Goal: Information Seeking & Learning: Learn about a topic

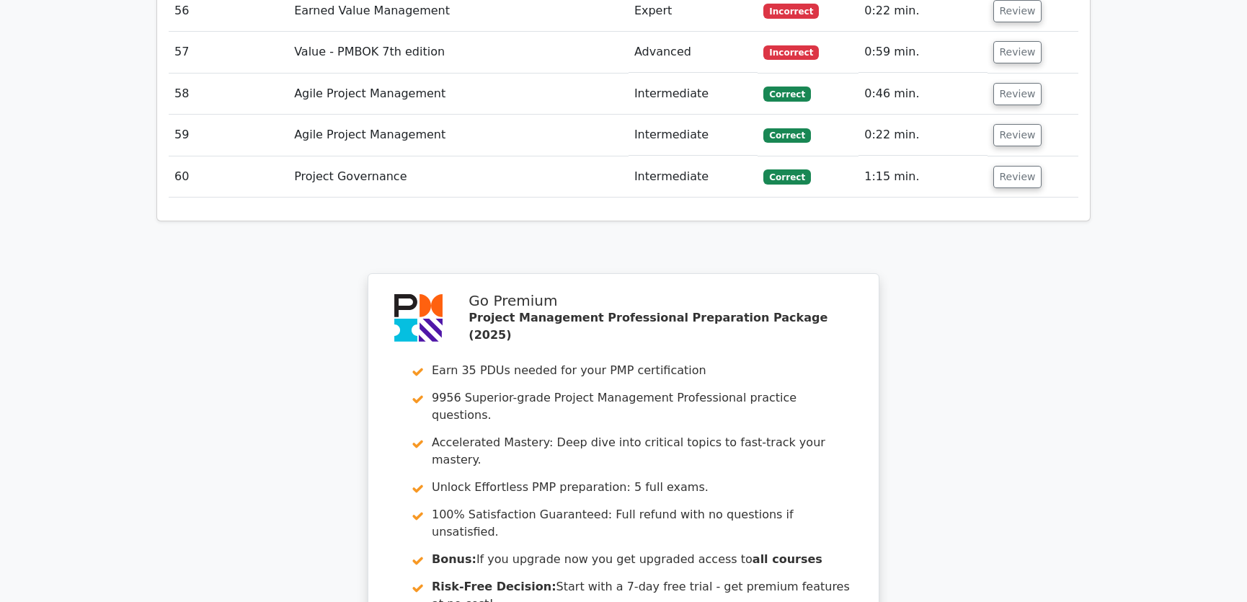
scroll to position [4743, 0]
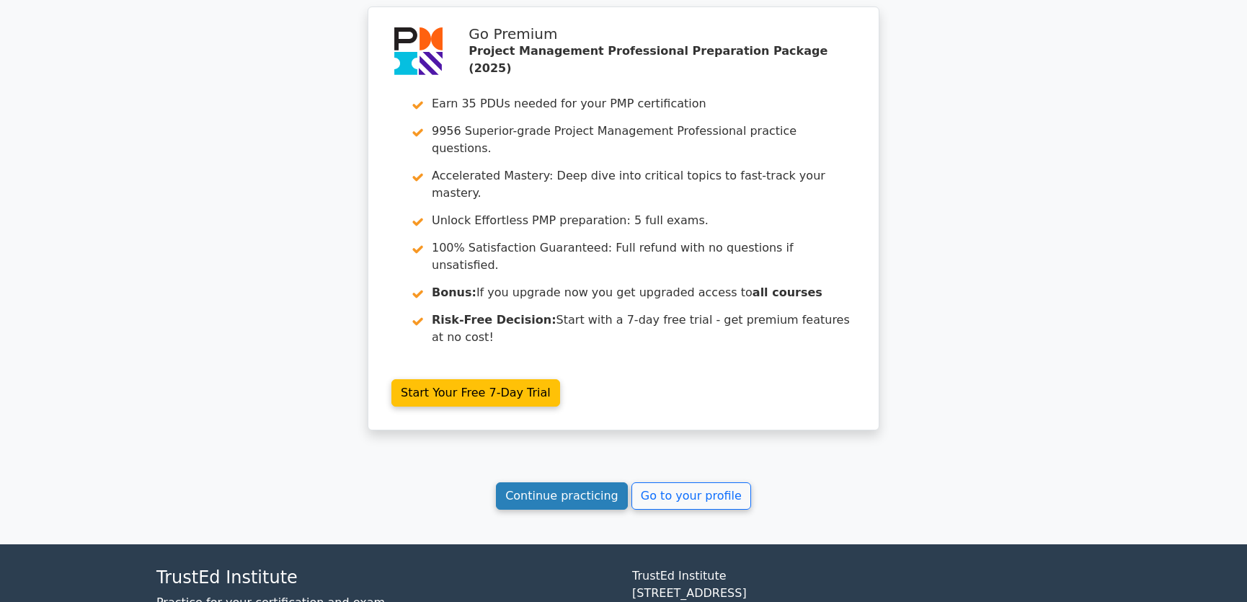
click at [574, 482] on link "Continue practicing" at bounding box center [562, 495] width 132 height 27
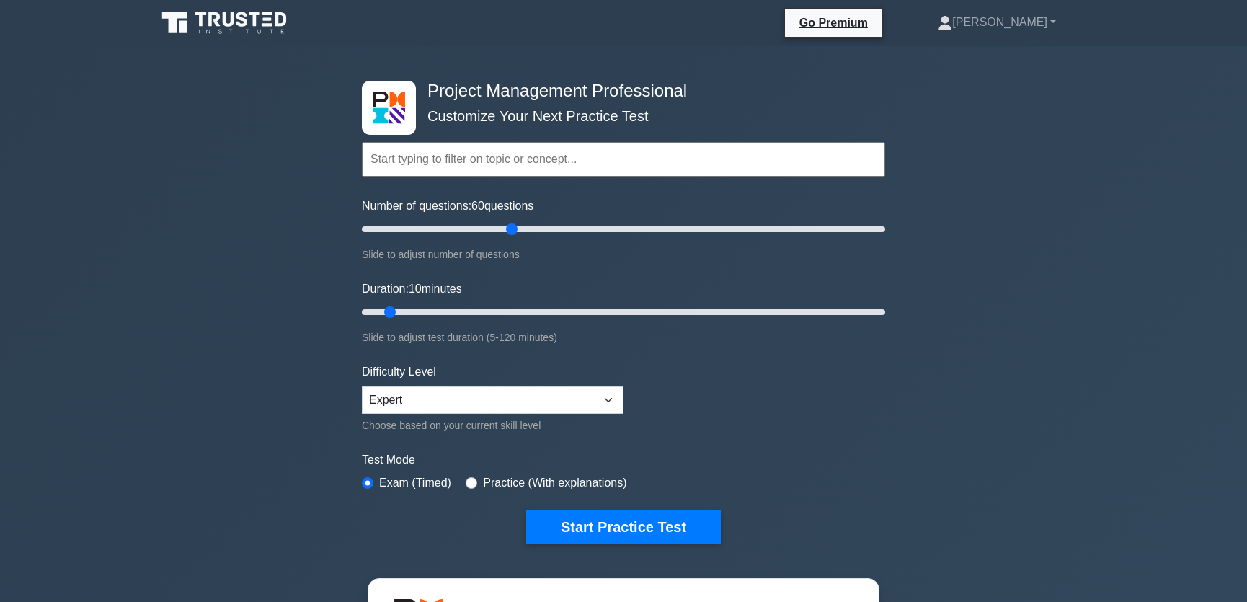
drag, startPoint x: 378, startPoint y: 228, endPoint x: 515, endPoint y: 232, distance: 137.0
type input "60"
click at [515, 232] on input "Number of questions: 60 questions" at bounding box center [623, 229] width 523 height 17
drag, startPoint x: 391, startPoint y: 310, endPoint x: 619, endPoint y: 315, distance: 228.5
type input "60"
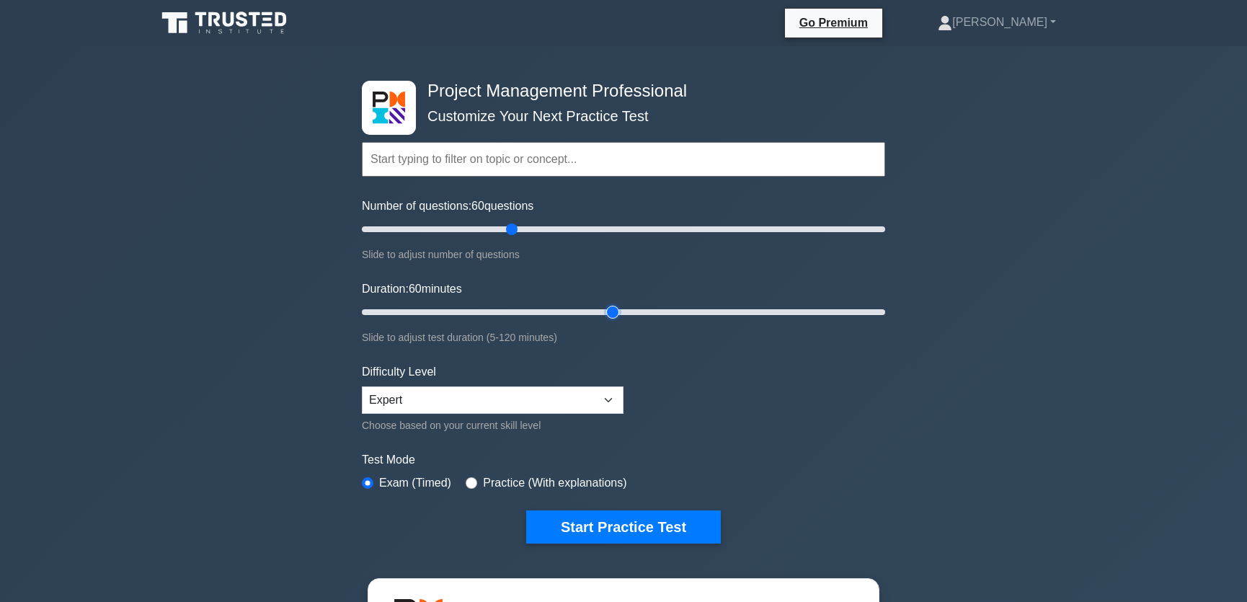
click at [619, 315] on input "Duration: 60 minutes" at bounding box center [623, 311] width 523 height 17
click at [624, 520] on button "Start Practice Test" at bounding box center [623, 526] width 195 height 33
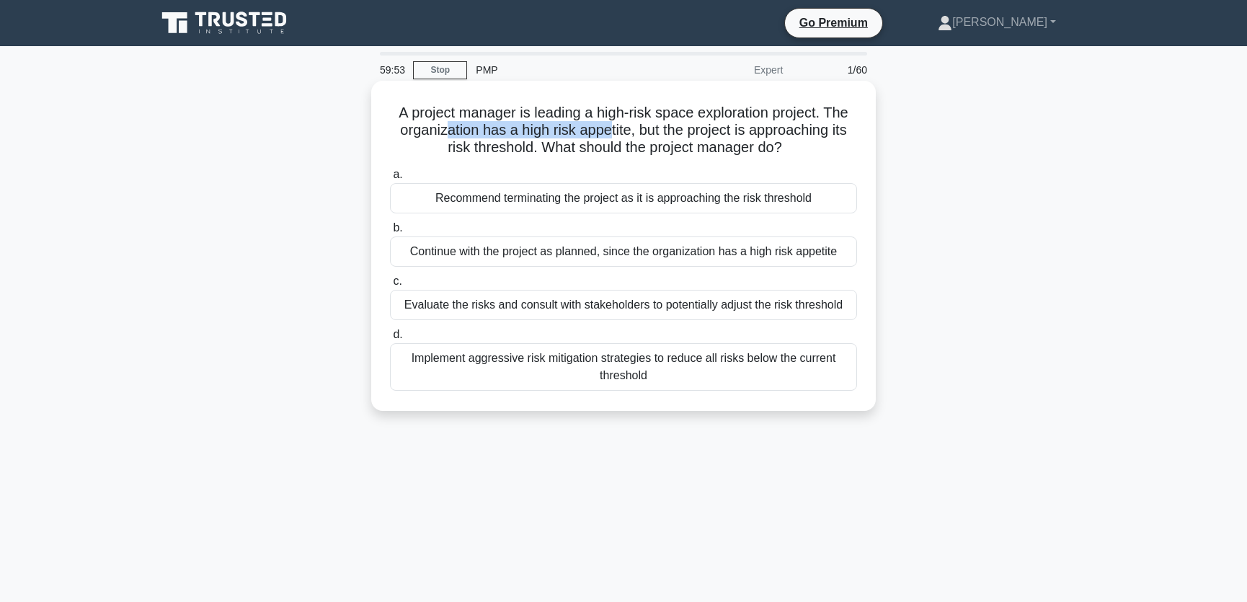
drag, startPoint x: 443, startPoint y: 133, endPoint x: 607, endPoint y: 137, distance: 164.4
click at [607, 137] on h5 "A project manager is leading a high-risk space exploration project. The organiz…" at bounding box center [623, 130] width 470 height 53
drag, startPoint x: 452, startPoint y: 148, endPoint x: 843, endPoint y: 150, distance: 391.3
click at [843, 150] on h5 "A project manager is leading a high-risk space exploration project. The organiz…" at bounding box center [623, 130] width 470 height 53
click at [602, 300] on div "Evaluate the risks and consult with stakeholders to potentially adjust the risk…" at bounding box center [623, 305] width 467 height 30
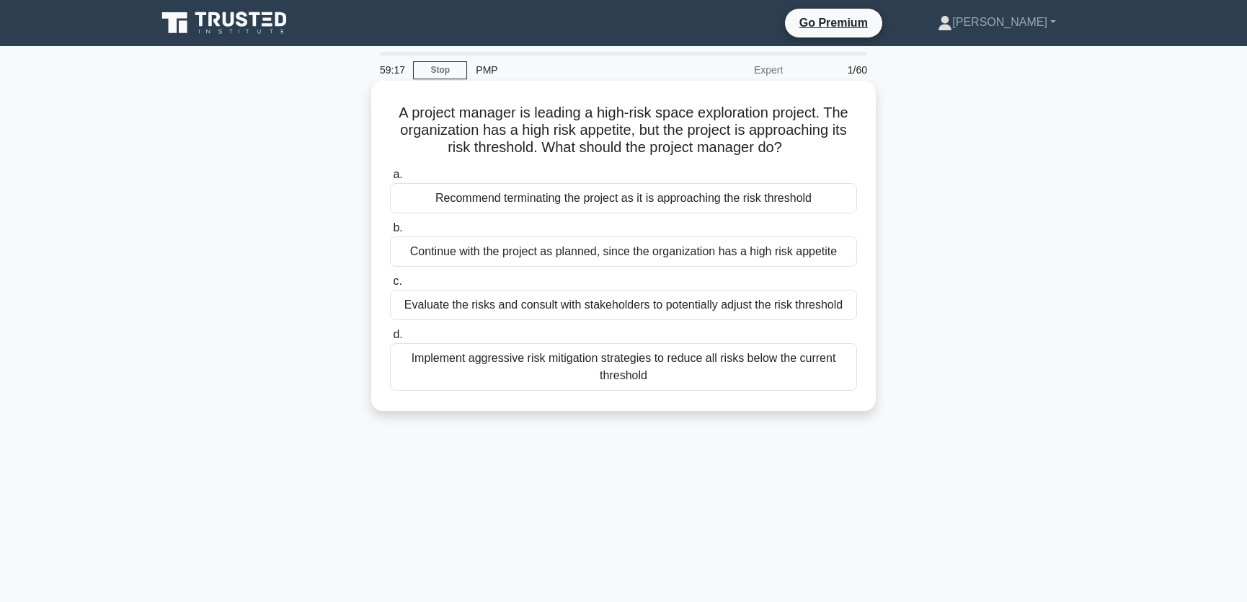
click at [390, 286] on input "c. Evaluate the risks and consult with stakeholders to potentially adjust the r…" at bounding box center [390, 281] width 0 height 9
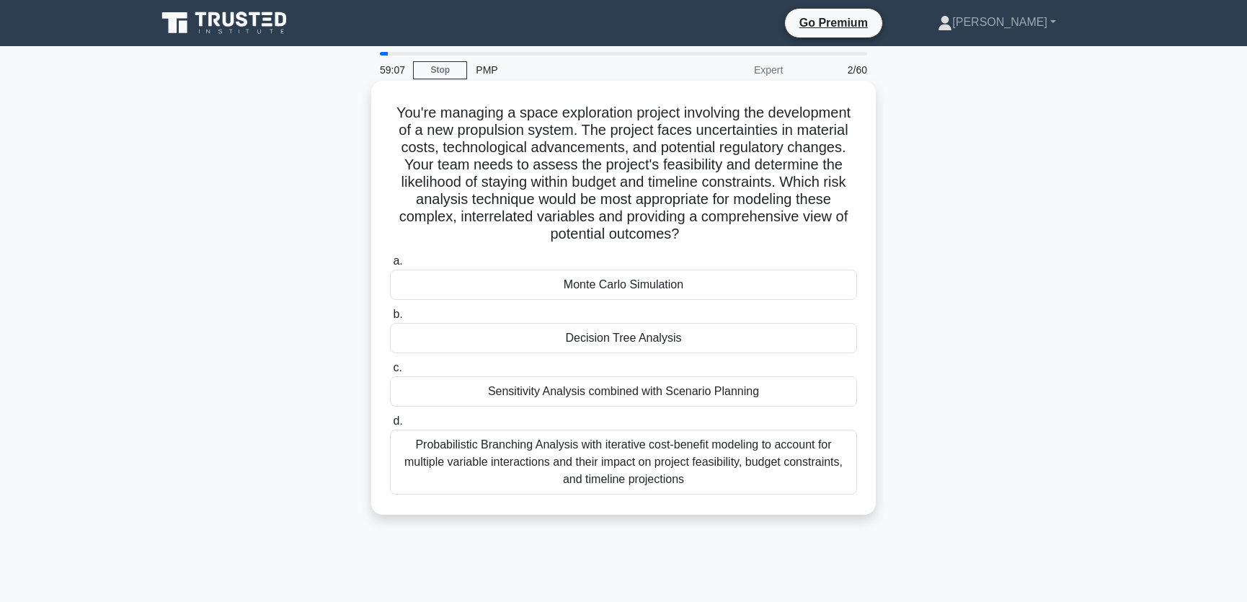
click at [522, 149] on h5 "You're managing a space exploration project involving the development of a new …" at bounding box center [623, 174] width 470 height 140
click at [584, 280] on div "Monte Carlo Simulation" at bounding box center [623, 285] width 467 height 30
click at [390, 266] on input "a. Monte Carlo Simulation" at bounding box center [390, 261] width 0 height 9
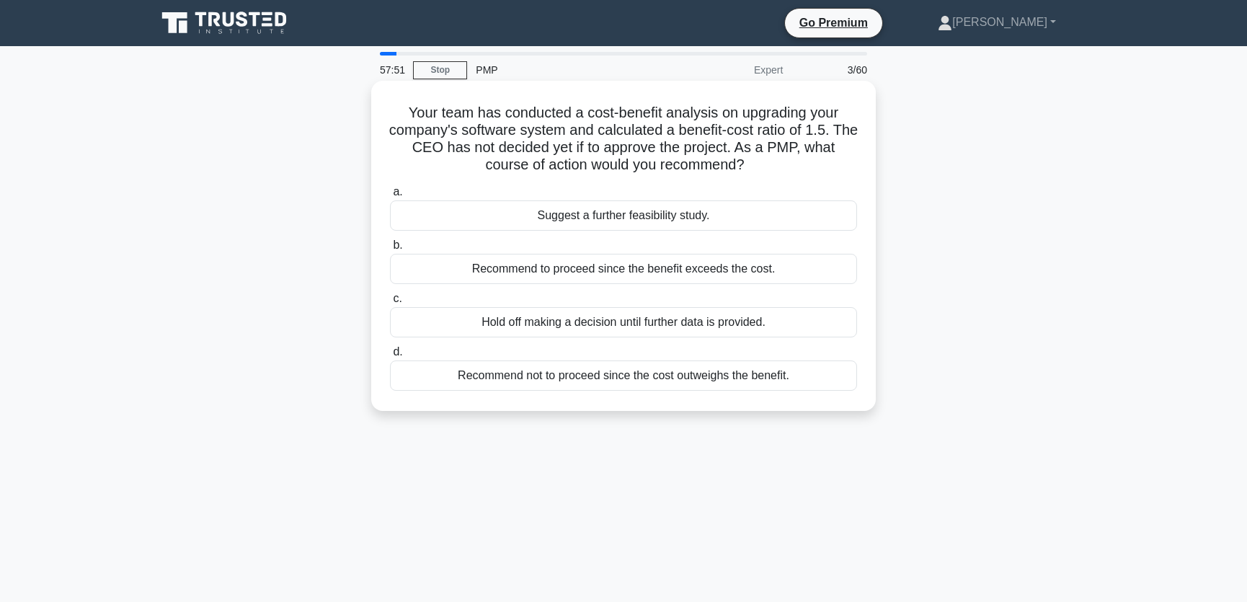
click at [678, 270] on div "Recommend to proceed since the benefit exceeds the cost." at bounding box center [623, 269] width 467 height 30
click at [390, 250] on input "b. Recommend to proceed since the benefit exceeds the cost." at bounding box center [390, 245] width 0 height 9
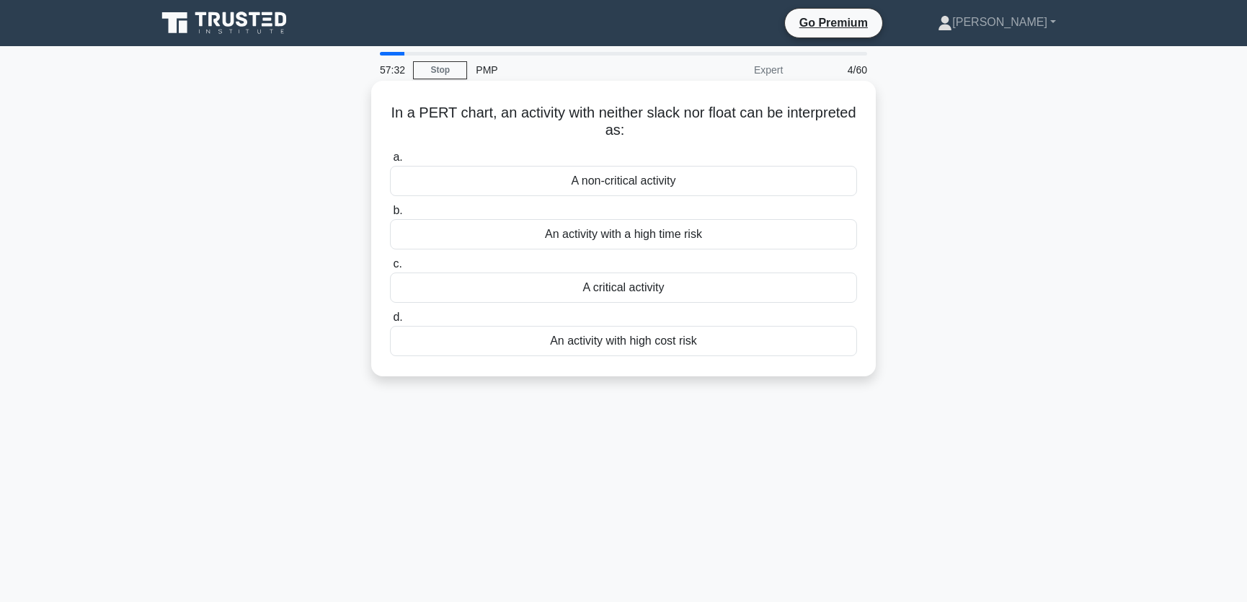
click at [680, 283] on div "A critical activity" at bounding box center [623, 287] width 467 height 30
click at [390, 269] on input "c. A critical activity" at bounding box center [390, 263] width 0 height 9
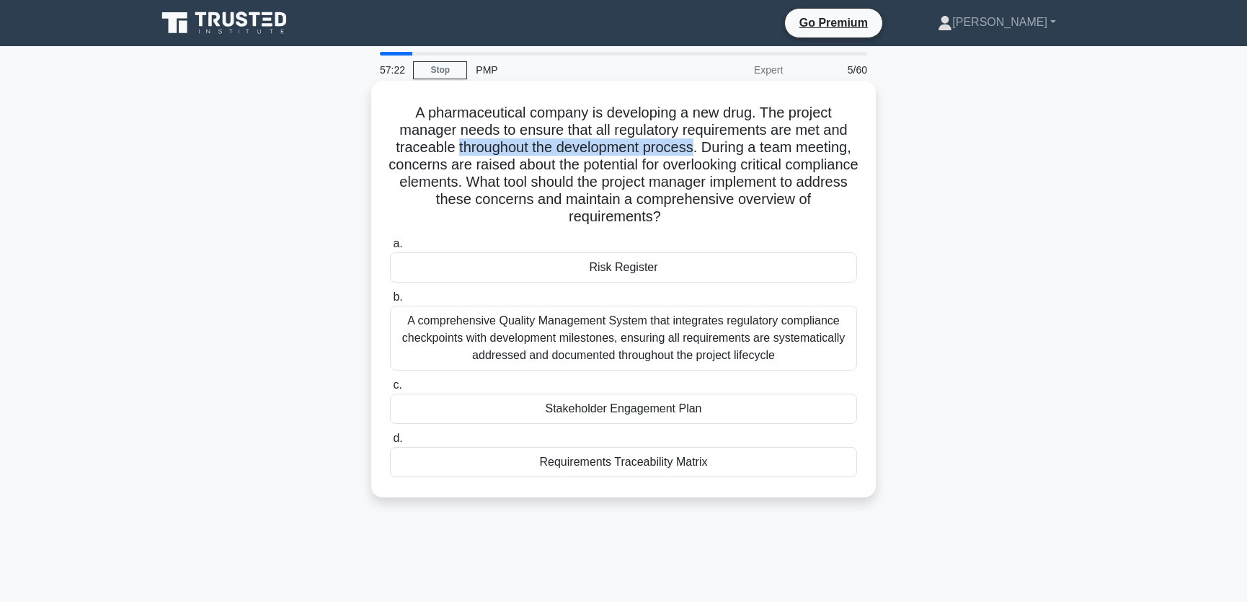
drag, startPoint x: 454, startPoint y: 151, endPoint x: 695, endPoint y: 155, distance: 240.7
click at [695, 155] on h5 "A pharmaceutical company is developing a new drug. The project manager needs to…" at bounding box center [623, 165] width 470 height 123
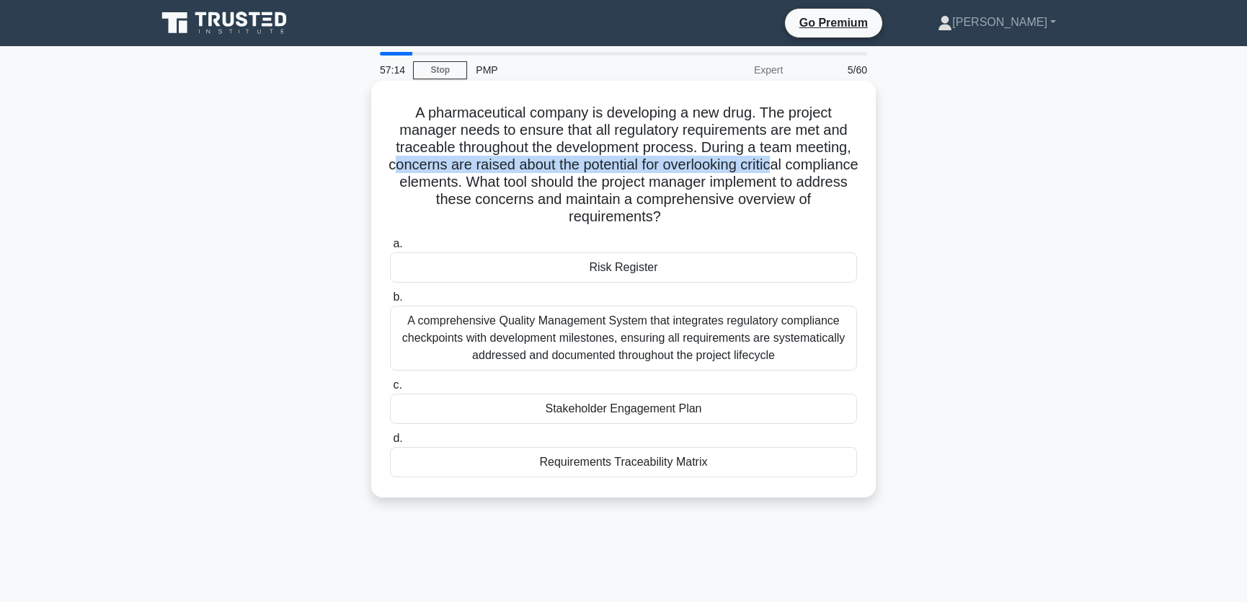
drag, startPoint x: 428, startPoint y: 166, endPoint x: 814, endPoint y: 166, distance: 385.6
click at [814, 166] on h5 "A pharmaceutical company is developing a new drug. The project manager needs to…" at bounding box center [623, 165] width 470 height 123
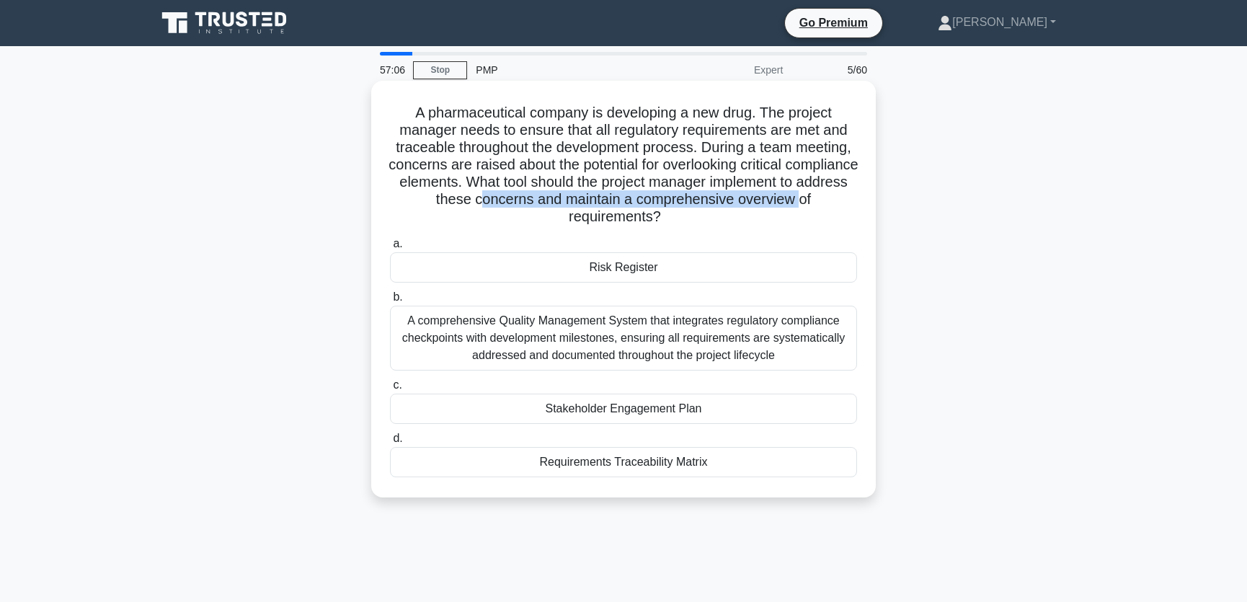
drag, startPoint x: 518, startPoint y: 202, endPoint x: 839, endPoint y: 205, distance: 320.7
click at [839, 205] on h5 "A pharmaceutical company is developing a new drug. The project manager needs to…" at bounding box center [623, 165] width 470 height 123
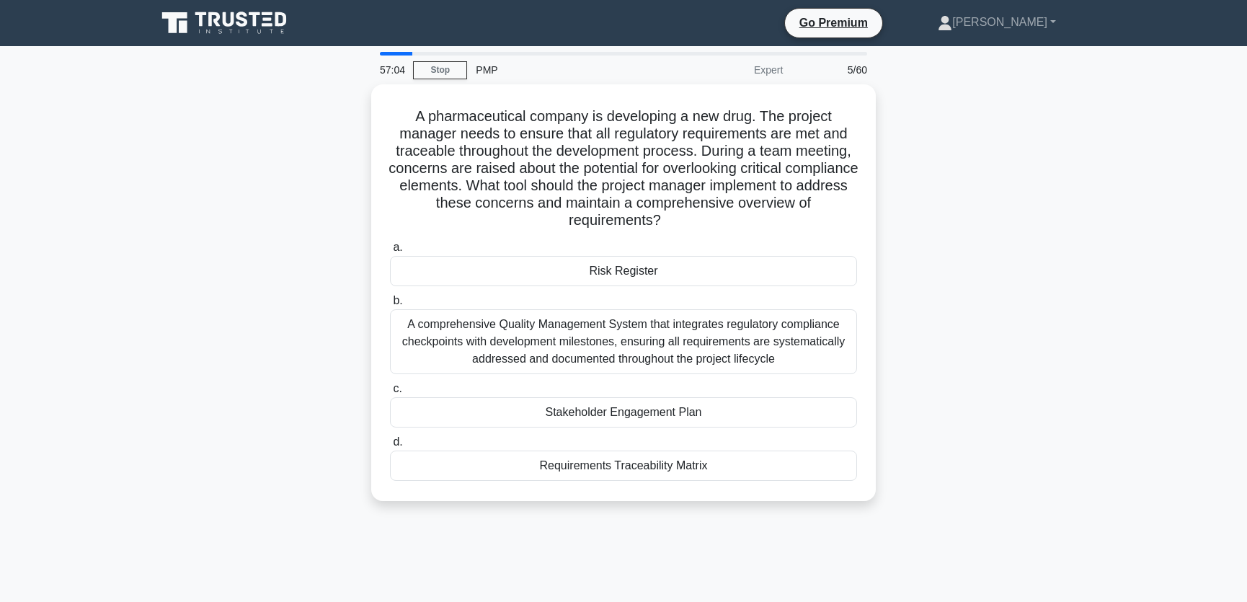
click at [953, 282] on div "A pharmaceutical company is developing a new drug. The project manager needs to…" at bounding box center [623, 301] width 951 height 434
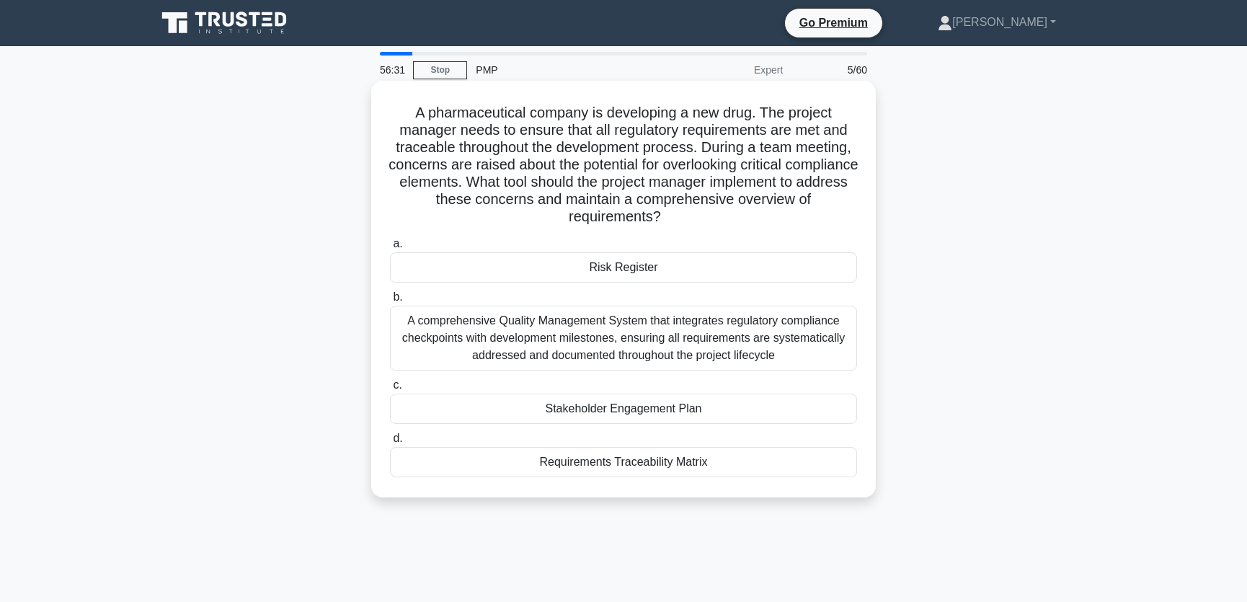
click at [643, 461] on div "Requirements Traceability Matrix" at bounding box center [623, 462] width 467 height 30
click at [390, 443] on input "d. Requirements Traceability Matrix" at bounding box center [390, 438] width 0 height 9
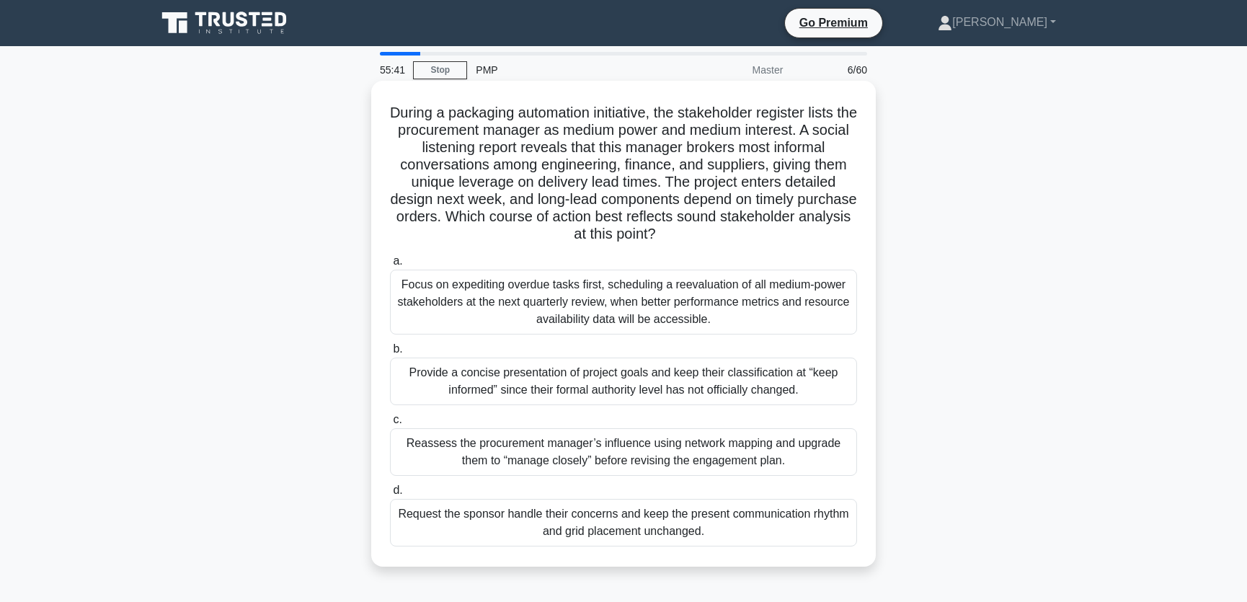
click at [759, 454] on div "Reassess the procurement manager’s influence using network mapping and upgrade …" at bounding box center [623, 452] width 467 height 48
click at [390, 424] on input "c. Reassess the procurement manager’s influence using network mapping and upgra…" at bounding box center [390, 419] width 0 height 9
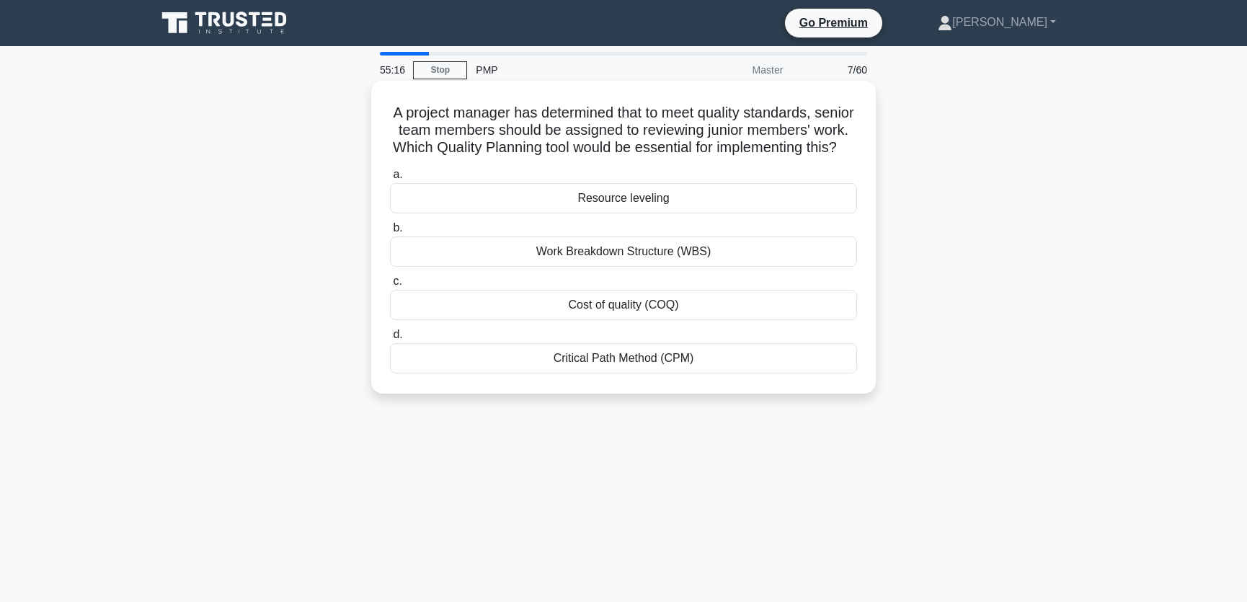
click at [683, 320] on div "Cost of quality (COQ)" at bounding box center [623, 305] width 467 height 30
click at [390, 286] on input "c. Cost of quality (COQ)" at bounding box center [390, 281] width 0 height 9
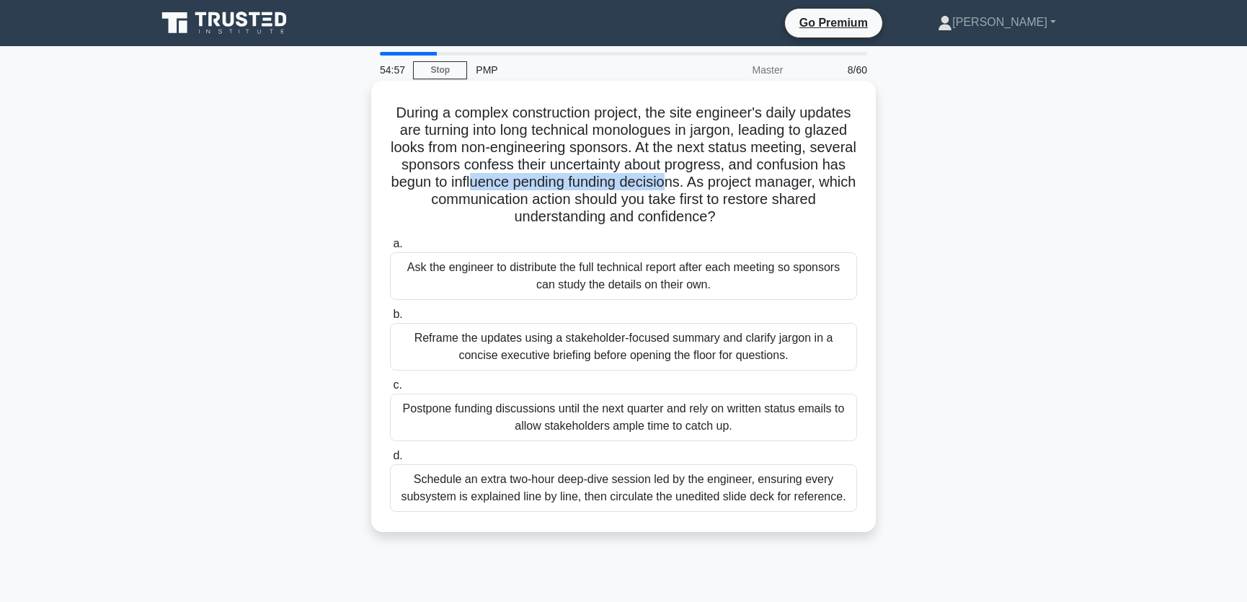
drag, startPoint x: 569, startPoint y: 180, endPoint x: 773, endPoint y: 179, distance: 203.2
click at [773, 179] on h5 "During a complex construction project, the site engineer's daily updates are tu…" at bounding box center [623, 165] width 470 height 123
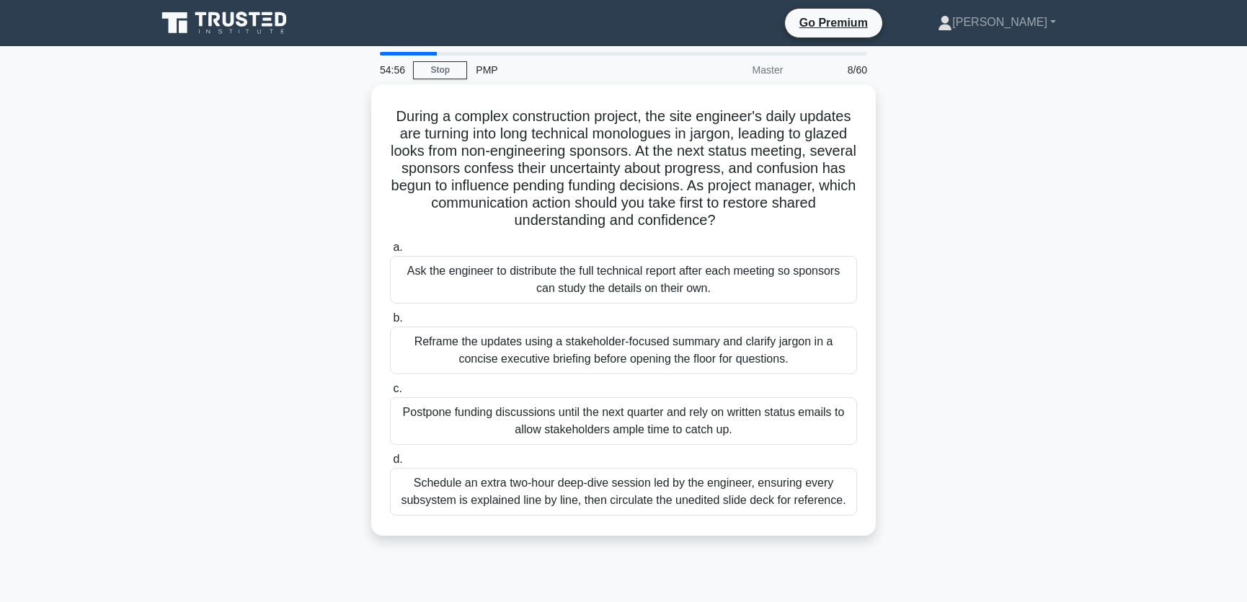
click at [1080, 208] on div "During a complex construction project, the site engineer's daily updates are tu…" at bounding box center [623, 318] width 951 height 468
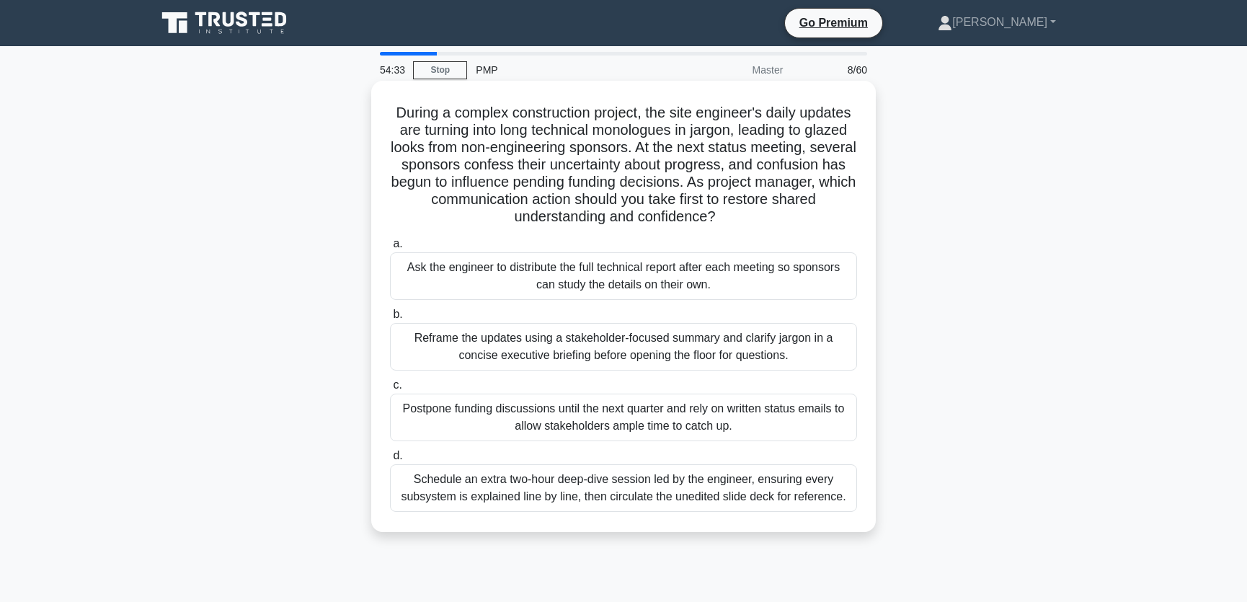
click at [749, 337] on div "Reframe the updates using a stakeholder-focused summary and clarify jargon in a…" at bounding box center [623, 347] width 467 height 48
click at [390, 319] on input "b. Reframe the updates using a stakeholder-focused summary and clarify jargon i…" at bounding box center [390, 314] width 0 height 9
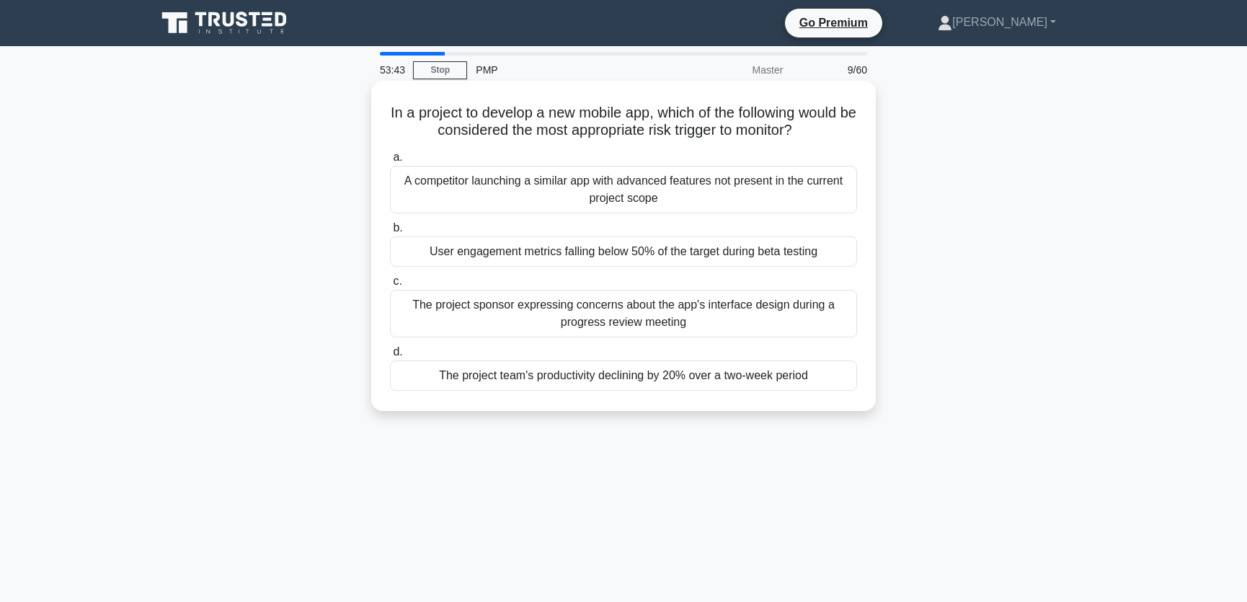
click at [644, 246] on div "User engagement metrics falling below 50% of the target during beta testing" at bounding box center [623, 251] width 467 height 30
click at [390, 233] on input "b. User engagement metrics falling below 50% of the target during beta testing" at bounding box center [390, 227] width 0 height 9
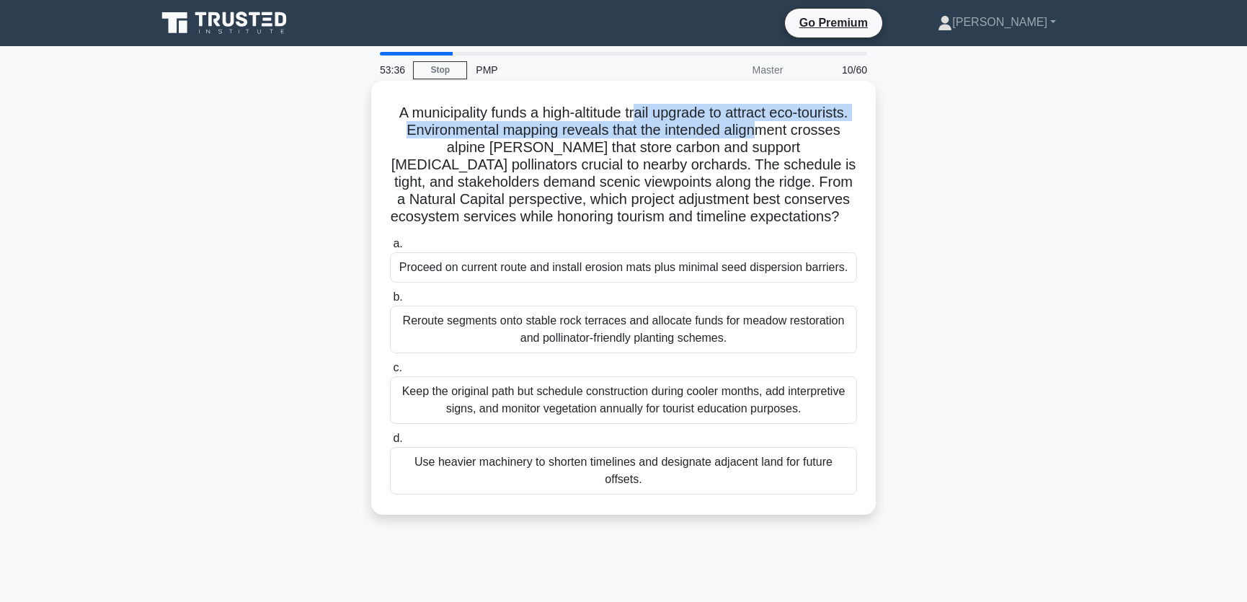
drag, startPoint x: 661, startPoint y: 110, endPoint x: 820, endPoint y: 123, distance: 159.7
click at [820, 123] on h5 "A municipality funds a high-altitude trail upgrade to attract eco-tourists. Env…" at bounding box center [623, 165] width 470 height 123
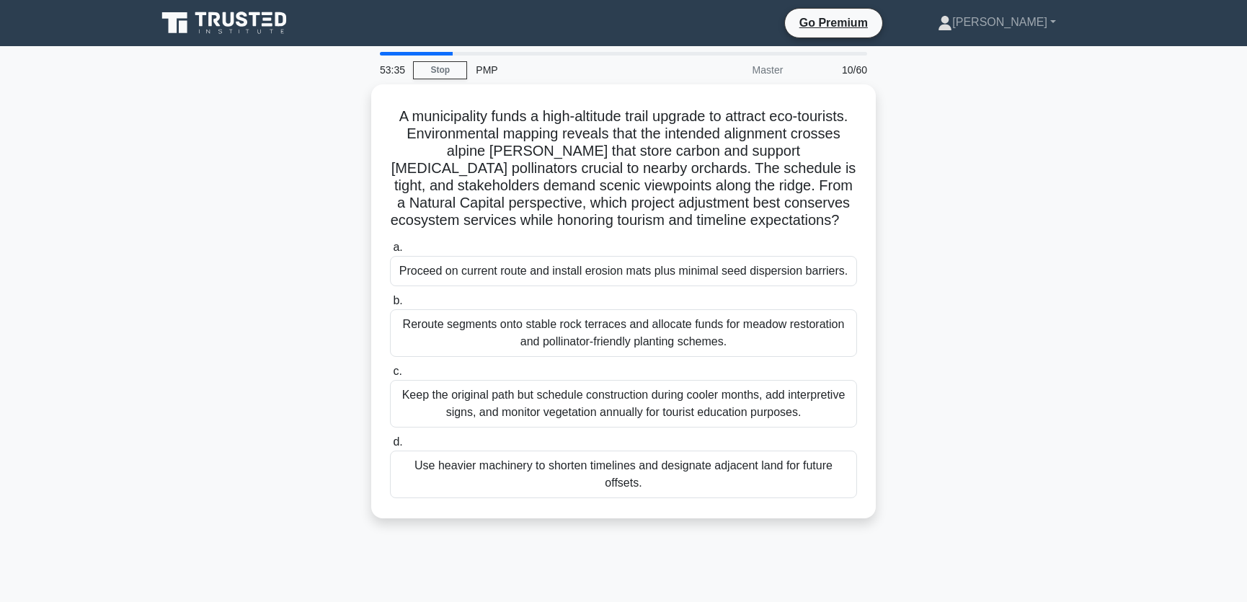
click at [945, 216] on div "A municipality funds a high-altitude trail upgrade to attract eco-tourists. Env…" at bounding box center [623, 309] width 951 height 451
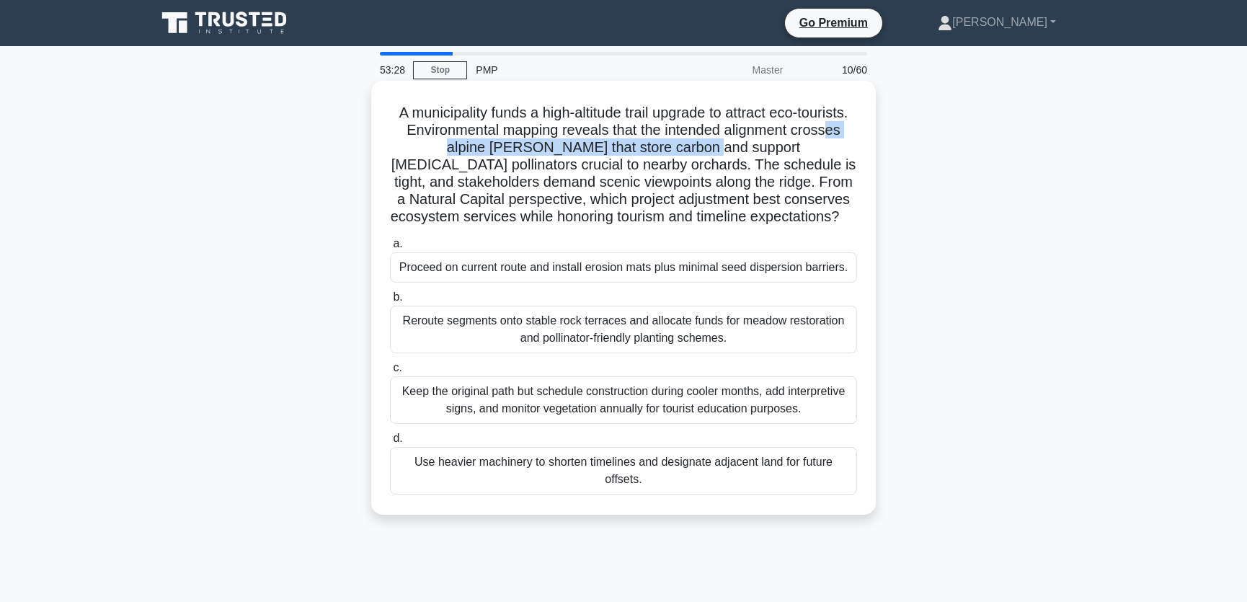
drag, startPoint x: 447, startPoint y: 148, endPoint x: 732, endPoint y: 152, distance: 285.4
click at [732, 152] on h5 "A municipality funds a high-altitude trail upgrade to attract eco-tourists. Env…" at bounding box center [623, 165] width 470 height 123
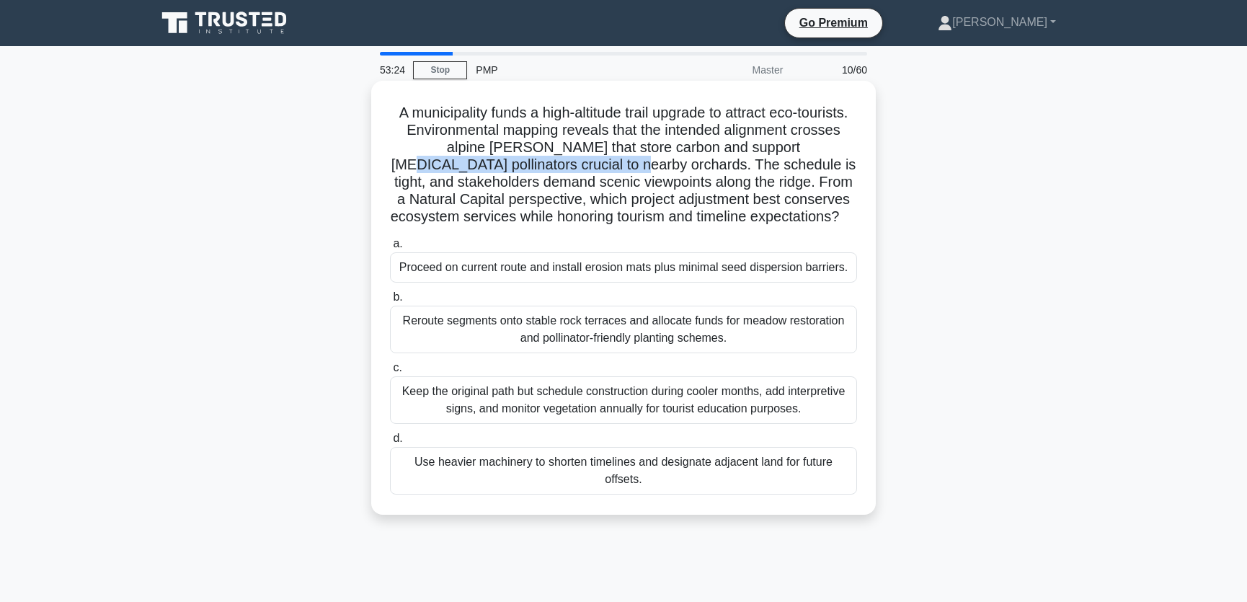
drag, startPoint x: 428, startPoint y: 166, endPoint x: 649, endPoint y: 166, distance: 221.3
click at [649, 166] on h5 "A municipality funds a high-altitude trail upgrade to attract eco-tourists. Env…" at bounding box center [623, 165] width 470 height 123
drag, startPoint x: 485, startPoint y: 191, endPoint x: 603, endPoint y: 183, distance: 118.5
click at [603, 183] on h5 "A municipality funds a high-altitude trail upgrade to attract eco-tourists. Env…" at bounding box center [623, 165] width 470 height 123
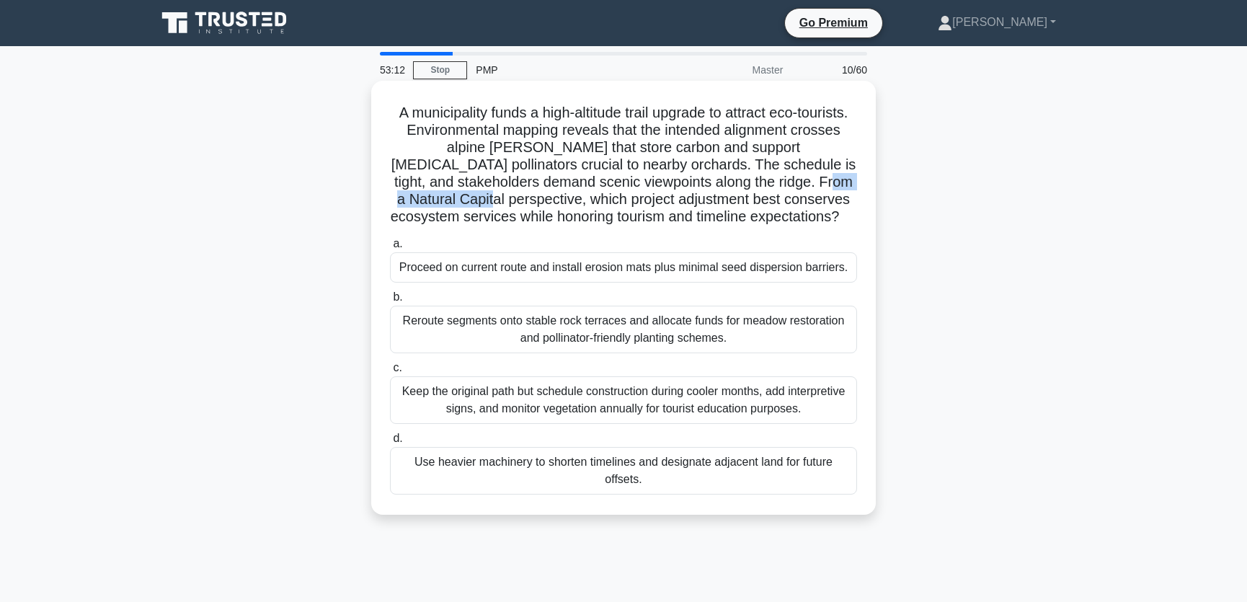
drag, startPoint x: 390, startPoint y: 203, endPoint x: 507, endPoint y: 205, distance: 116.8
click at [507, 205] on h5 "A municipality funds a high-altitude trail upgrade to attract eco-tourists. Env…" at bounding box center [623, 165] width 470 height 123
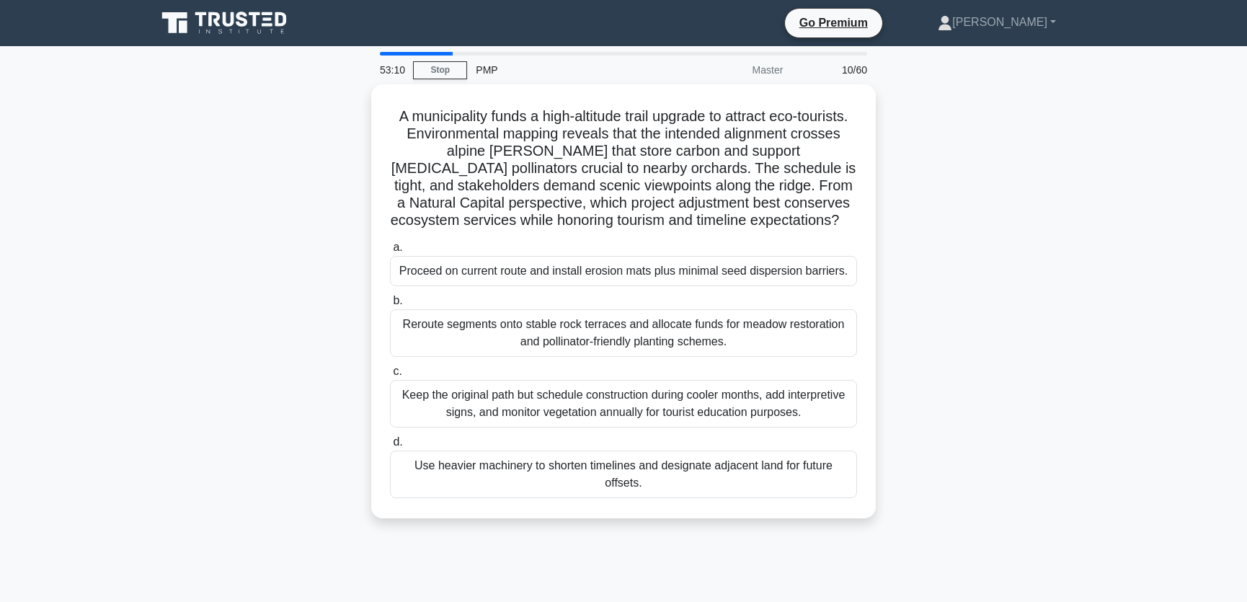
click at [959, 248] on div "A municipality funds a high-altitude trail upgrade to attract eco-tourists. Env…" at bounding box center [623, 309] width 951 height 451
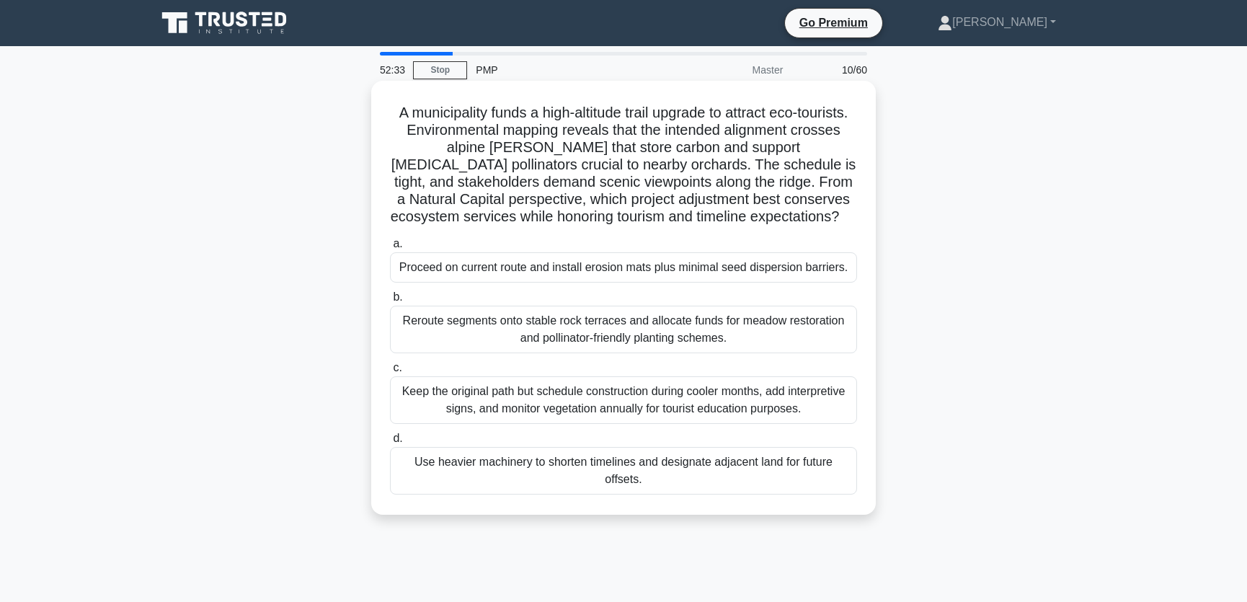
click at [770, 339] on div "Reroute segments onto stable rock terraces and allocate funds for meadow restor…" at bounding box center [623, 330] width 467 height 48
click at [390, 302] on input "b. Reroute segments onto stable rock terraces and allocate funds for meadow res…" at bounding box center [390, 297] width 0 height 9
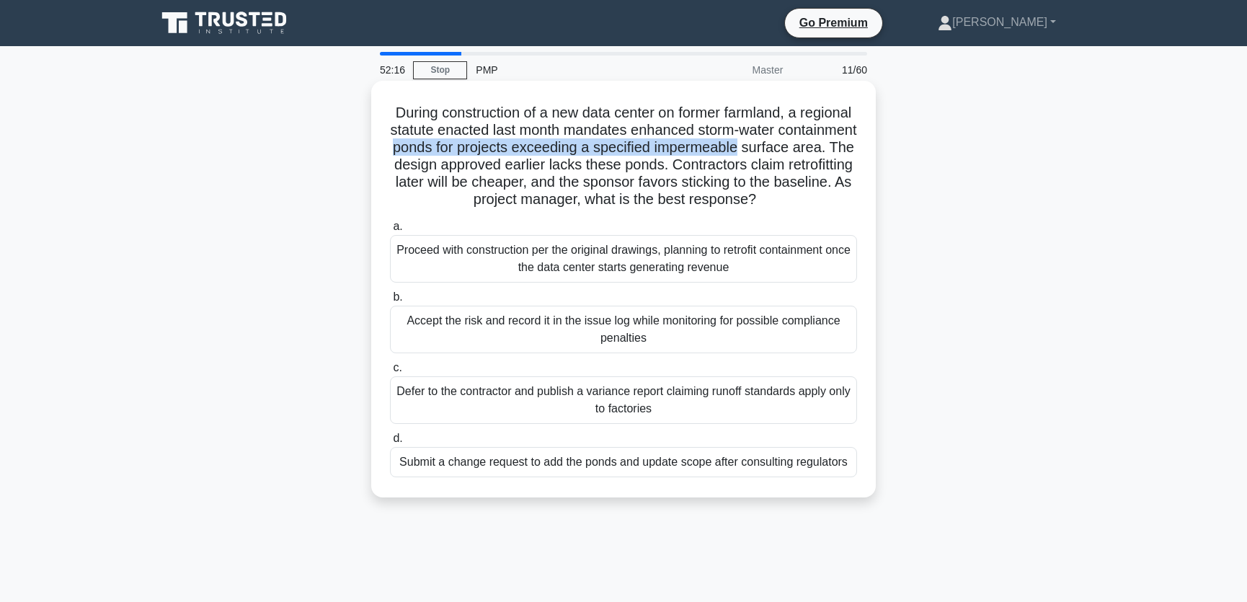
drag, startPoint x: 492, startPoint y: 150, endPoint x: 840, endPoint y: 152, distance: 348.8
click at [840, 152] on h5 "During construction of a new data center on former farmland, a regional statute…" at bounding box center [623, 156] width 470 height 105
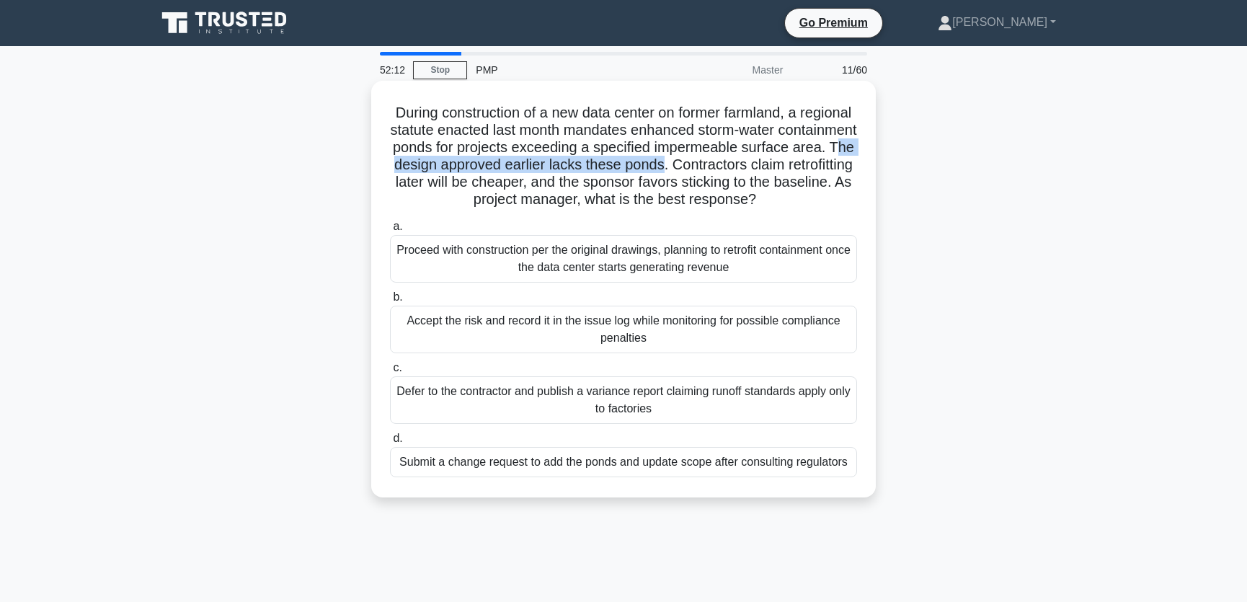
drag, startPoint x: 479, startPoint y: 164, endPoint x: 776, endPoint y: 166, distance: 296.9
click at [776, 166] on h5 "During construction of a new data center on former farmland, a regional statute…" at bounding box center [623, 156] width 470 height 105
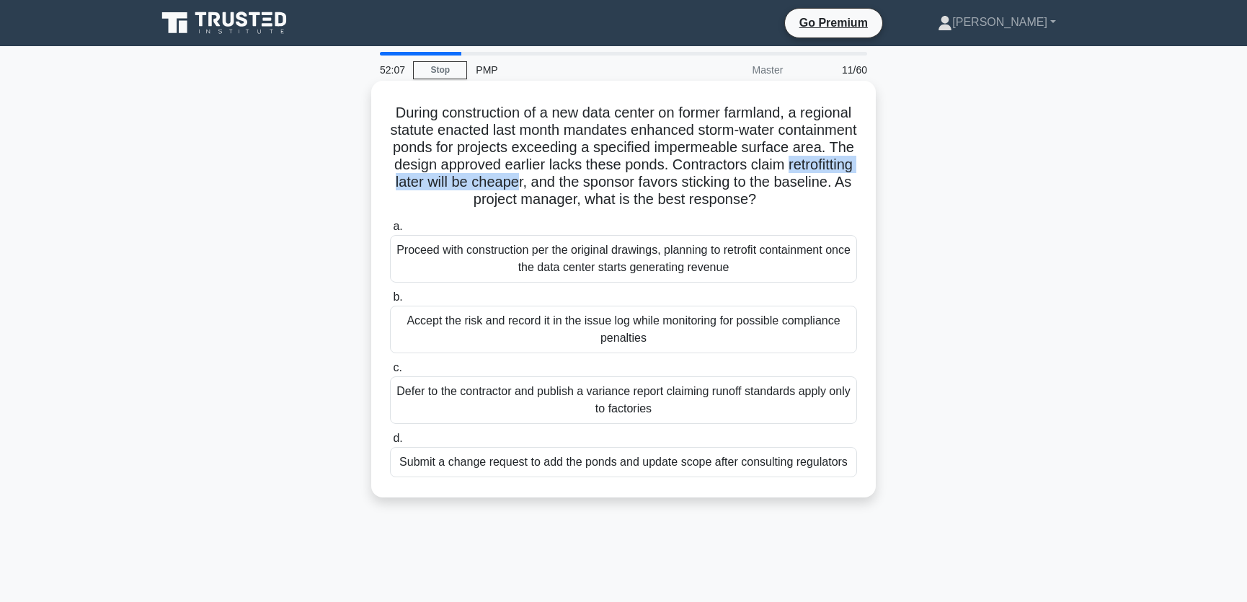
drag, startPoint x: 434, startPoint y: 184, endPoint x: 639, endPoint y: 185, distance: 204.7
click at [639, 185] on h5 "During construction of a new data center on former farmland, a regional statute…" at bounding box center [623, 156] width 470 height 105
drag, startPoint x: 651, startPoint y: 183, endPoint x: 834, endPoint y: 184, distance: 183.1
click at [834, 184] on h5 "During construction of a new data center on former farmland, a regional statute…" at bounding box center [623, 156] width 470 height 105
click at [675, 466] on div "Submit a change request to add the ponds and update scope after consulting regu…" at bounding box center [623, 462] width 467 height 30
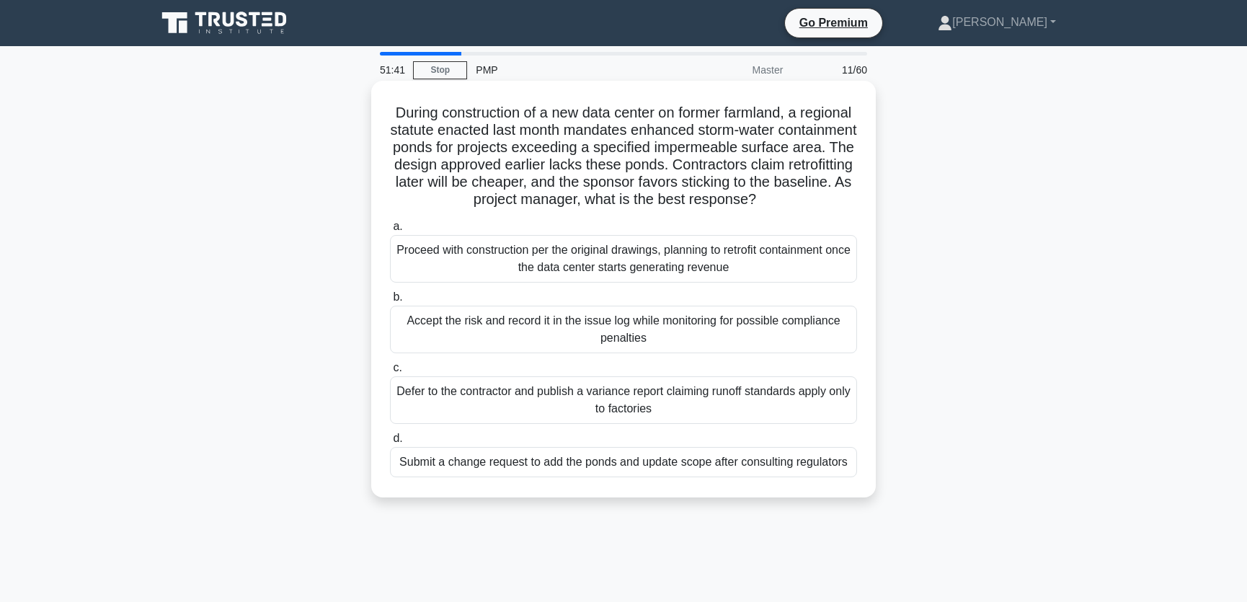
click at [390, 443] on input "d. Submit a change request to add the ponds and update scope after consulting r…" at bounding box center [390, 438] width 0 height 9
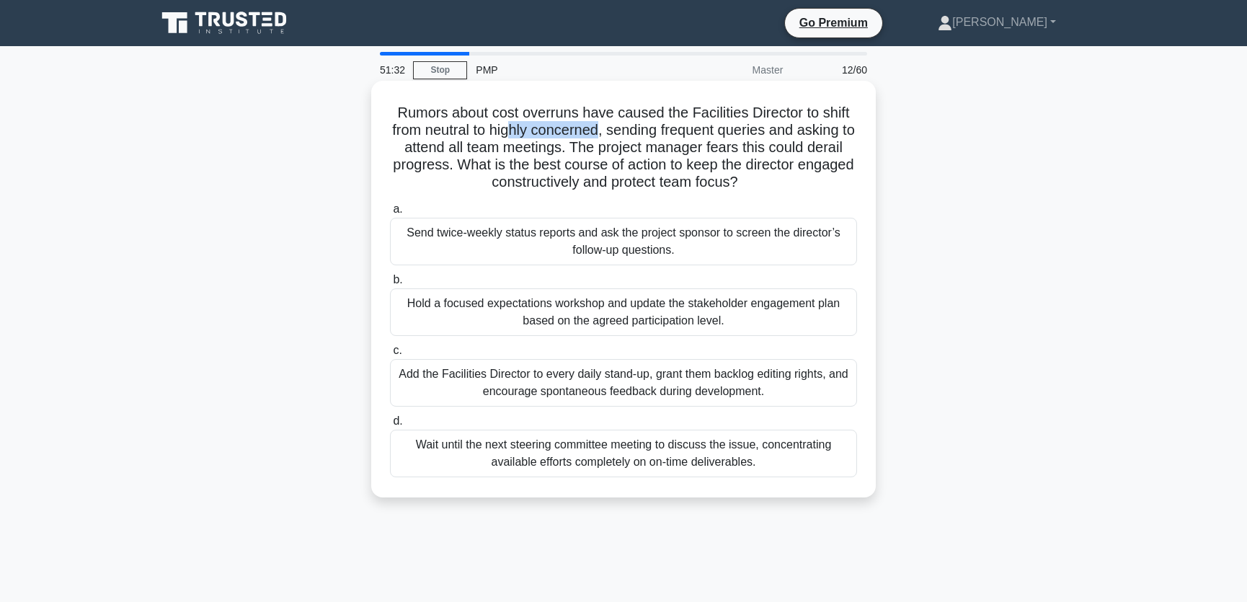
drag, startPoint x: 512, startPoint y: 132, endPoint x: 605, endPoint y: 138, distance: 92.5
click at [605, 138] on h5 "Rumors about cost overruns have caused the Facilities Director to shift from ne…" at bounding box center [623, 148] width 470 height 88
drag, startPoint x: 691, startPoint y: 110, endPoint x: 801, endPoint y: 116, distance: 109.7
click at [801, 116] on h5 "Rumors about cost overruns have caused the Facilities Director to shift from ne…" at bounding box center [623, 148] width 470 height 88
click at [760, 316] on div "Hold a focused expectations workshop and update the stakeholder engagement plan…" at bounding box center [623, 312] width 467 height 48
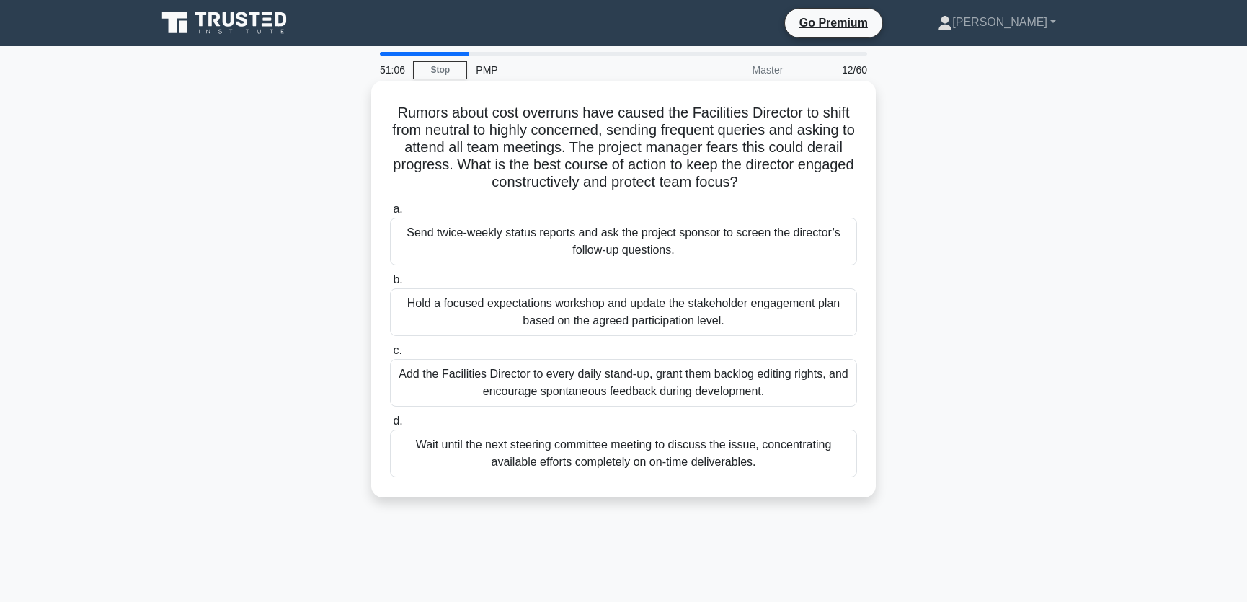
click at [390, 285] on input "b. Hold a focused expectations workshop and update the stakeholder engagement p…" at bounding box center [390, 279] width 0 height 9
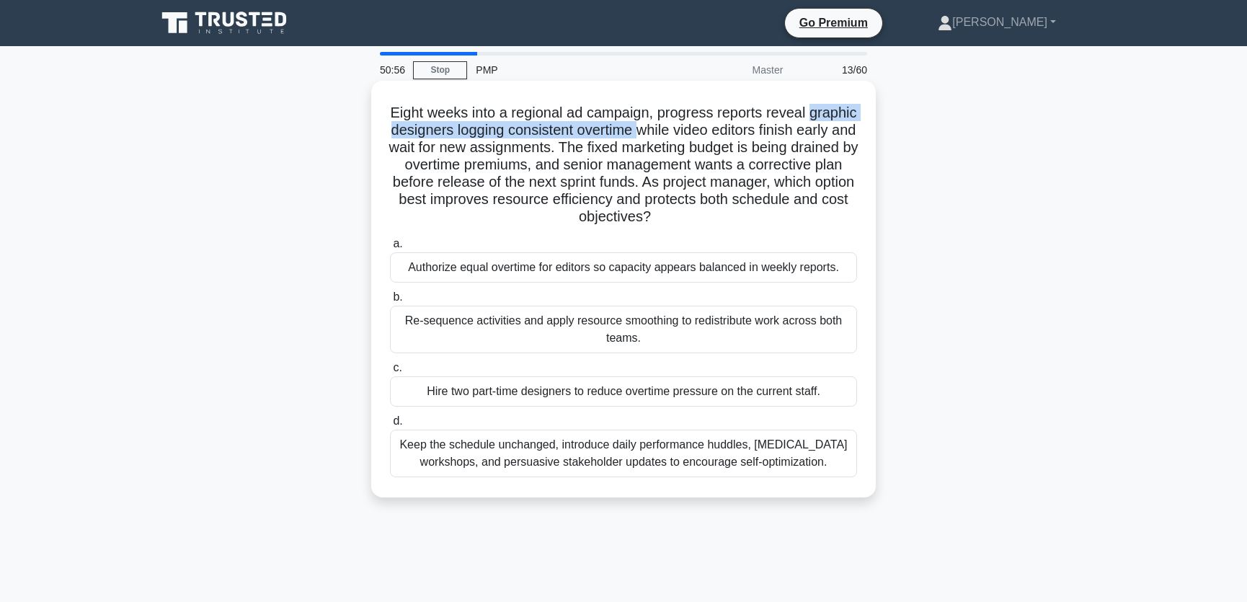
drag, startPoint x: 410, startPoint y: 133, endPoint x: 717, endPoint y: 135, distance: 307.0
click at [717, 135] on h5 "Eight weeks into a regional ad campaign, progress reports reveal graphic design…" at bounding box center [623, 165] width 470 height 123
click at [750, 331] on div "Re-sequence activities and apply resource smoothing to redistribute work across…" at bounding box center [623, 330] width 467 height 48
click at [390, 302] on input "b. Re-sequence activities and apply resource smoothing to redistribute work acr…" at bounding box center [390, 297] width 0 height 9
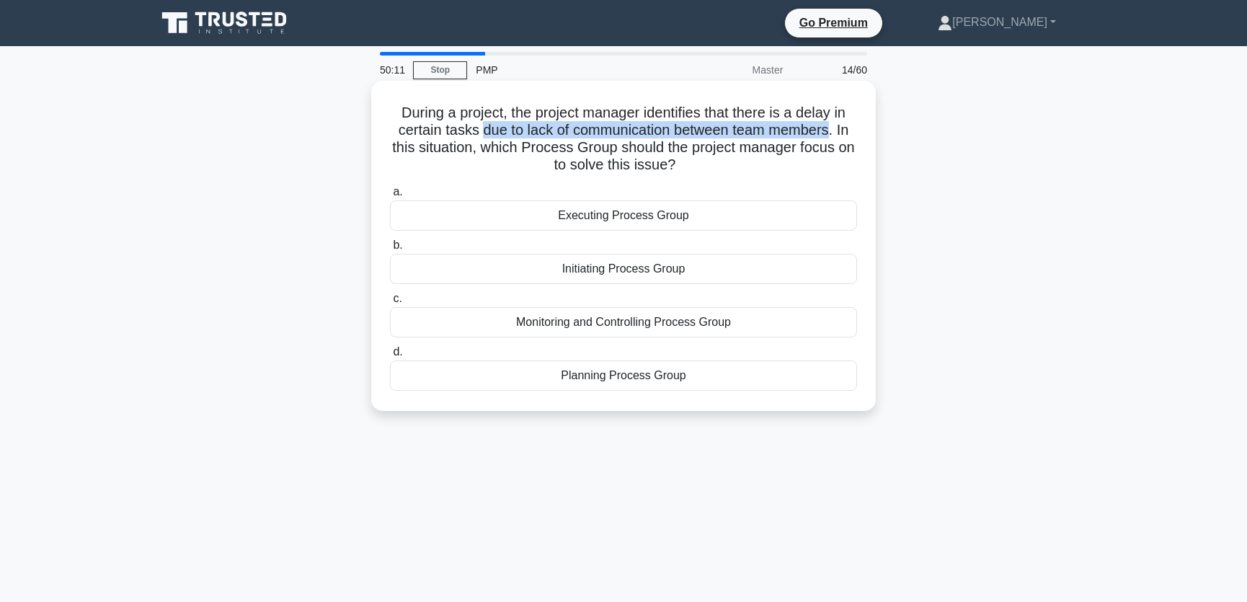
drag, startPoint x: 480, startPoint y: 127, endPoint x: 836, endPoint y: 130, distance: 356.0
click at [836, 130] on h5 "During a project, the project manager identifies that there is a delay in certa…" at bounding box center [623, 139] width 470 height 71
click at [671, 321] on div "Monitoring and Controlling Process Group" at bounding box center [623, 322] width 467 height 30
click at [390, 303] on input "c. Monitoring and Controlling Process Group" at bounding box center [390, 298] width 0 height 9
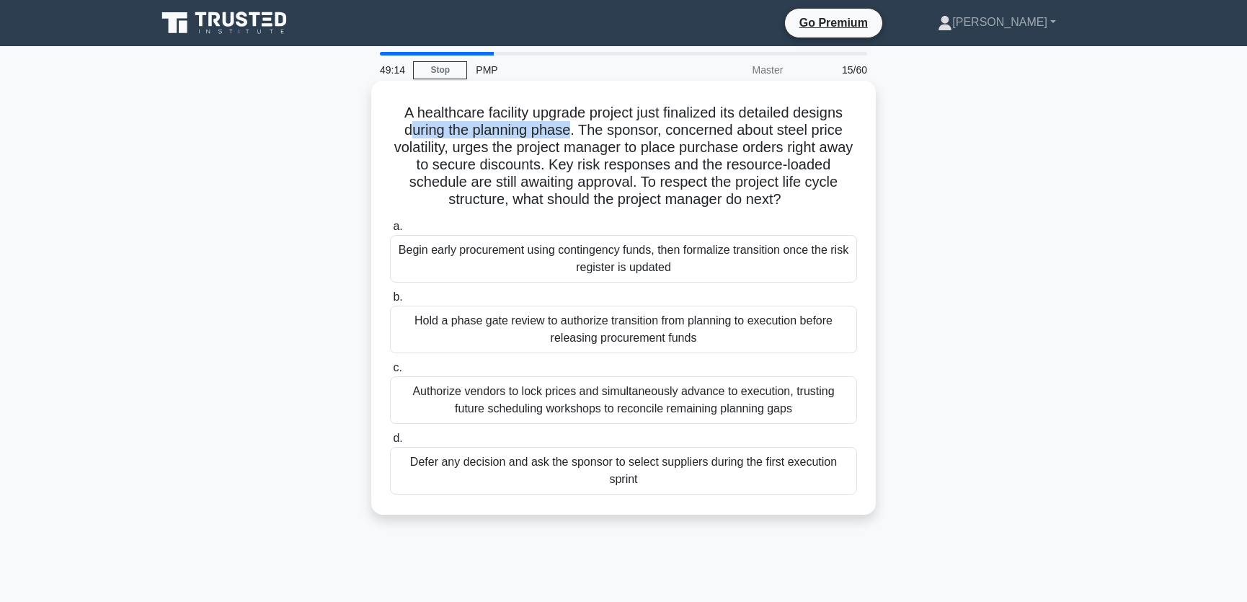
drag, startPoint x: 406, startPoint y: 130, endPoint x: 574, endPoint y: 134, distance: 167.2
click at [574, 134] on h5 "A healthcare facility upgrade project just finalized its detailed designs durin…" at bounding box center [623, 156] width 470 height 105
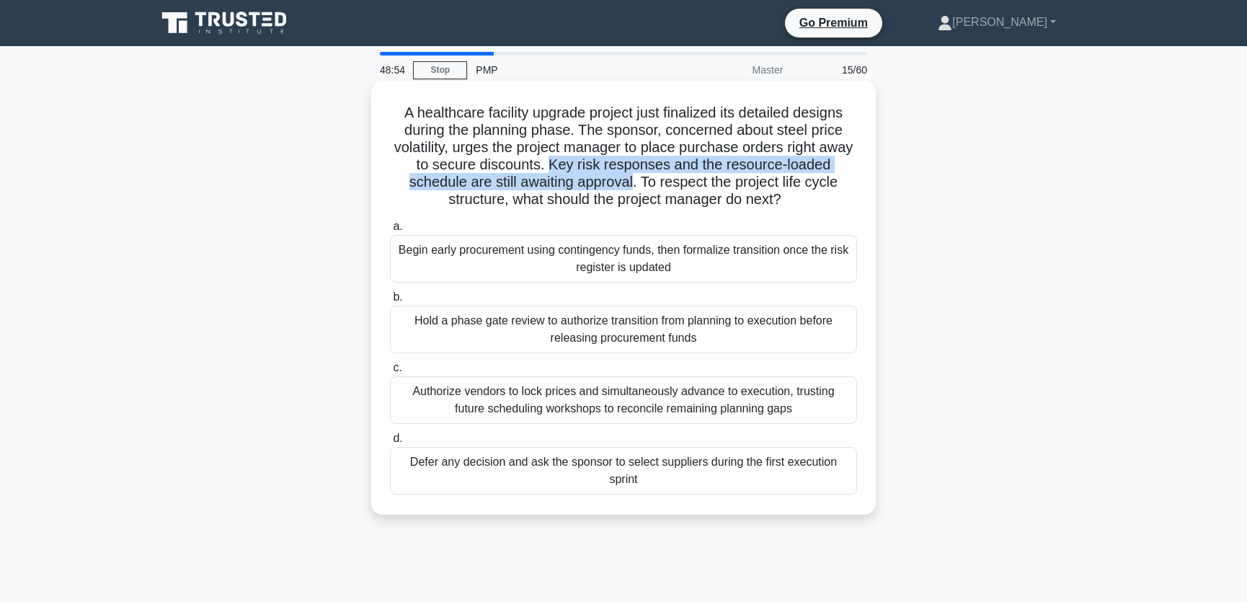
drag, startPoint x: 569, startPoint y: 165, endPoint x: 633, endPoint y: 184, distance: 66.8
click at [633, 184] on h5 "A healthcare facility upgrade project just finalized its detailed designs durin…" at bounding box center [623, 156] width 470 height 105
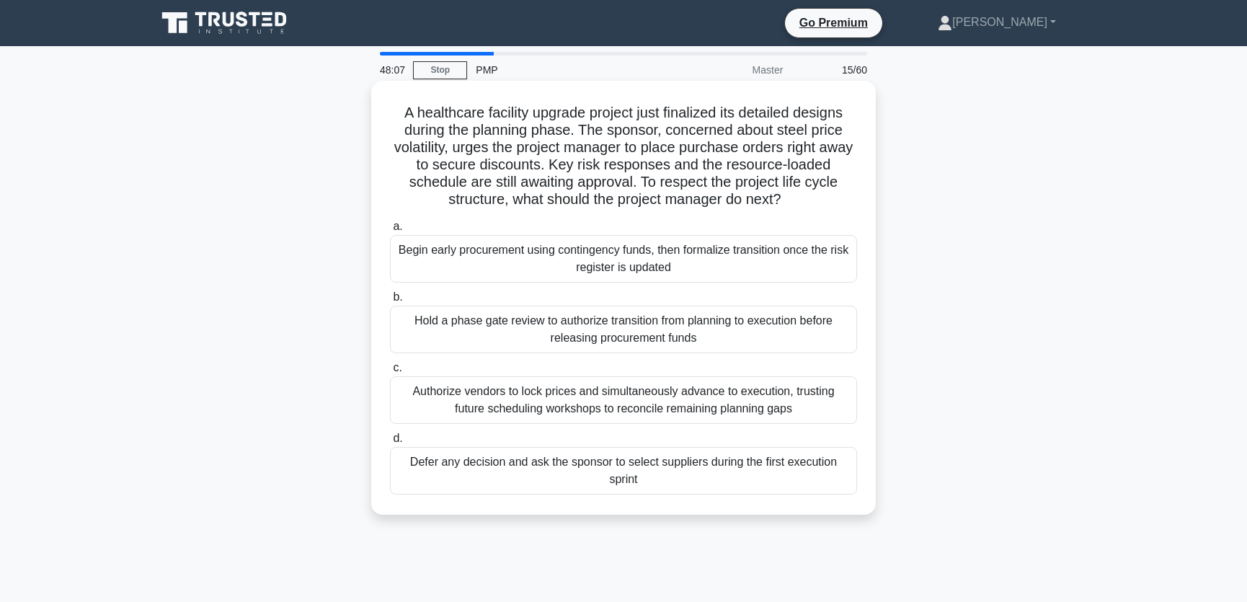
click at [707, 479] on div "Defer any decision and ask the sponsor to select suppliers during the first exe…" at bounding box center [623, 471] width 467 height 48
click at [390, 443] on input "d. Defer any decision and ask the sponsor to select suppliers during the first …" at bounding box center [390, 438] width 0 height 9
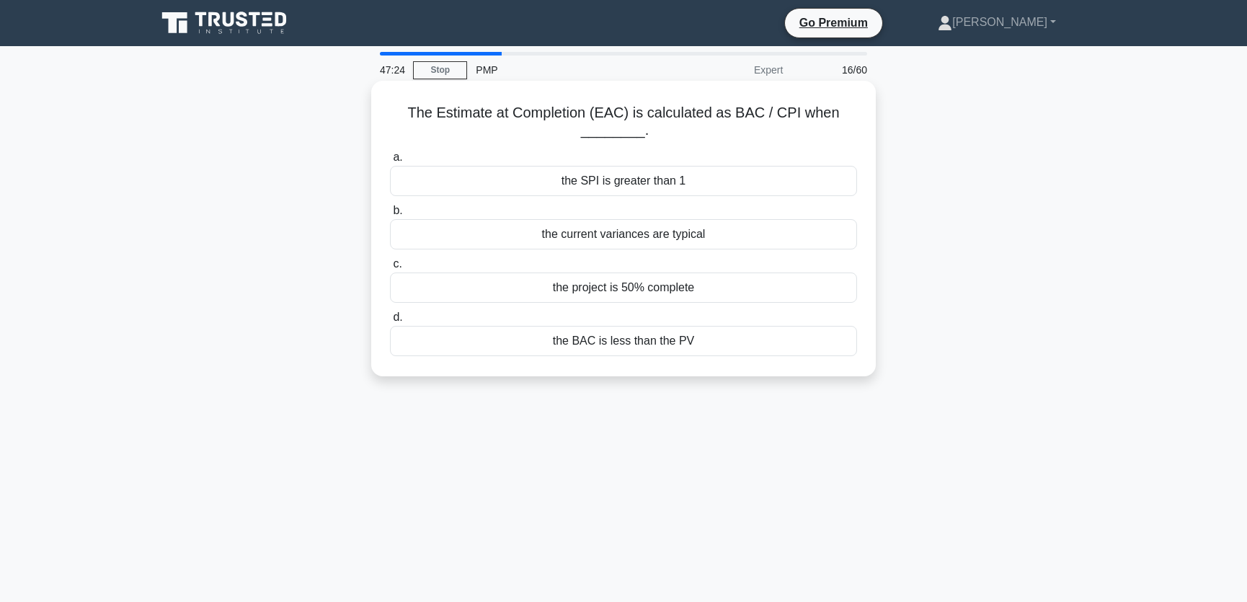
click at [641, 233] on div "the current variances are typical" at bounding box center [623, 234] width 467 height 30
click at [390, 215] on input "b. the current variances are typical" at bounding box center [390, 210] width 0 height 9
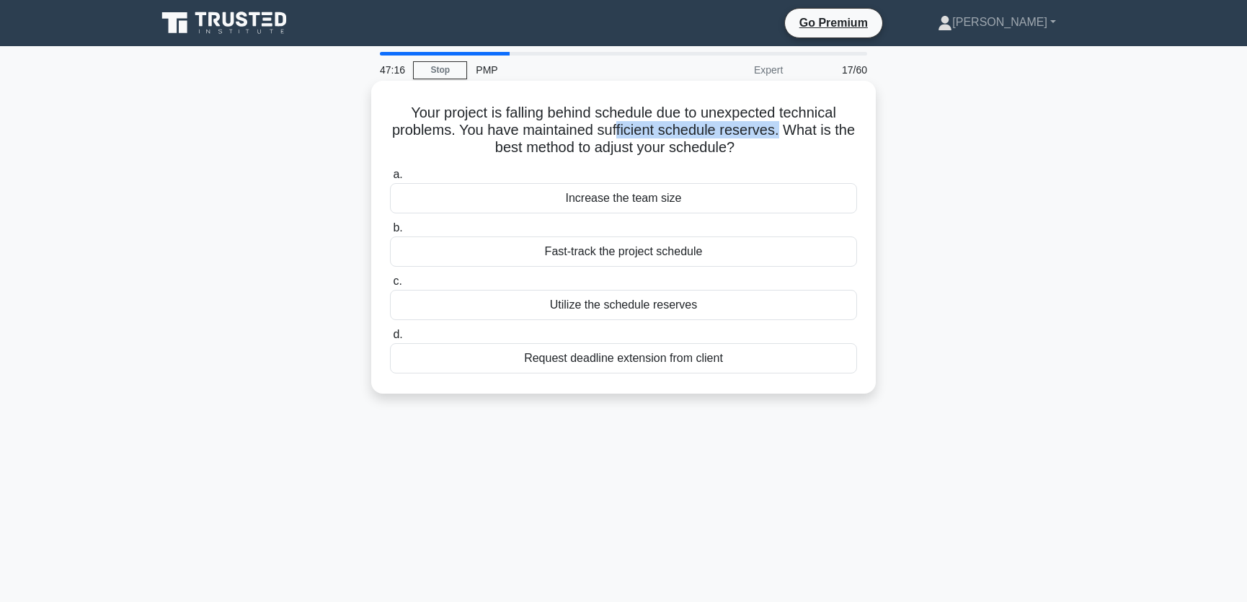
drag, startPoint x: 616, startPoint y: 128, endPoint x: 781, endPoint y: 132, distance: 165.1
click at [781, 132] on h5 "Your project is falling behind schedule due to unexpected technical problems. Y…" at bounding box center [623, 130] width 470 height 53
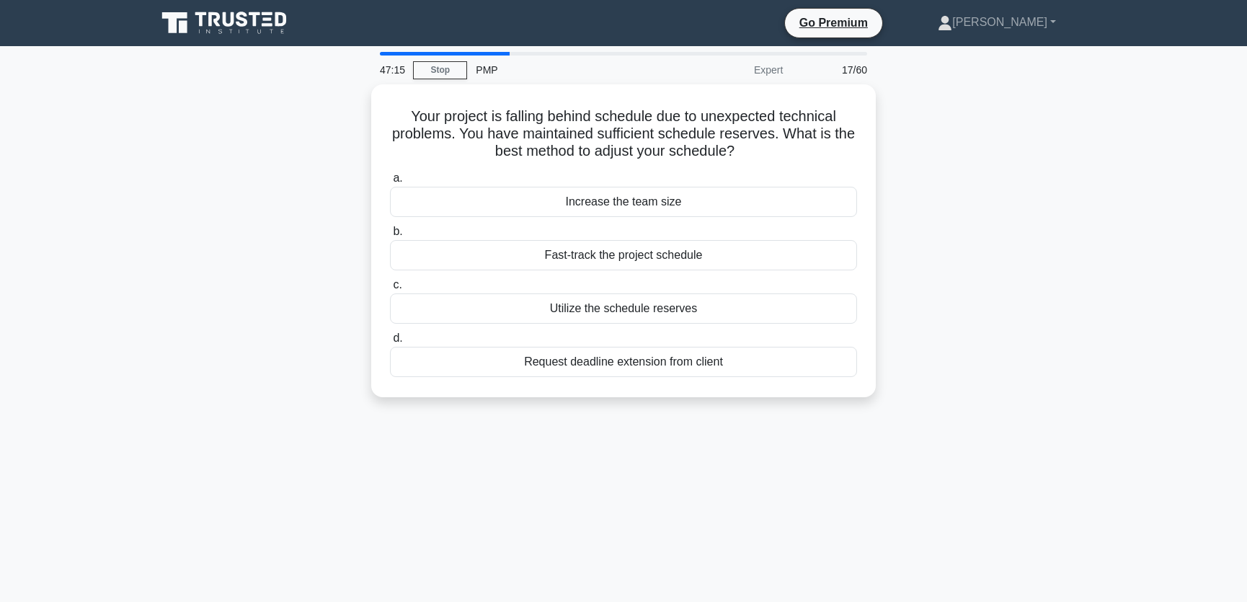
click at [971, 203] on div "Your project is falling behind schedule due to unexpected technical problems. Y…" at bounding box center [623, 249] width 951 height 330
click at [703, 300] on div "Utilize the schedule reserves" at bounding box center [623, 305] width 467 height 30
click at [390, 286] on input "c. Utilize the schedule reserves" at bounding box center [390, 281] width 0 height 9
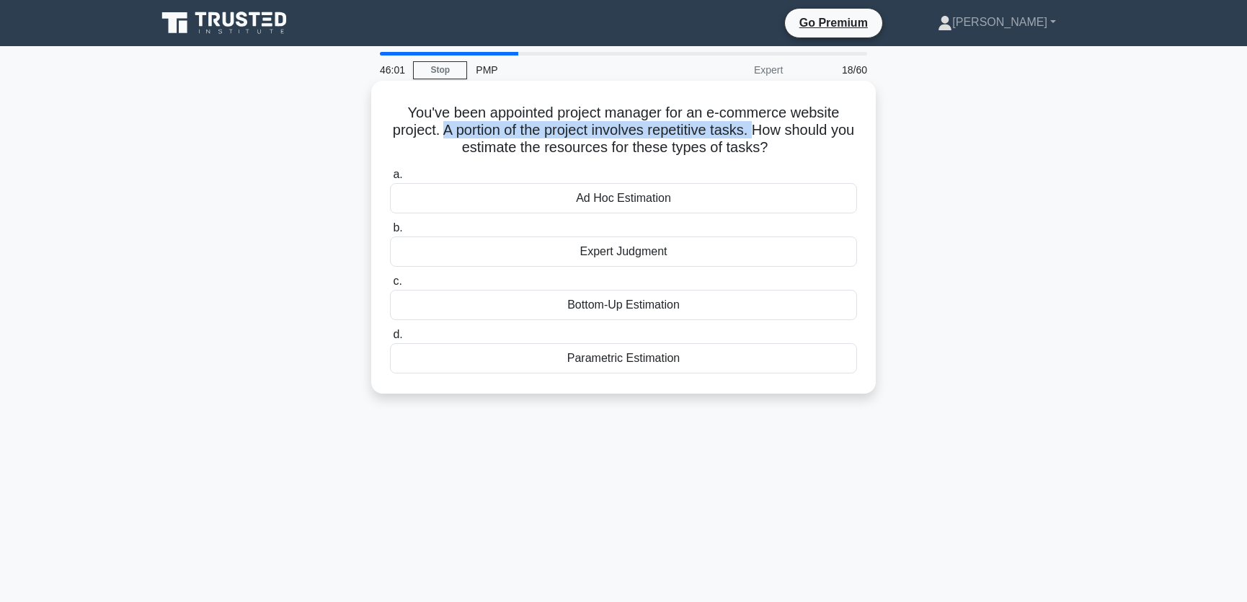
drag, startPoint x: 450, startPoint y: 133, endPoint x: 771, endPoint y: 130, distance: 321.4
click at [771, 130] on h5 "You've been appointed project manager for an e-commerce website project. A port…" at bounding box center [623, 130] width 470 height 53
drag, startPoint x: 450, startPoint y: 150, endPoint x: 786, endPoint y: 143, distance: 336.6
click at [786, 143] on h5 "You've been appointed project manager for an e-commerce website project. A port…" at bounding box center [623, 130] width 470 height 53
click at [802, 120] on h5 "You've been appointed project manager for an e-commerce website project. A port…" at bounding box center [623, 130] width 470 height 53
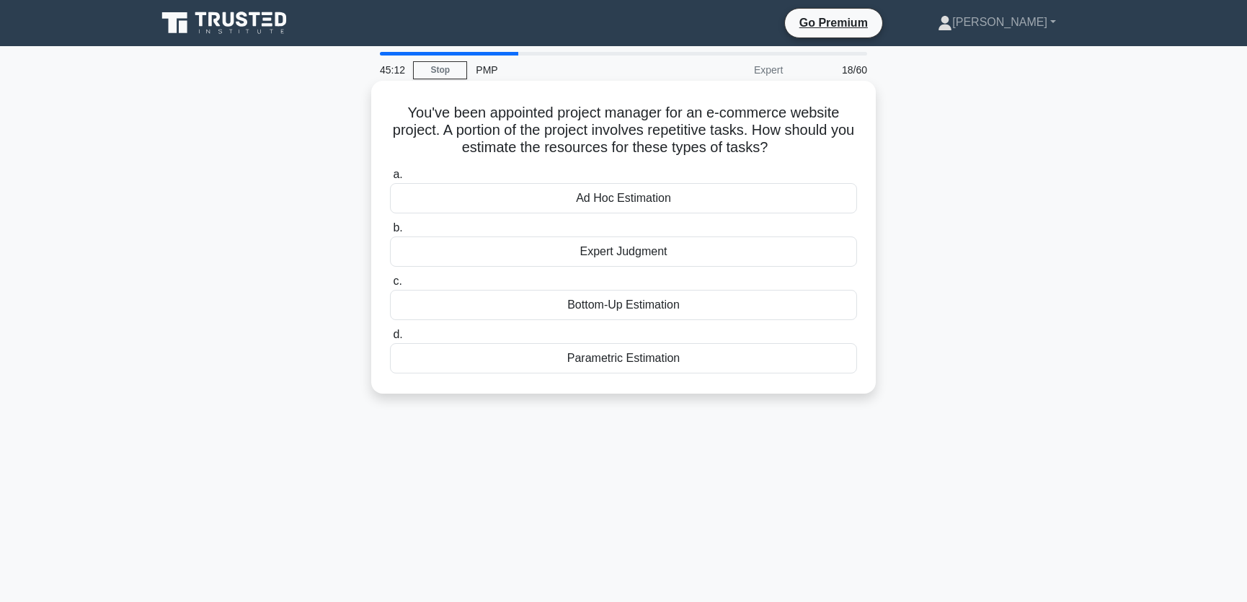
click at [653, 361] on div "Parametric Estimation" at bounding box center [623, 358] width 467 height 30
click at [390, 339] on input "d. Parametric Estimation" at bounding box center [390, 334] width 0 height 9
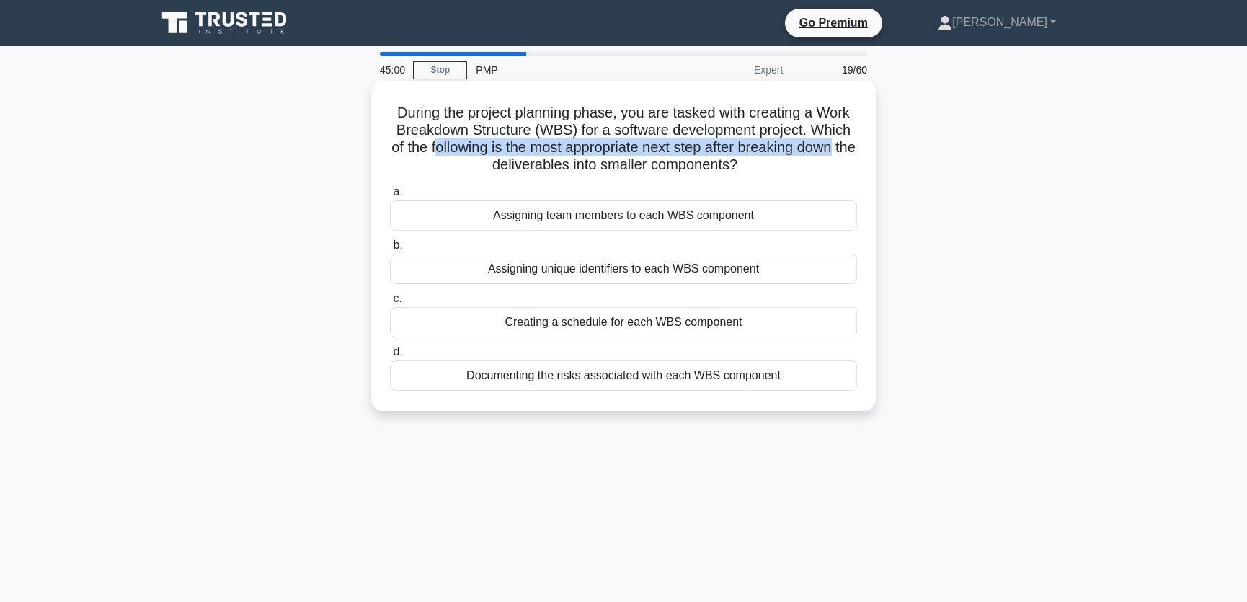
drag, startPoint x: 440, startPoint y: 151, endPoint x: 855, endPoint y: 150, distance: 415.1
click at [855, 150] on h5 "During the project planning phase, you are tasked with creating a Work Breakdow…" at bounding box center [623, 139] width 470 height 71
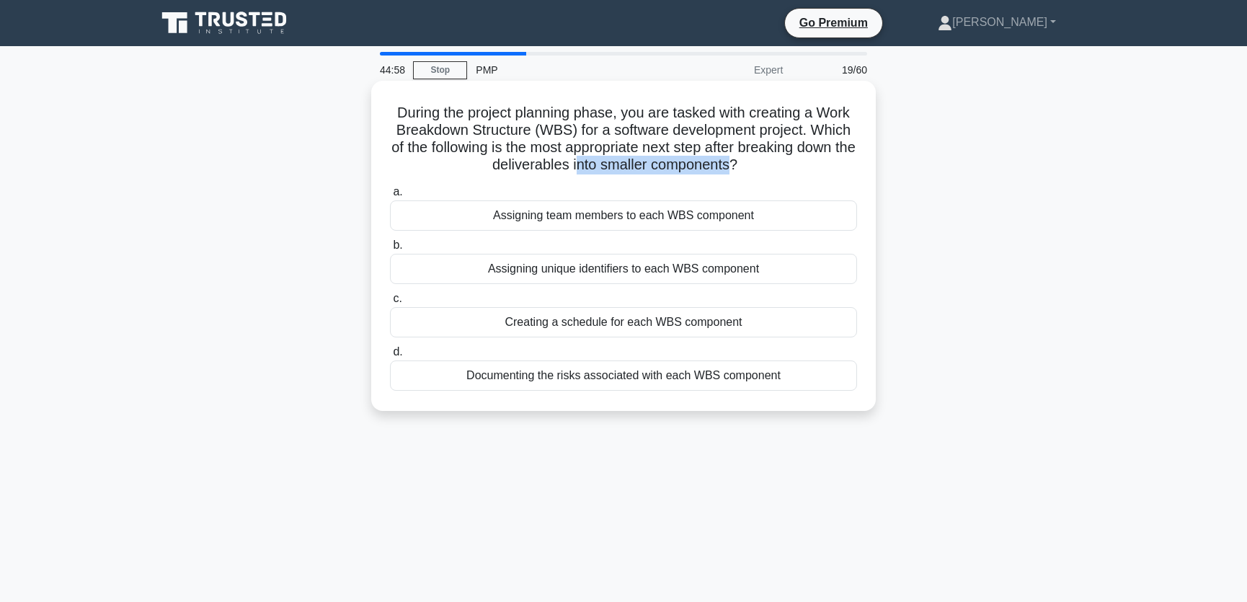
drag, startPoint x: 586, startPoint y: 164, endPoint x: 746, endPoint y: 164, distance: 160.0
click at [746, 164] on h5 "During the project planning phase, you are tasked with creating a Work Breakdow…" at bounding box center [623, 139] width 470 height 71
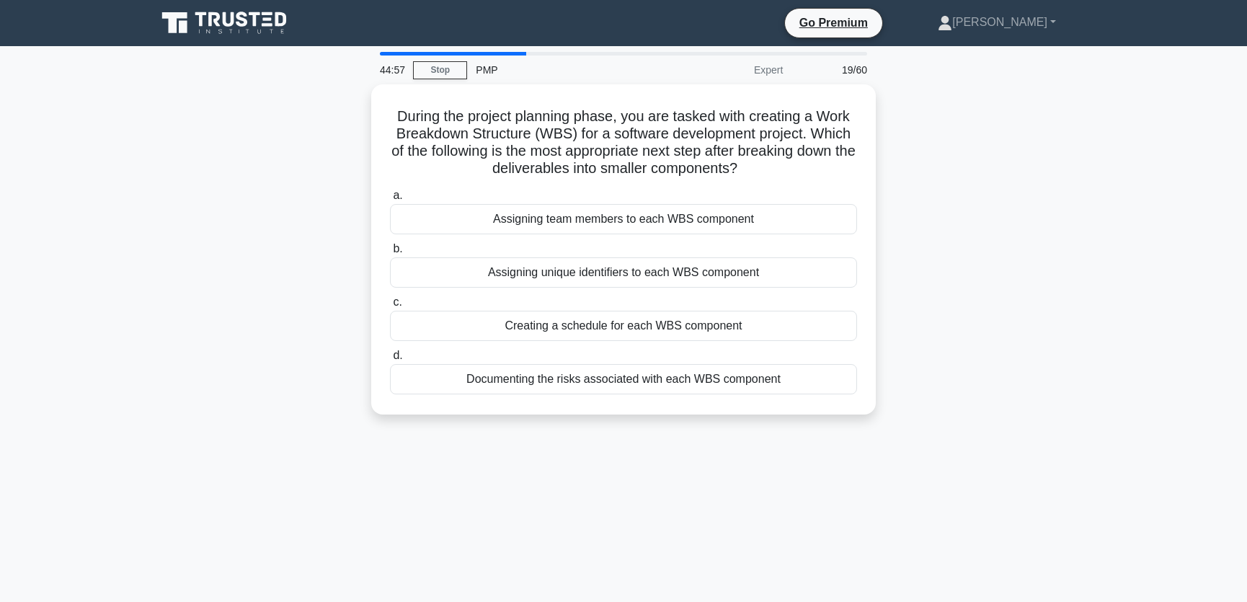
click at [1053, 236] on div "During the project planning phase, you are tasked with creating a Work Breakdow…" at bounding box center [623, 257] width 951 height 347
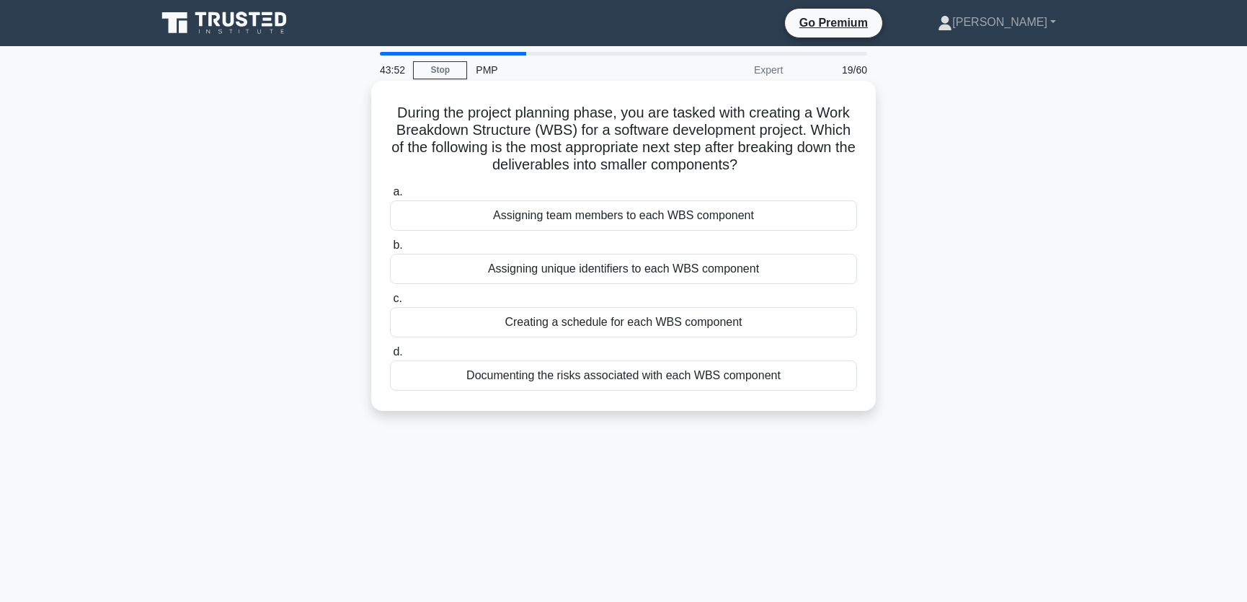
click at [597, 322] on div "Creating a schedule for each WBS component" at bounding box center [623, 322] width 467 height 30
click at [390, 303] on input "c. Creating a schedule for each WBS component" at bounding box center [390, 298] width 0 height 9
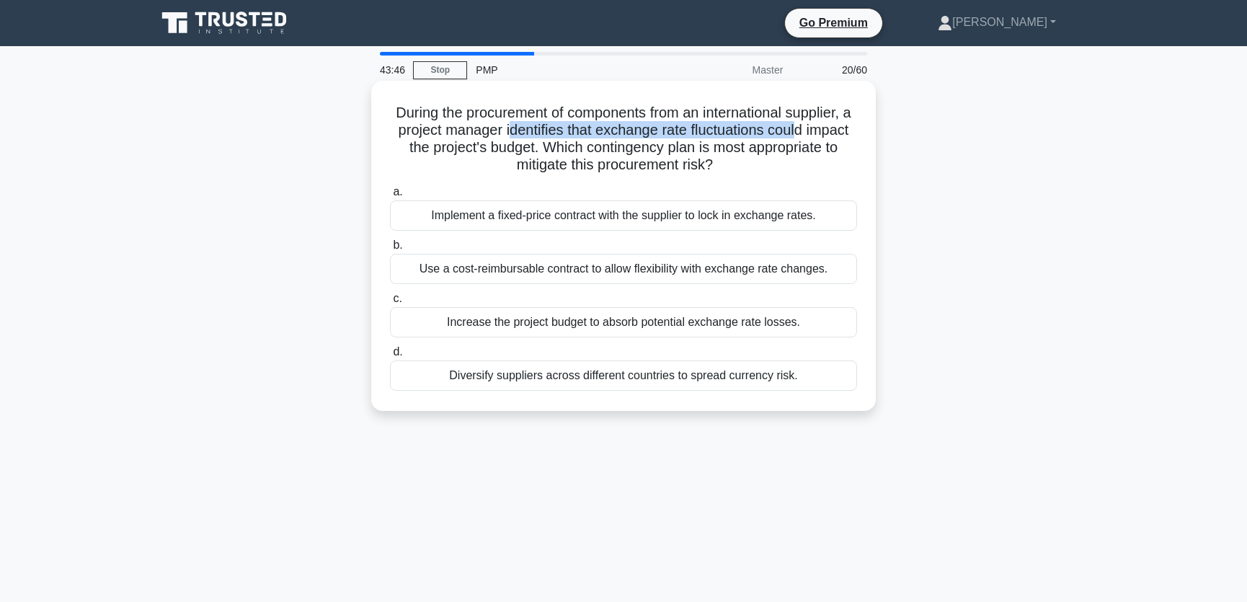
drag, startPoint x: 533, startPoint y: 130, endPoint x: 830, endPoint y: 135, distance: 296.2
click at [830, 135] on h5 "During the procurement of components from an international supplier, a project …" at bounding box center [623, 139] width 470 height 71
click at [516, 149] on h5 "During the procurement of components from an international supplier, a project …" at bounding box center [623, 139] width 470 height 71
click at [645, 375] on div "Diversify suppliers across different countries to spread currency risk." at bounding box center [623, 375] width 467 height 30
click at [390, 357] on input "d. Diversify suppliers across different countries to spread currency risk." at bounding box center [390, 351] width 0 height 9
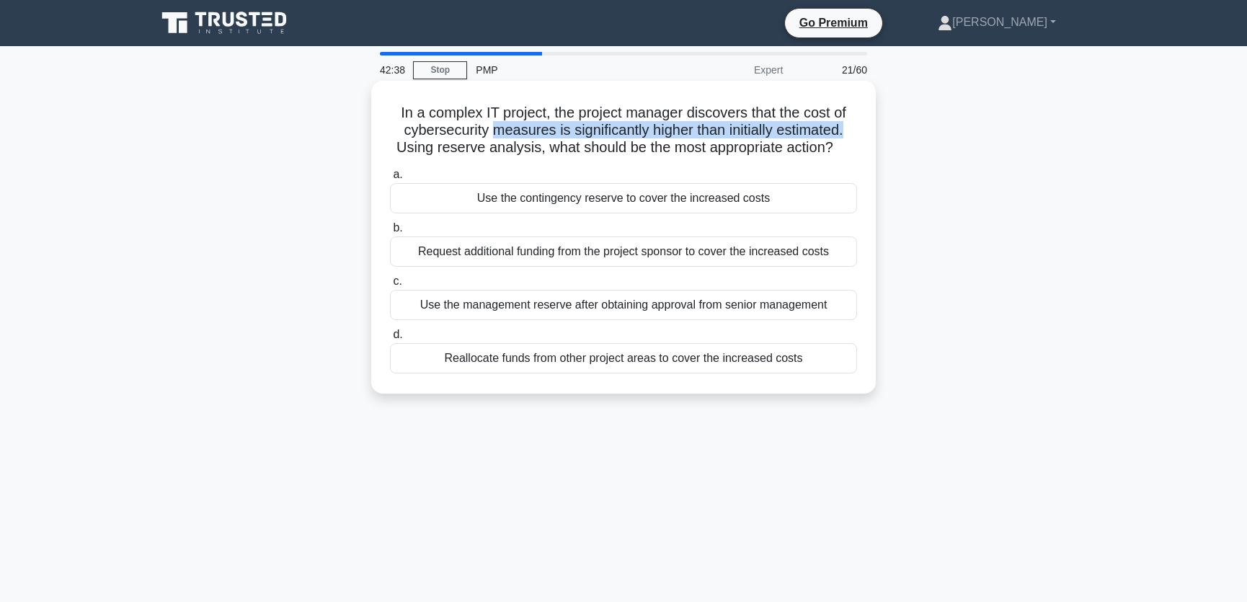
drag, startPoint x: 492, startPoint y: 133, endPoint x: 848, endPoint y: 131, distance: 356.0
click at [848, 131] on h5 "In a complex IT project, the project manager discovers that the cost of cyberse…" at bounding box center [623, 130] width 470 height 53
drag, startPoint x: 406, startPoint y: 148, endPoint x: 866, endPoint y: 148, distance: 459.1
click at [866, 148] on div "In a complex IT project, the project manager discovers that the cost of cyberse…" at bounding box center [623, 236] width 493 height 301
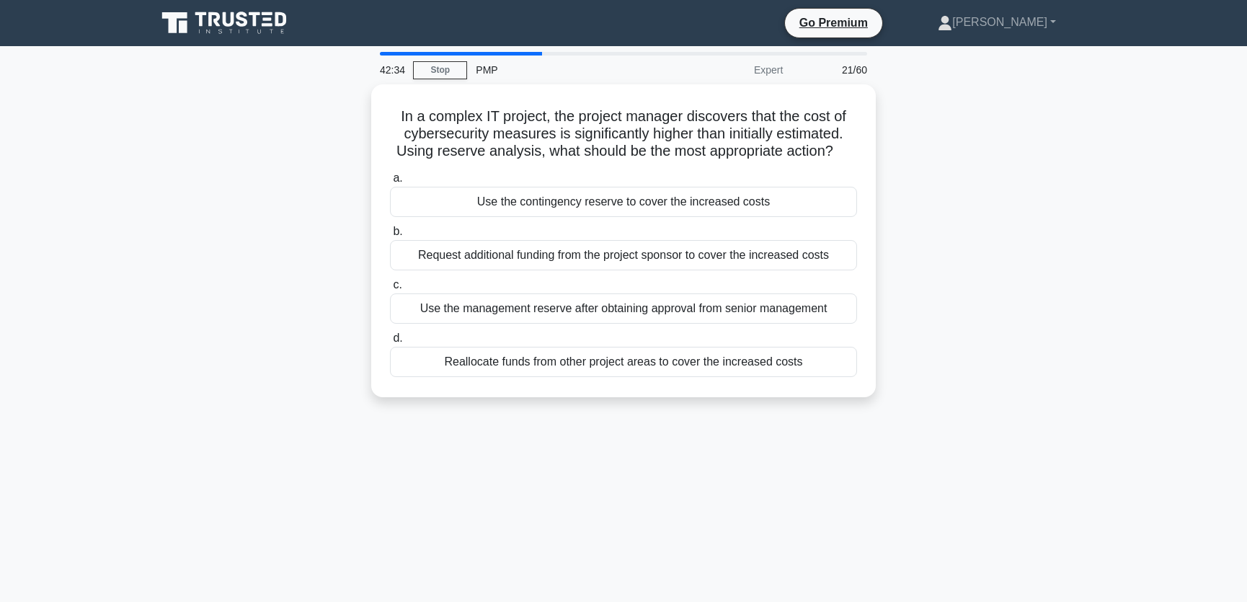
click at [1002, 231] on div "In a complex IT project, the project manager discovers that the cost of cyberse…" at bounding box center [623, 249] width 951 height 330
click at [783, 202] on div "Use the contingency reserve to cover the increased costs" at bounding box center [623, 198] width 467 height 30
click at [390, 179] on input "a. Use the contingency reserve to cover the increased costs" at bounding box center [390, 174] width 0 height 9
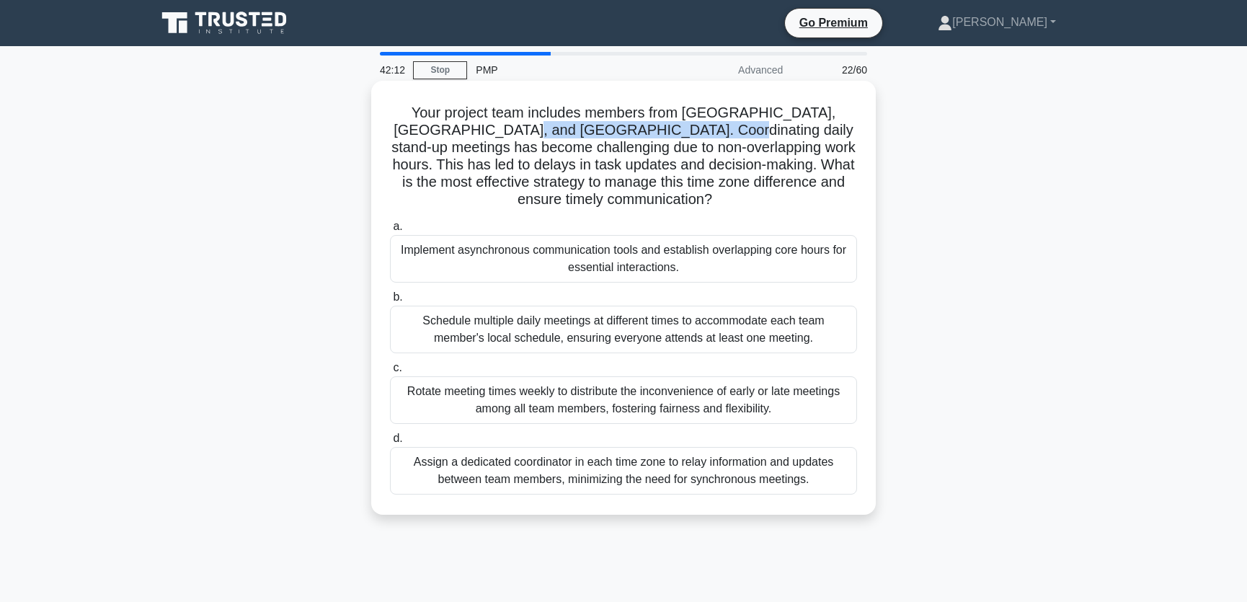
drag, startPoint x: 496, startPoint y: 133, endPoint x: 692, endPoint y: 130, distance: 196.0
click at [692, 130] on h5 "Your project team includes members from Vancouver, Johannesburg, and Tokyo. Coo…" at bounding box center [623, 156] width 470 height 105
drag, startPoint x: 478, startPoint y: 148, endPoint x: 709, endPoint y: 154, distance: 231.4
click at [709, 154] on h5 "Your project team includes members from Vancouver, Johannesburg, and Tokyo. Coo…" at bounding box center [623, 156] width 470 height 105
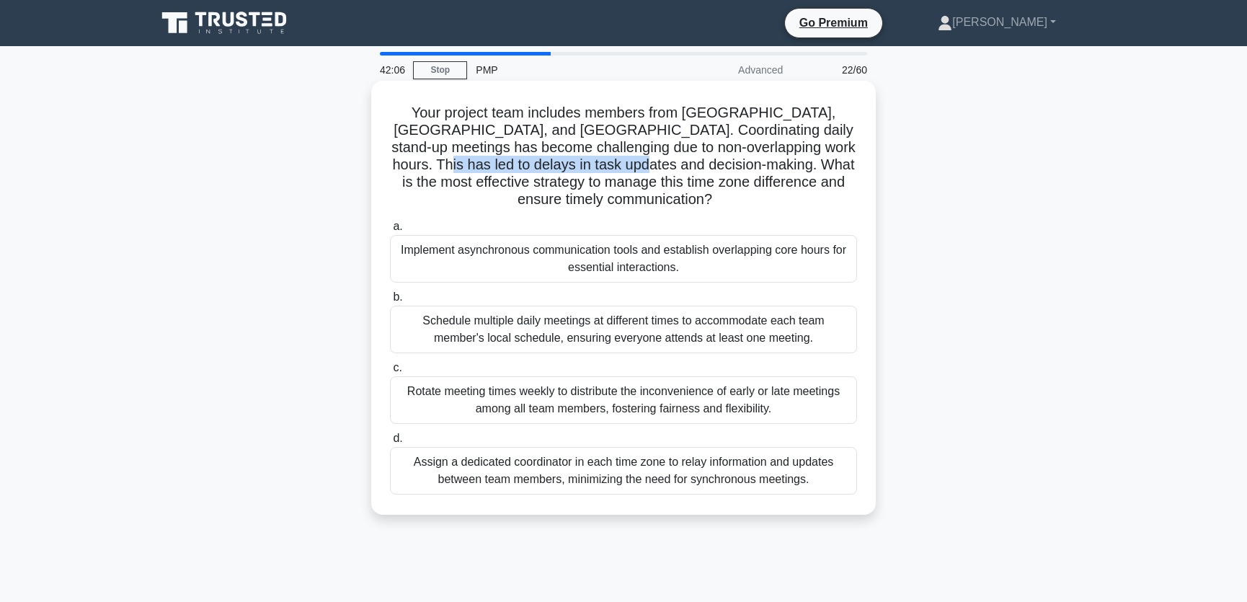
drag, startPoint x: 434, startPoint y: 166, endPoint x: 657, endPoint y: 172, distance: 222.8
click at [657, 172] on h5 "Your project team includes members from Vancouver, Johannesburg, and Tokyo. Coo…" at bounding box center [623, 156] width 470 height 105
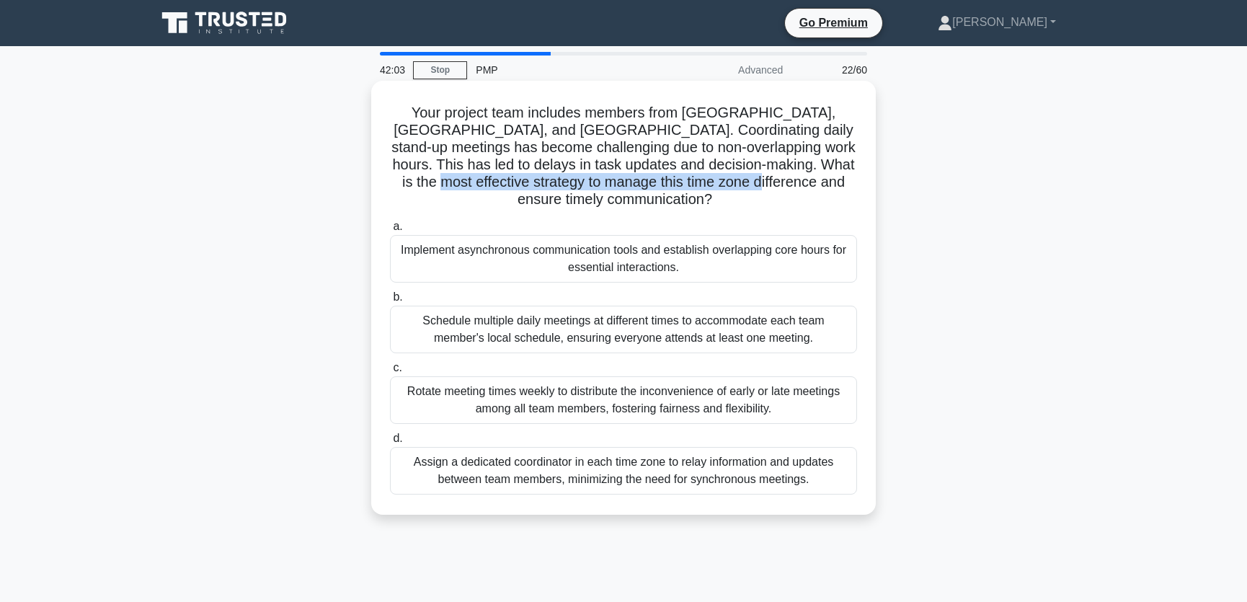
drag, startPoint x: 476, startPoint y: 184, endPoint x: 819, endPoint y: 181, distance: 342.3
click at [819, 181] on h5 "Your project team includes members from Vancouver, Johannesburg, and Tokyo. Coo…" at bounding box center [623, 156] width 470 height 105
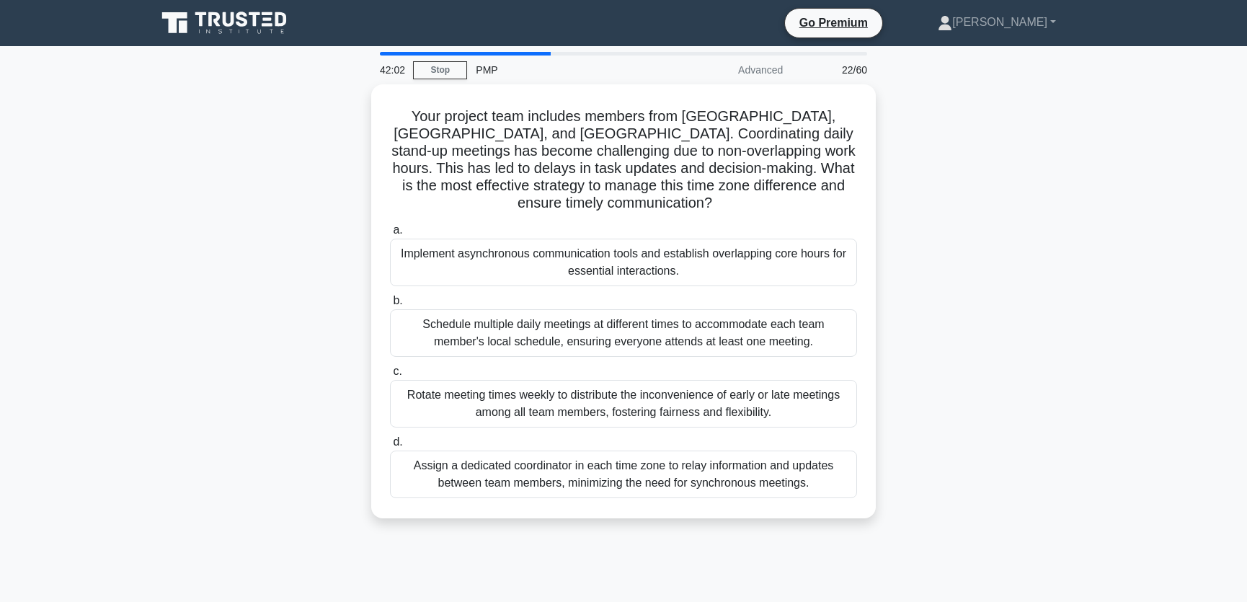
click at [979, 336] on div "Your project team includes members from Vancouver, Johannesburg, and Tokyo. Coo…" at bounding box center [623, 309] width 951 height 451
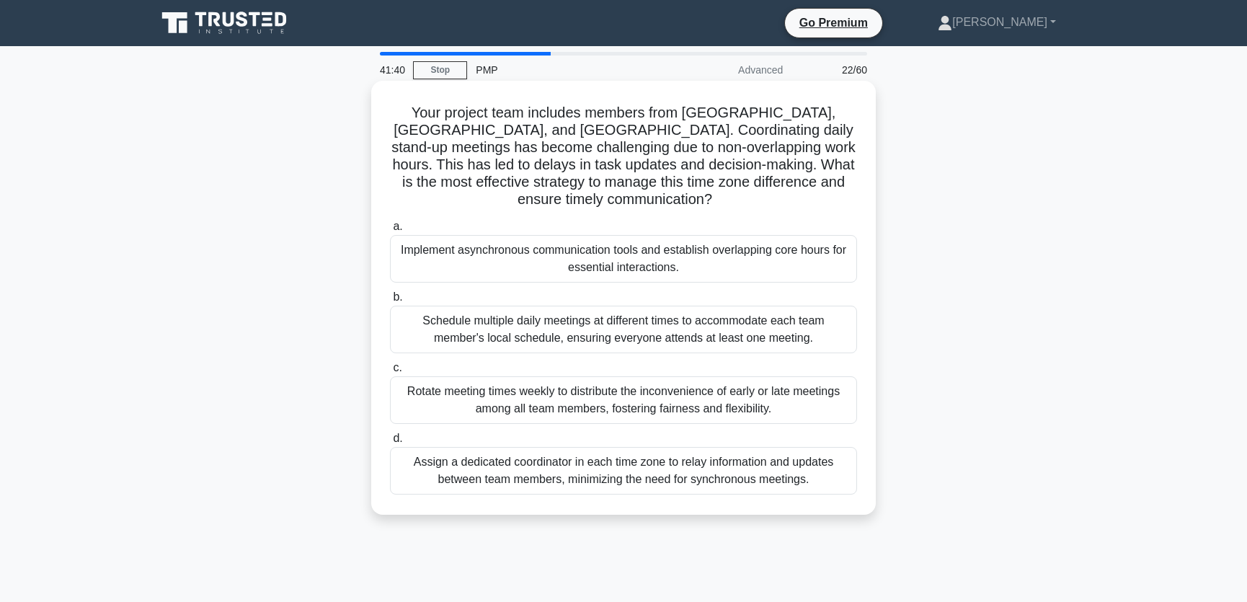
click at [729, 259] on div "Implement asynchronous communication tools and establish overlapping core hours…" at bounding box center [623, 259] width 467 height 48
click at [390, 231] on input "a. Implement asynchronous communication tools and establish overlapping core ho…" at bounding box center [390, 226] width 0 height 9
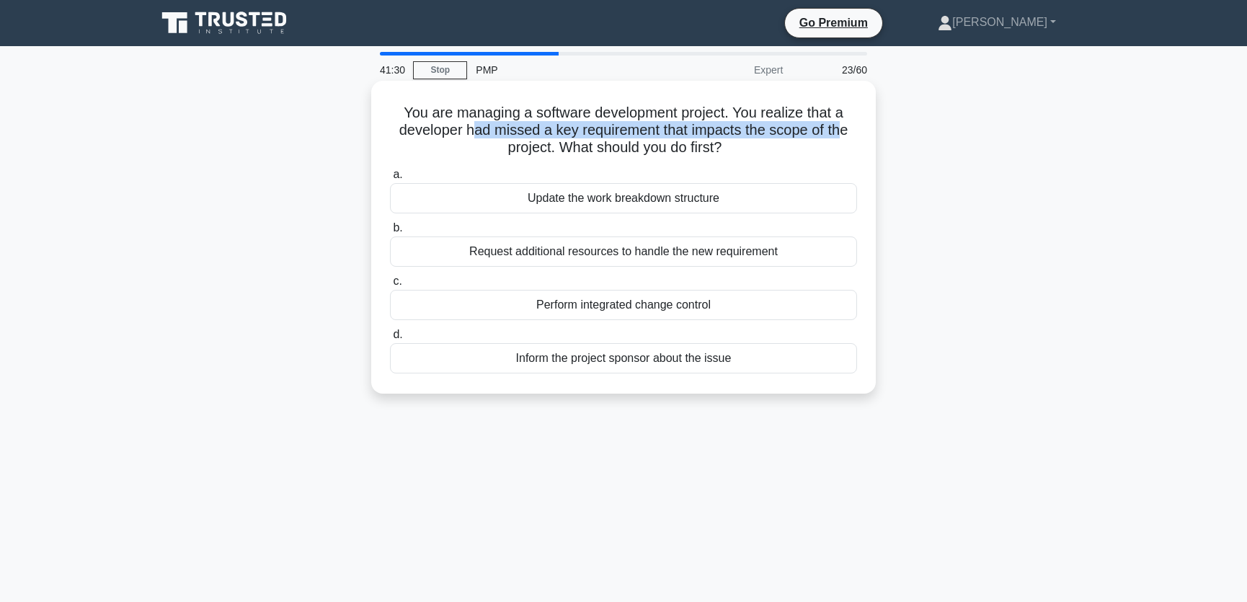
drag, startPoint x: 469, startPoint y: 134, endPoint x: 845, endPoint y: 130, distance: 376.2
click at [845, 130] on h5 "You are managing a software development project. You realize that a developer h…" at bounding box center [623, 130] width 470 height 53
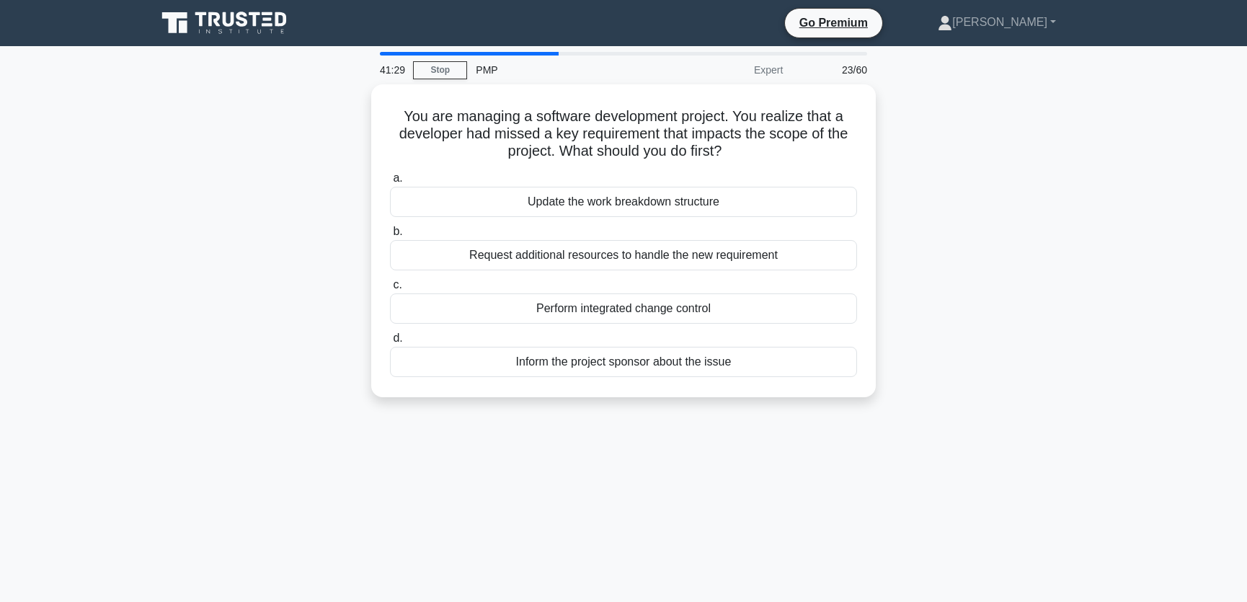
click at [1009, 179] on div "You are managing a software development project. You realize that a developer h…" at bounding box center [623, 249] width 951 height 330
click at [687, 307] on div "Perform integrated change control" at bounding box center [623, 305] width 467 height 30
click at [390, 286] on input "c. Perform integrated change control" at bounding box center [390, 281] width 0 height 9
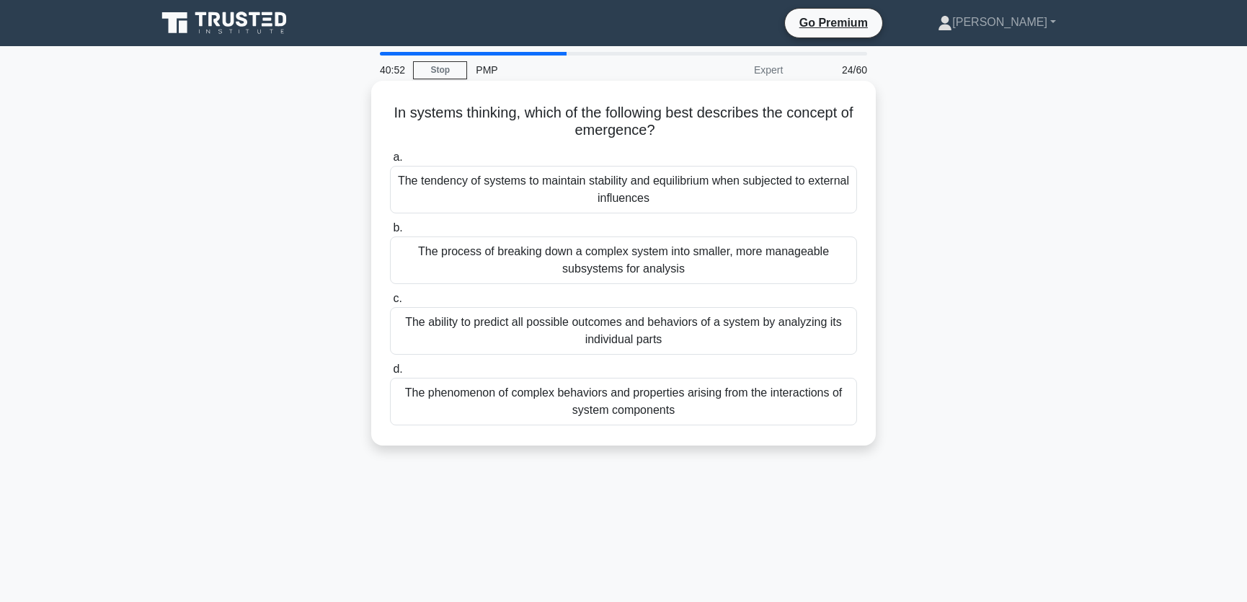
click at [714, 410] on div "The phenomenon of complex behaviors and properties arising from the interaction…" at bounding box center [623, 402] width 467 height 48
click at [390, 374] on input "d. The phenomenon of complex behaviors and properties arising from the interact…" at bounding box center [390, 369] width 0 height 9
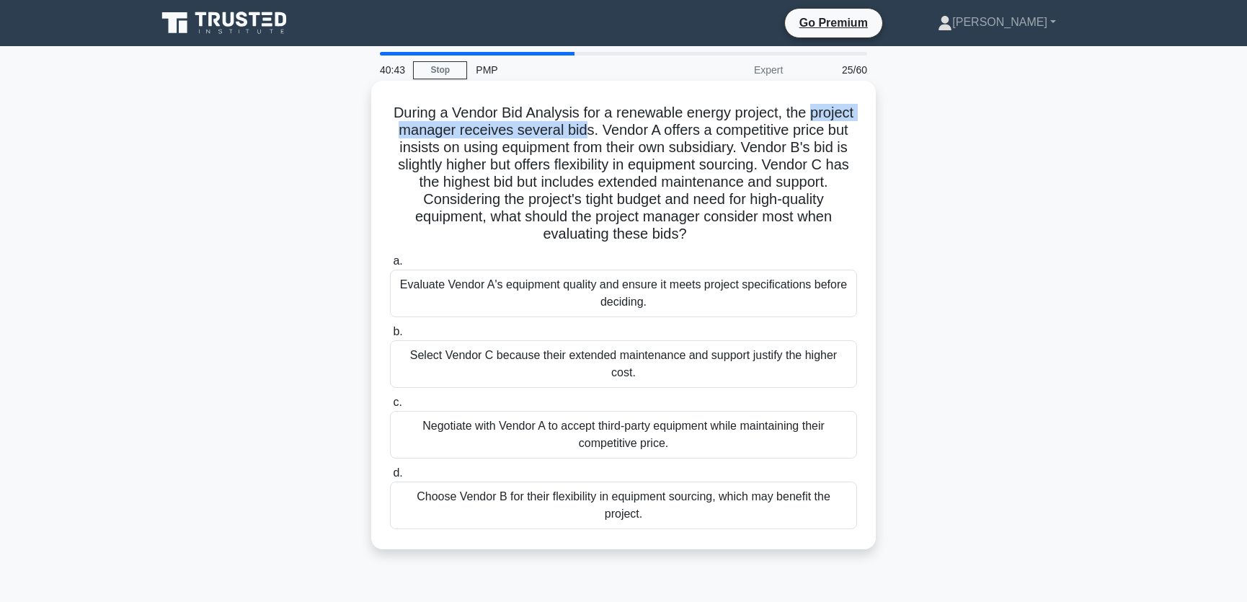
drag, startPoint x: 403, startPoint y: 136, endPoint x: 641, endPoint y: 133, distance: 237.8
click at [641, 133] on h5 "During a Vendor Bid Analysis for a renewable energy project, the project manage…" at bounding box center [623, 174] width 470 height 140
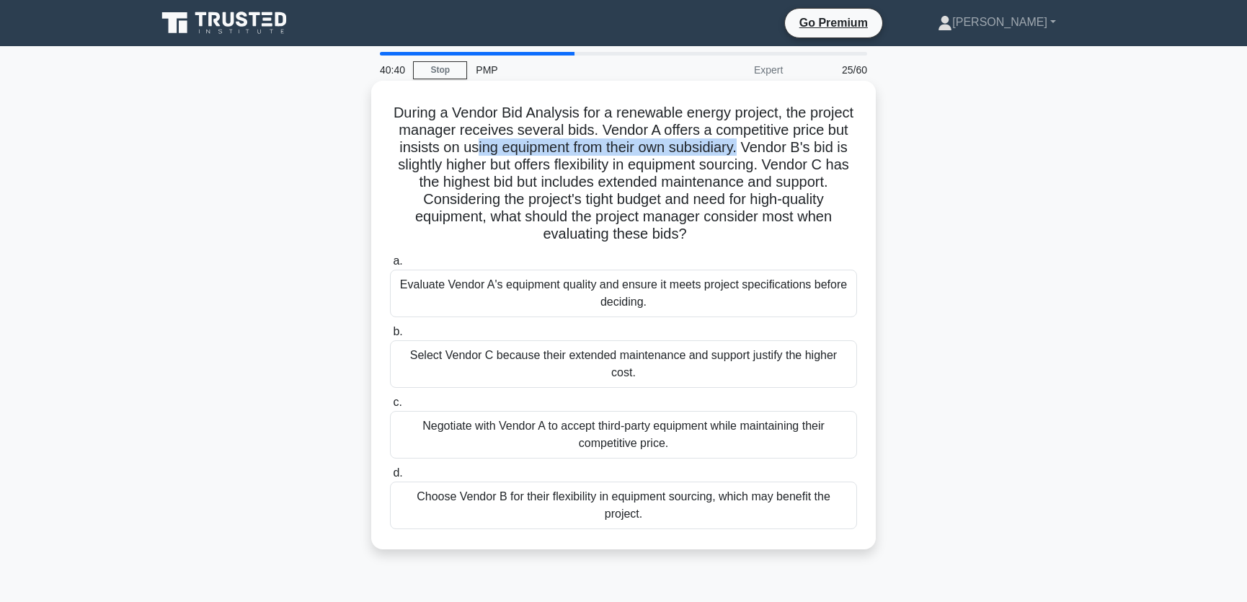
drag, startPoint x: 531, startPoint y: 151, endPoint x: 802, endPoint y: 151, distance: 271.0
click at [802, 151] on h5 "During a Vendor Bid Analysis for a renewable energy project, the project manage…" at bounding box center [623, 174] width 470 height 140
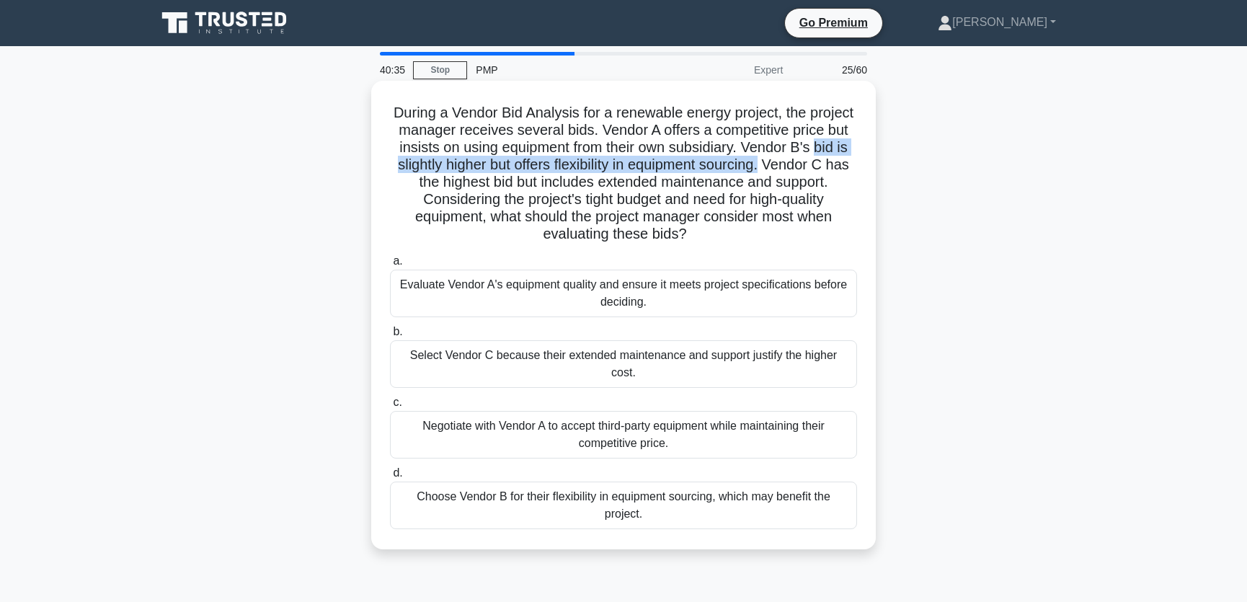
drag, startPoint x: 425, startPoint y: 167, endPoint x: 853, endPoint y: 163, distance: 428.1
click at [853, 163] on h5 "During a Vendor Bid Analysis for a renewable energy project, the project manage…" at bounding box center [623, 174] width 470 height 140
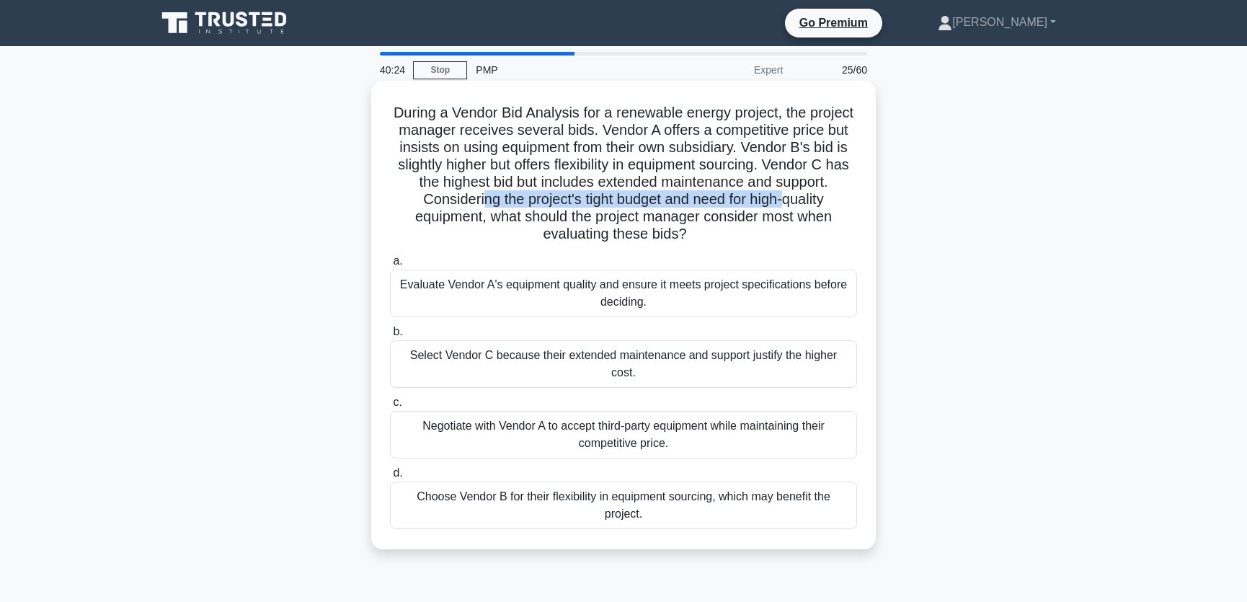
drag, startPoint x: 529, startPoint y: 202, endPoint x: 848, endPoint y: 203, distance: 318.5
click at [848, 203] on h5 "During a Vendor Bid Analysis for a renewable energy project, the project manage…" at bounding box center [623, 174] width 470 height 140
drag, startPoint x: 456, startPoint y: 222, endPoint x: 543, endPoint y: 221, distance: 86.5
click at [543, 221] on h5 "During a Vendor Bid Analysis for a renewable energy project, the project manage…" at bounding box center [623, 174] width 470 height 140
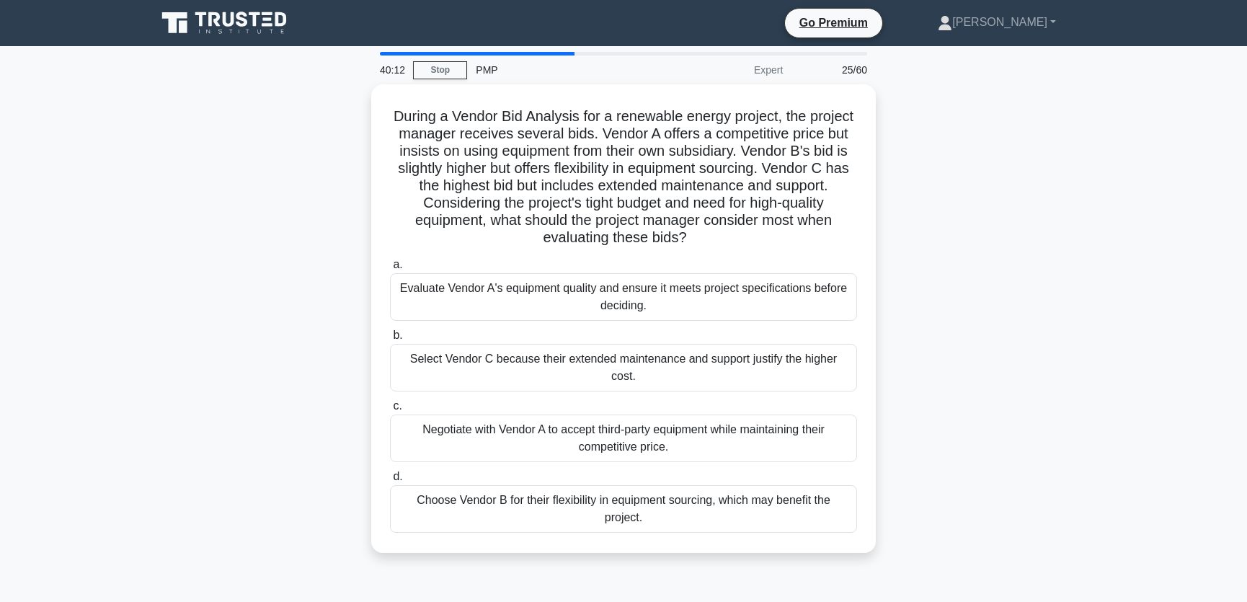
click at [1044, 209] on div "During a Vendor Bid Analysis for a renewable energy project, the project manage…" at bounding box center [623, 327] width 951 height 486
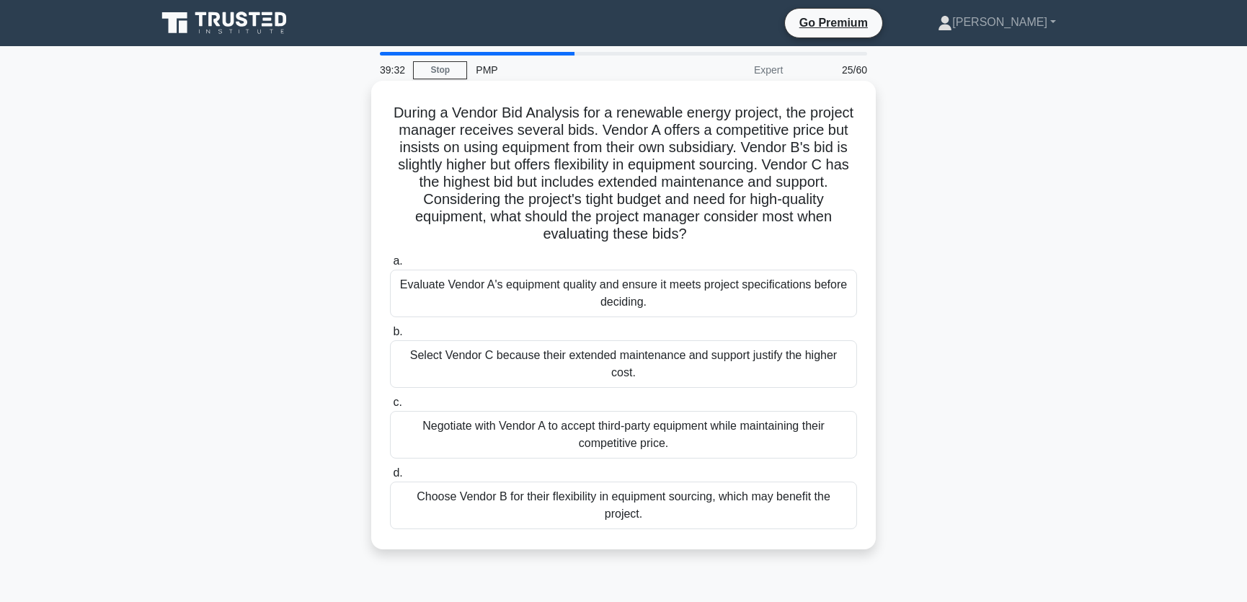
click at [560, 510] on div "Choose Vendor B for their flexibility in equipment sourcing, which may benefit …" at bounding box center [623, 505] width 467 height 48
click at [390, 478] on input "d. Choose Vendor B for their flexibility in equipment sourcing, which may benef…" at bounding box center [390, 472] width 0 height 9
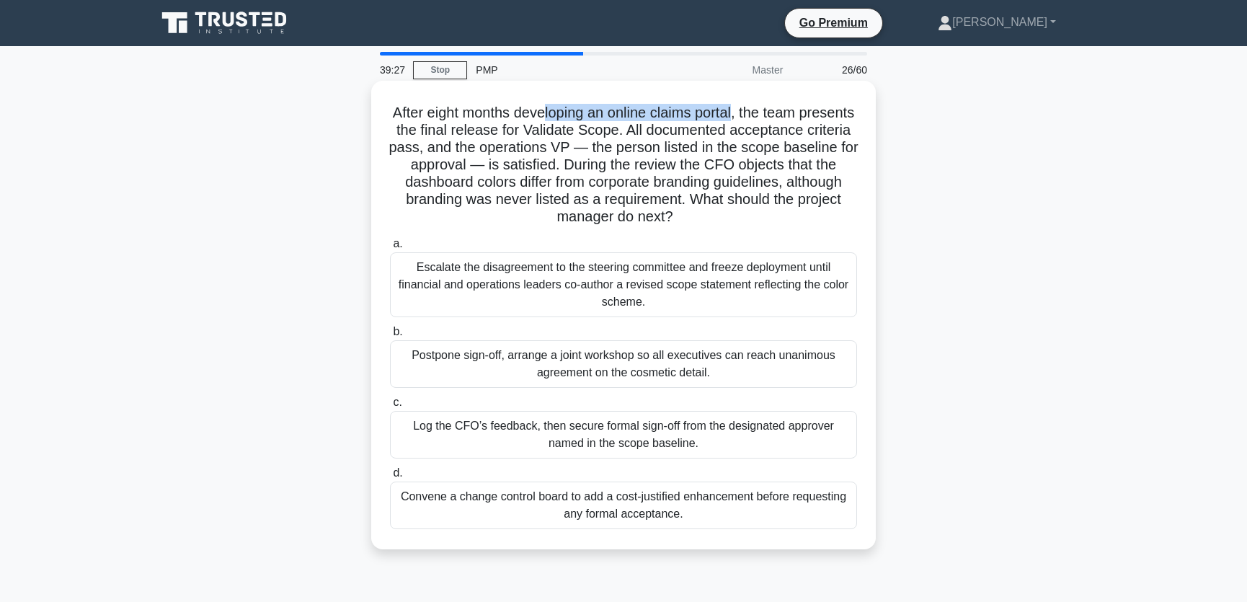
drag, startPoint x: 571, startPoint y: 112, endPoint x: 768, endPoint y: 115, distance: 197.5
click at [768, 115] on h5 "After eight months developing an online claims portal, the team presents the fi…" at bounding box center [623, 165] width 470 height 123
drag, startPoint x: 555, startPoint y: 151, endPoint x: 687, endPoint y: 151, distance: 131.9
click at [687, 151] on h5 "After eight months developing an online claims portal, the team presents the fi…" at bounding box center [623, 165] width 470 height 123
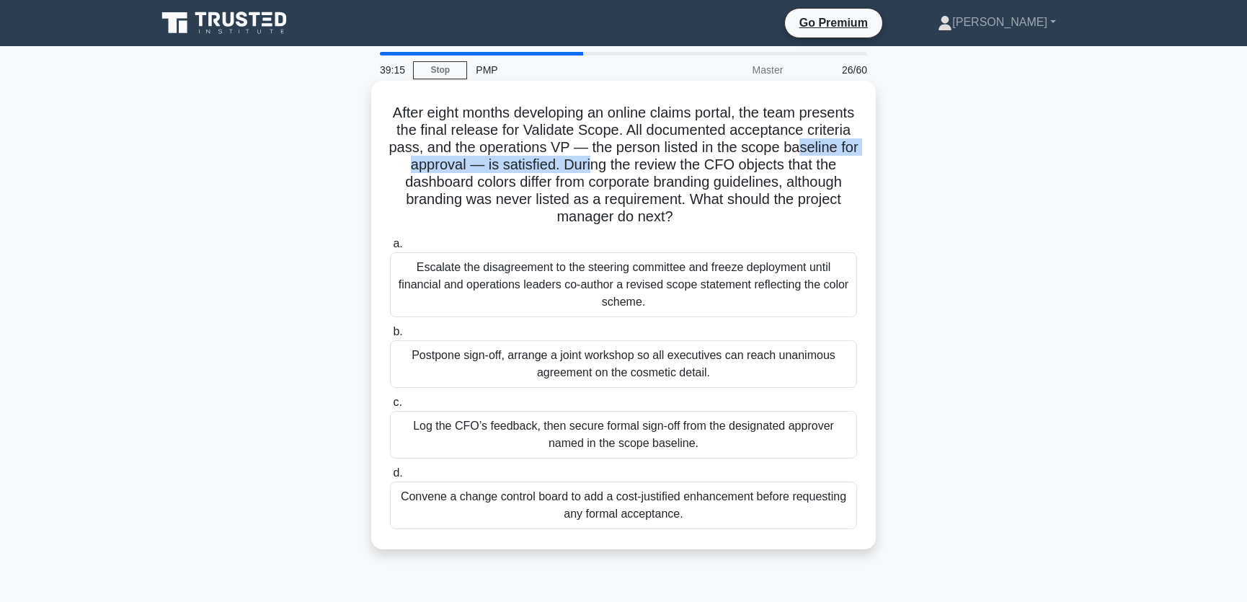
drag, startPoint x: 483, startPoint y: 166, endPoint x: 728, endPoint y: 165, distance: 245.0
click at [728, 165] on h5 "After eight months developing an online claims portal, the team presents the fi…" at bounding box center [623, 165] width 470 height 123
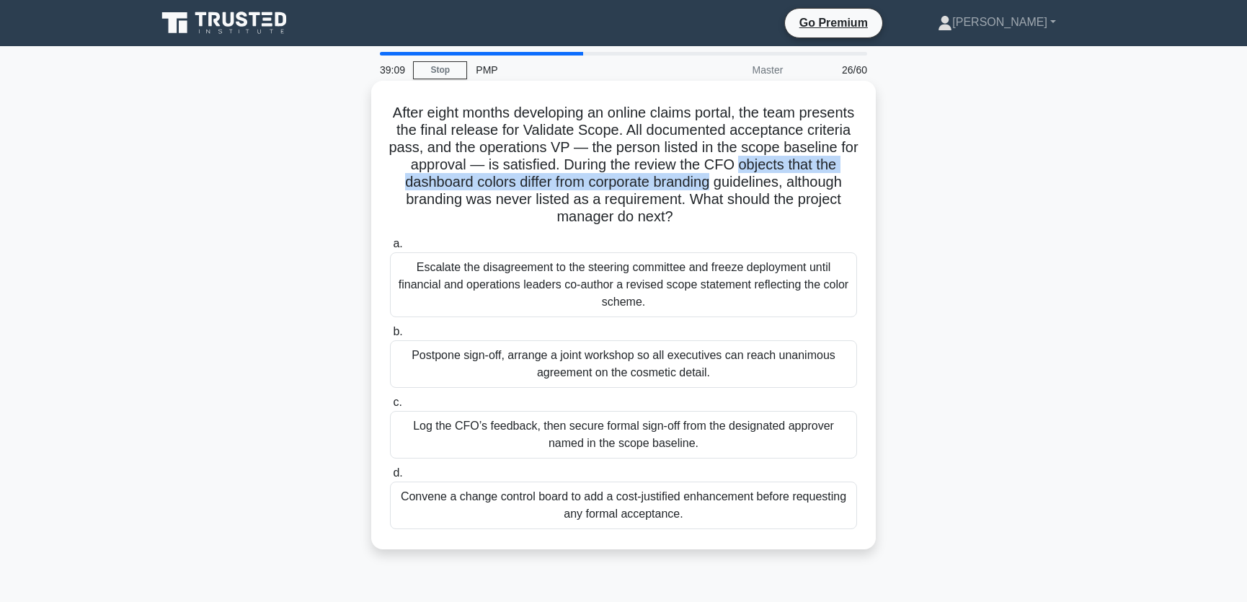
drag, startPoint x: 432, startPoint y: 184, endPoint x: 850, endPoint y: 185, distance: 418.7
click at [850, 185] on h5 "After eight months developing an online claims portal, the team presents the fi…" at bounding box center [623, 165] width 470 height 123
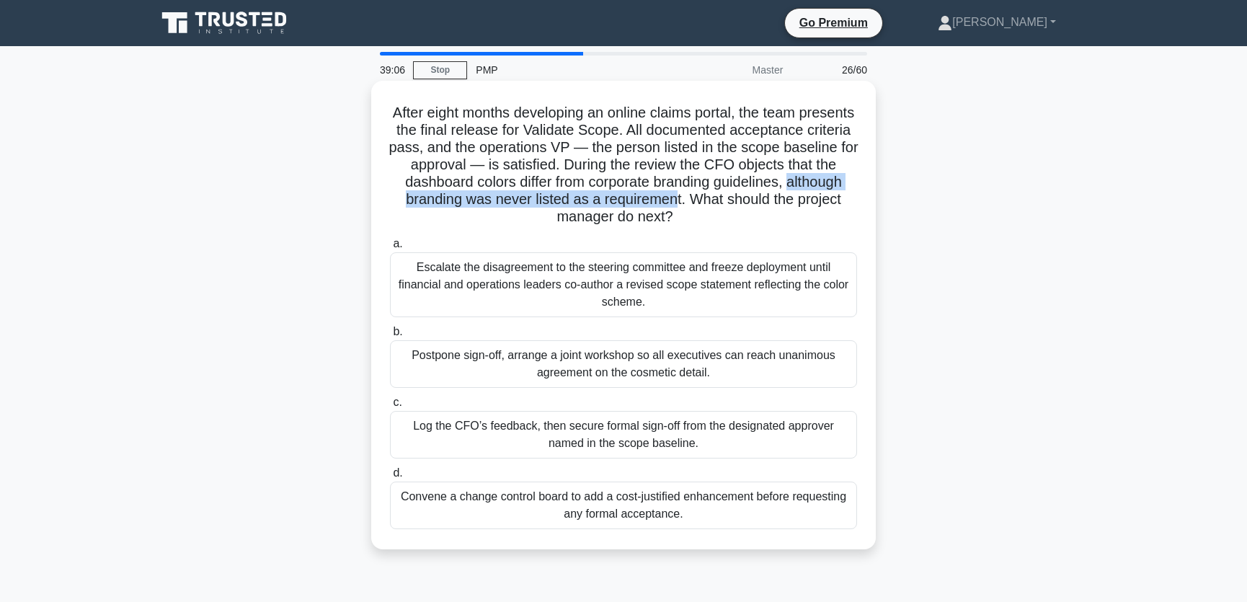
drag, startPoint x: 466, startPoint y: 202, endPoint x: 802, endPoint y: 201, distance: 335.8
click at [802, 201] on h5 "After eight months developing an online claims portal, the team presents the fi…" at bounding box center [623, 165] width 470 height 123
click at [720, 372] on div "Postpone sign-off, arrange a joint workshop so all executives can reach unanimo…" at bounding box center [623, 364] width 467 height 48
click at [390, 337] on input "b. Postpone sign-off, arrange a joint workshop so all executives can reach unan…" at bounding box center [390, 331] width 0 height 9
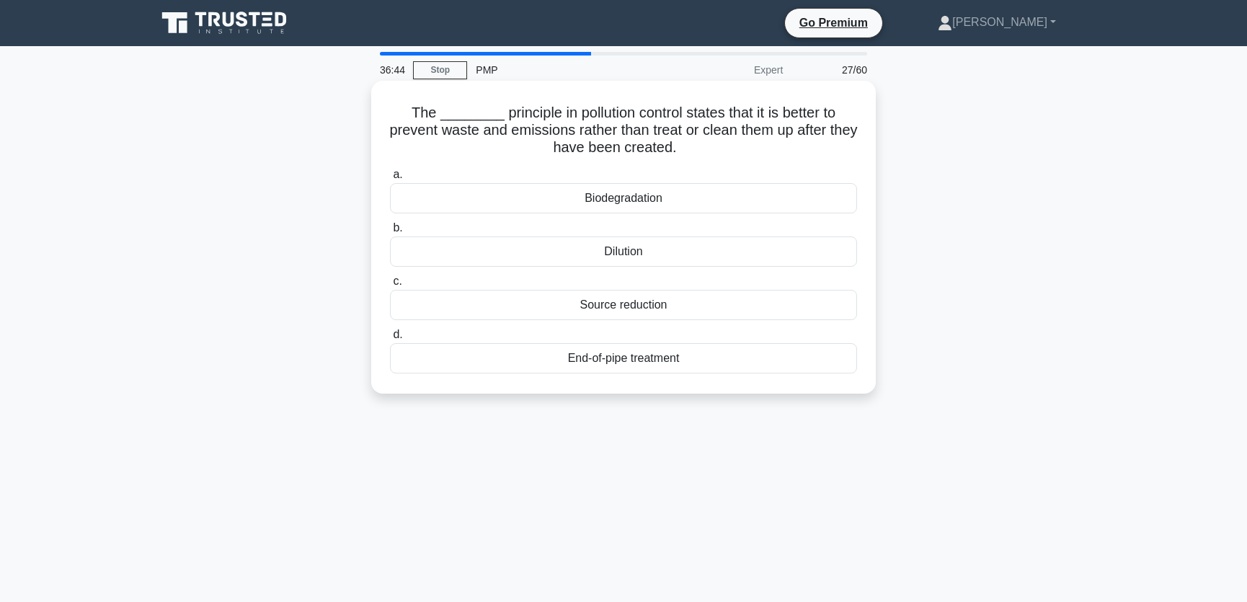
click at [578, 308] on div "Source reduction" at bounding box center [623, 305] width 467 height 30
click at [390, 286] on input "c. Source reduction" at bounding box center [390, 281] width 0 height 9
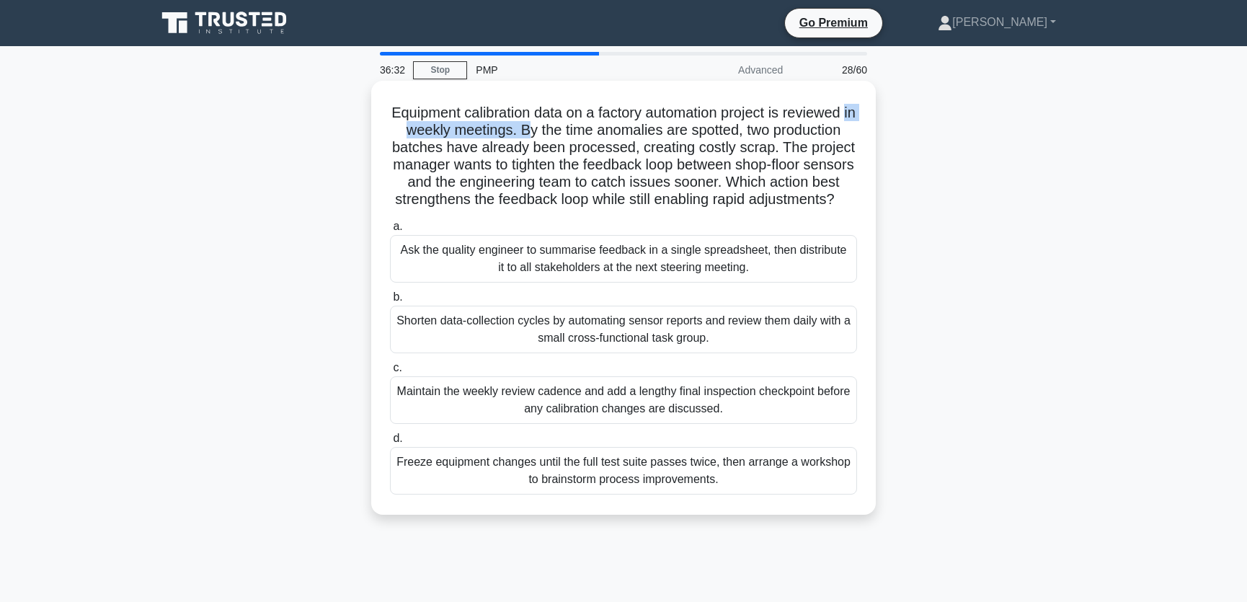
drag, startPoint x: 392, startPoint y: 132, endPoint x: 534, endPoint y: 138, distance: 142.1
click at [534, 138] on h5 "Equipment calibration data on a factory automation project is reviewed in weekl…" at bounding box center [623, 156] width 470 height 105
drag, startPoint x: 404, startPoint y: 146, endPoint x: 772, endPoint y: 143, distance: 367.6
click at [772, 143] on h5 "Equipment calibration data on a factory automation project is reviewed in weekl…" at bounding box center [623, 156] width 470 height 105
click at [632, 156] on h5 "Equipment calibration data on a factory automation project is reviewed in weekl…" at bounding box center [623, 156] width 470 height 105
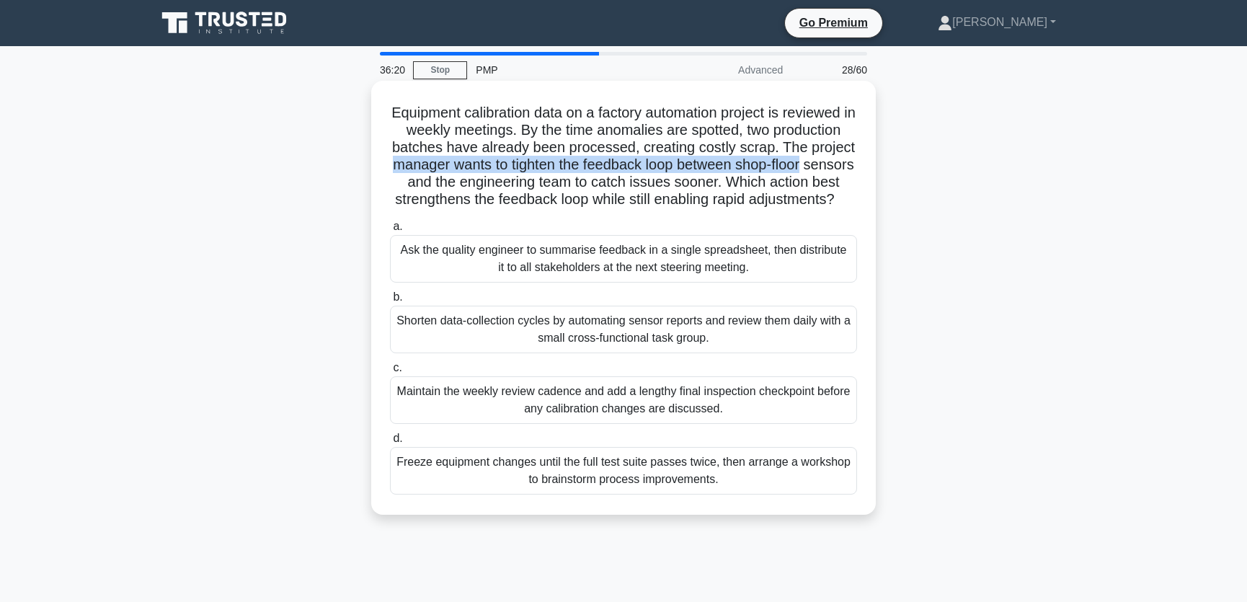
drag, startPoint x: 417, startPoint y: 167, endPoint x: 833, endPoint y: 166, distance: 415.8
click at [833, 166] on h5 "Equipment calibration data on a factory automation project is reviewed in weekl…" at bounding box center [623, 156] width 470 height 105
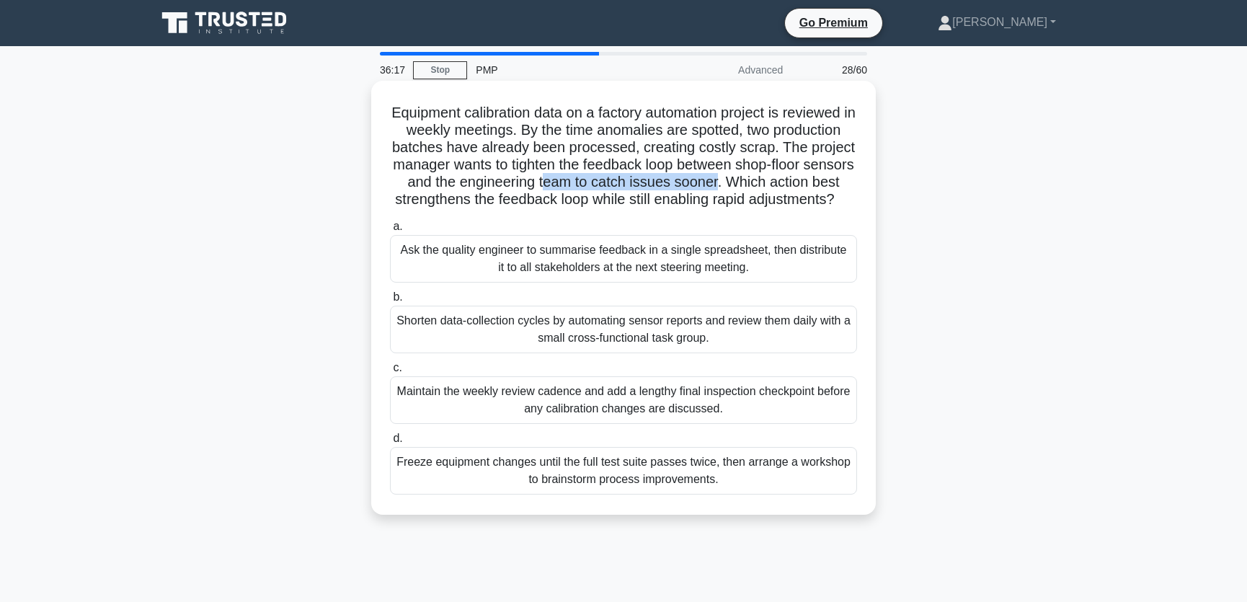
drag, startPoint x: 586, startPoint y: 182, endPoint x: 760, endPoint y: 183, distance: 173.7
click at [760, 183] on h5 "Equipment calibration data on a factory automation project is reviewed in weekl…" at bounding box center [623, 156] width 470 height 105
click at [755, 146] on h5 "Equipment calibration data on a factory automation project is reviewed in weekl…" at bounding box center [623, 156] width 470 height 105
click at [636, 494] on div "Freeze equipment changes until the full test suite passes twice, then arrange a…" at bounding box center [623, 471] width 467 height 48
click at [390, 443] on input "d. Freeze equipment changes until the full test suite passes twice, then arrang…" at bounding box center [390, 438] width 0 height 9
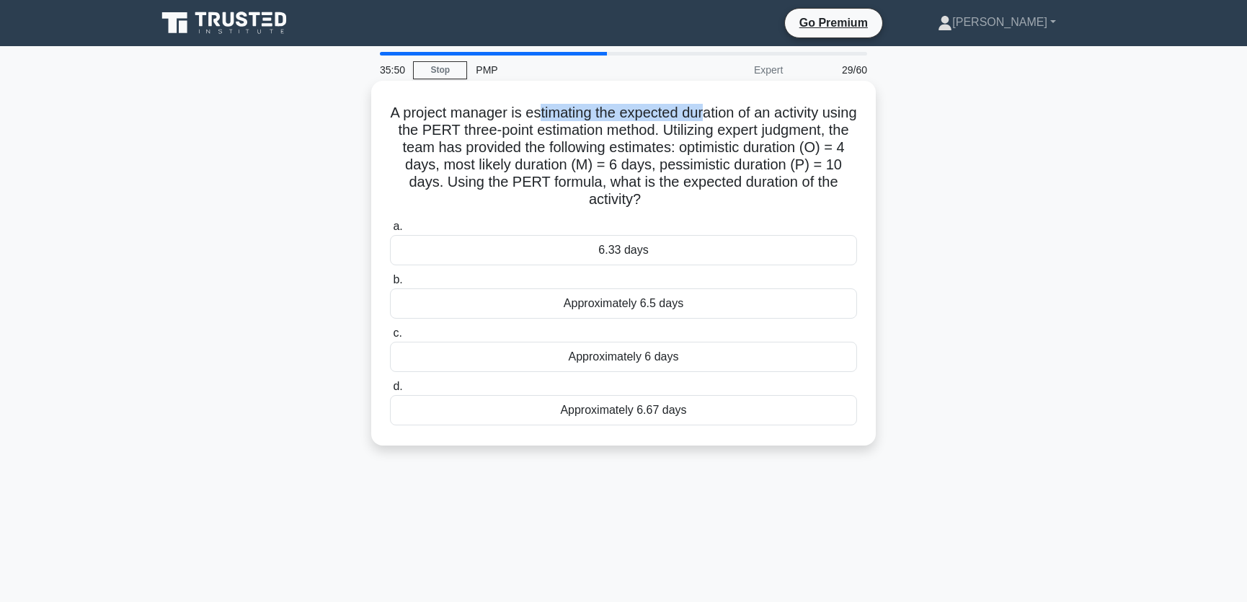
drag, startPoint x: 551, startPoint y: 109, endPoint x: 726, endPoint y: 120, distance: 175.5
click at [726, 120] on h5 "A project manager is estimating the expected duration of an activity using the …" at bounding box center [623, 156] width 470 height 105
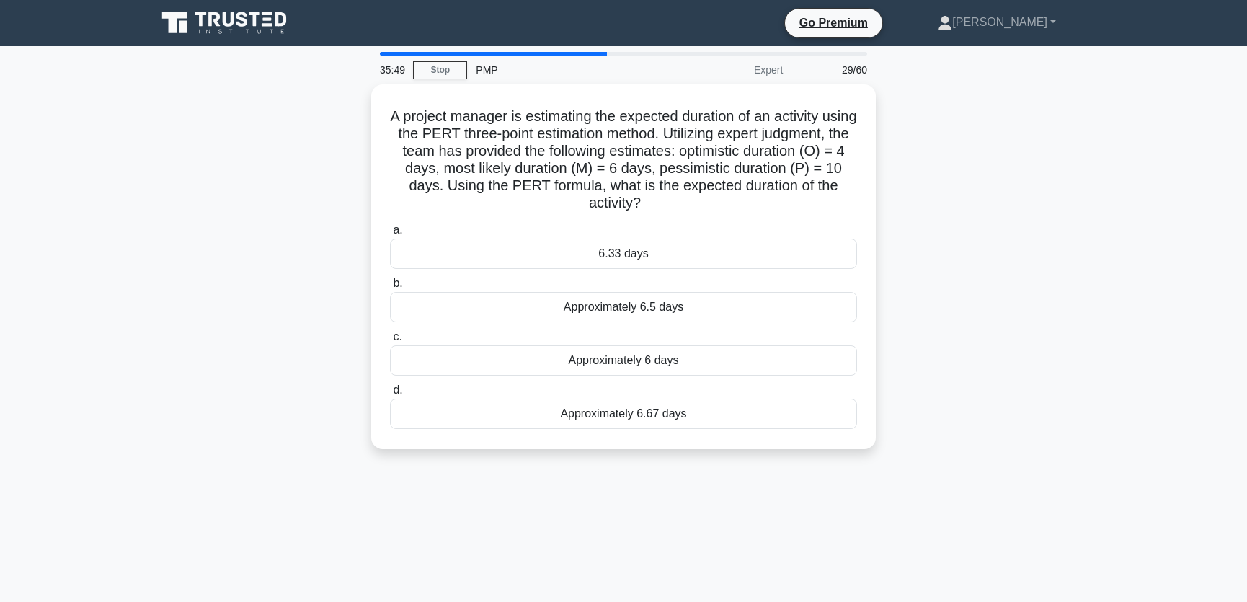
click at [987, 184] on div "A project manager is estimating the expected duration of an activity using the …" at bounding box center [623, 275] width 951 height 382
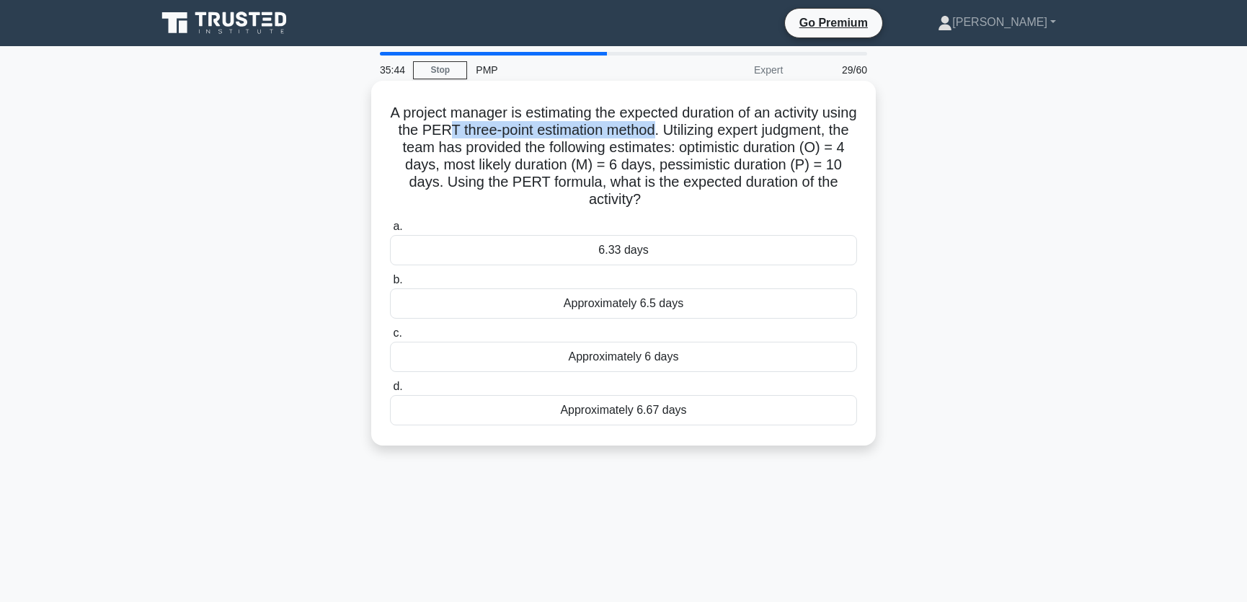
drag, startPoint x: 504, startPoint y: 133, endPoint x: 720, endPoint y: 137, distance: 215.5
click at [720, 137] on h5 "A project manager is estimating the expected duration of an activity using the …" at bounding box center [623, 156] width 470 height 105
click at [654, 254] on div "6.33 days" at bounding box center [623, 250] width 467 height 30
click at [390, 231] on input "a. 6.33 days" at bounding box center [390, 226] width 0 height 9
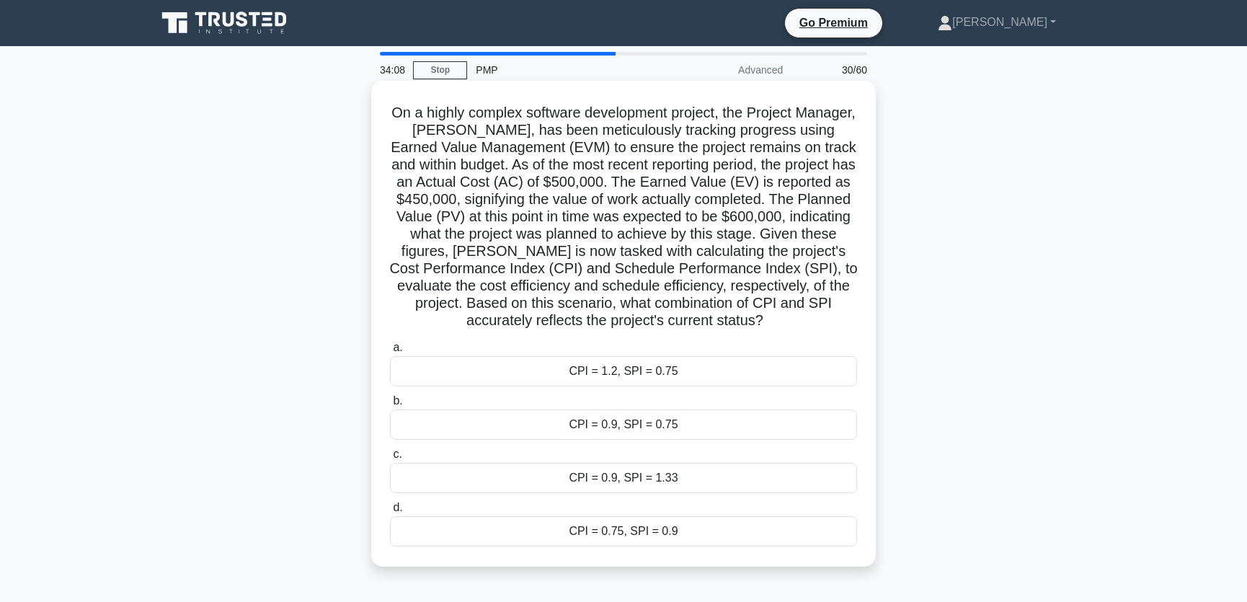
click at [476, 132] on h5 "On a highly complex software development project, the Project Manager, Alex, ha…" at bounding box center [623, 217] width 470 height 226
drag, startPoint x: 484, startPoint y: 154, endPoint x: 840, endPoint y: 155, distance: 356.0
click at [840, 155] on h5 "On a highly complex software development project, the Project Manager, Alex, ha…" at bounding box center [623, 217] width 470 height 226
drag, startPoint x: 494, startPoint y: 168, endPoint x: 757, endPoint y: 172, distance: 262.4
click at [757, 172] on h5 "On a highly complex software development project, the Project Manager, Alex, ha…" at bounding box center [623, 217] width 470 height 226
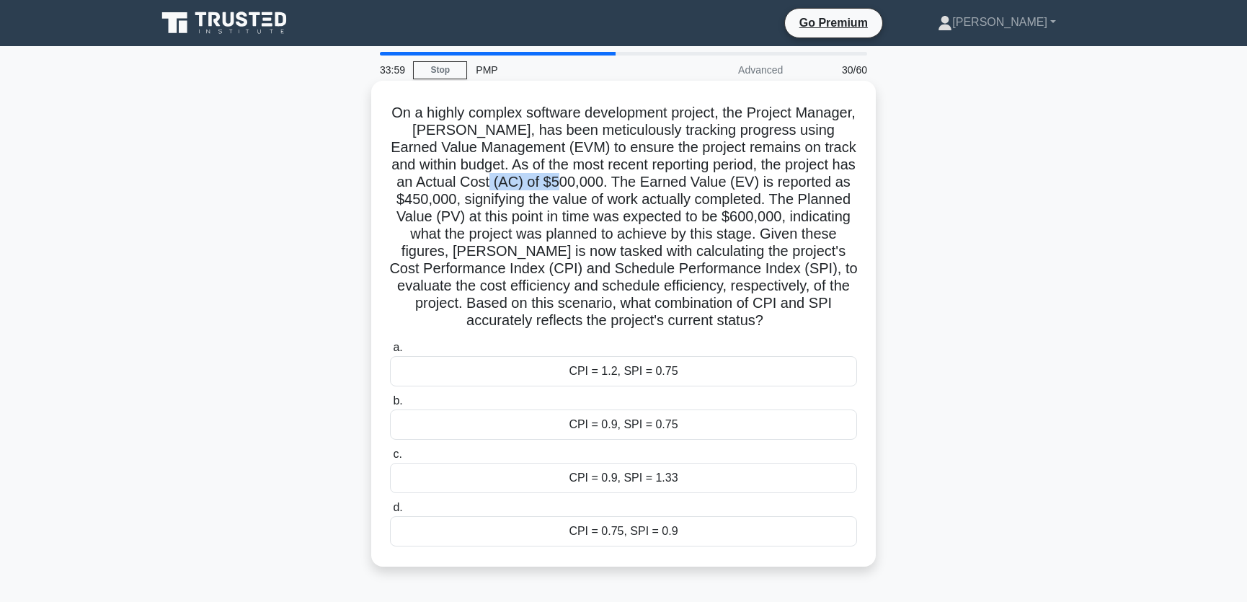
drag, startPoint x: 550, startPoint y: 184, endPoint x: 618, endPoint y: 184, distance: 67.7
click at [618, 184] on h5 "On a highly complex software development project, the Project Manager, Alex, ha…" at bounding box center [623, 217] width 470 height 226
drag, startPoint x: 401, startPoint y: 199, endPoint x: 454, endPoint y: 200, distance: 53.3
click at [454, 200] on h5 "On a highly complex software development project, the Project Manager, Alex, ha…" at bounding box center [623, 217] width 470 height 226
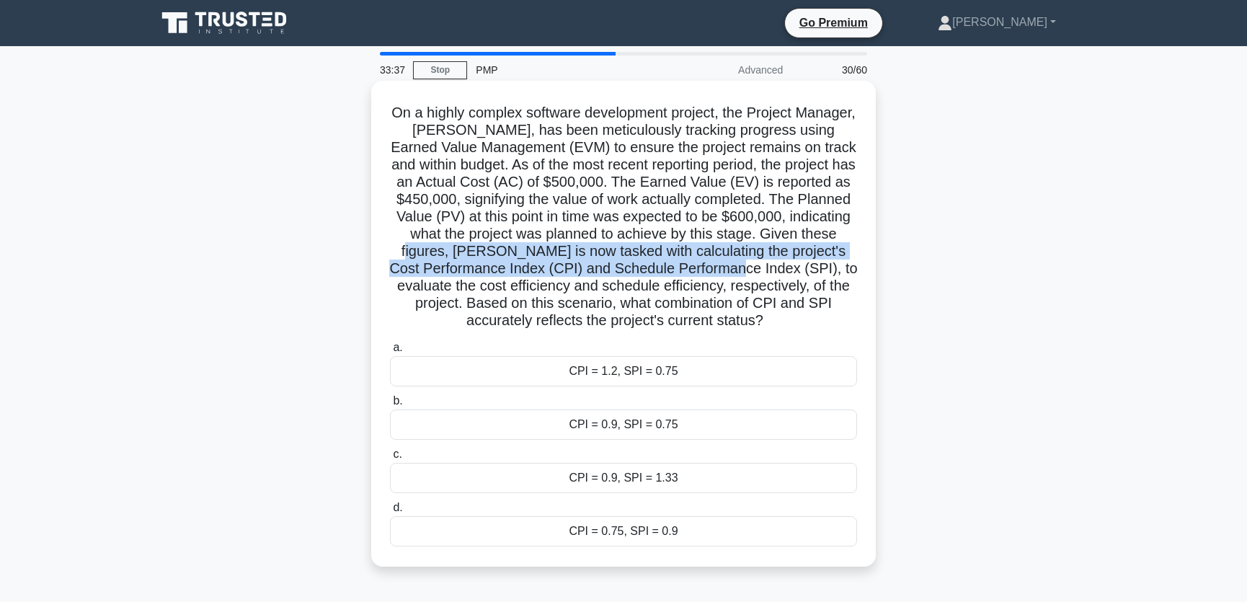
drag, startPoint x: 483, startPoint y: 255, endPoint x: 837, endPoint y: 259, distance: 353.9
click at [837, 259] on h5 "On a highly complex software development project, the Project Manager, Alex, ha…" at bounding box center [623, 217] width 470 height 226
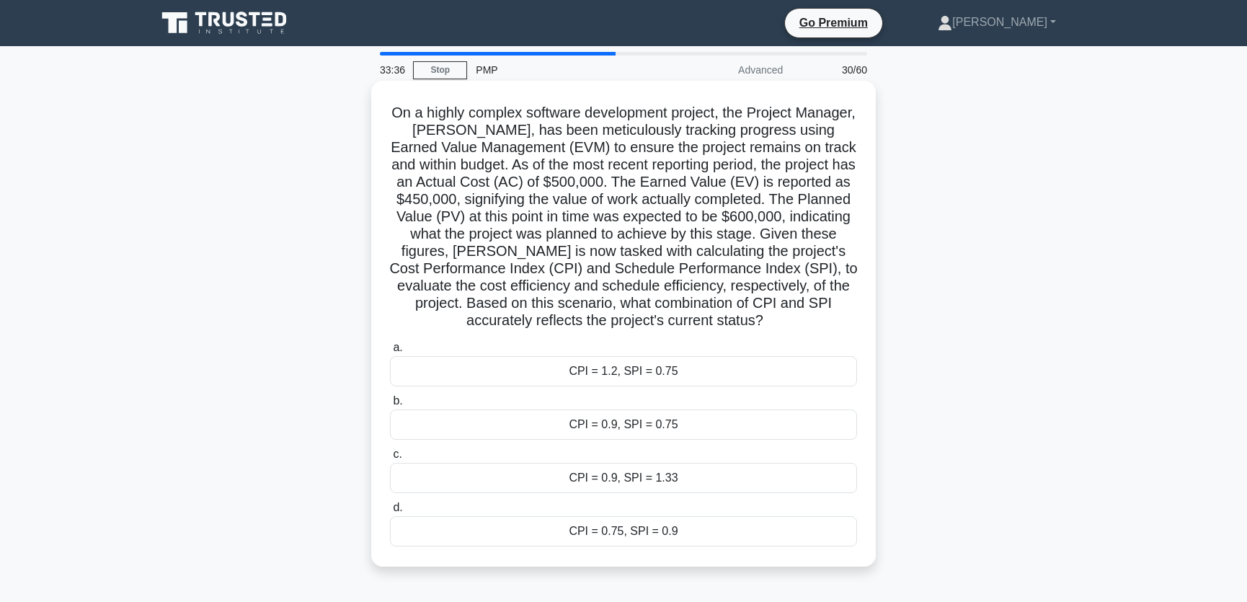
click at [576, 287] on h5 "On a highly complex software development project, the Project Manager, Alex, ha…" at bounding box center [623, 217] width 470 height 226
click at [629, 426] on div "CPI = 0.9, SPI = 0.75" at bounding box center [623, 424] width 467 height 30
click at [390, 406] on input "b. CPI = 0.9, SPI = 0.75" at bounding box center [390, 400] width 0 height 9
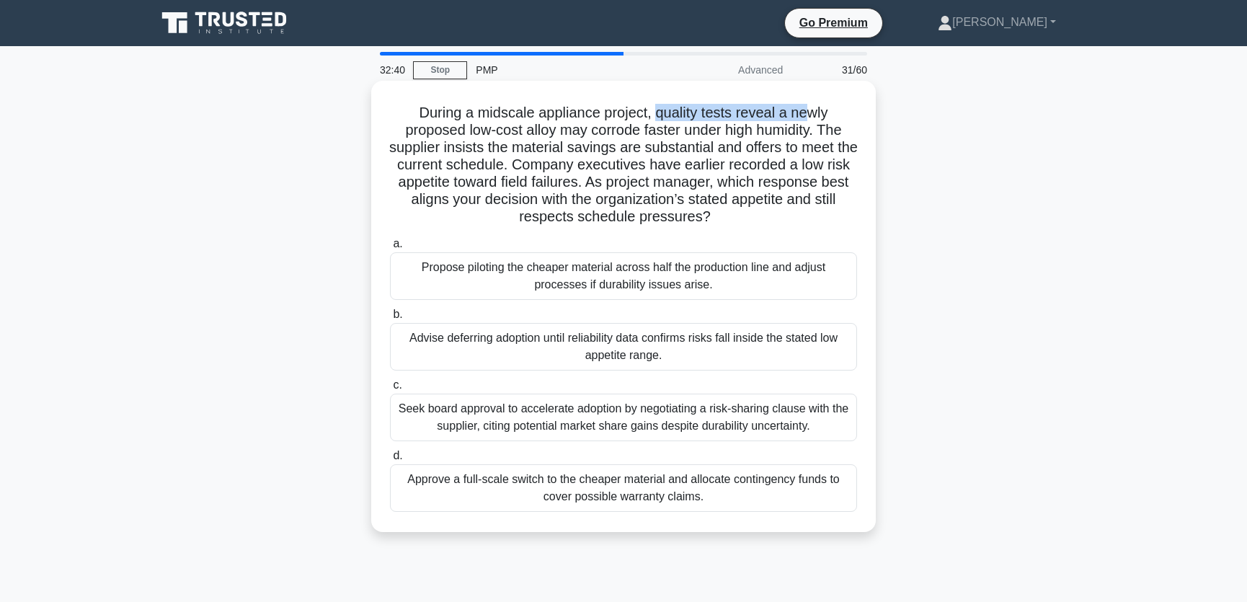
drag, startPoint x: 656, startPoint y: 115, endPoint x: 811, endPoint y: 117, distance: 155.7
click at [811, 117] on h5 "During a midscale appliance project, quality tests reveal a newly proposed low-…" at bounding box center [623, 165] width 470 height 123
drag, startPoint x: 468, startPoint y: 130, endPoint x: 584, endPoint y: 133, distance: 116.1
click at [584, 133] on h5 "During a midscale appliance project, quality tests reveal a newly proposed low-…" at bounding box center [623, 165] width 470 height 123
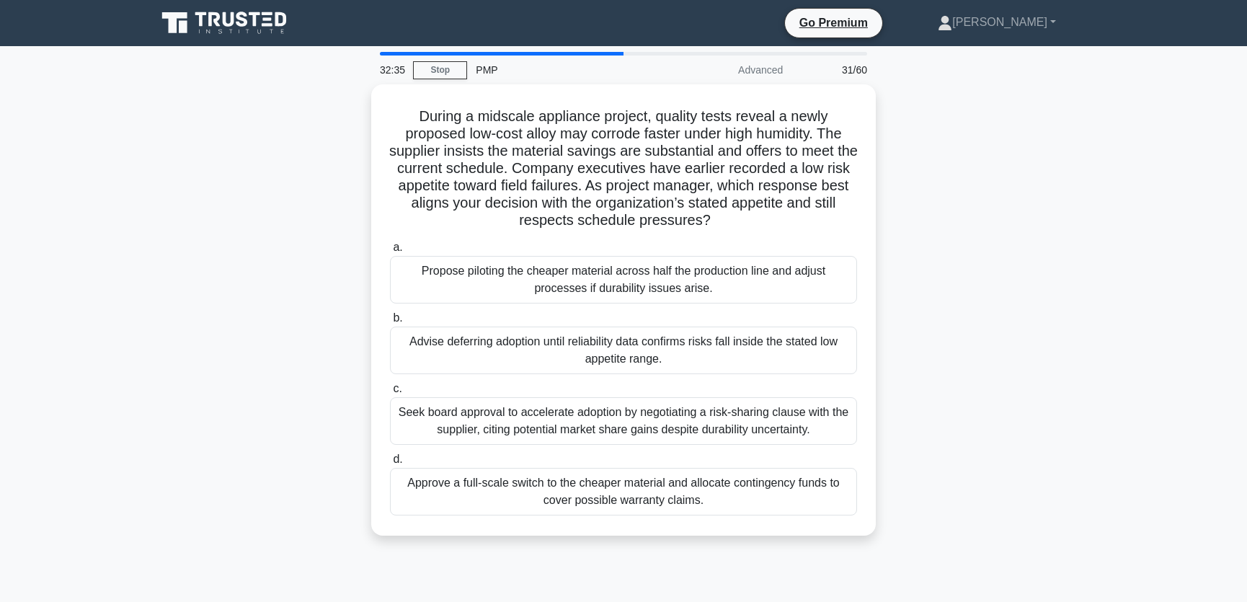
click at [967, 183] on div "During a midscale appliance project, quality tests reveal a newly proposed low-…" at bounding box center [623, 318] width 951 height 468
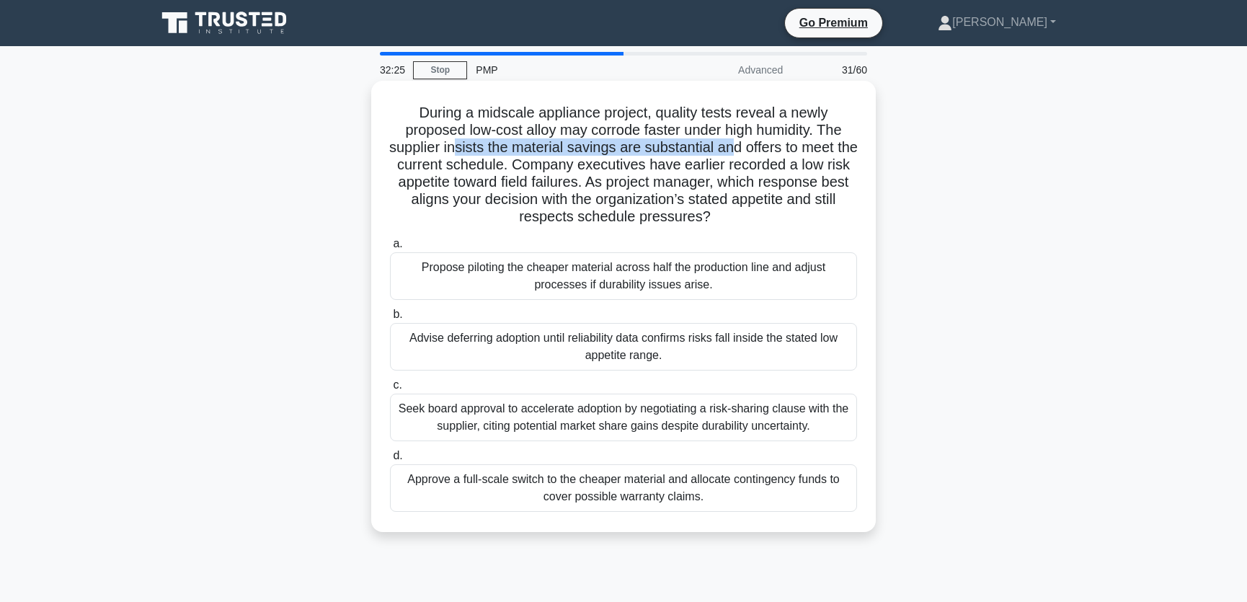
drag, startPoint x: 464, startPoint y: 148, endPoint x: 747, endPoint y: 148, distance: 282.5
click at [747, 148] on h5 "During a midscale appliance project, quality tests reveal a newly proposed low-…" at bounding box center [623, 165] width 470 height 123
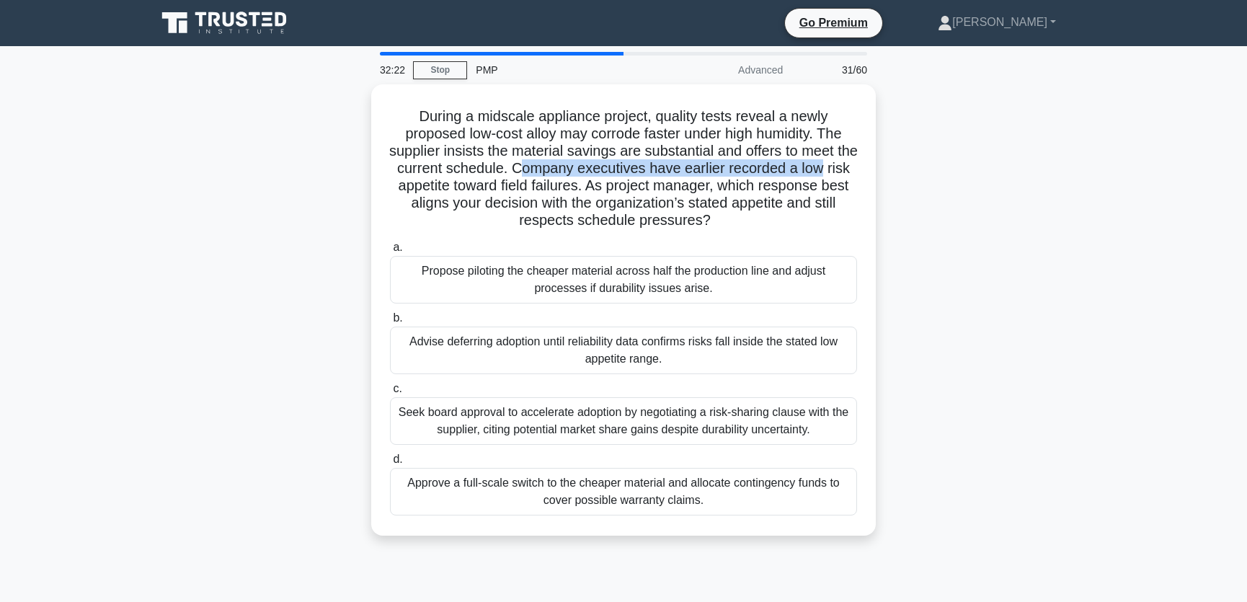
drag, startPoint x: 543, startPoint y: 166, endPoint x: 876, endPoint y: 170, distance: 333.0
click at [876, 170] on div "During a midscale appliance project, quality tests reveal a newly proposed low-…" at bounding box center [623, 318] width 951 height 468
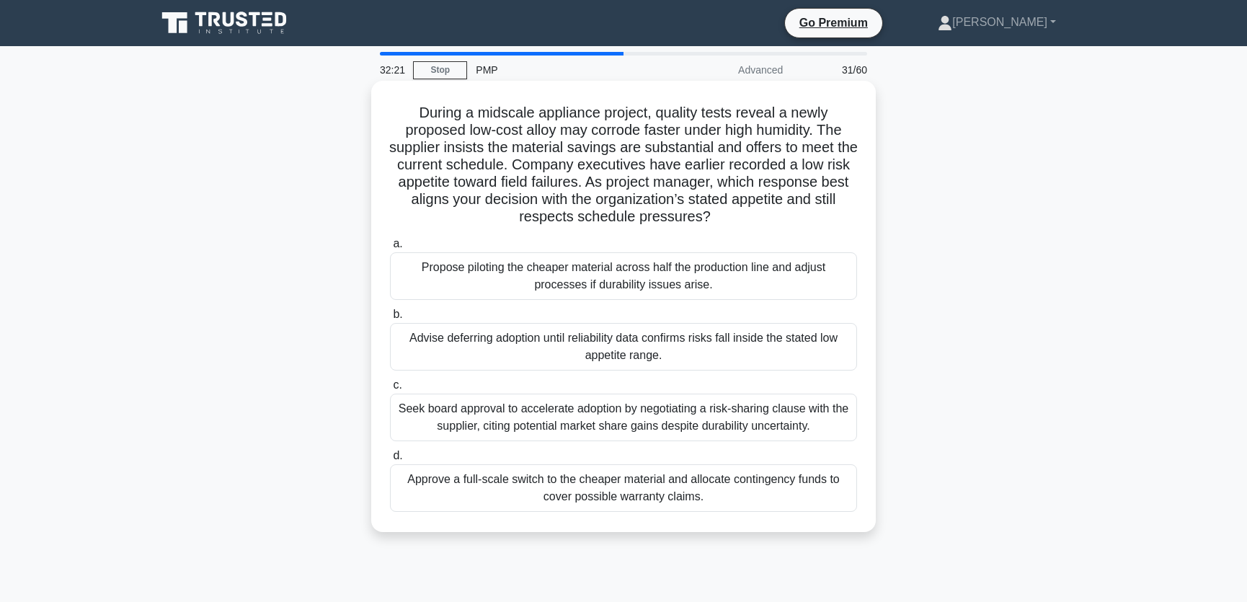
click at [459, 171] on h5 "During a midscale appliance project, quality tests reveal a newly proposed low-…" at bounding box center [623, 165] width 470 height 123
click at [651, 351] on div "Advise deferring adoption until reliability data confirms risks fall inside the…" at bounding box center [623, 347] width 467 height 48
click at [390, 319] on input "b. Advise deferring adoption until reliability data confirms risks fall inside …" at bounding box center [390, 314] width 0 height 9
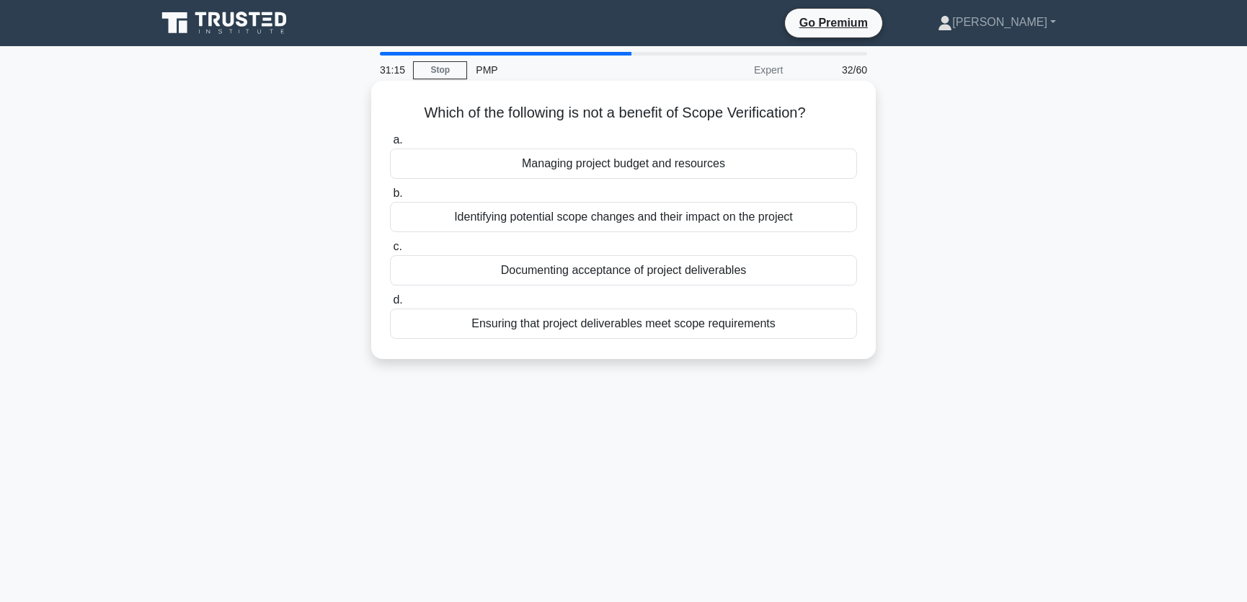
click at [685, 161] on div "Managing project budget and resources" at bounding box center [623, 163] width 467 height 30
click at [390, 145] on input "a. Managing project budget and resources" at bounding box center [390, 139] width 0 height 9
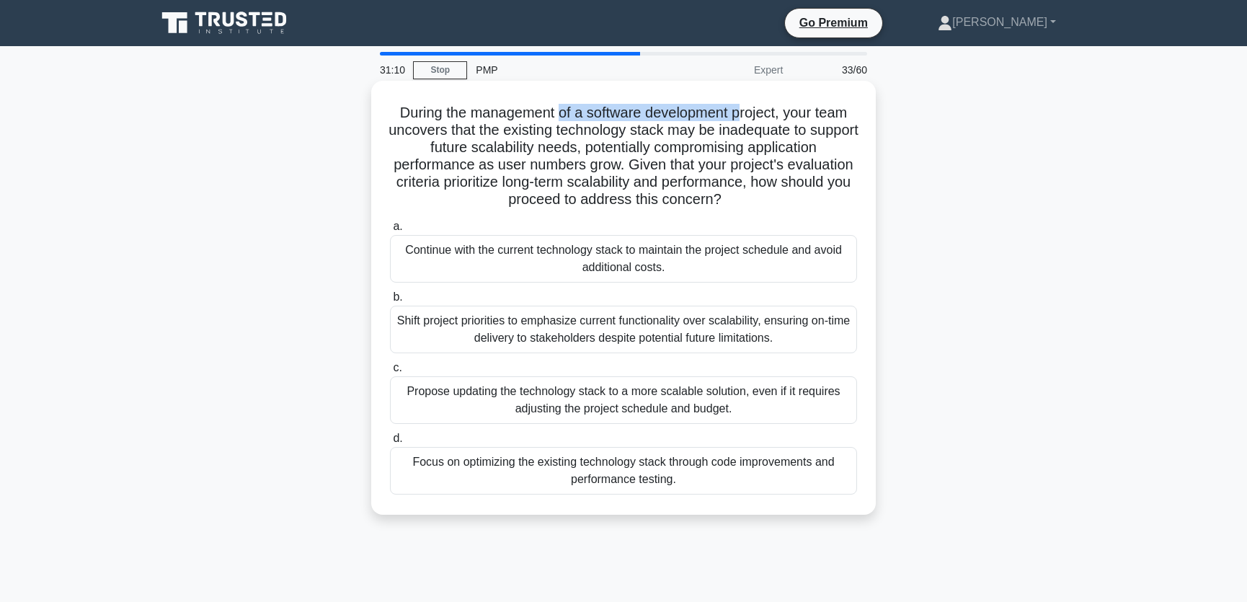
drag, startPoint x: 559, startPoint y: 113, endPoint x: 740, endPoint y: 115, distance: 181.6
click at [740, 115] on h5 "During the management of a software development project, your team uncovers tha…" at bounding box center [623, 156] width 470 height 105
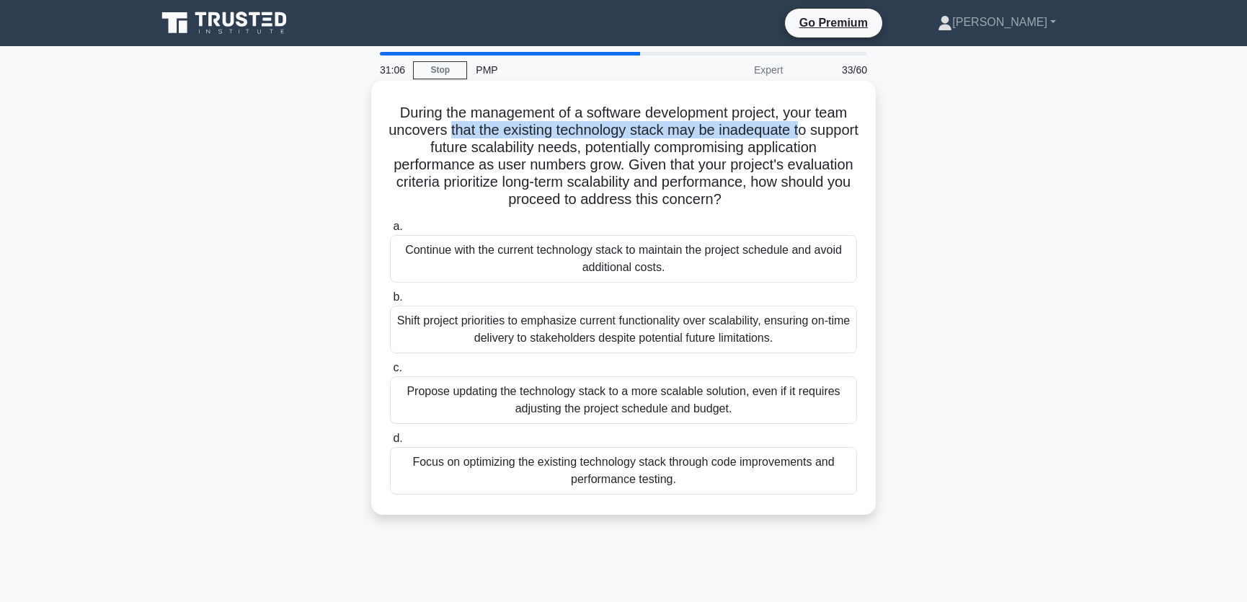
drag, startPoint x: 471, startPoint y: 133, endPoint x: 830, endPoint y: 130, distance: 358.2
click at [830, 130] on h5 "During the management of a software development project, your team uncovers tha…" at bounding box center [623, 156] width 470 height 105
drag, startPoint x: 461, startPoint y: 148, endPoint x: 602, endPoint y: 148, distance: 140.5
click at [602, 148] on h5 "During the management of a software development project, your team uncovers tha…" at bounding box center [623, 156] width 470 height 105
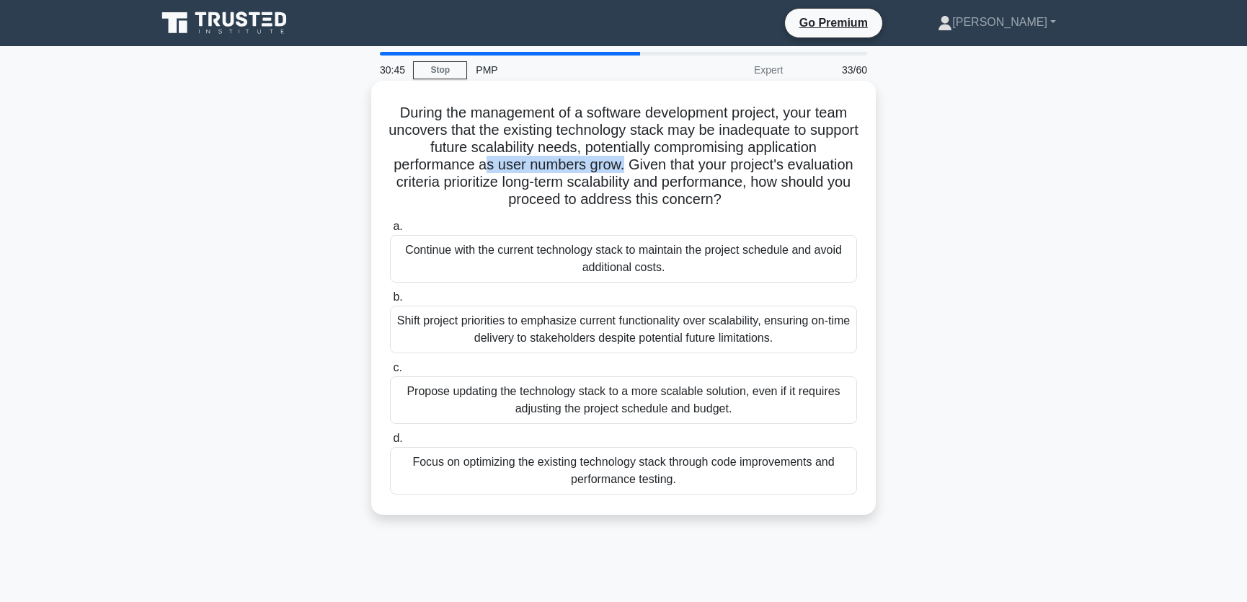
drag, startPoint x: 480, startPoint y: 169, endPoint x: 620, endPoint y: 172, distance: 139.8
click at [620, 172] on h5 "During the management of a software development project, your team uncovers tha…" at bounding box center [623, 156] width 470 height 105
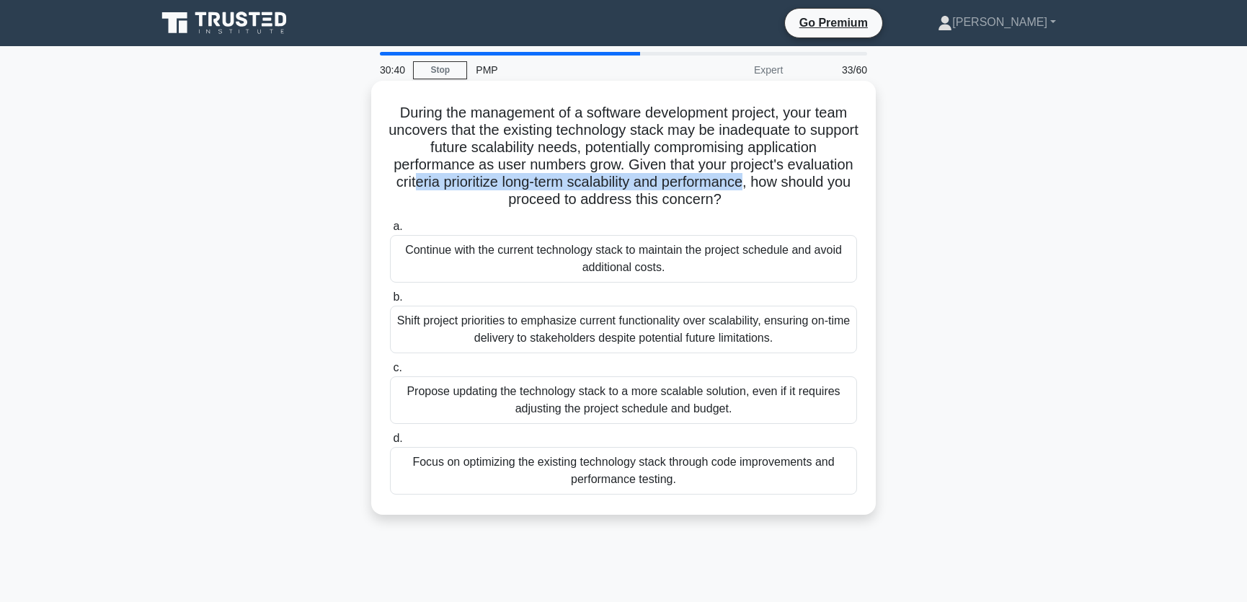
drag, startPoint x: 422, startPoint y: 184, endPoint x: 761, endPoint y: 187, distance: 338.7
click at [761, 187] on h5 "During the management of a software development project, your team uncovers tha…" at bounding box center [623, 156] width 470 height 105
drag, startPoint x: 497, startPoint y: 202, endPoint x: 729, endPoint y: 202, distance: 232.8
click at [729, 202] on h5 "During the management of a software development project, your team uncovers tha…" at bounding box center [623, 156] width 470 height 105
click at [708, 401] on div "Propose updating the technology stack to a more scalable solution, even if it r…" at bounding box center [623, 400] width 467 height 48
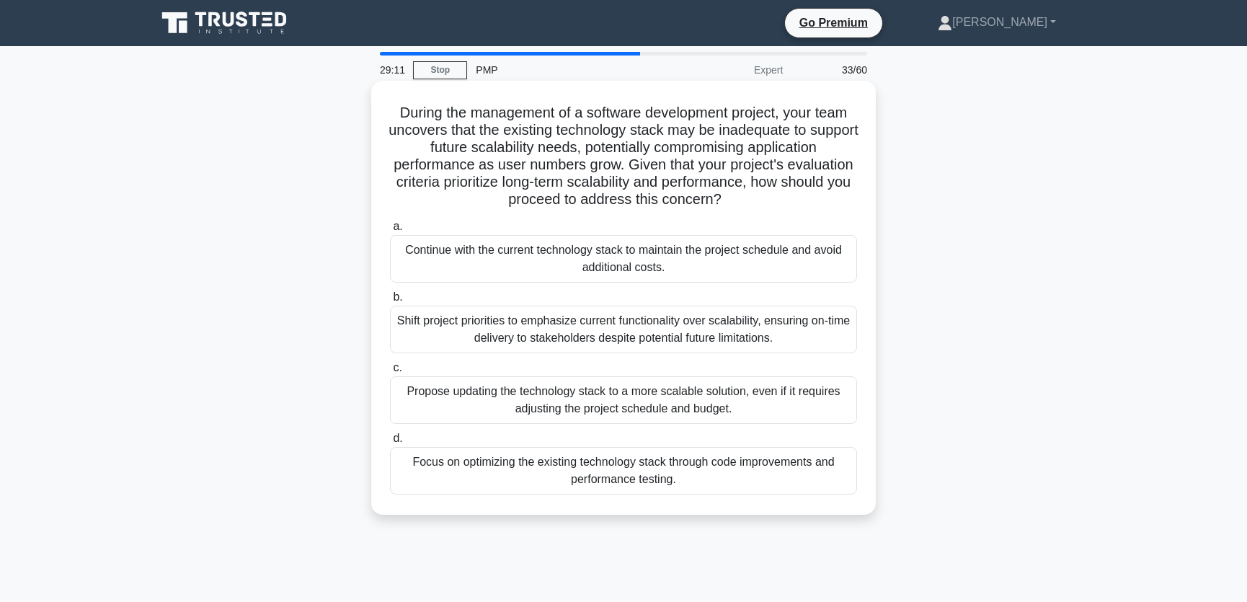
click at [390, 373] on input "c. Propose updating the technology stack to a more scalable solution, even if i…" at bounding box center [390, 367] width 0 height 9
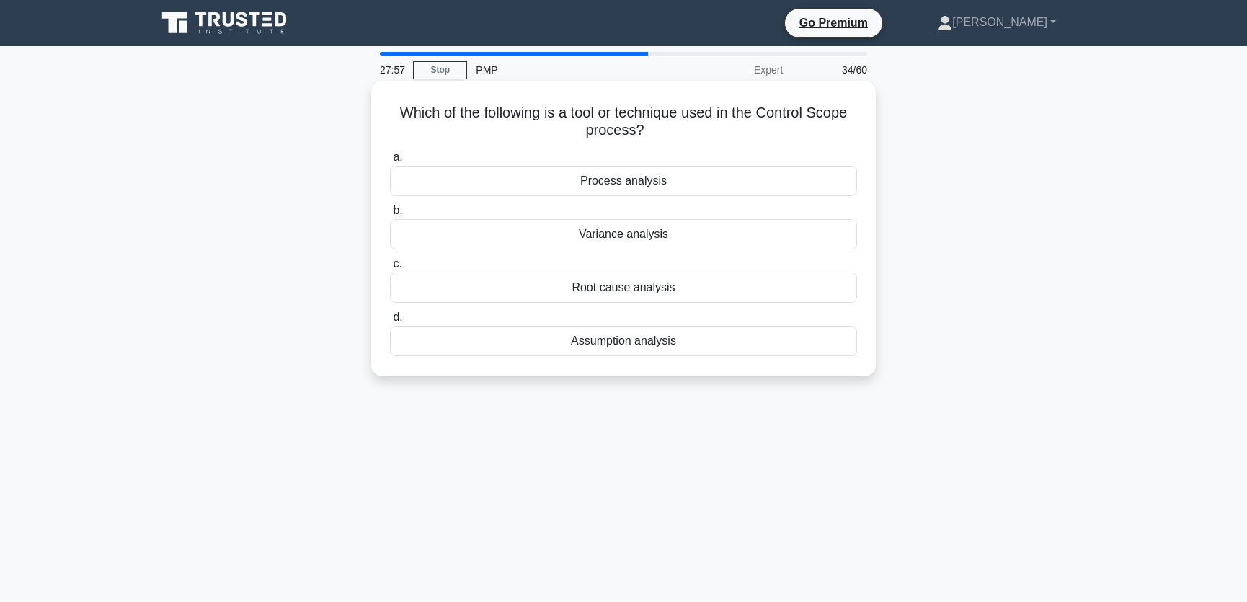
click at [670, 236] on div "Variance analysis" at bounding box center [623, 234] width 467 height 30
click at [390, 215] on input "b. Variance analysis" at bounding box center [390, 210] width 0 height 9
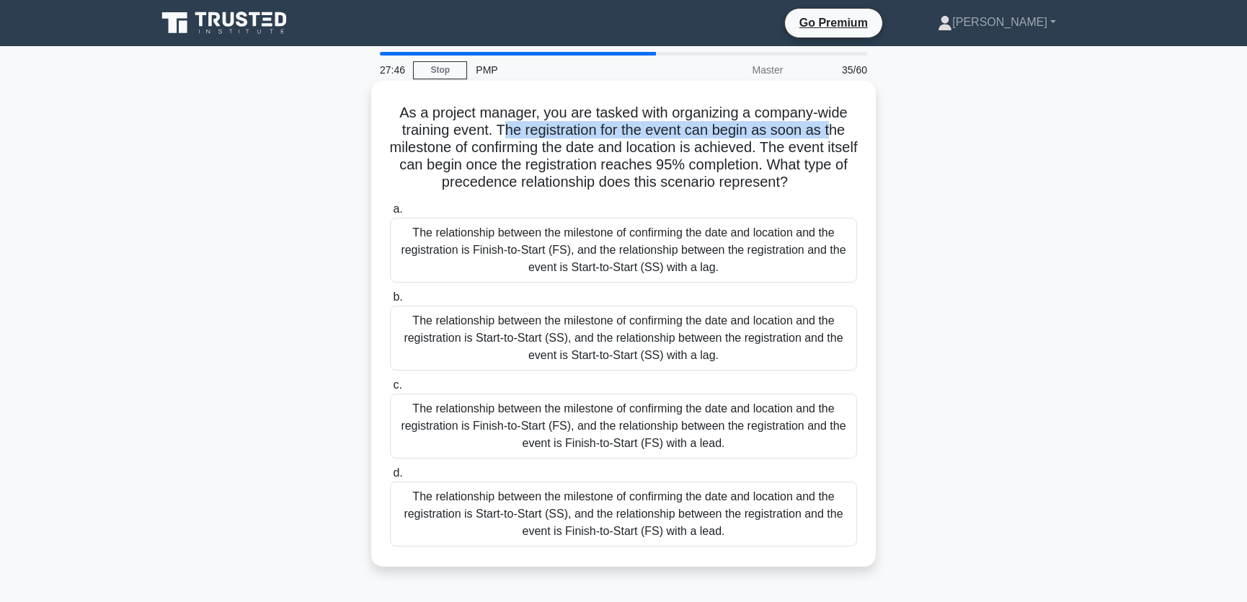
drag, startPoint x: 502, startPoint y: 133, endPoint x: 834, endPoint y: 134, distance: 332.2
click at [834, 134] on h5 "As a project manager, you are tasked with organizing a company-wide training ev…" at bounding box center [623, 148] width 470 height 88
drag, startPoint x: 470, startPoint y: 148, endPoint x: 775, endPoint y: 151, distance: 304.9
click at [775, 151] on h5 "As a project manager, you are tasked with organizing a company-wide training ev…" at bounding box center [623, 148] width 470 height 88
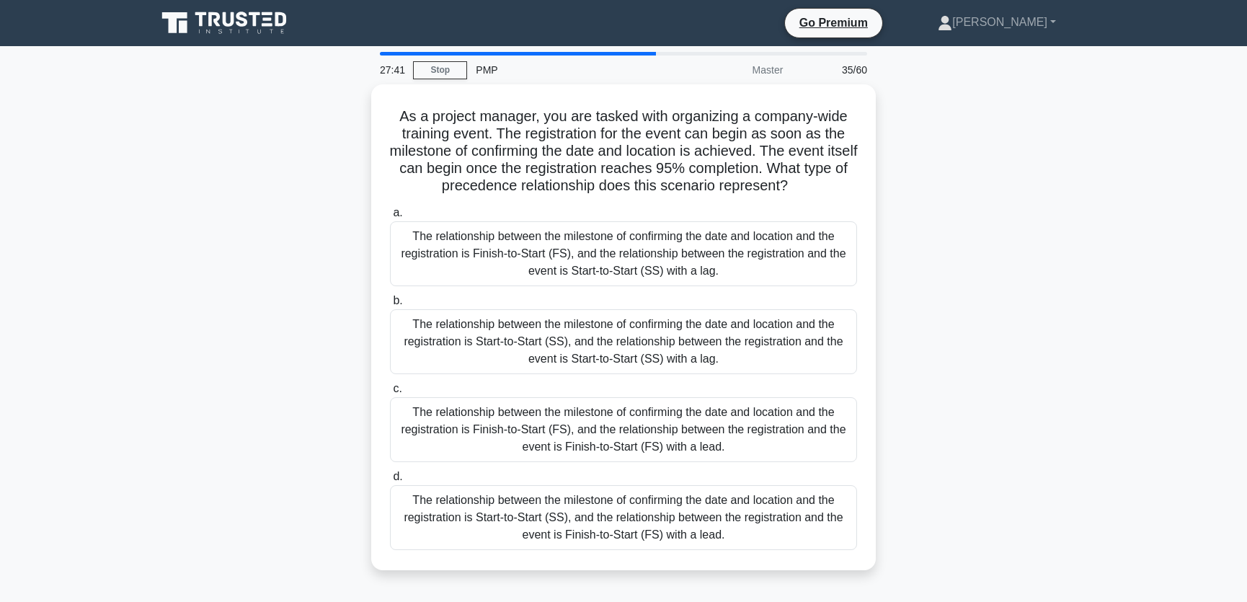
click at [1073, 246] on div "As a project manager, you are tasked with organizing a company-wide training ev…" at bounding box center [623, 335] width 951 height 503
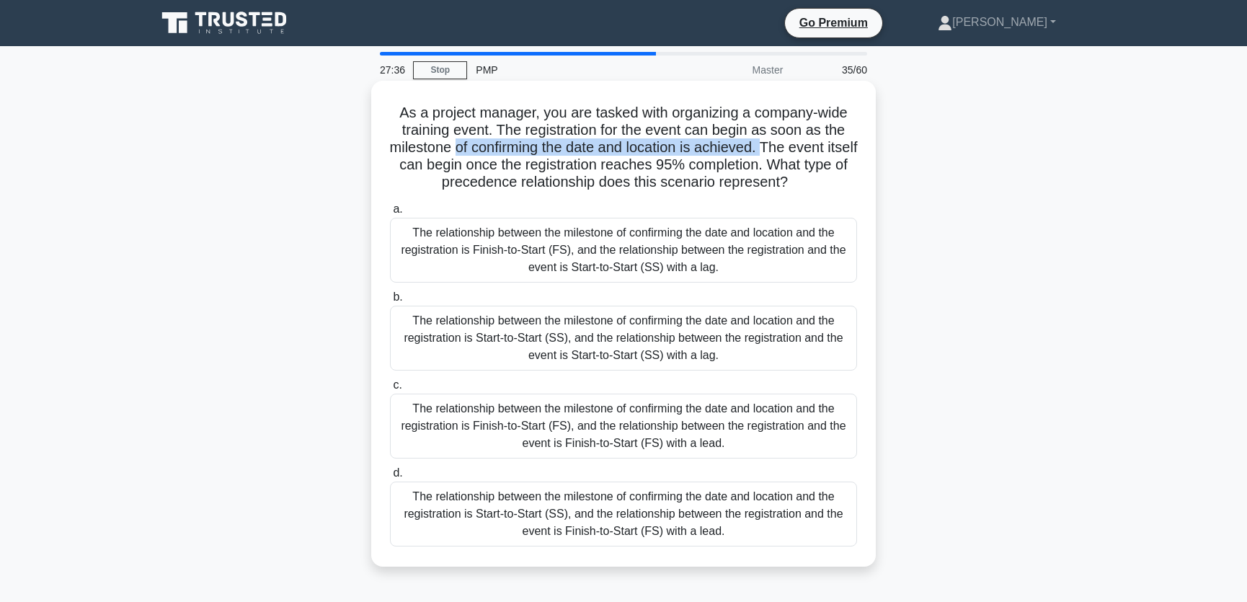
drag, startPoint x: 468, startPoint y: 148, endPoint x: 783, endPoint y: 149, distance: 314.2
click at [783, 149] on h5 "As a project manager, you are tasked with organizing a company-wide training ev…" at bounding box center [623, 148] width 470 height 88
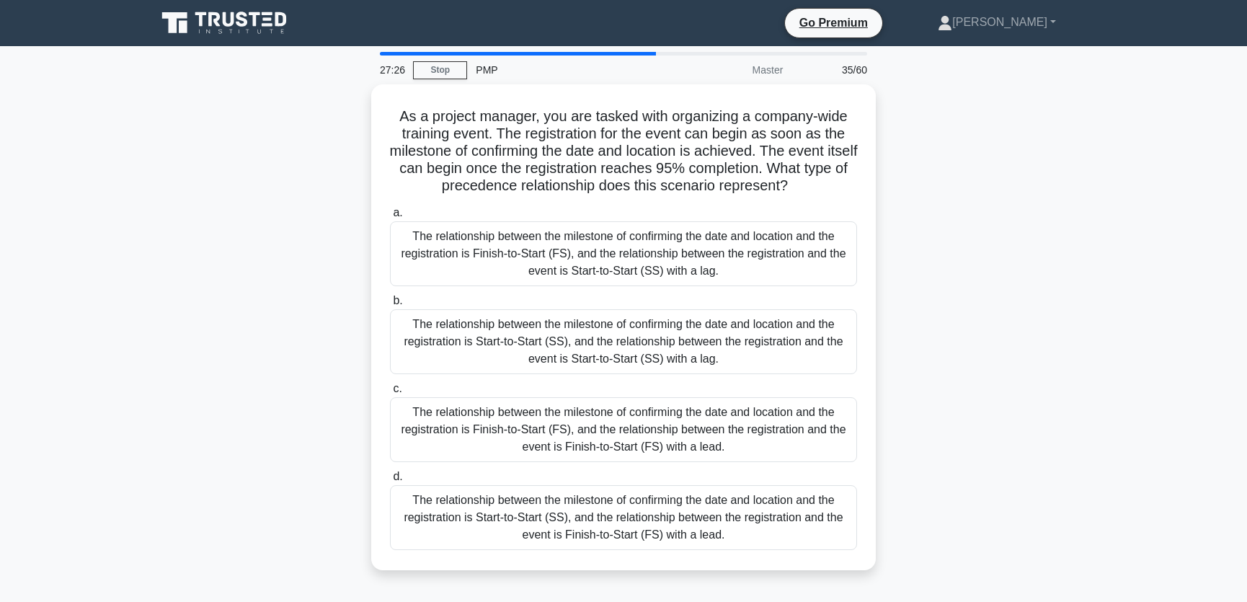
click at [1008, 151] on div "As a project manager, you are tasked with organizing a company-wide training ev…" at bounding box center [623, 335] width 951 height 503
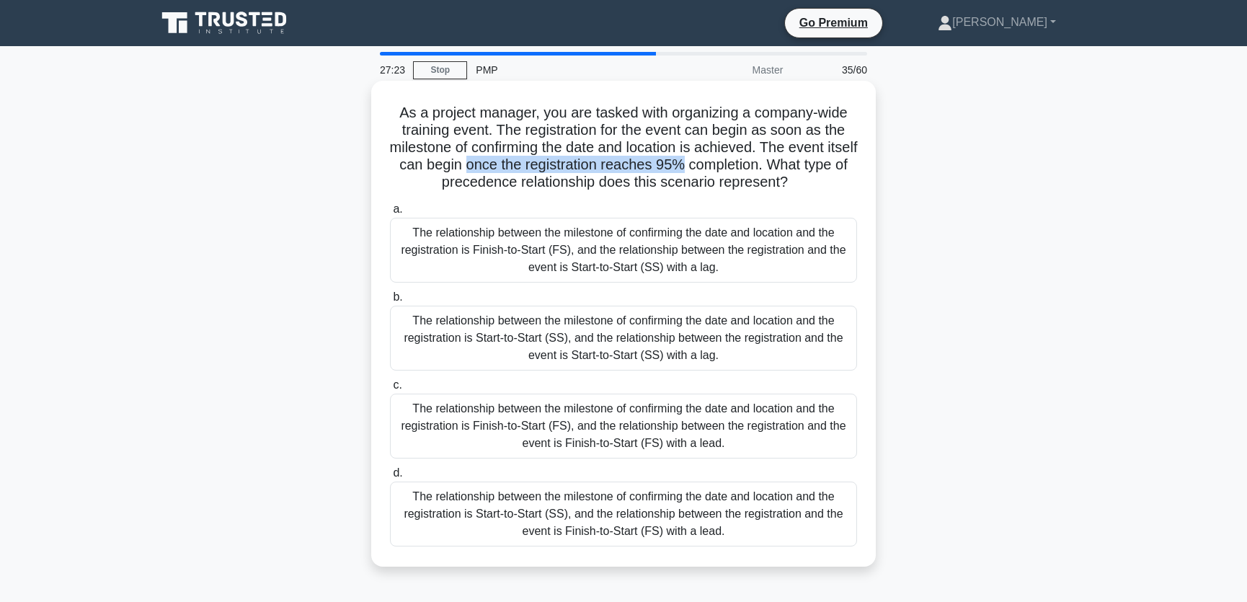
drag, startPoint x: 507, startPoint y: 167, endPoint x: 721, endPoint y: 174, distance: 214.1
click at [721, 174] on h5 "As a project manager, you are tasked with organizing a company-wide training ev…" at bounding box center [623, 148] width 470 height 88
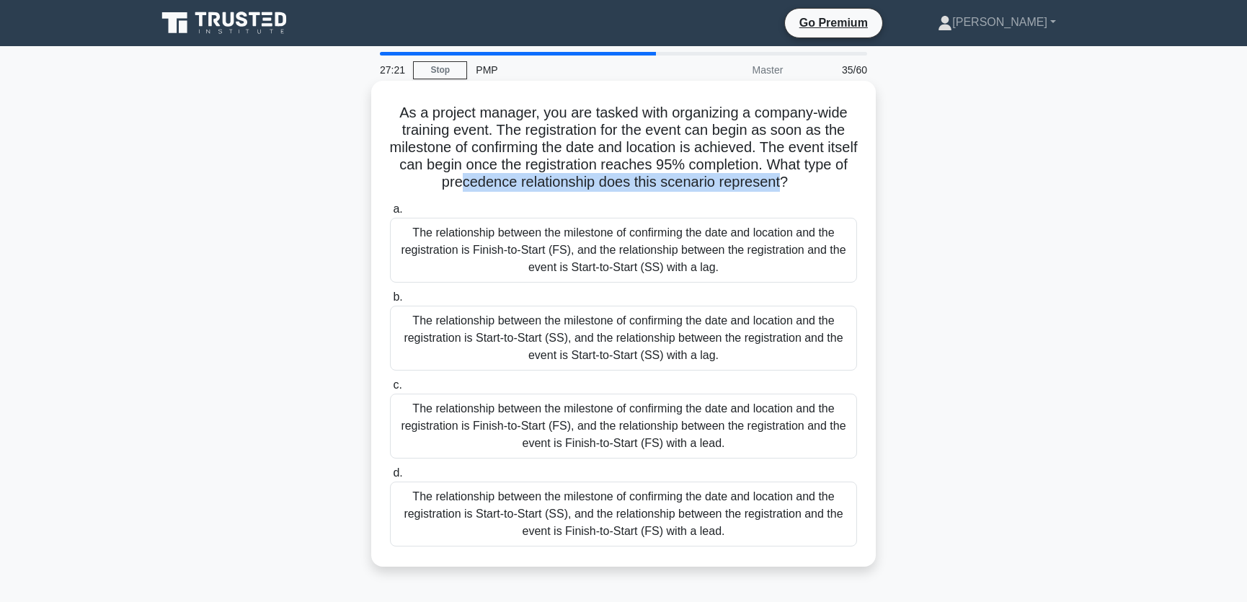
drag, startPoint x: 487, startPoint y: 184, endPoint x: 805, endPoint y: 184, distance: 317.8
click at [805, 184] on h5 "As a project manager, you are tasked with organizing a company-wide training ev…" at bounding box center [623, 148] width 470 height 88
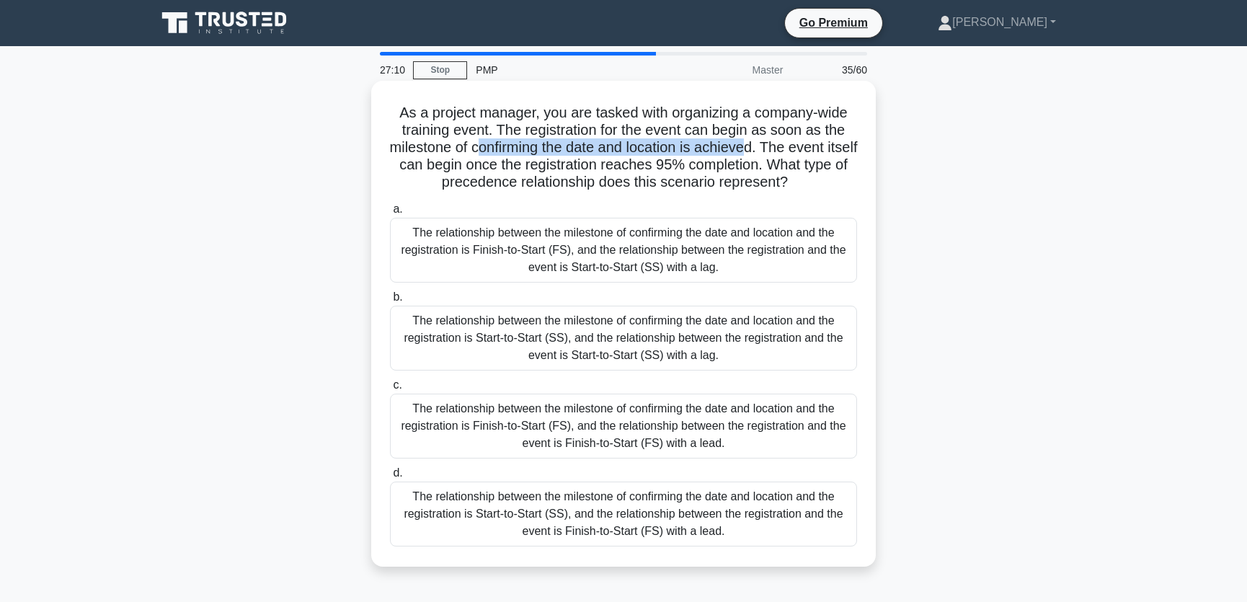
drag, startPoint x: 497, startPoint y: 151, endPoint x: 765, endPoint y: 149, distance: 268.1
click at [765, 149] on h5 "As a project manager, you are tasked with organizing a company-wide training ev…" at bounding box center [623, 148] width 470 height 88
click at [471, 153] on h5 "As a project manager, you are tasked with organizing a company-wide training ev…" at bounding box center [623, 148] width 470 height 88
drag, startPoint x: 471, startPoint y: 151, endPoint x: 758, endPoint y: 148, distance: 286.8
click at [758, 148] on h5 "As a project manager, you are tasked with organizing a company-wide training ev…" at bounding box center [623, 148] width 470 height 88
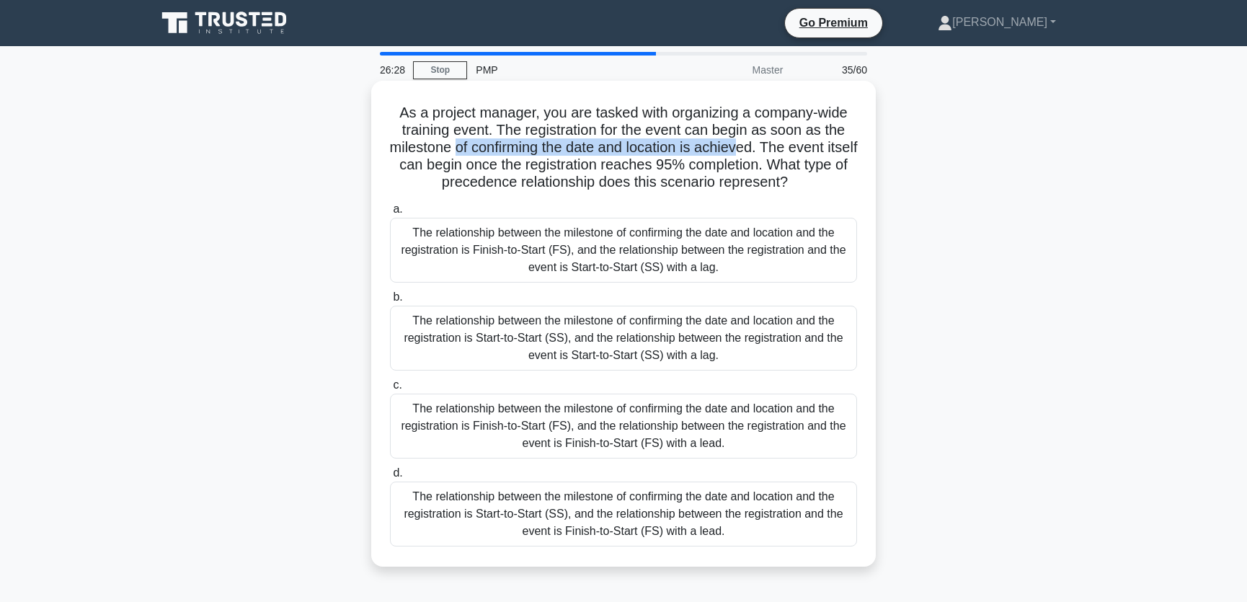
click at [541, 156] on h5 "As a project manager, you are tasked with organizing a company-wide training ev…" at bounding box center [623, 148] width 470 height 88
click at [607, 253] on div "The relationship between the milestone of confirming the date and location and …" at bounding box center [623, 250] width 467 height 65
click at [390, 214] on input "a. The relationship between the milestone of confirming the date and location a…" at bounding box center [390, 209] width 0 height 9
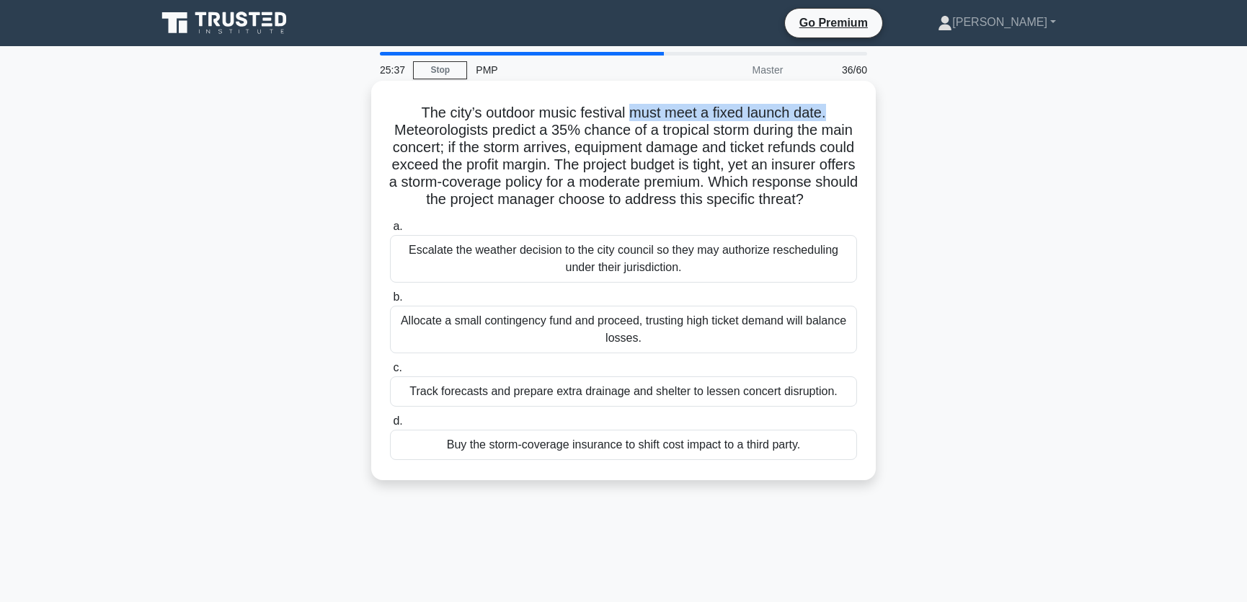
drag, startPoint x: 631, startPoint y: 114, endPoint x: 829, endPoint y: 114, distance: 197.5
click at [829, 114] on h5 "The city’s outdoor music festival must meet a fixed launch date. Meteorologists…" at bounding box center [623, 156] width 470 height 105
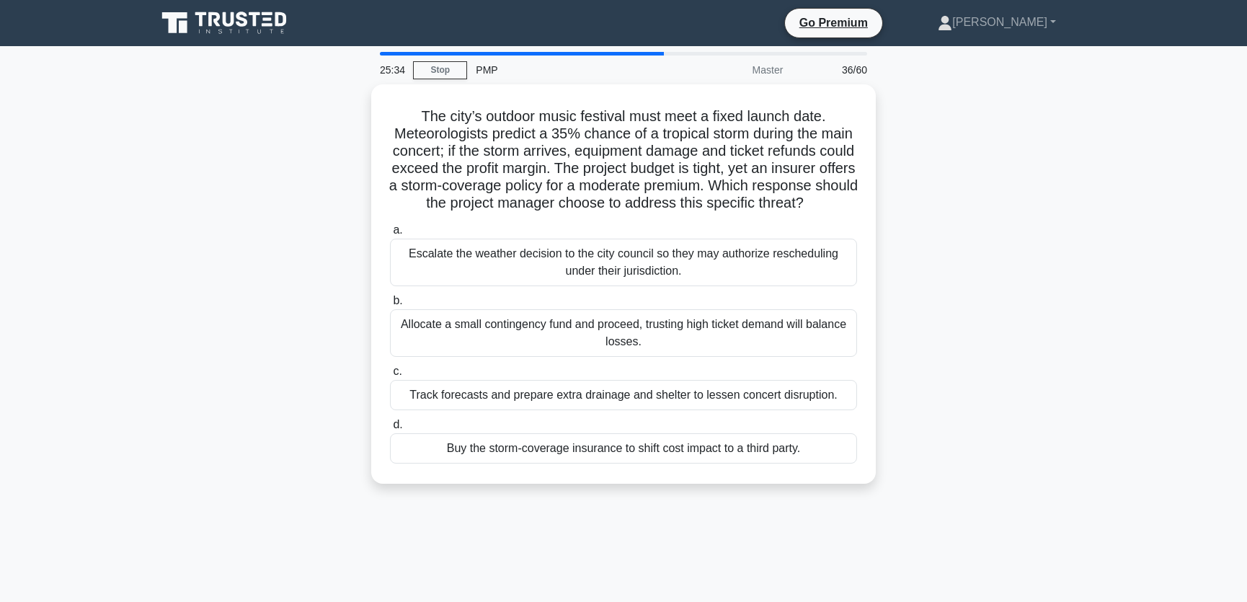
click at [1092, 190] on div "The city’s outdoor music festival must meet a fixed launch date. Meteorologists…" at bounding box center [623, 292] width 951 height 417
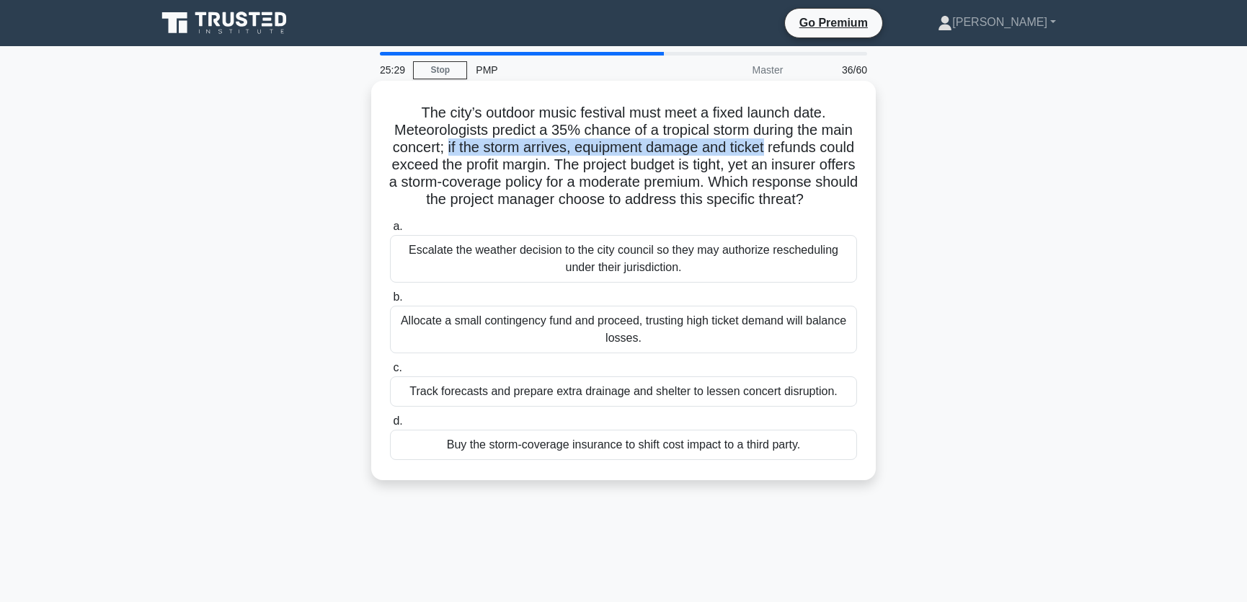
drag, startPoint x: 506, startPoint y: 148, endPoint x: 838, endPoint y: 151, distance: 332.3
click at [838, 151] on h5 "The city’s outdoor music festival must meet a fixed launch date. Meteorologists…" at bounding box center [623, 156] width 470 height 105
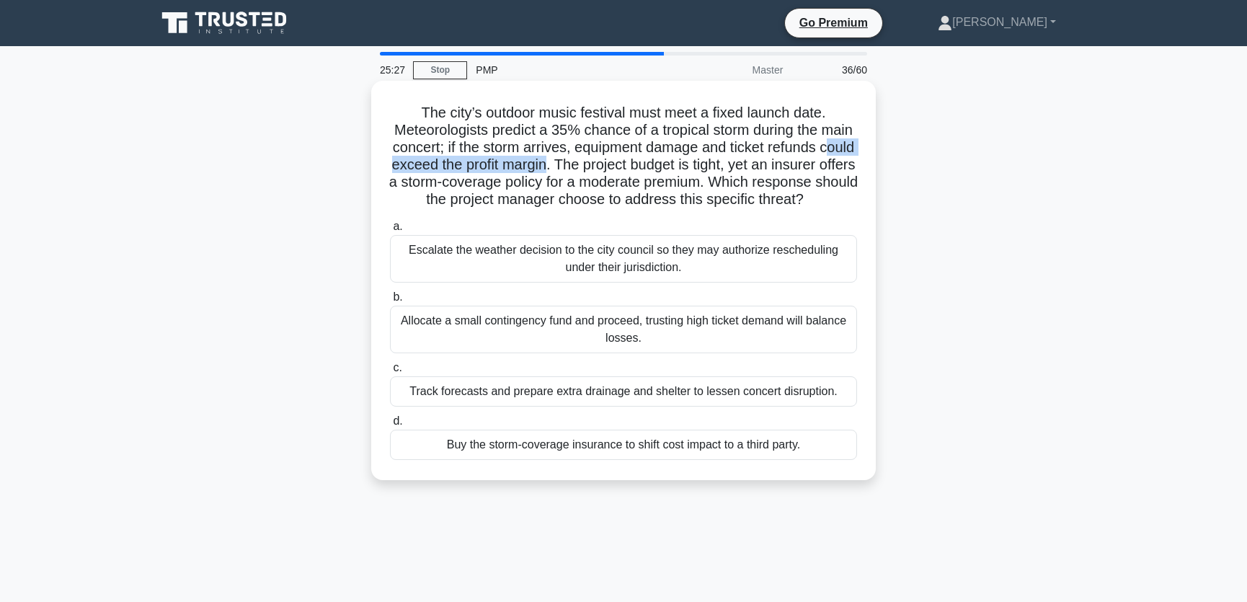
drag, startPoint x: 451, startPoint y: 167, endPoint x: 642, endPoint y: 166, distance: 191.0
click at [642, 166] on h5 "The city’s outdoor music festival must meet a fixed launch date. Meteorologists…" at bounding box center [623, 156] width 470 height 105
click at [496, 120] on h5 "The city’s outdoor music festival must meet a fixed launch date. Meteorologists…" at bounding box center [623, 156] width 470 height 105
click at [567, 460] on div "Buy the storm-coverage insurance to shift cost impact to a third party." at bounding box center [623, 445] width 467 height 30
click at [390, 426] on input "d. Buy the storm-coverage insurance to shift cost impact to a third party." at bounding box center [390, 421] width 0 height 9
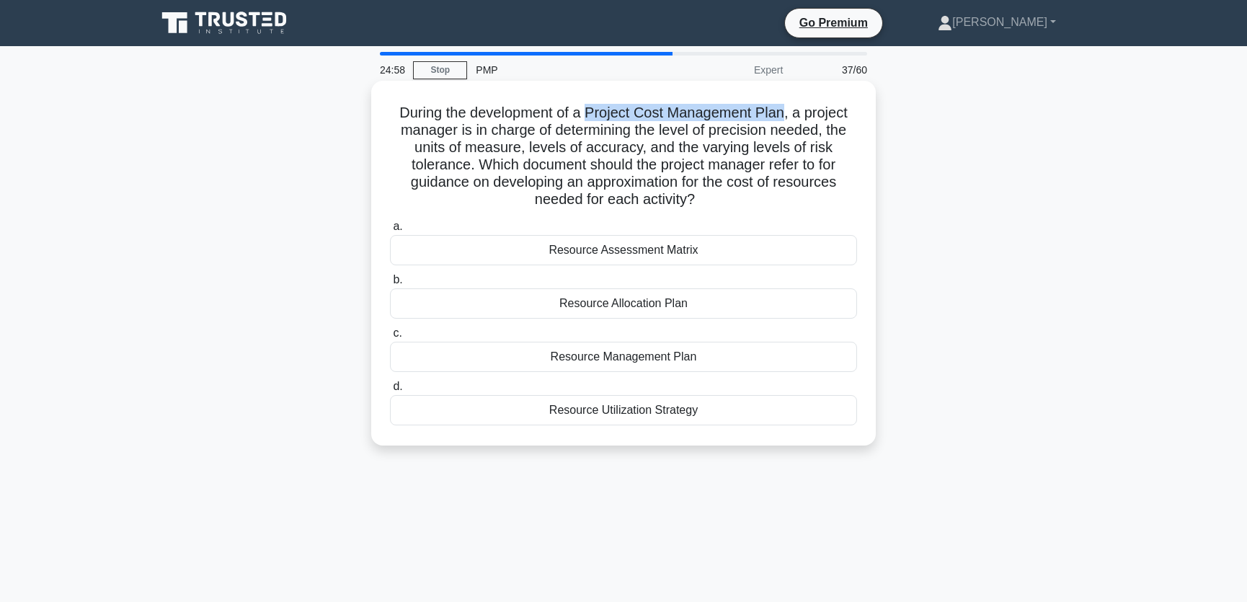
drag, startPoint x: 590, startPoint y: 110, endPoint x: 786, endPoint y: 112, distance: 195.3
click at [786, 112] on h5 "During the development of a Project Cost Management Plan, a project manager is …" at bounding box center [623, 156] width 470 height 105
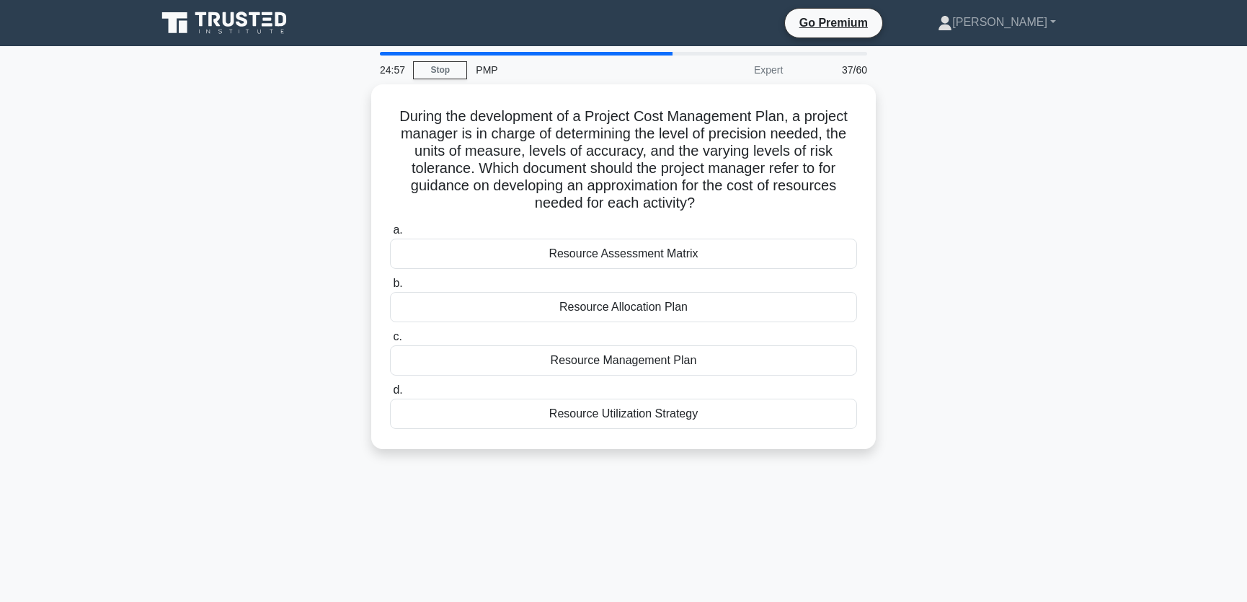
click at [967, 130] on div "During the development of a Project Cost Management Plan, a project manager is …" at bounding box center [623, 275] width 951 height 382
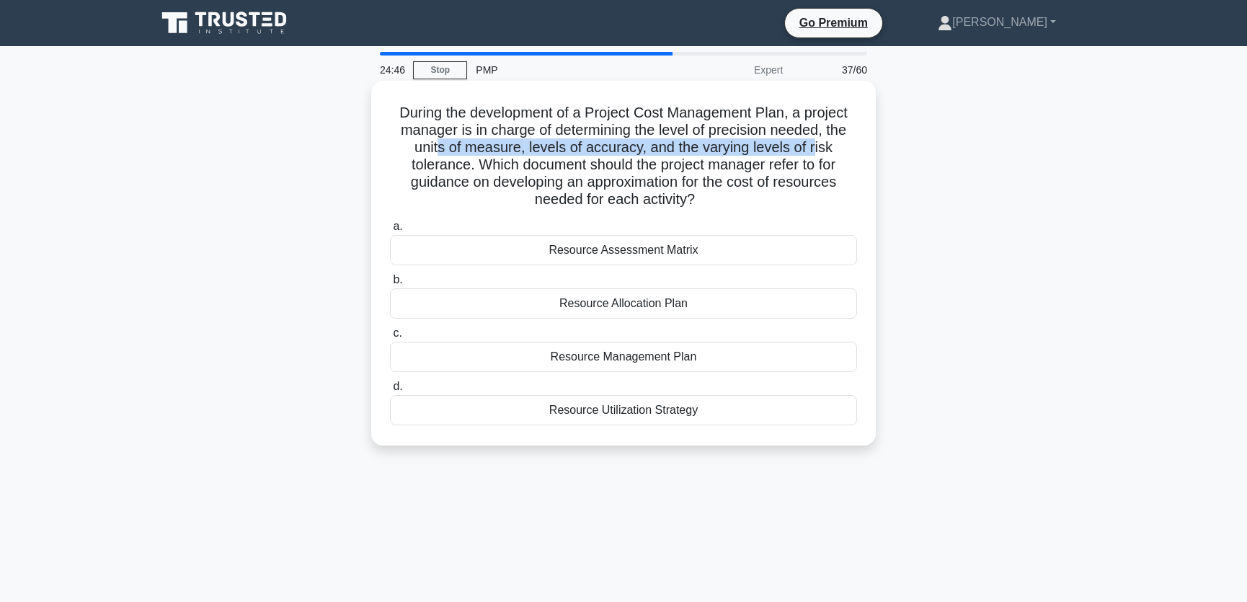
drag, startPoint x: 442, startPoint y: 152, endPoint x: 817, endPoint y: 150, distance: 374.8
click at [817, 150] on h5 "During the development of a Project Cost Management Plan, a project manager is …" at bounding box center [623, 156] width 470 height 105
click at [490, 172] on h5 "During the development of a Project Cost Management Plan, a project manager is …" at bounding box center [623, 156] width 470 height 105
click at [673, 355] on div "Resource Management Plan" at bounding box center [623, 357] width 467 height 30
click at [390, 338] on input "c. Resource Management Plan" at bounding box center [390, 333] width 0 height 9
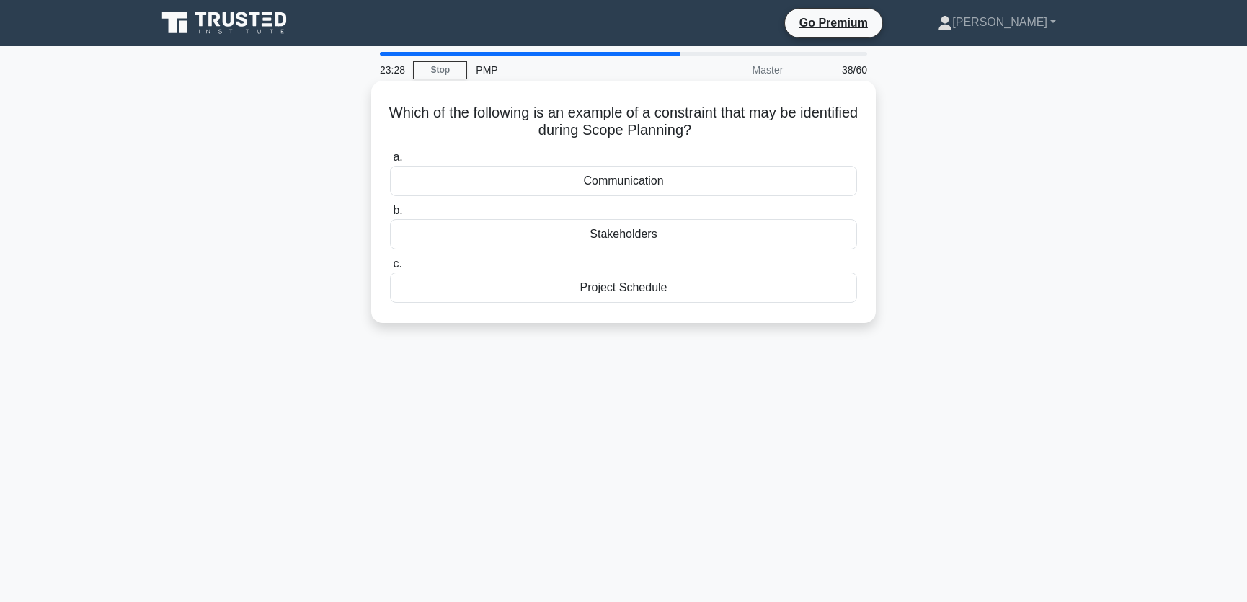
drag, startPoint x: 552, startPoint y: 127, endPoint x: 727, endPoint y: 131, distance: 175.2
click at [727, 131] on h5 "Which of the following is an example of a constraint that may be identified dur…" at bounding box center [623, 122] width 470 height 36
click at [753, 124] on h5 "Which of the following is an example of a constraint that may be identified dur…" at bounding box center [623, 122] width 470 height 36
click at [641, 235] on div "Stakeholders" at bounding box center [623, 234] width 467 height 30
click at [390, 215] on input "b. Stakeholders" at bounding box center [390, 210] width 0 height 9
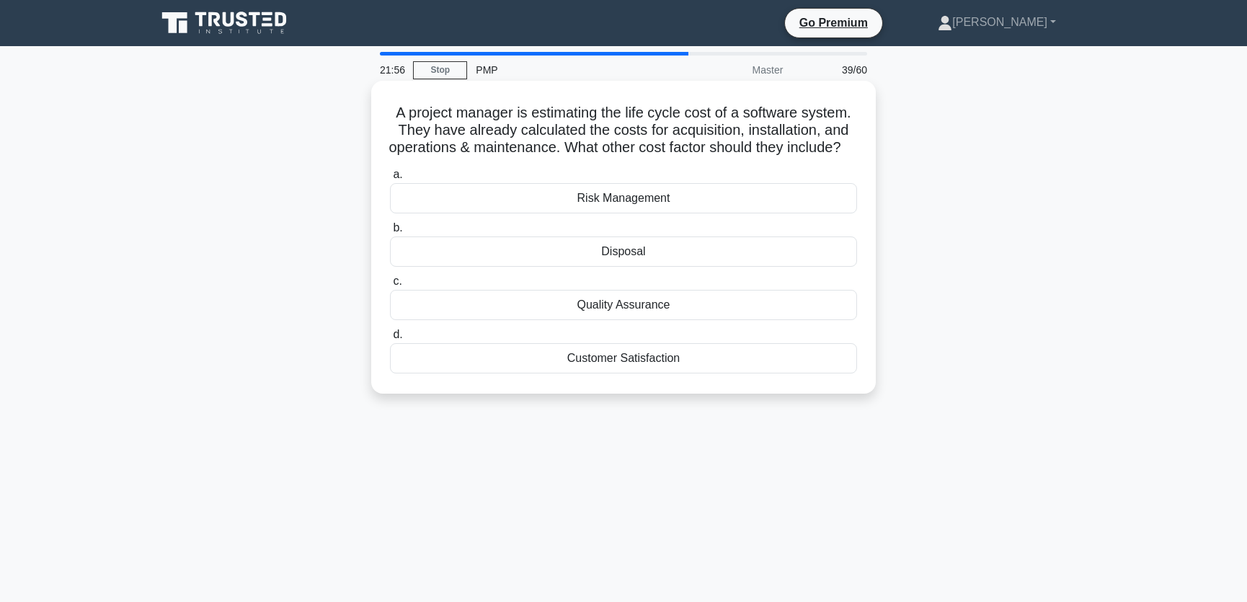
click at [634, 267] on div "Disposal" at bounding box center [623, 251] width 467 height 30
click at [390, 233] on input "b. Disposal" at bounding box center [390, 227] width 0 height 9
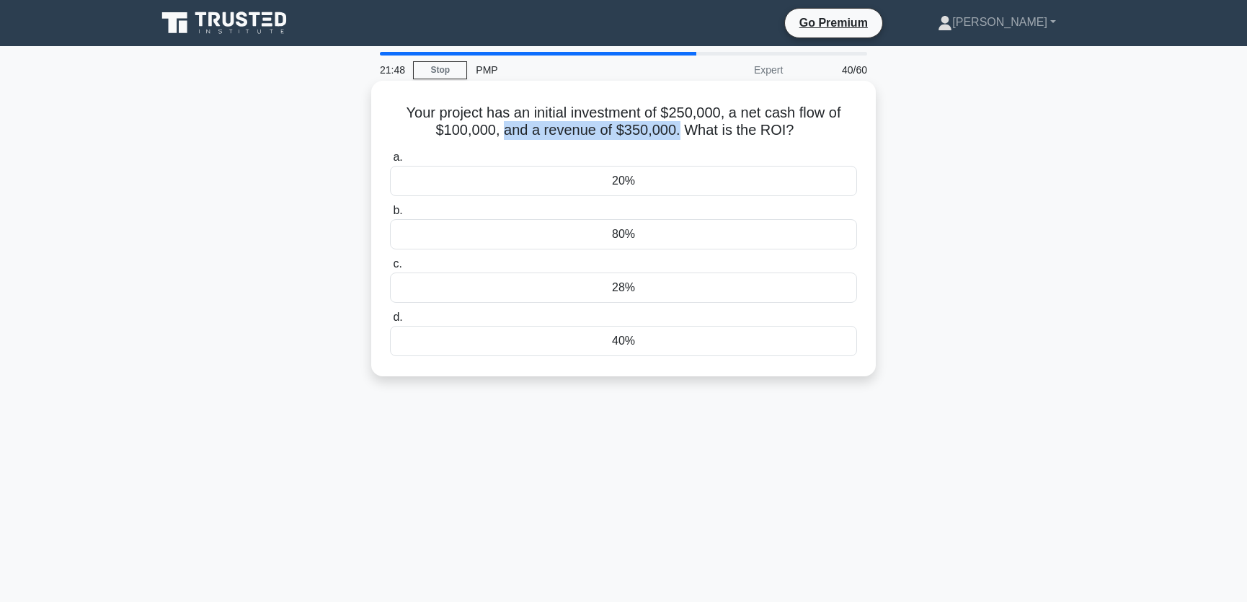
drag, startPoint x: 502, startPoint y: 132, endPoint x: 675, endPoint y: 132, distance: 173.7
click at [675, 132] on h5 "Your project has an initial investment of $250,000, a net cash flow of $100,000…" at bounding box center [623, 122] width 470 height 36
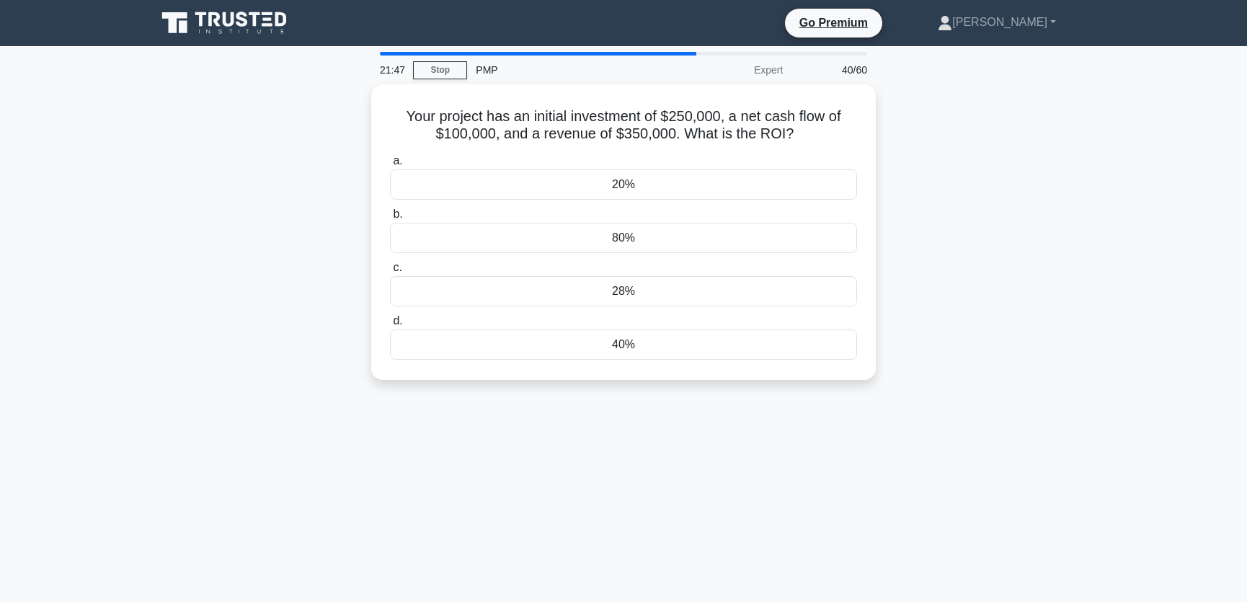
click at [1095, 190] on div "Your project has an initial investment of $250,000, a net cash flow of $100,000…" at bounding box center [623, 240] width 951 height 313
click at [649, 285] on div "28%" at bounding box center [623, 287] width 467 height 30
click at [390, 269] on input "c. 28%" at bounding box center [390, 263] width 0 height 9
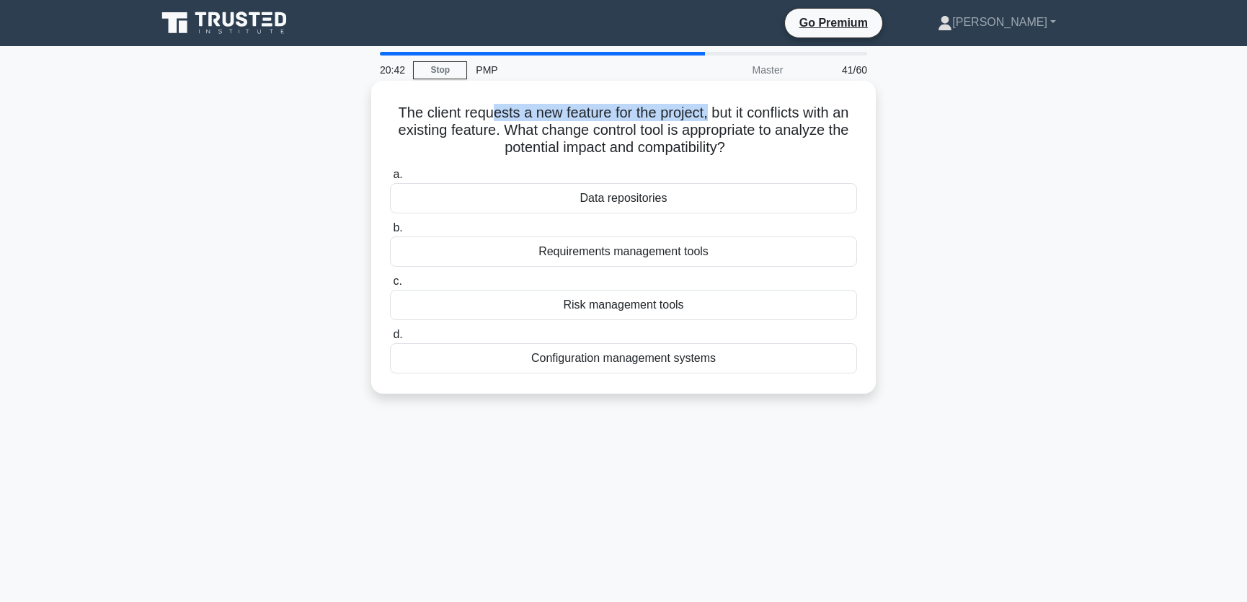
drag, startPoint x: 483, startPoint y: 111, endPoint x: 708, endPoint y: 114, distance: 224.9
click at [708, 114] on h5 "The client requests a new feature for the project, but it conflicts with an exi…" at bounding box center [623, 130] width 470 height 53
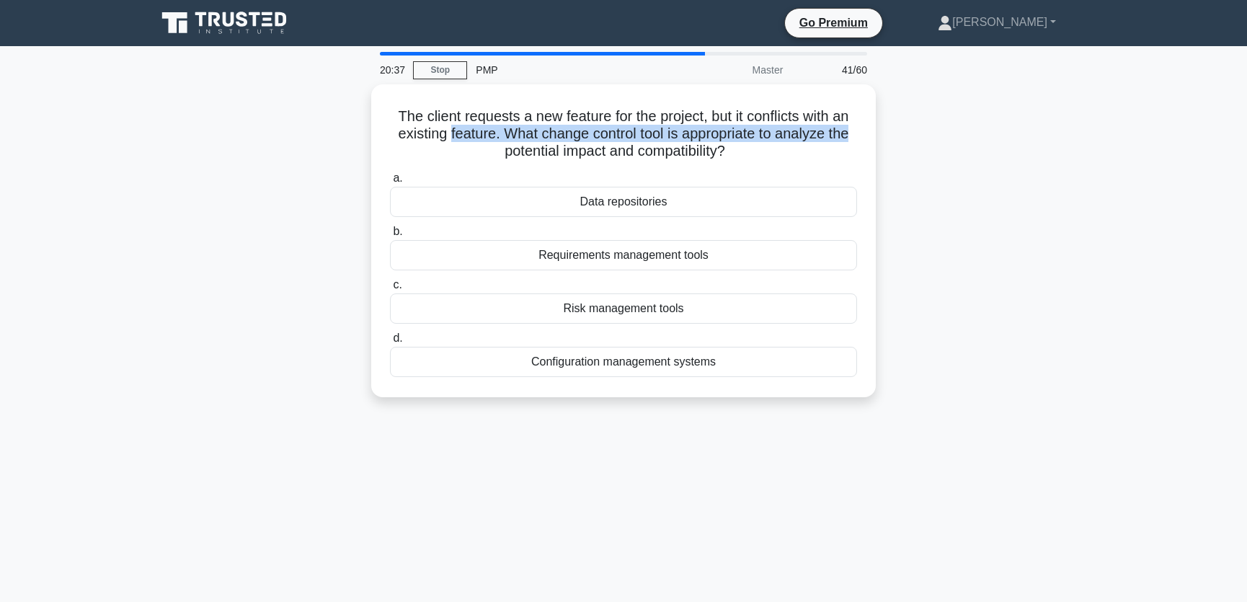
drag, startPoint x: 445, startPoint y: 130, endPoint x: 884, endPoint y: 133, distance: 438.9
click at [884, 133] on div "The client requests a new feature for the project, but it conflicts with an exi…" at bounding box center [623, 249] width 951 height 330
click at [968, 130] on div "The client requests a new feature for the project, but it conflicts with an exi…" at bounding box center [623, 249] width 951 height 330
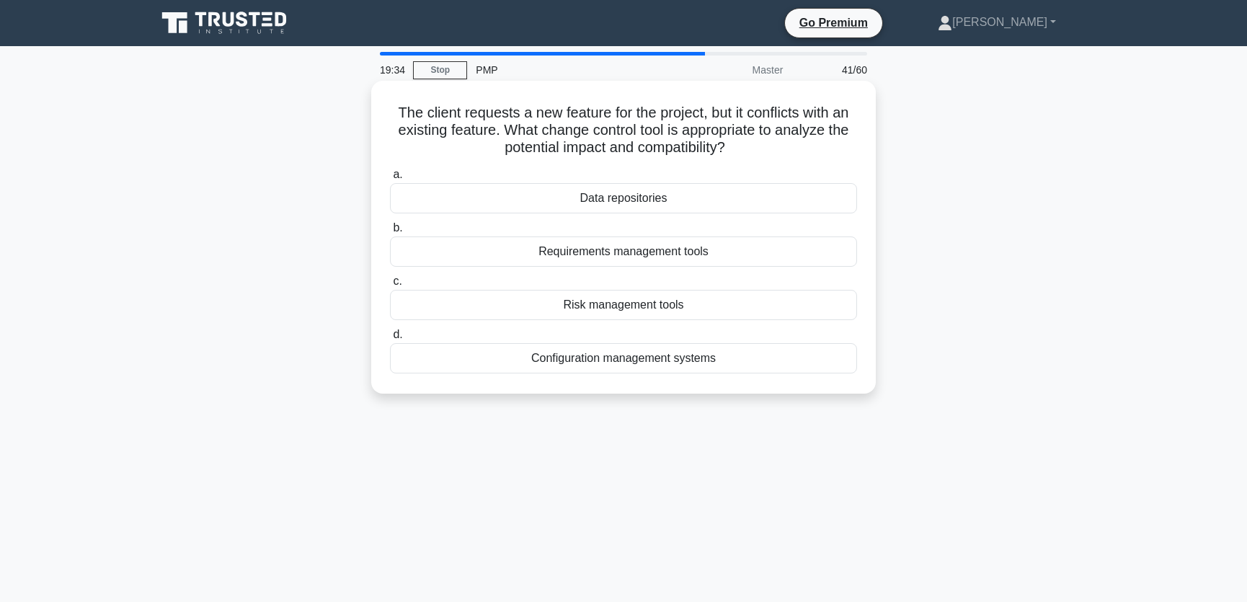
click at [727, 250] on div "Requirements management tools" at bounding box center [623, 251] width 467 height 30
click at [390, 233] on input "b. Requirements management tools" at bounding box center [390, 227] width 0 height 9
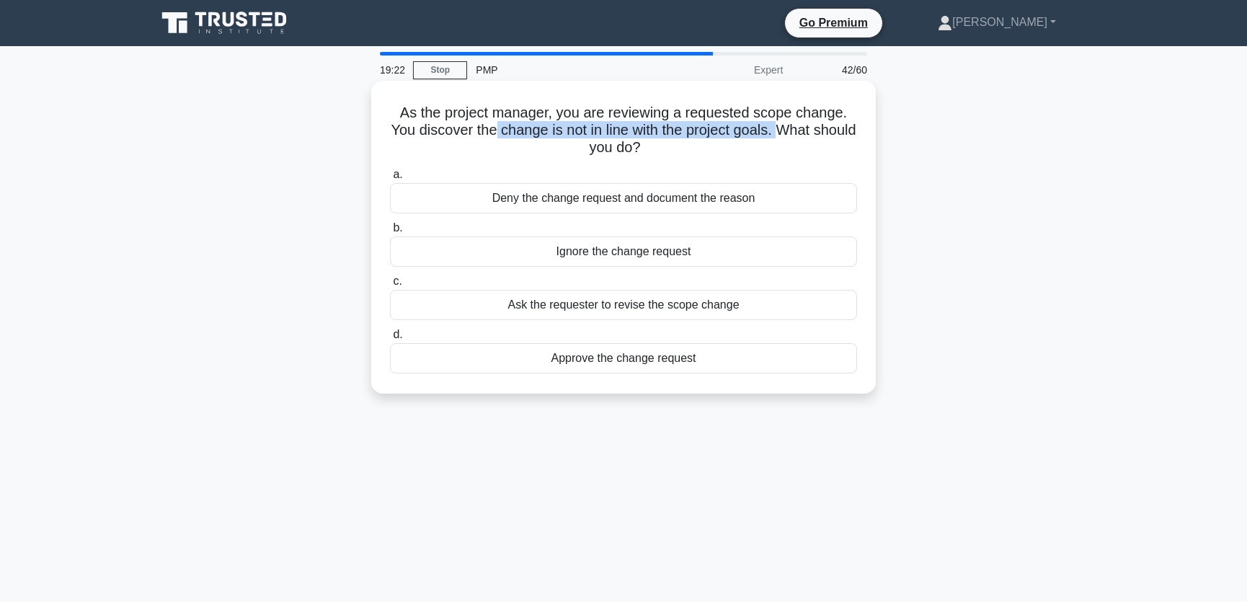
drag, startPoint x: 512, startPoint y: 128, endPoint x: 807, endPoint y: 130, distance: 294.8
click at [807, 130] on h5 "As the project manager, you are reviewing a requested scope change. You discove…" at bounding box center [623, 130] width 470 height 53
click at [733, 130] on h5 "As the project manager, you are reviewing a requested scope change. You discove…" at bounding box center [623, 130] width 470 height 53
click at [727, 204] on div "Deny the change request and document the reason" at bounding box center [623, 198] width 467 height 30
click at [390, 179] on input "a. Deny the change request and document the reason" at bounding box center [390, 174] width 0 height 9
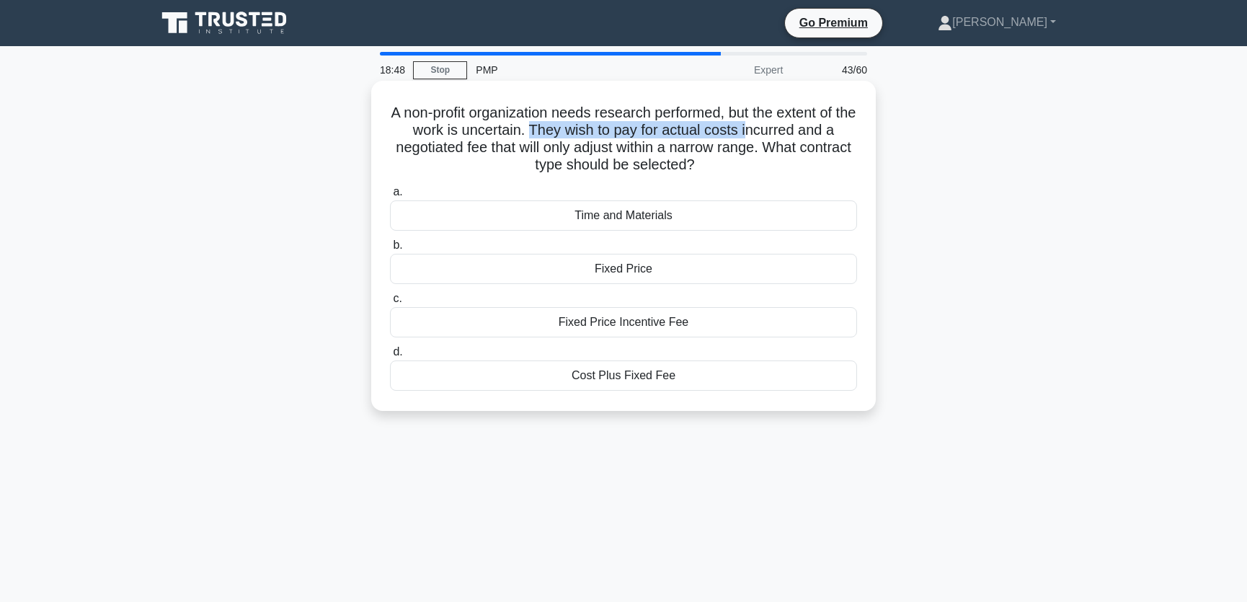
drag, startPoint x: 541, startPoint y: 130, endPoint x: 760, endPoint y: 131, distance: 219.1
click at [760, 131] on h5 "A non-profit organization needs research performed, but the extent of the work …" at bounding box center [623, 139] width 470 height 71
drag, startPoint x: 528, startPoint y: 148, endPoint x: 789, endPoint y: 149, distance: 261.6
click at [789, 149] on h5 "A non-profit organization needs research performed, but the extent of the work …" at bounding box center [623, 139] width 470 height 71
click at [804, 133] on h5 "A non-profit organization needs research performed, but the extent of the work …" at bounding box center [623, 139] width 470 height 71
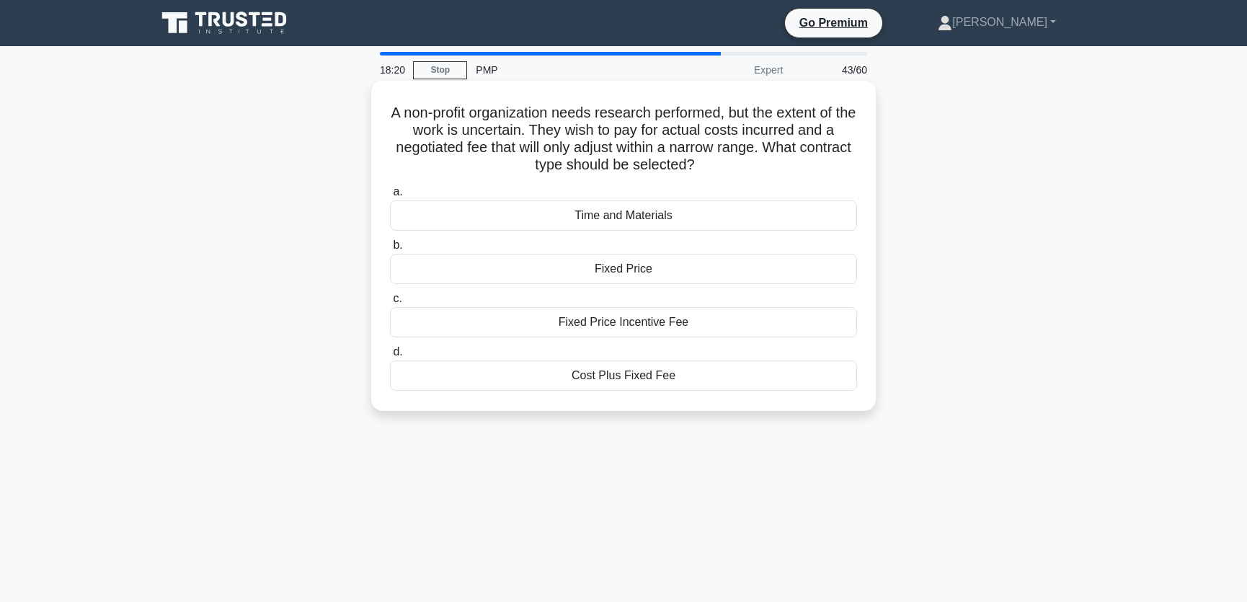
click at [682, 375] on div "Cost Plus Fixed Fee" at bounding box center [623, 375] width 467 height 30
click at [390, 357] on input "d. Cost Plus Fixed Fee" at bounding box center [390, 351] width 0 height 9
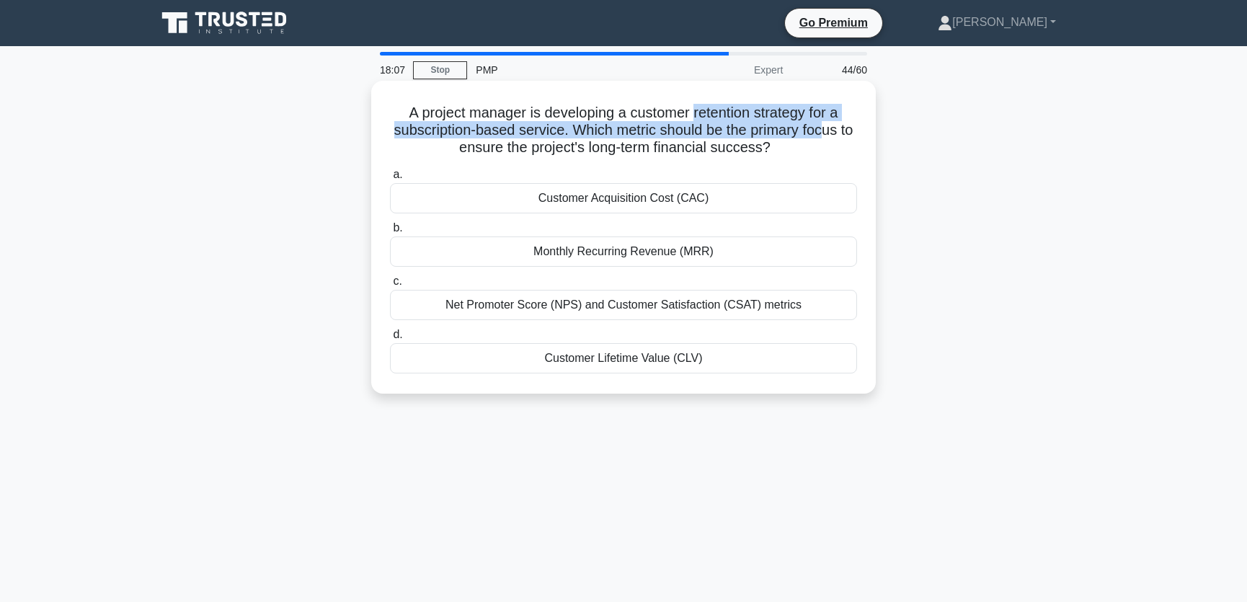
drag, startPoint x: 694, startPoint y: 115, endPoint x: 834, endPoint y: 125, distance: 140.2
click at [834, 125] on h5 "A project manager is developing a customer retention strategy for a subscriptio…" at bounding box center [623, 130] width 470 height 53
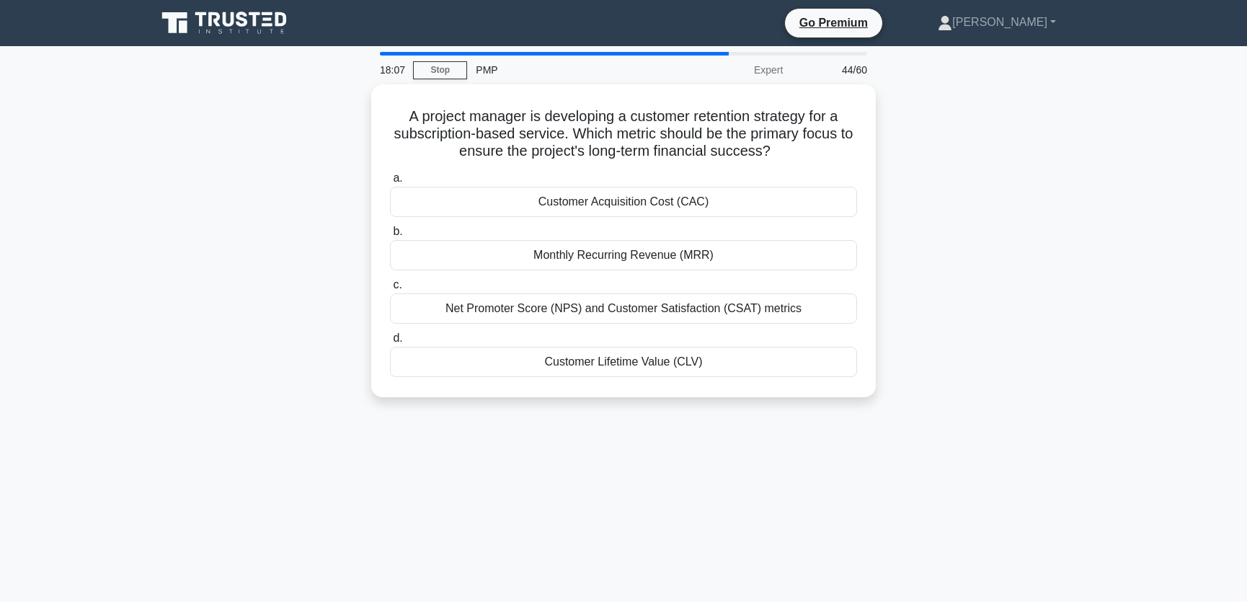
click at [1035, 206] on div "A project manager is developing a customer retention strategy for a subscriptio…" at bounding box center [623, 249] width 951 height 330
click at [725, 354] on div "Customer Lifetime Value (CLV)" at bounding box center [623, 358] width 467 height 30
click at [390, 339] on input "d. Customer Lifetime Value (CLV)" at bounding box center [390, 334] width 0 height 9
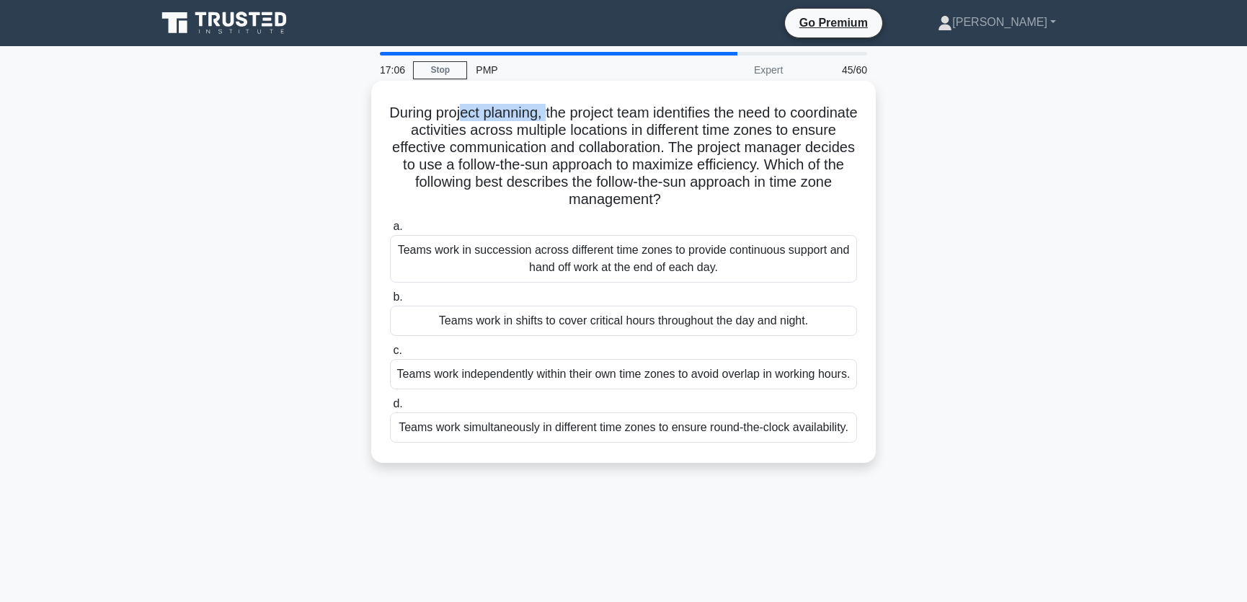
drag, startPoint x: 493, startPoint y: 112, endPoint x: 577, endPoint y: 115, distance: 83.6
click at [577, 115] on h5 "During project planning, the project team identifies the need to coordinate act…" at bounding box center [623, 156] width 470 height 105
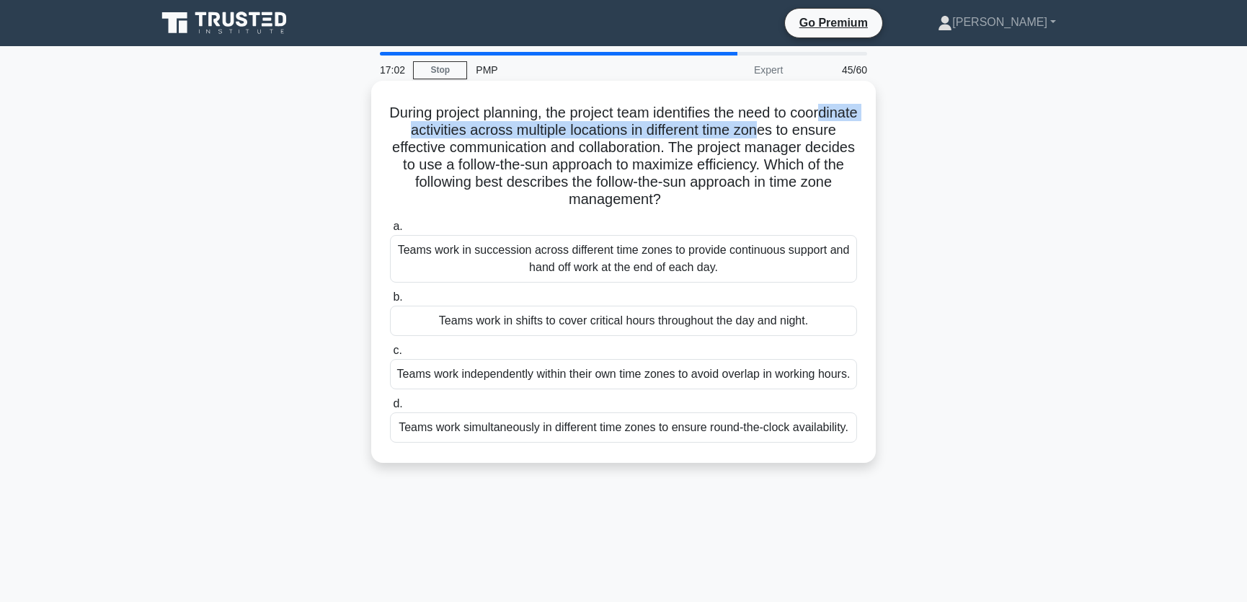
drag, startPoint x: 422, startPoint y: 132, endPoint x: 827, endPoint y: 130, distance: 405.0
click at [827, 130] on h5 "During project planning, the project team identifies the need to coordinate act…" at bounding box center [623, 156] width 470 height 105
drag, startPoint x: 455, startPoint y: 148, endPoint x: 712, endPoint y: 145, distance: 257.3
click at [712, 145] on h5 "During project planning, the project team identifies the need to coordinate act…" at bounding box center [623, 156] width 470 height 105
click at [774, 260] on div "Teams work in succession across different time zones to provide continuous supp…" at bounding box center [623, 259] width 467 height 48
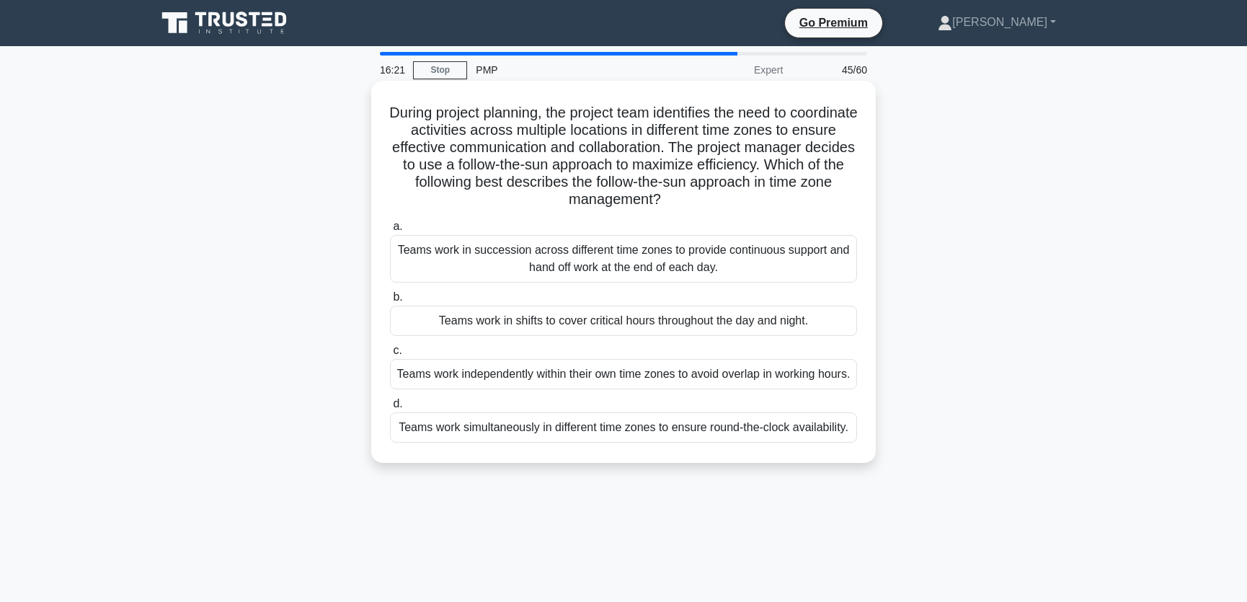
click at [390, 231] on input "a. Teams work in succession across different time zones to provide continuous s…" at bounding box center [390, 226] width 0 height 9
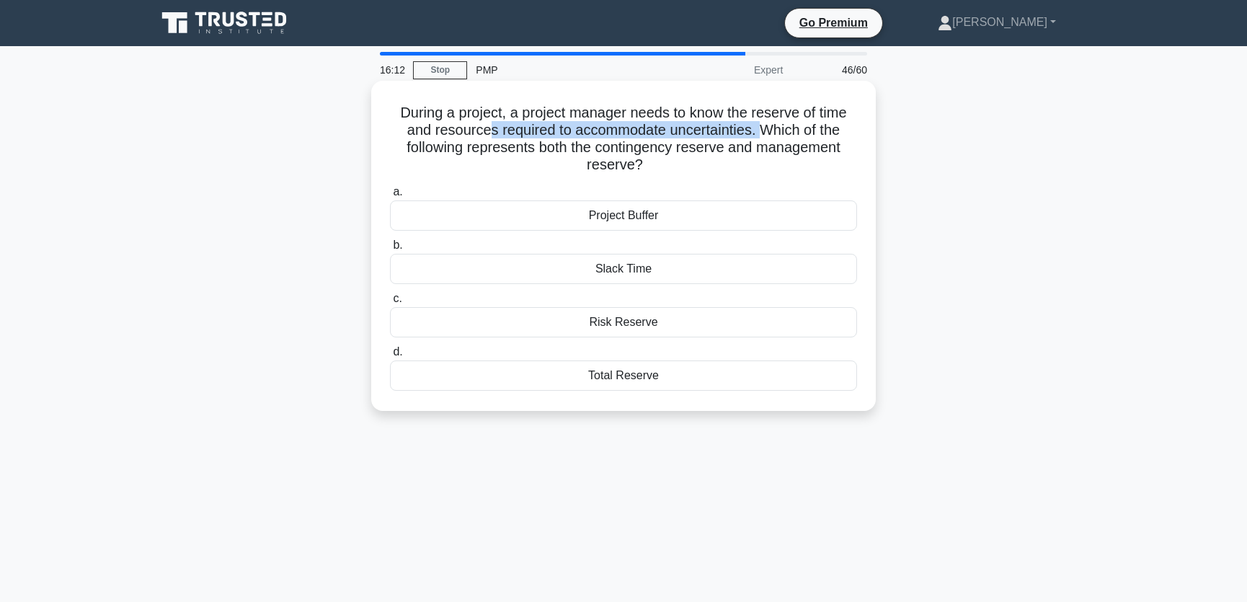
drag, startPoint x: 483, startPoint y: 134, endPoint x: 758, endPoint y: 137, distance: 275.3
click at [758, 137] on h5 "During a project, a project manager needs to know the reserve of time and resou…" at bounding box center [623, 139] width 470 height 71
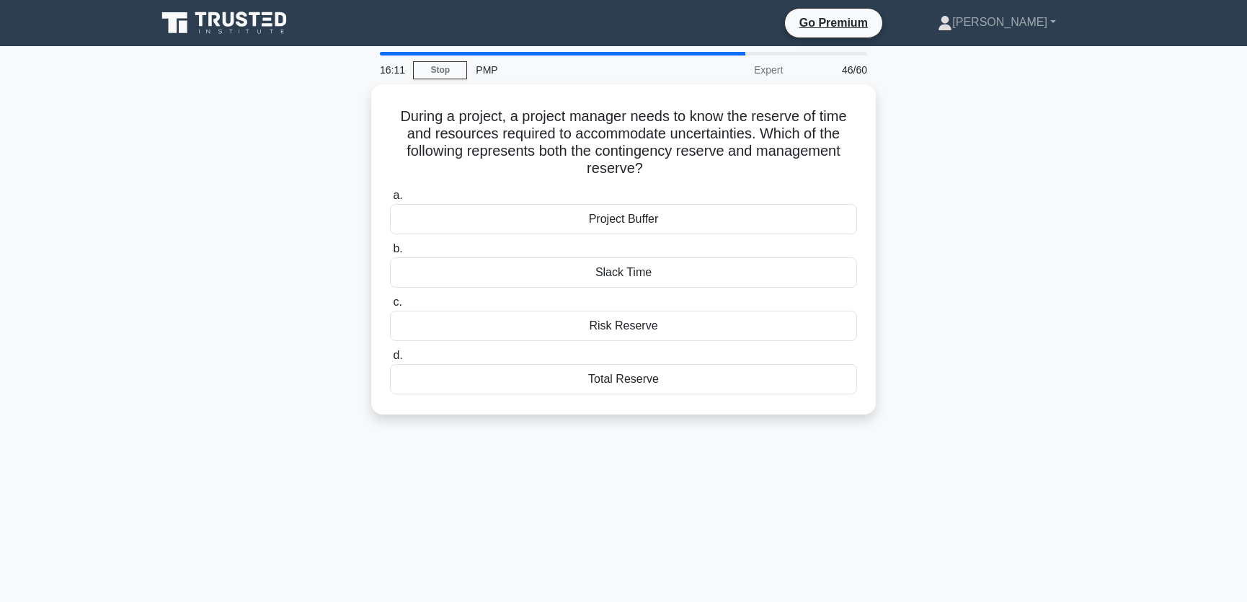
click at [978, 156] on div "During a project, a project manager needs to know the reserve of time and resou…" at bounding box center [623, 257] width 951 height 347
click at [656, 373] on div "Total Reserve" at bounding box center [623, 375] width 467 height 30
click at [390, 357] on input "d. Total Reserve" at bounding box center [390, 351] width 0 height 9
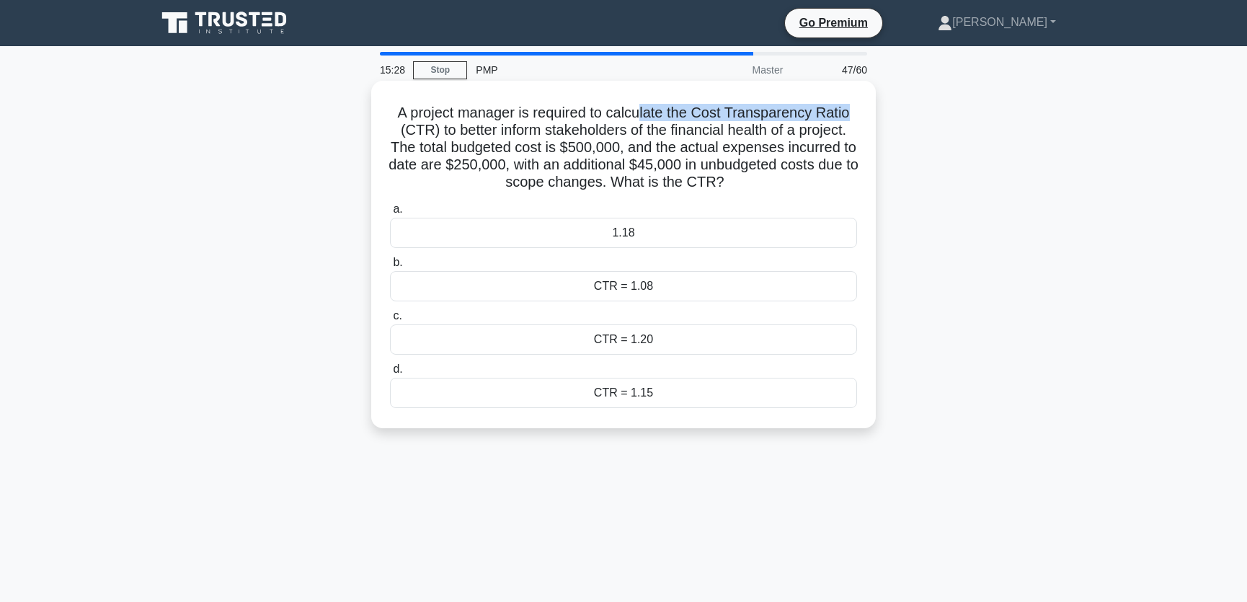
drag, startPoint x: 639, startPoint y: 111, endPoint x: 855, endPoint y: 115, distance: 215.5
click at [855, 115] on h5 "A project manager is required to calculate the Cost Transparency Ratio (CTR) to…" at bounding box center [623, 148] width 470 height 88
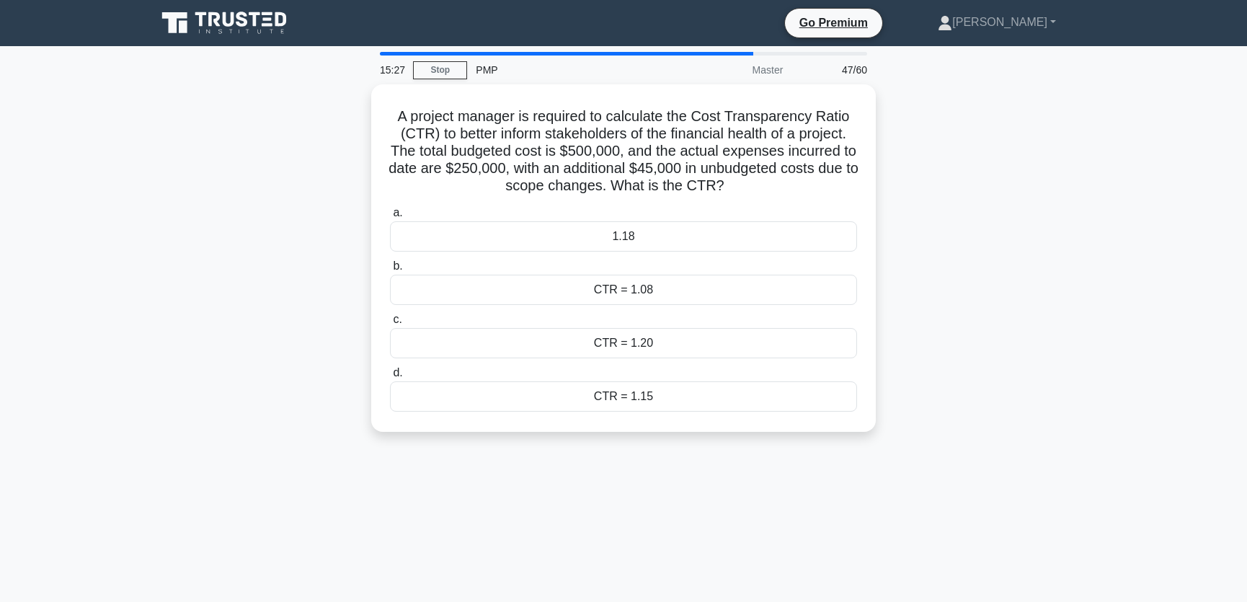
click at [1044, 166] on div "A project manager is required to calculate the Cost Transparency Ratio (CTR) to…" at bounding box center [623, 266] width 951 height 365
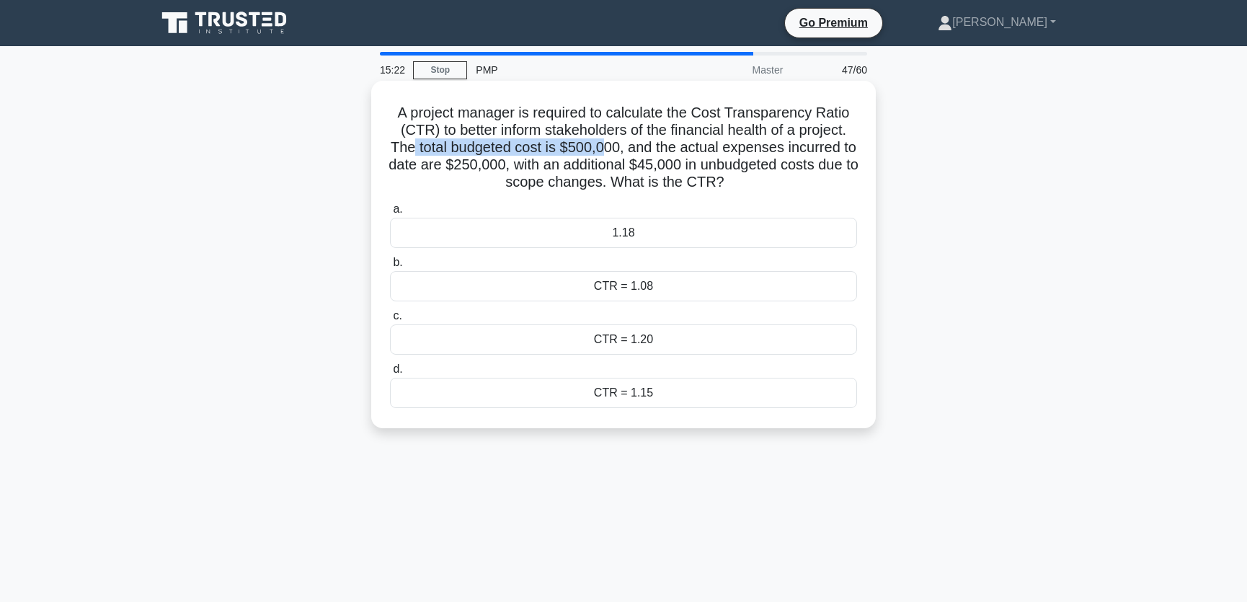
drag, startPoint x: 419, startPoint y: 150, endPoint x: 615, endPoint y: 149, distance: 196.0
click at [615, 149] on h5 "A project manager is required to calculate the Cost Transparency Ratio (CTR) to…" at bounding box center [623, 148] width 470 height 88
drag, startPoint x: 454, startPoint y: 166, endPoint x: 517, endPoint y: 166, distance: 62.7
click at [517, 166] on h5 "A project manager is required to calculate the Cost Transparency Ratio (CTR) to…" at bounding box center [623, 148] width 470 height 88
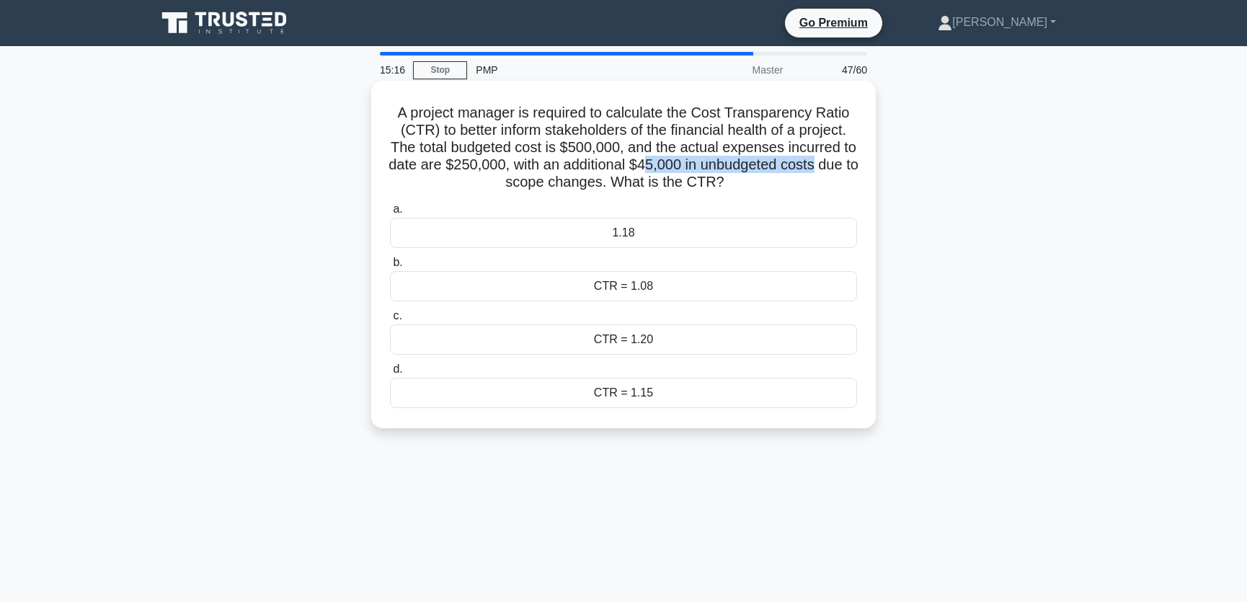
drag, startPoint x: 675, startPoint y: 165, endPoint x: 852, endPoint y: 165, distance: 176.6
click at [852, 165] on h5 "A project manager is required to calculate the Cost Transparency Ratio (CTR) to…" at bounding box center [623, 148] width 470 height 88
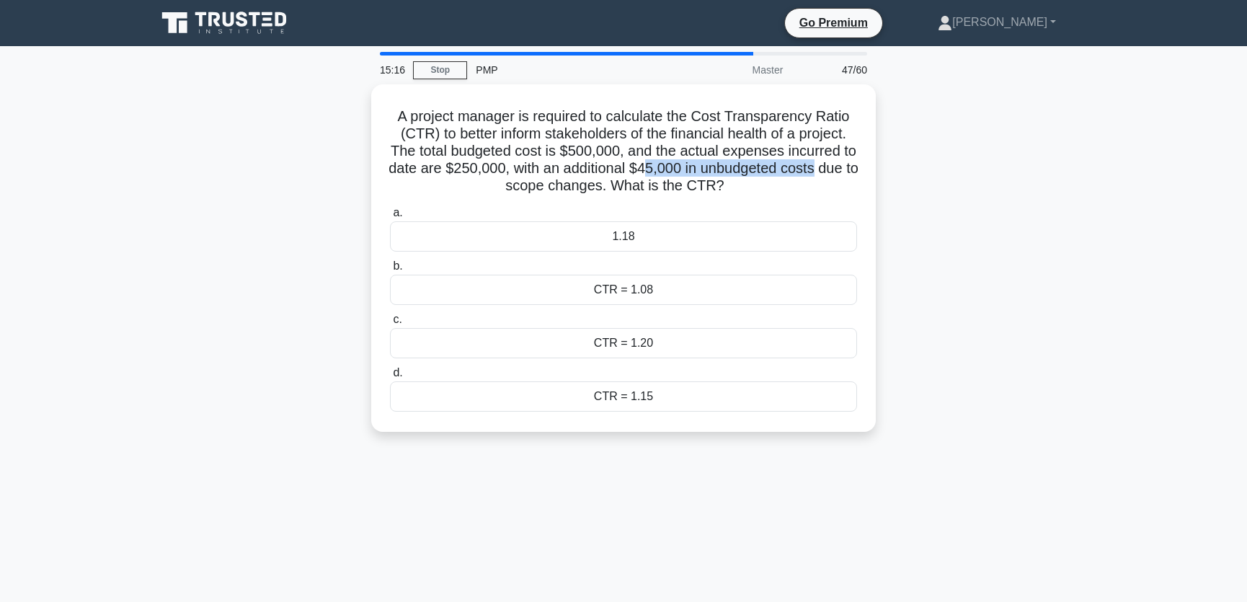
click at [1016, 172] on div "A project manager is required to calculate the Cost Transparency Ratio (CTR) to…" at bounding box center [623, 266] width 951 height 365
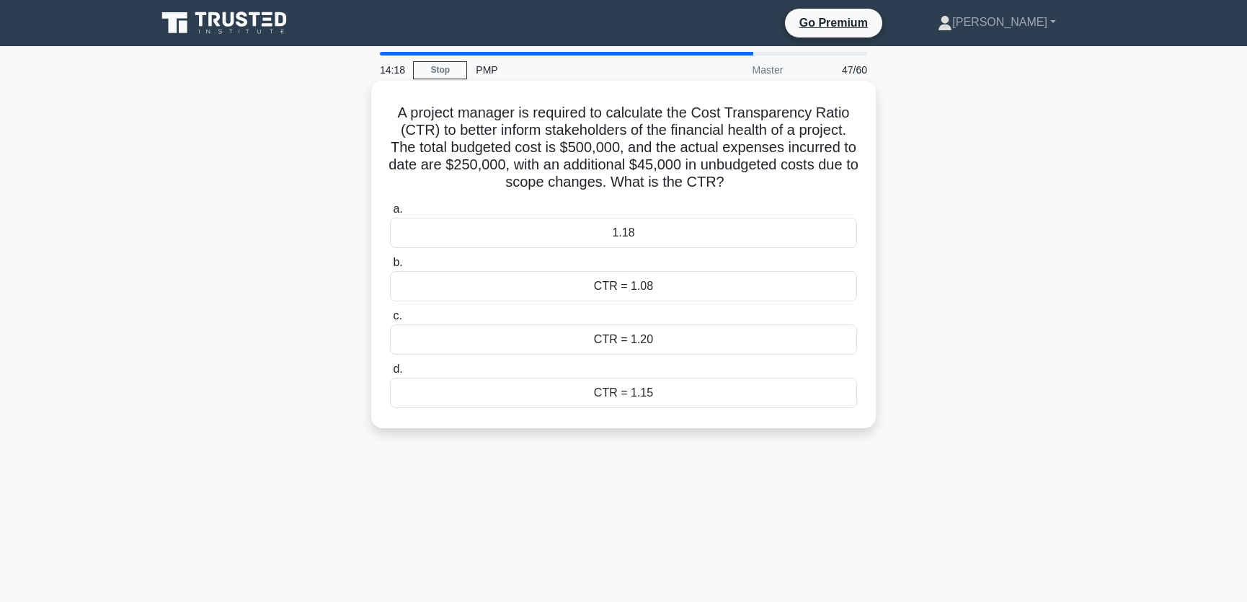
click at [652, 235] on div "1.18" at bounding box center [623, 233] width 467 height 30
click at [390, 214] on input "a. 1.18" at bounding box center [390, 209] width 0 height 9
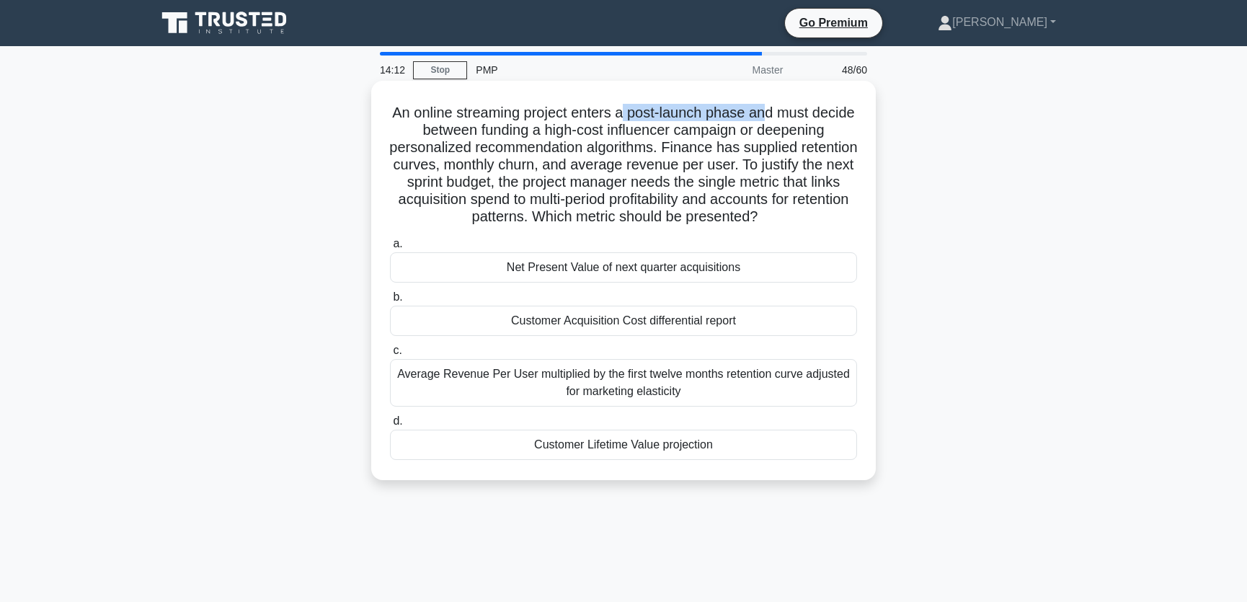
drag, startPoint x: 650, startPoint y: 110, endPoint x: 787, endPoint y: 115, distance: 137.0
click at [787, 115] on h5 "An online streaming project enters a post-launch phase and must decide between …" at bounding box center [623, 165] width 470 height 123
drag, startPoint x: 453, startPoint y: 134, endPoint x: 695, endPoint y: 133, distance: 241.4
click at [695, 133] on h5 "An online streaming project enters a post-launch phase and must decide between …" at bounding box center [623, 165] width 470 height 123
drag, startPoint x: 511, startPoint y: 151, endPoint x: 675, endPoint y: 148, distance: 164.3
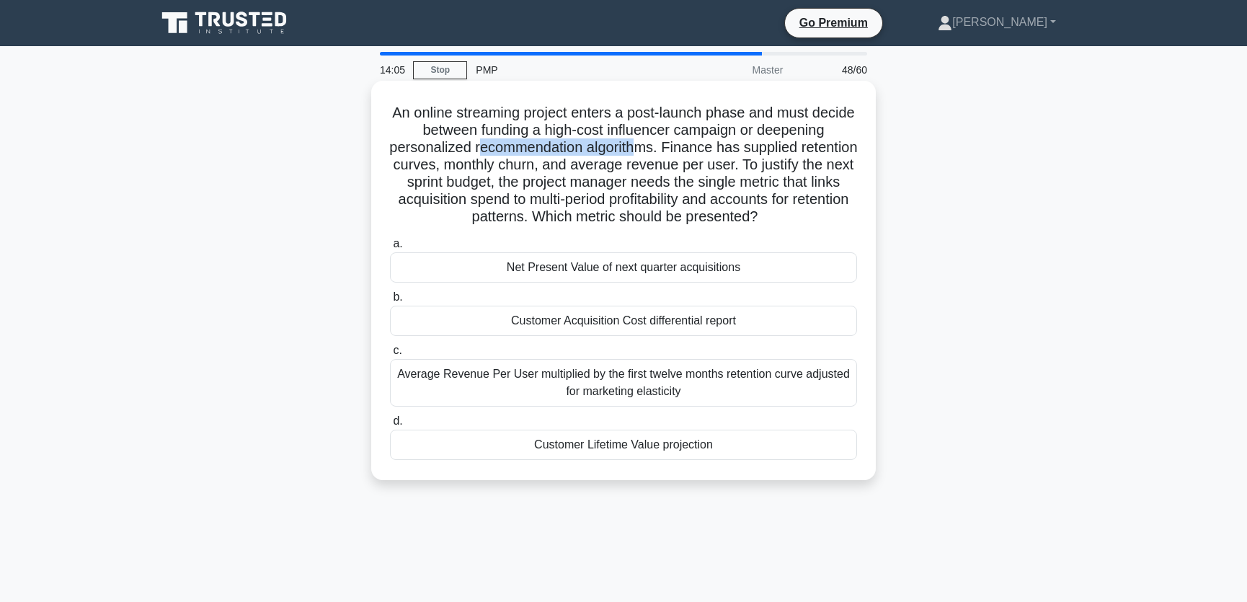
click at [675, 148] on h5 "An online streaming project enters a post-launch phase and must decide between …" at bounding box center [623, 165] width 470 height 123
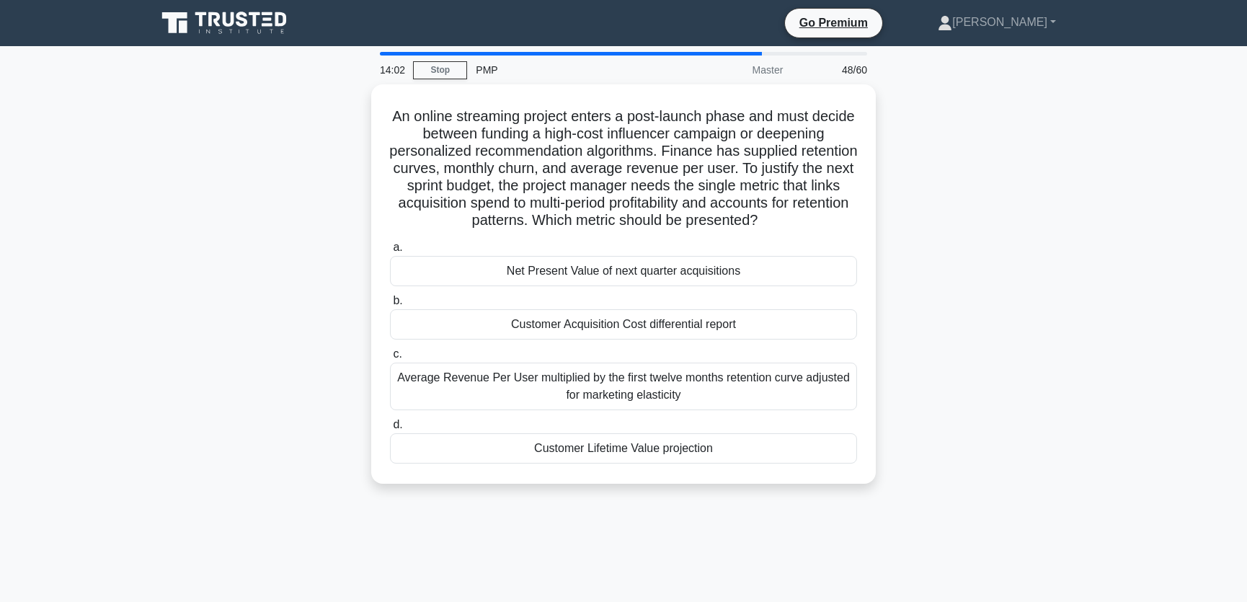
click at [1064, 217] on div "An online streaming project enters a post-launch phase and must decide between …" at bounding box center [623, 292] width 951 height 417
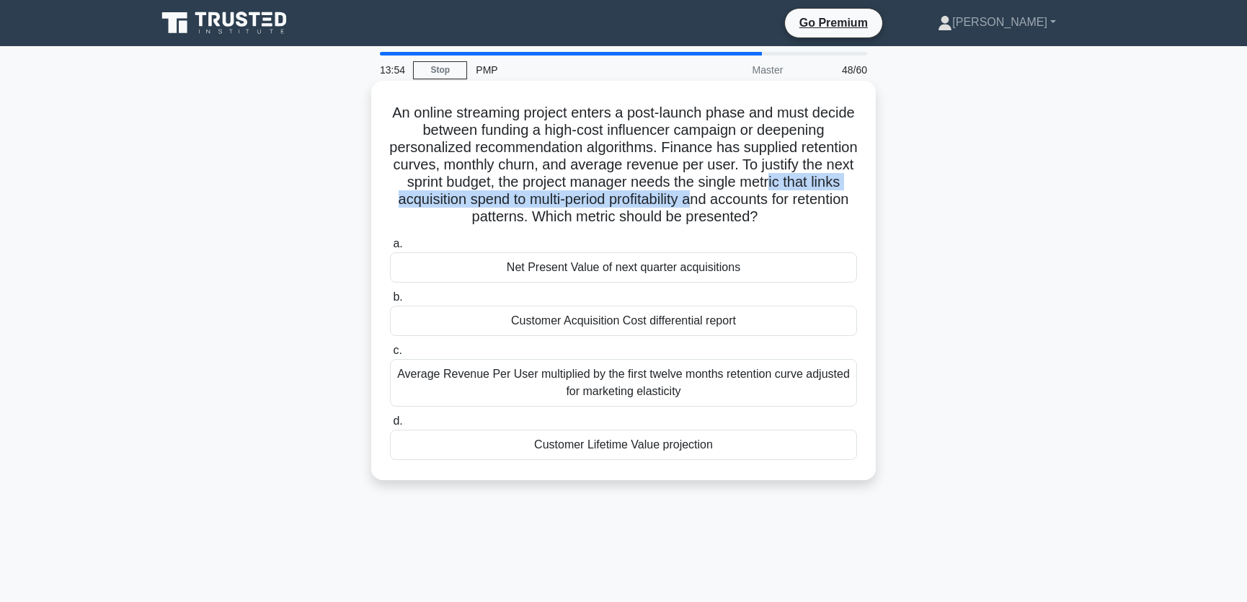
drag, startPoint x: 433, startPoint y: 202, endPoint x: 828, endPoint y: 203, distance: 394.9
click at [828, 203] on h5 "An online streaming project enters a post-launch phase and must decide between …" at bounding box center [623, 165] width 470 height 123
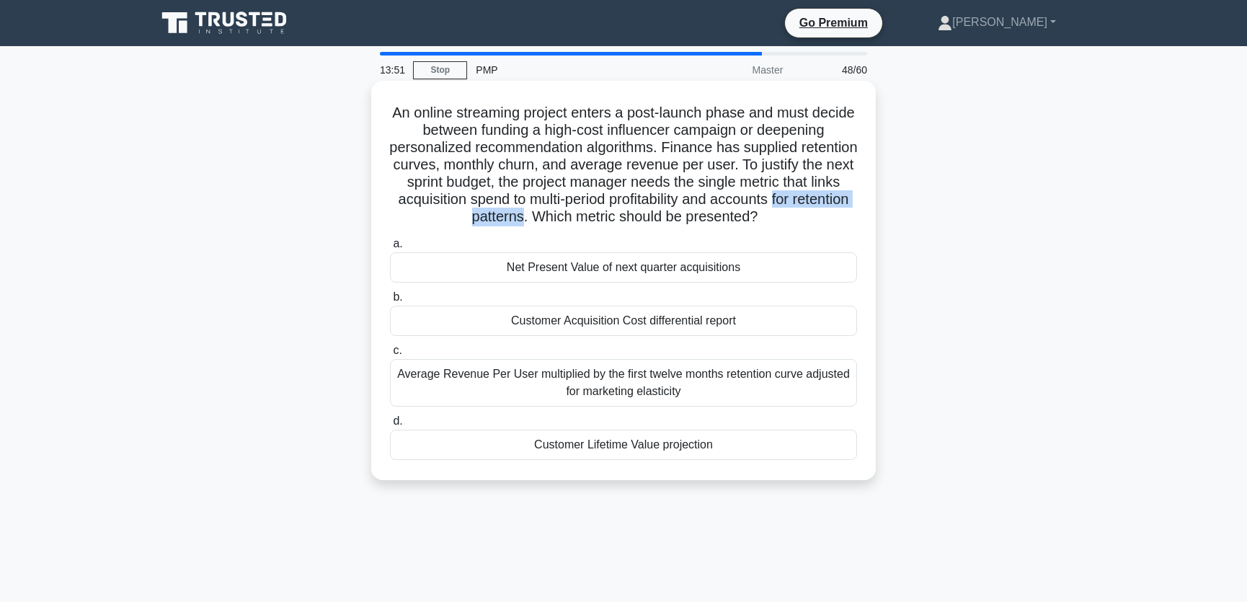
drag, startPoint x: 453, startPoint y: 221, endPoint x: 596, endPoint y: 221, distance: 143.4
click at [596, 221] on h5 "An online streaming project enters a post-launch phase and must decide between …" at bounding box center [623, 165] width 470 height 123
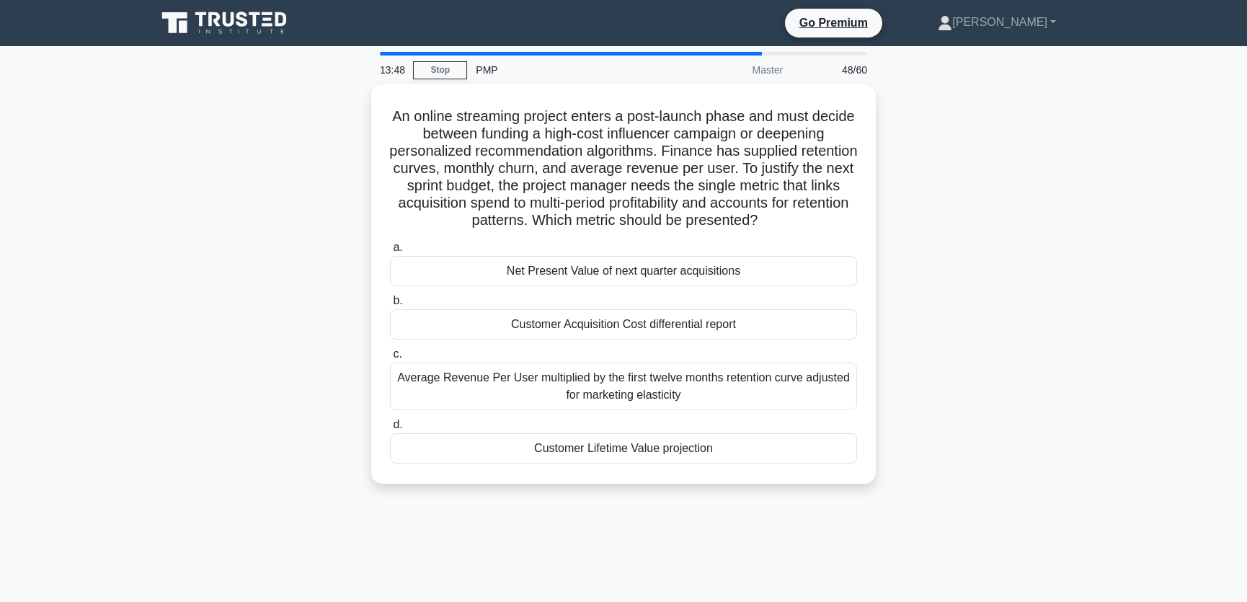
click at [1030, 203] on div "An online streaming project enters a post-launch phase and must decide between …" at bounding box center [623, 292] width 951 height 417
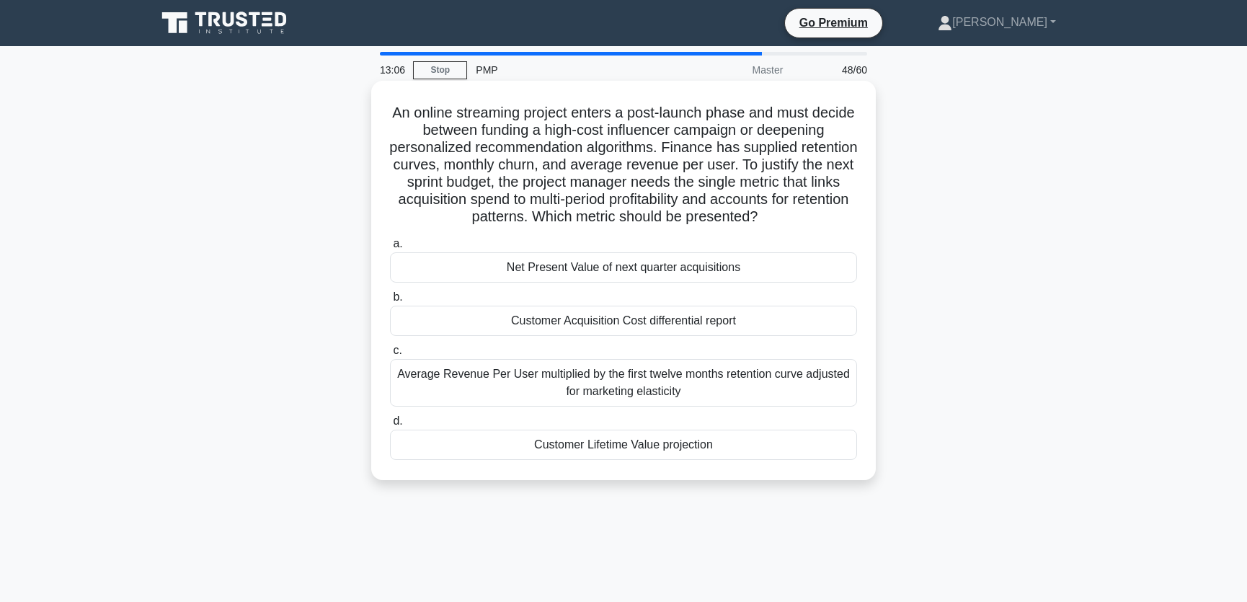
click at [738, 445] on div "Customer Lifetime Value projection" at bounding box center [623, 445] width 467 height 30
click at [390, 426] on input "d. Customer Lifetime Value projection" at bounding box center [390, 421] width 0 height 9
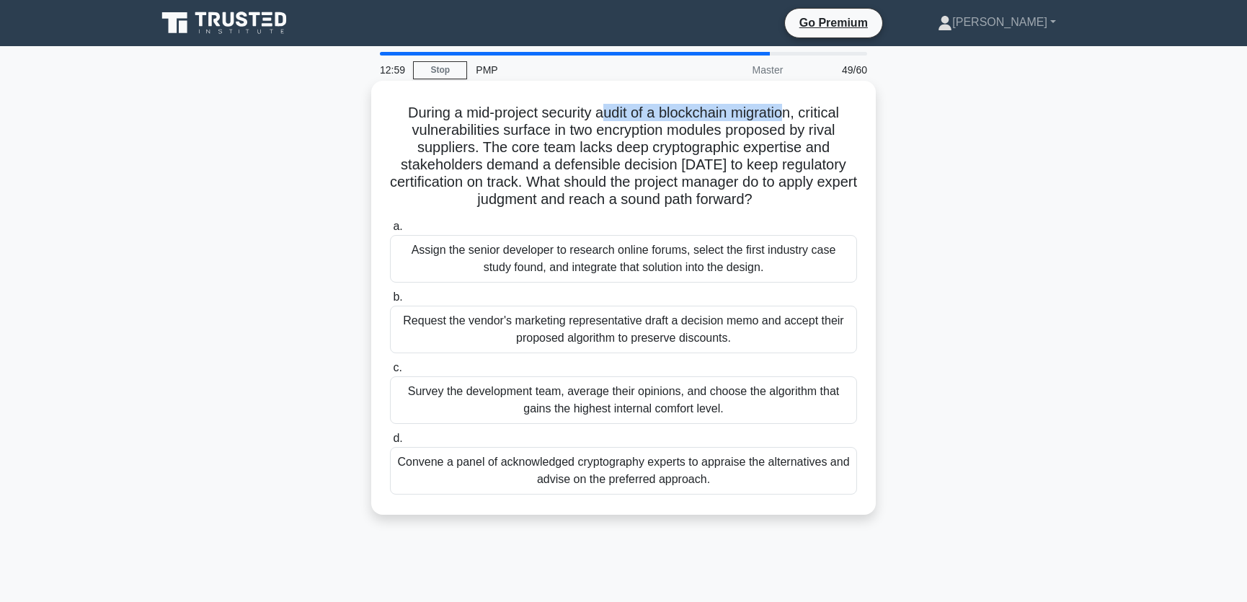
drag, startPoint x: 600, startPoint y: 112, endPoint x: 793, endPoint y: 116, distance: 192.5
click at [793, 116] on h5 "During a mid-project security audit of a blockchain migration, critical vulnera…" at bounding box center [623, 156] width 470 height 105
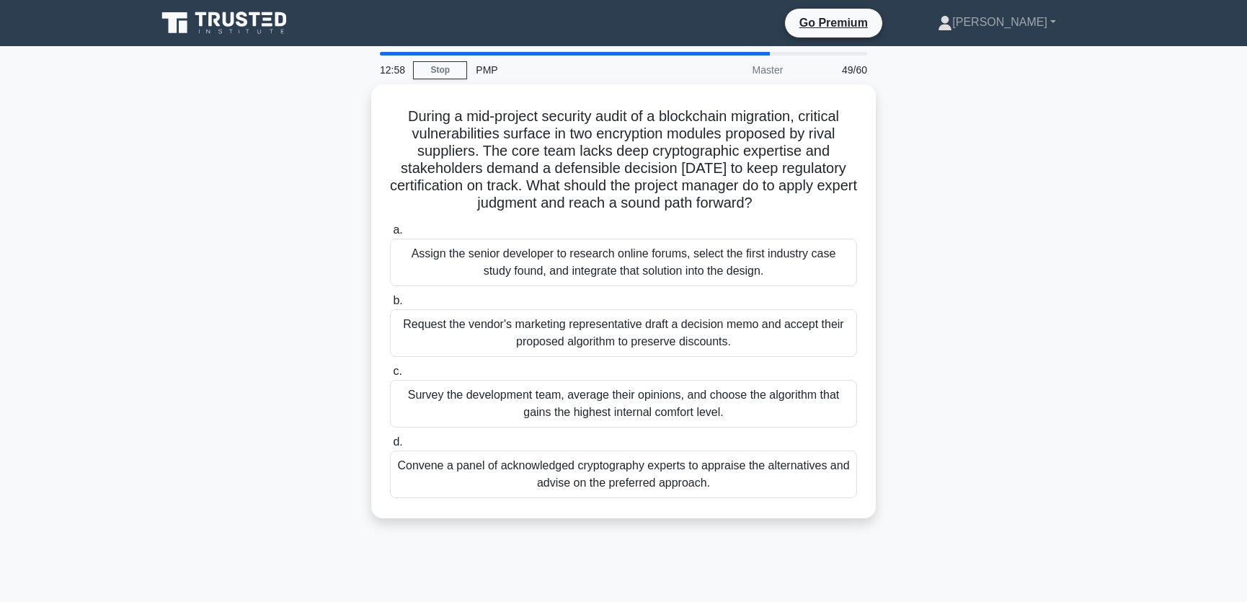
click at [1044, 211] on div "During a mid-project security audit of a blockchain migration, critical vulnera…" at bounding box center [623, 309] width 951 height 451
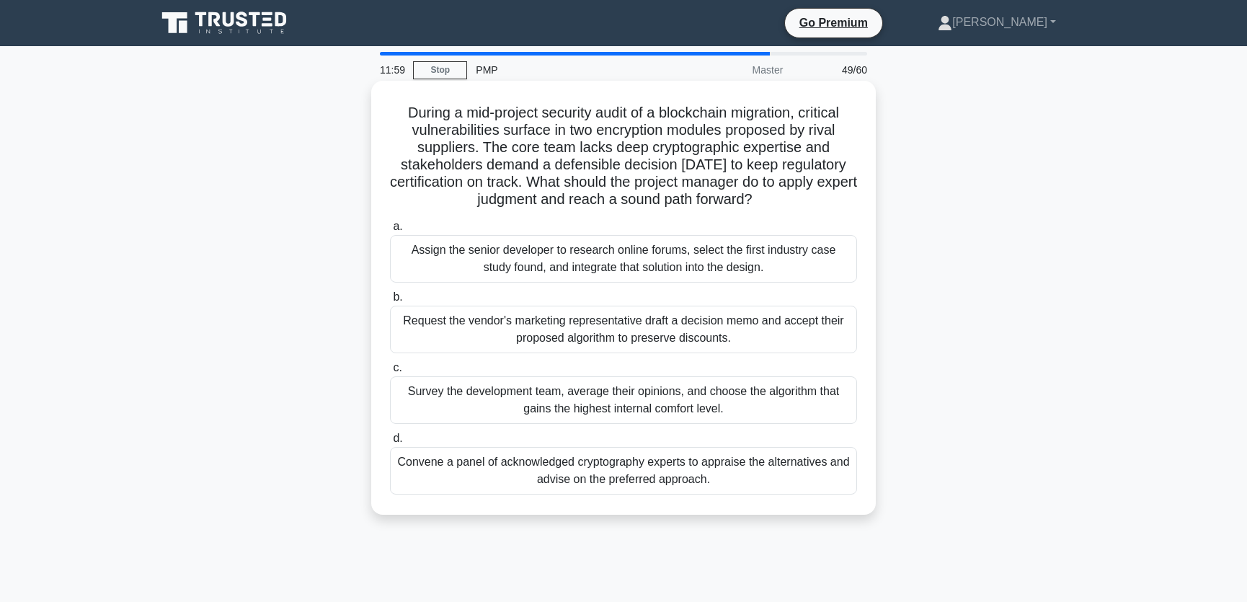
click at [707, 469] on div "Convene a panel of acknowledged cryptography experts to appraise the alternativ…" at bounding box center [623, 471] width 467 height 48
click at [390, 443] on input "d. Convene a panel of acknowledged cryptography experts to appraise the alterna…" at bounding box center [390, 438] width 0 height 9
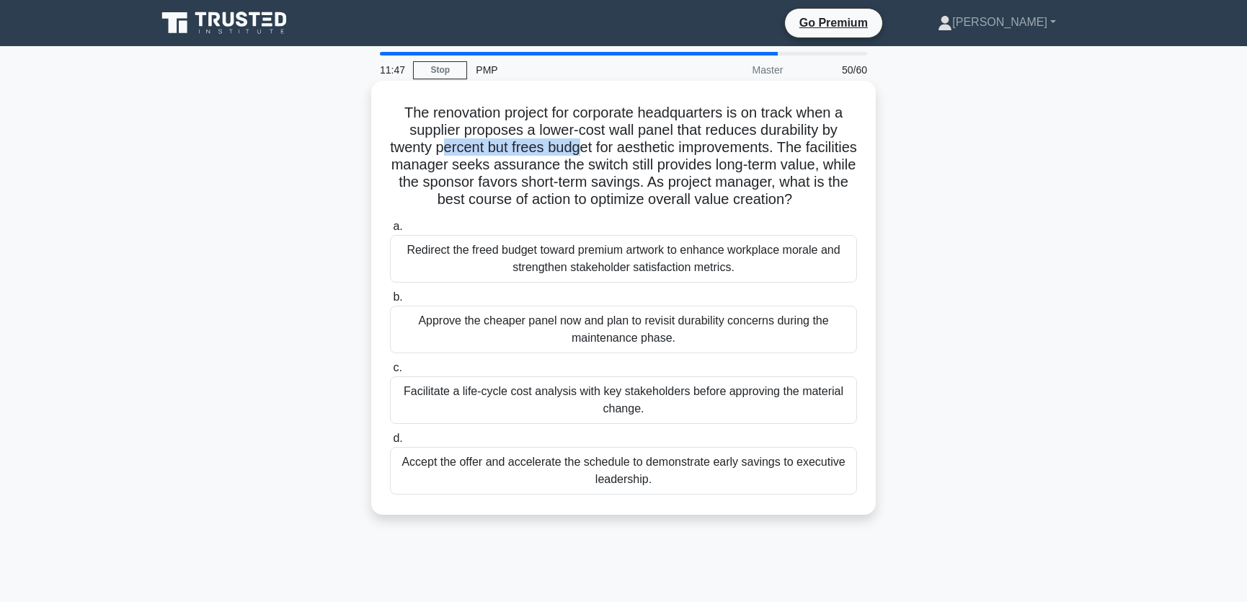
drag, startPoint x: 468, startPoint y: 146, endPoint x: 605, endPoint y: 147, distance: 136.9
click at [605, 147] on h5 "The renovation project for corporate headquarters is on track when a supplier p…" at bounding box center [623, 156] width 470 height 105
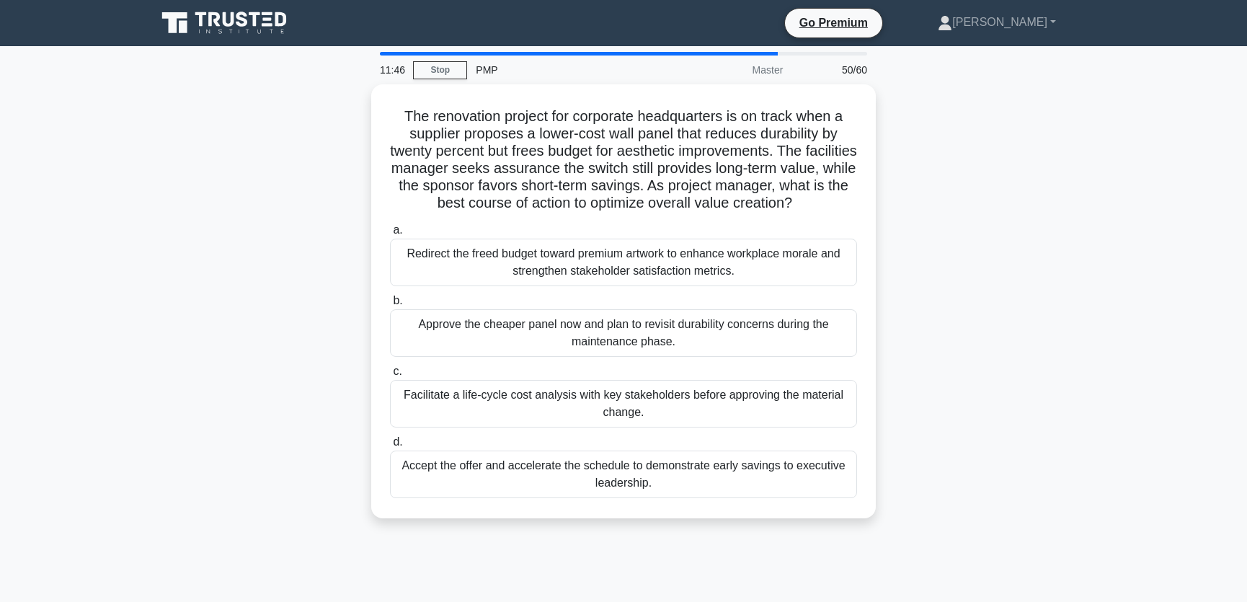
click at [1003, 179] on div "The renovation project for corporate headquarters is on track when a supplier p…" at bounding box center [623, 309] width 951 height 451
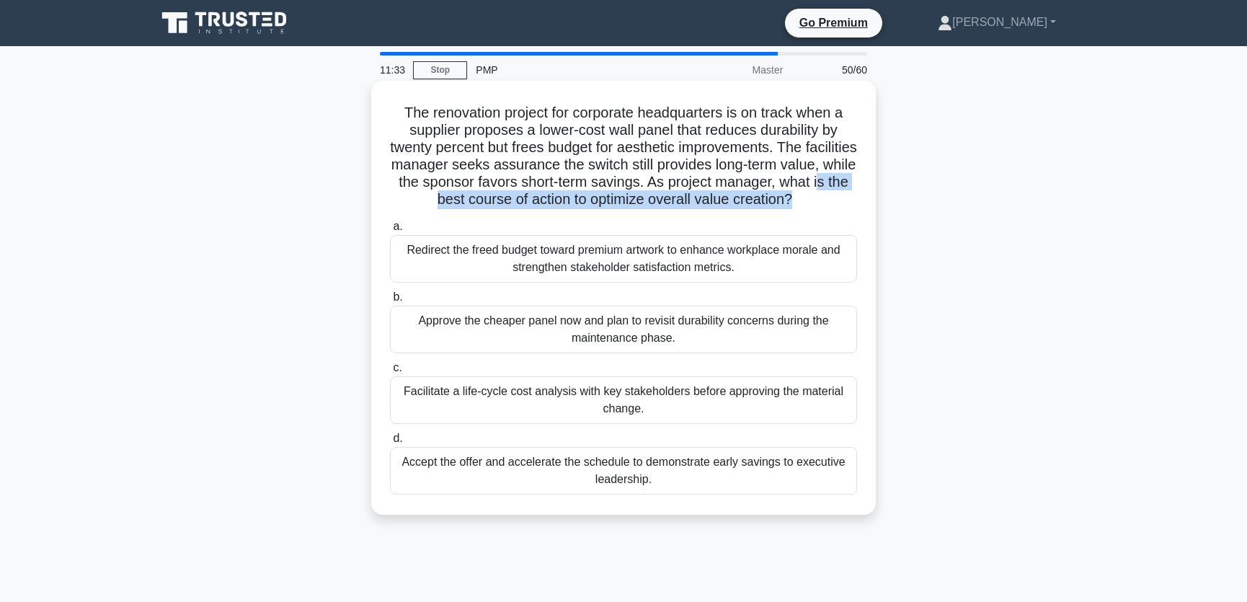
drag, startPoint x: 433, startPoint y: 198, endPoint x: 831, endPoint y: 197, distance: 397.8
click at [831, 197] on h5 "The renovation project for corporate headquarters is on track when a supplier p…" at bounding box center [623, 156] width 470 height 105
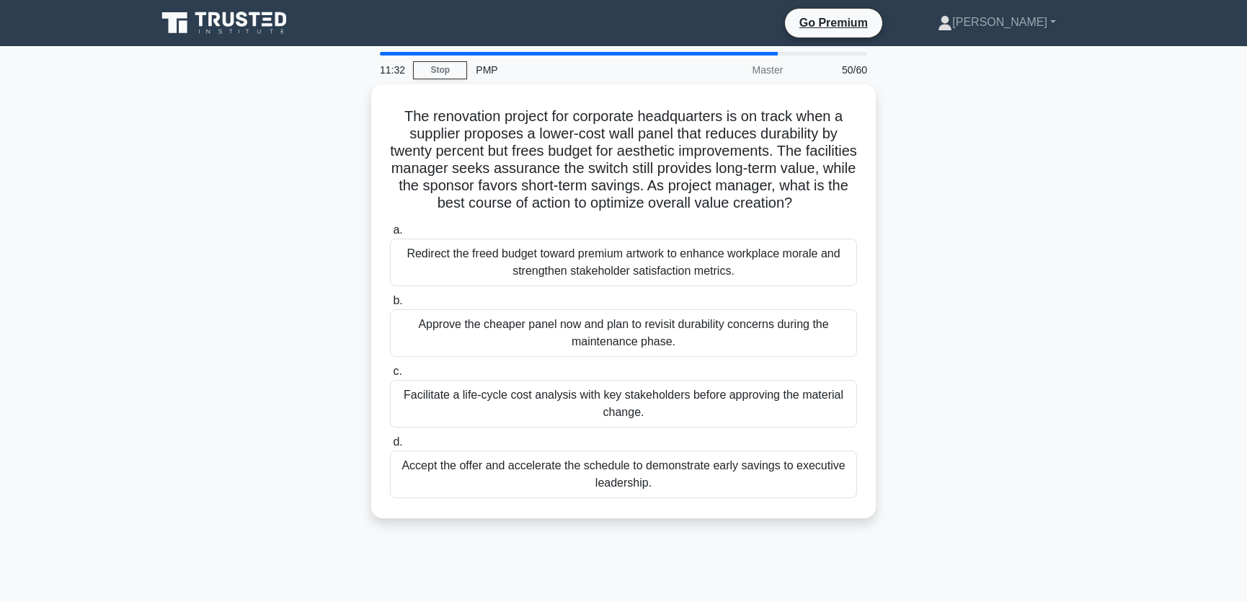
click at [968, 197] on div "The renovation project for corporate headquarters is on track when a supplier p…" at bounding box center [623, 309] width 951 height 451
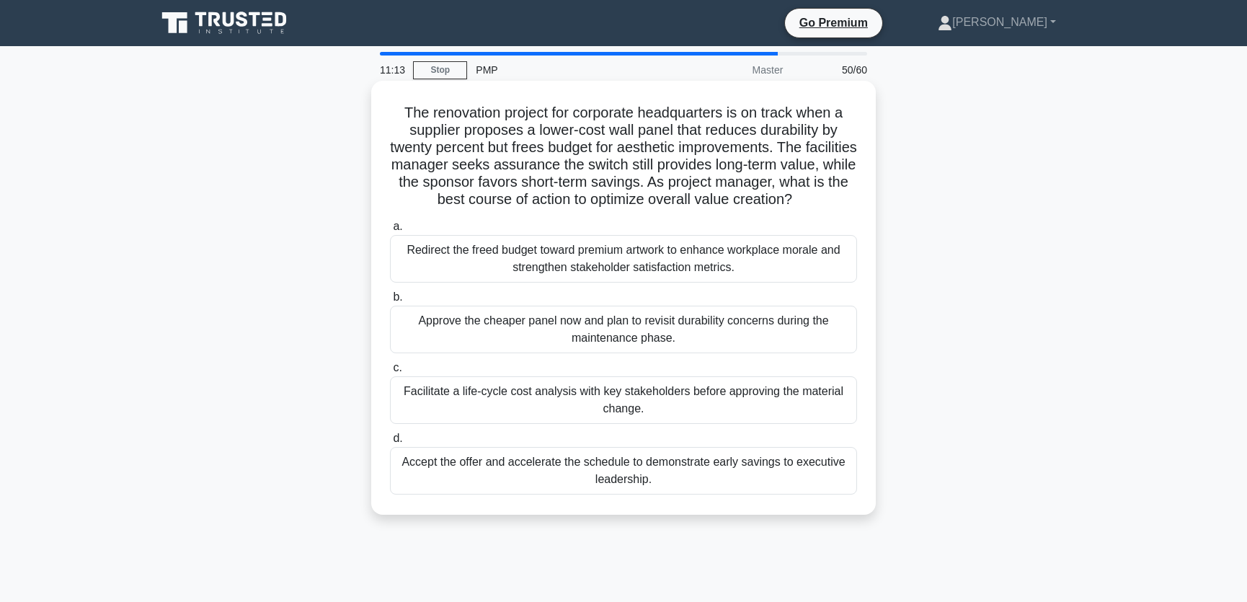
click at [761, 396] on div "Facilitate a life-cycle cost analysis with key stakeholders before approving th…" at bounding box center [623, 400] width 467 height 48
click at [390, 373] on input "c. Facilitate a life-cycle cost analysis with key stakeholders before approving…" at bounding box center [390, 367] width 0 height 9
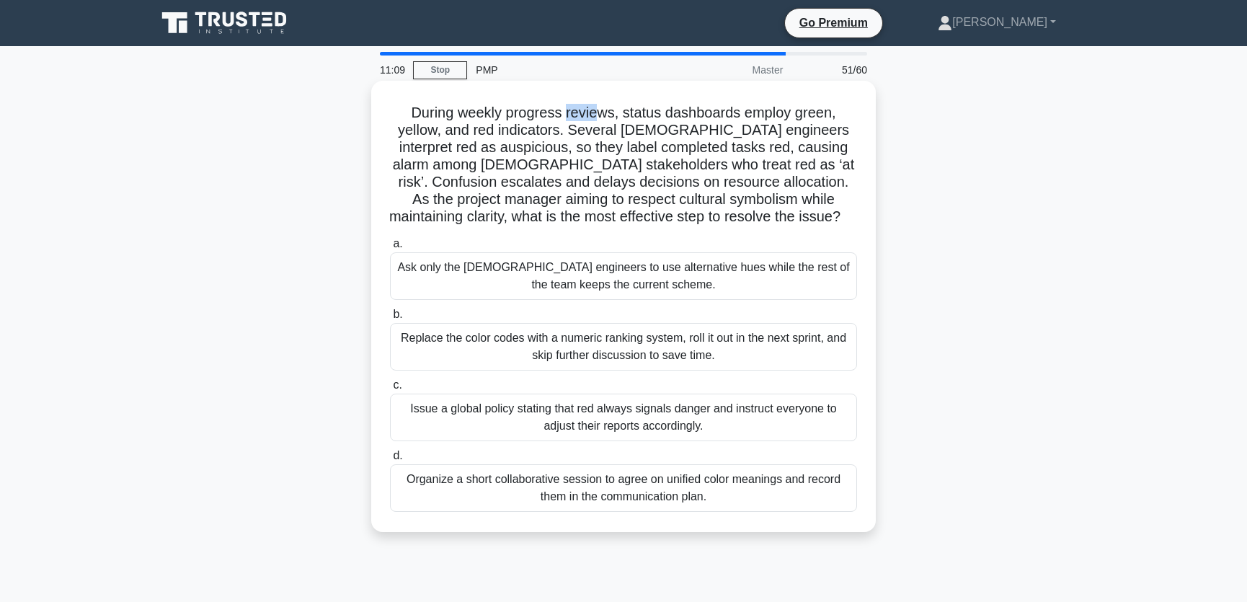
drag, startPoint x: 569, startPoint y: 114, endPoint x: 597, endPoint y: 112, distance: 28.9
click at [597, 112] on h5 "During weekly progress reviews, status dashboards employ green, yellow, and red…" at bounding box center [623, 165] width 470 height 123
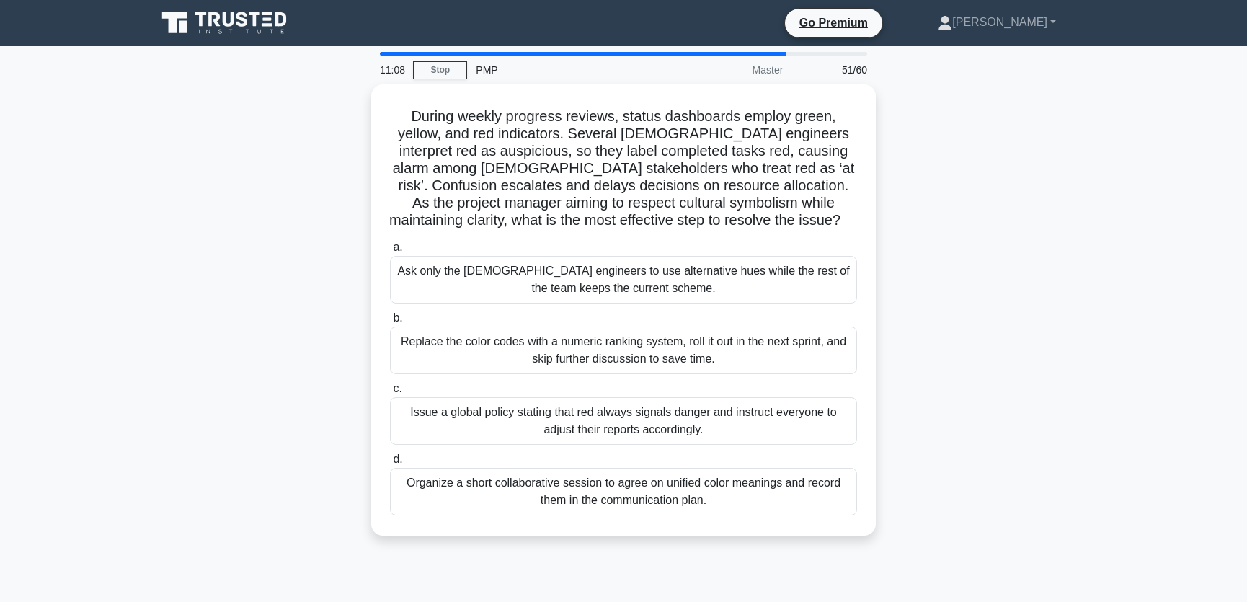
click at [1002, 208] on div "During weekly progress reviews, status dashboards employ green, yellow, and red…" at bounding box center [623, 318] width 951 height 468
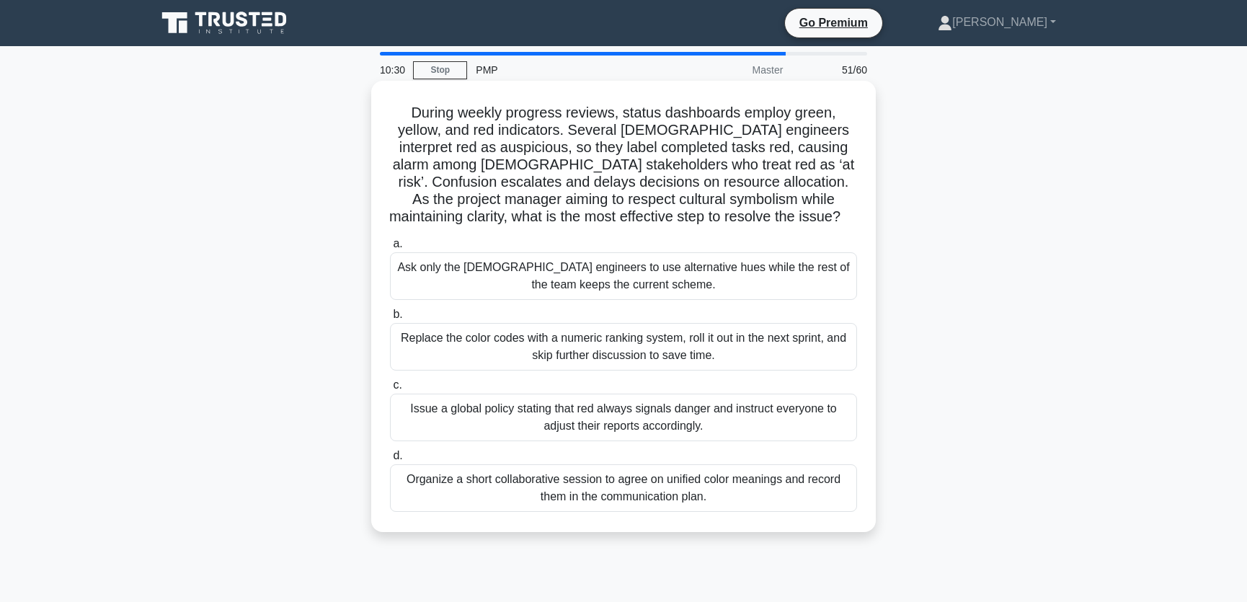
click at [760, 497] on div "Organize a short collaborative session to agree on unified color meanings and r…" at bounding box center [623, 488] width 467 height 48
click at [390, 461] on input "d. Organize a short collaborative session to agree on unified color meanings an…" at bounding box center [390, 455] width 0 height 9
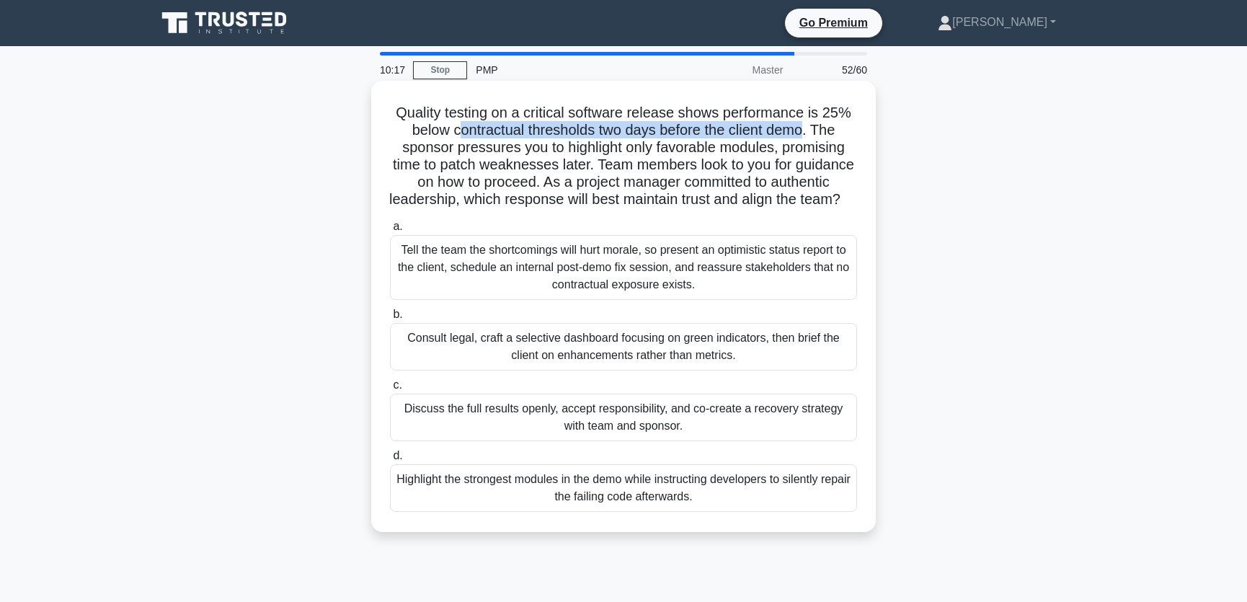
drag, startPoint x: 453, startPoint y: 132, endPoint x: 807, endPoint y: 129, distance: 353.9
click at [807, 129] on h5 "Quality testing on a critical software release shows performance is 25% below c…" at bounding box center [623, 156] width 470 height 105
drag, startPoint x: 451, startPoint y: 149, endPoint x: 767, endPoint y: 146, distance: 315.7
click at [767, 146] on h5 "Quality testing on a critical software release shows performance is 25% below c…" at bounding box center [623, 156] width 470 height 105
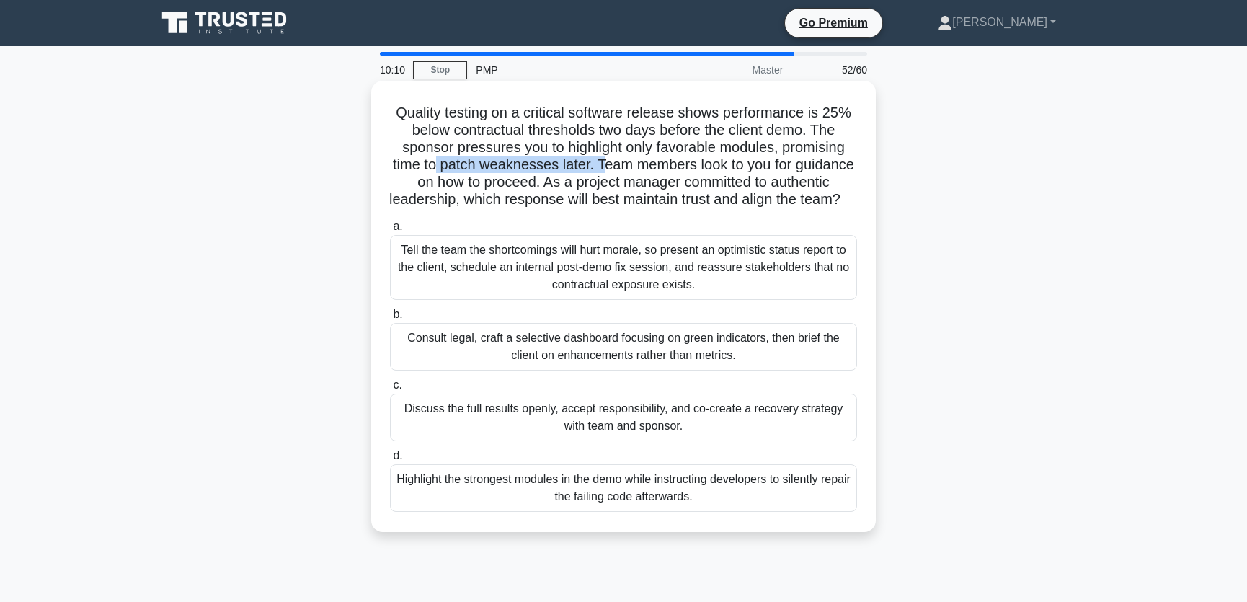
drag, startPoint x: 433, startPoint y: 167, endPoint x: 603, endPoint y: 167, distance: 170.1
click at [603, 167] on h5 "Quality testing on a critical software release shows performance is 25% below c…" at bounding box center [623, 156] width 470 height 105
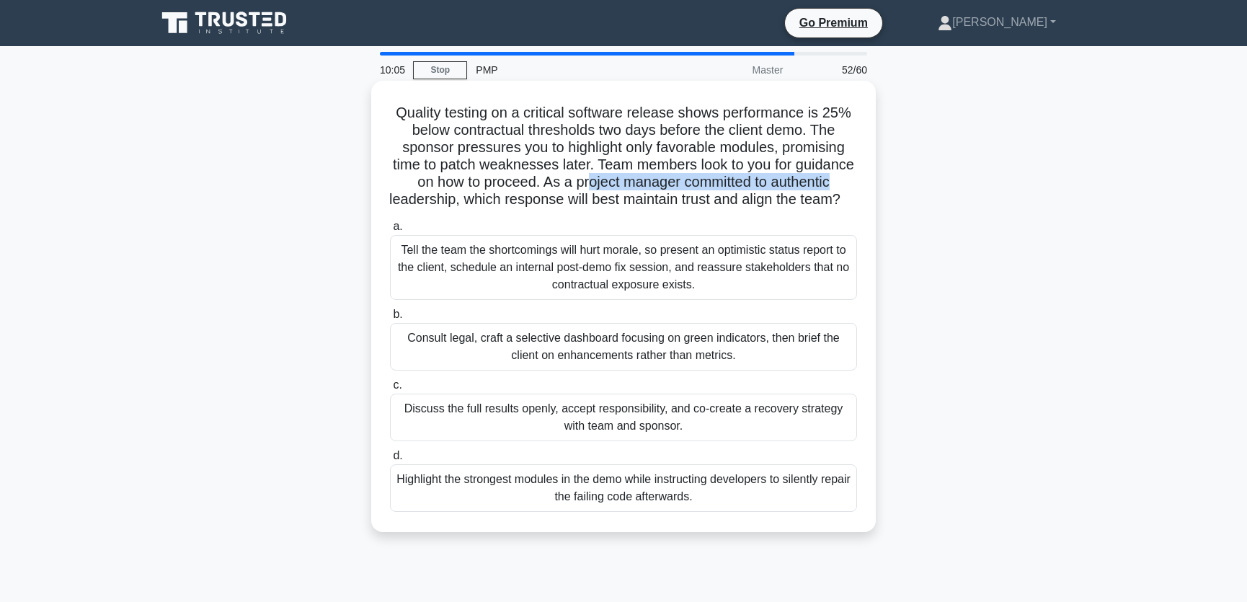
drag, startPoint x: 597, startPoint y: 179, endPoint x: 835, endPoint y: 179, distance: 237.8
click at [835, 179] on h5 "Quality testing on a critical software release shows performance is 25% below c…" at bounding box center [623, 156] width 470 height 105
drag, startPoint x: 507, startPoint y: 202, endPoint x: 846, endPoint y: 197, distance: 338.8
click at [846, 197] on h5 "Quality testing on a critical software release shows performance is 25% below c…" at bounding box center [623, 156] width 470 height 105
click at [748, 366] on div "Consult legal, craft a selective dashboard focusing on green indicators, then b…" at bounding box center [623, 347] width 467 height 48
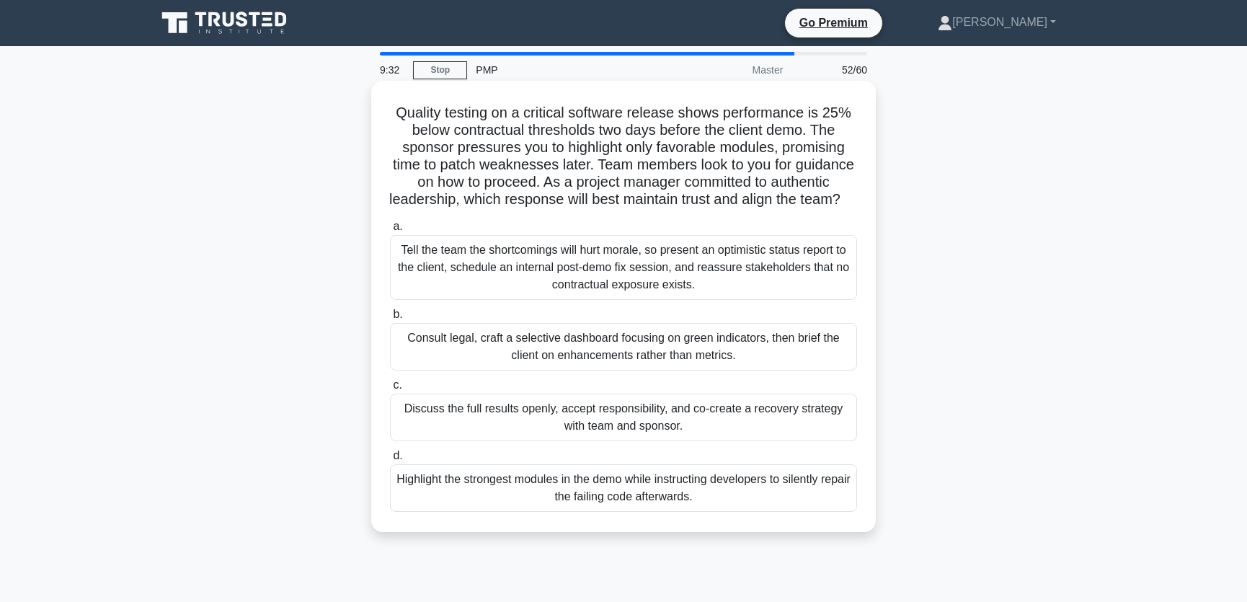
click at [390, 319] on input "b. Consult legal, craft a selective dashboard focusing on green indicators, the…" at bounding box center [390, 314] width 0 height 9
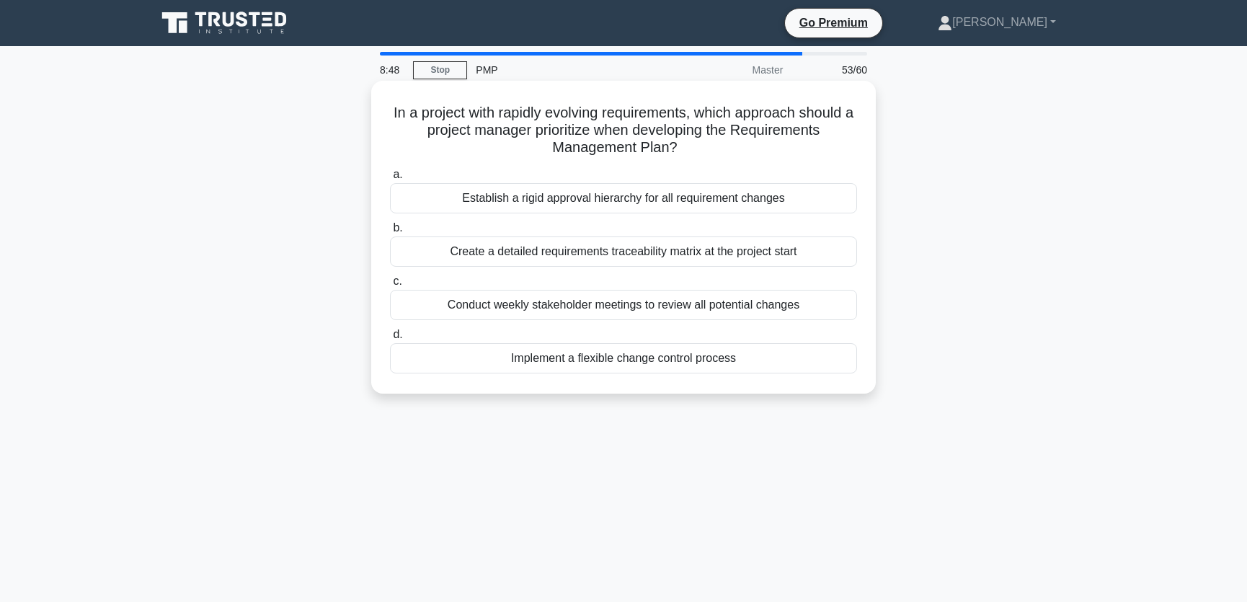
click at [720, 302] on div "Conduct weekly stakeholder meetings to review all potential changes" at bounding box center [623, 305] width 467 height 30
click at [390, 286] on input "c. Conduct weekly stakeholder meetings to review all potential changes" at bounding box center [390, 281] width 0 height 9
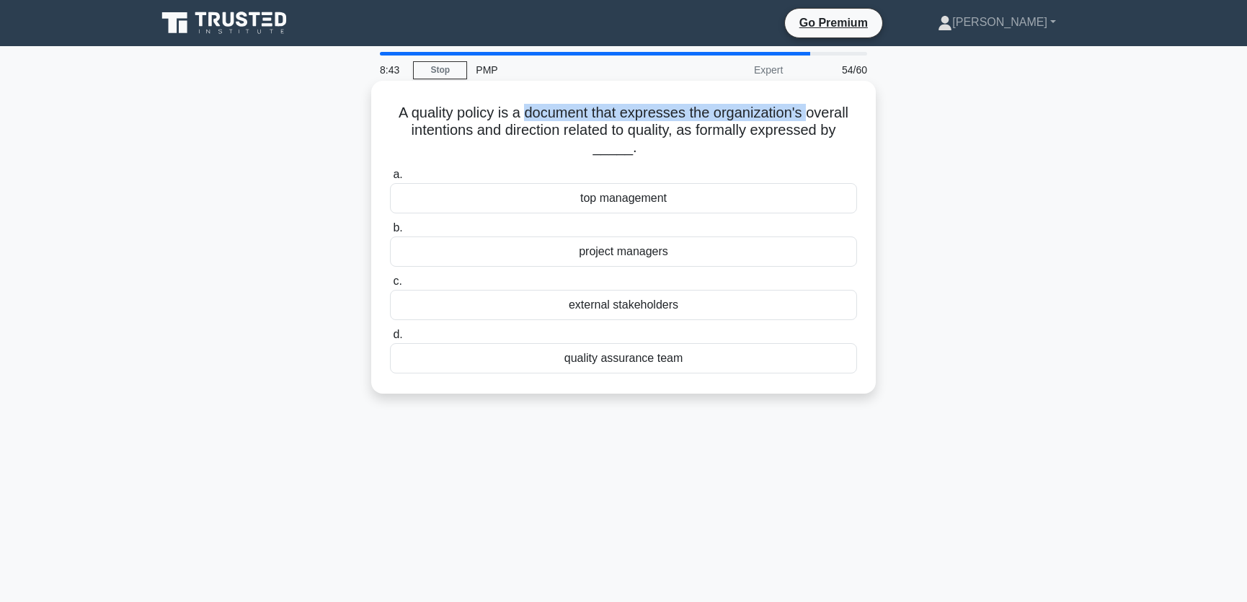
drag, startPoint x: 527, startPoint y: 115, endPoint x: 811, endPoint y: 116, distance: 284.7
click at [811, 116] on h5 "A quality policy is a document that expresses the organization's overall intent…" at bounding box center [623, 130] width 470 height 53
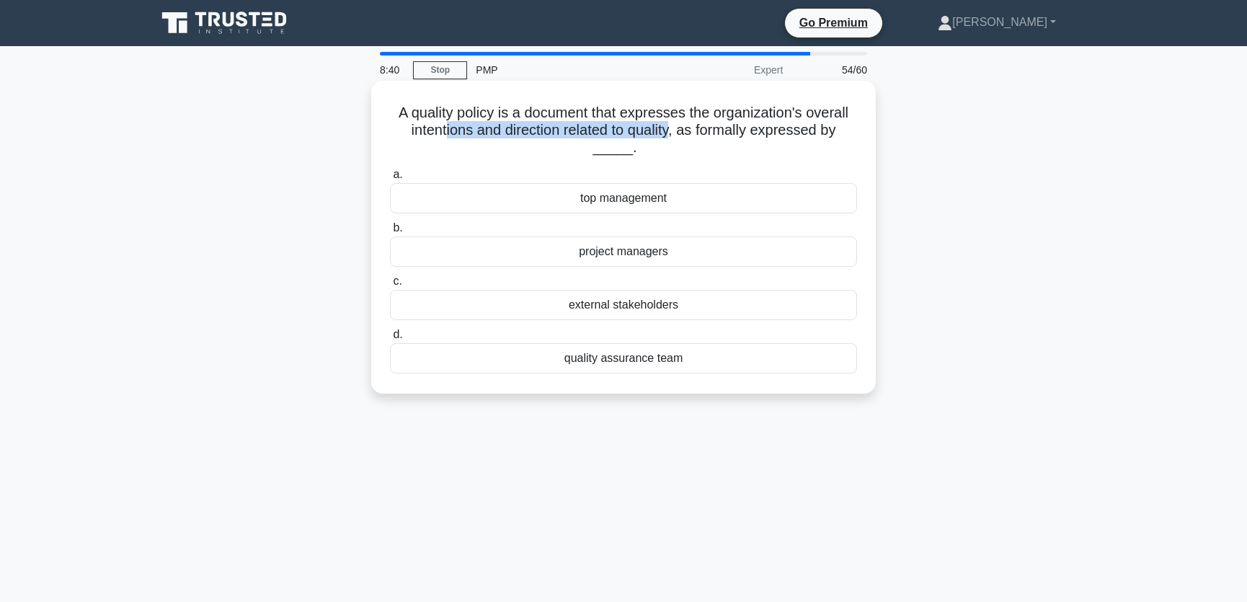
drag, startPoint x: 444, startPoint y: 130, endPoint x: 677, endPoint y: 131, distance: 232.8
click at [677, 131] on h5 "A quality policy is a document that expresses the organization's overall intent…" at bounding box center [623, 130] width 470 height 53
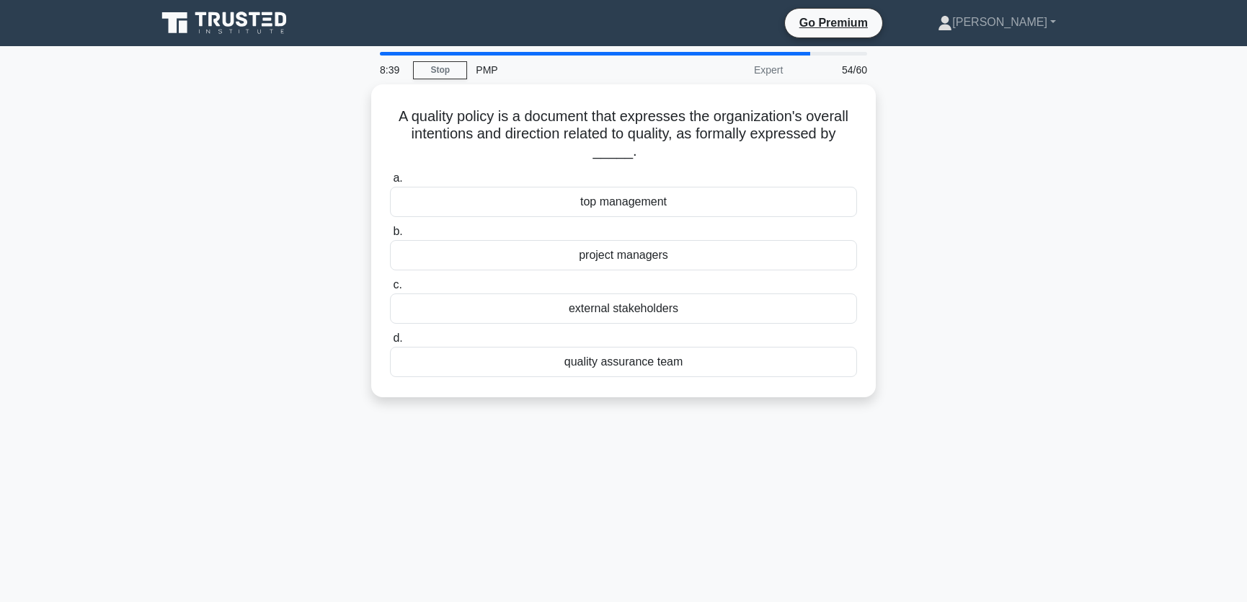
click at [1112, 184] on main "8:39 Stop PMP Expert 54/60 A quality policy is a document that expresses the or…" at bounding box center [623, 412] width 1247 height 732
click at [657, 192] on div "top management" at bounding box center [623, 198] width 467 height 30
click at [390, 179] on input "a. top management" at bounding box center [390, 174] width 0 height 9
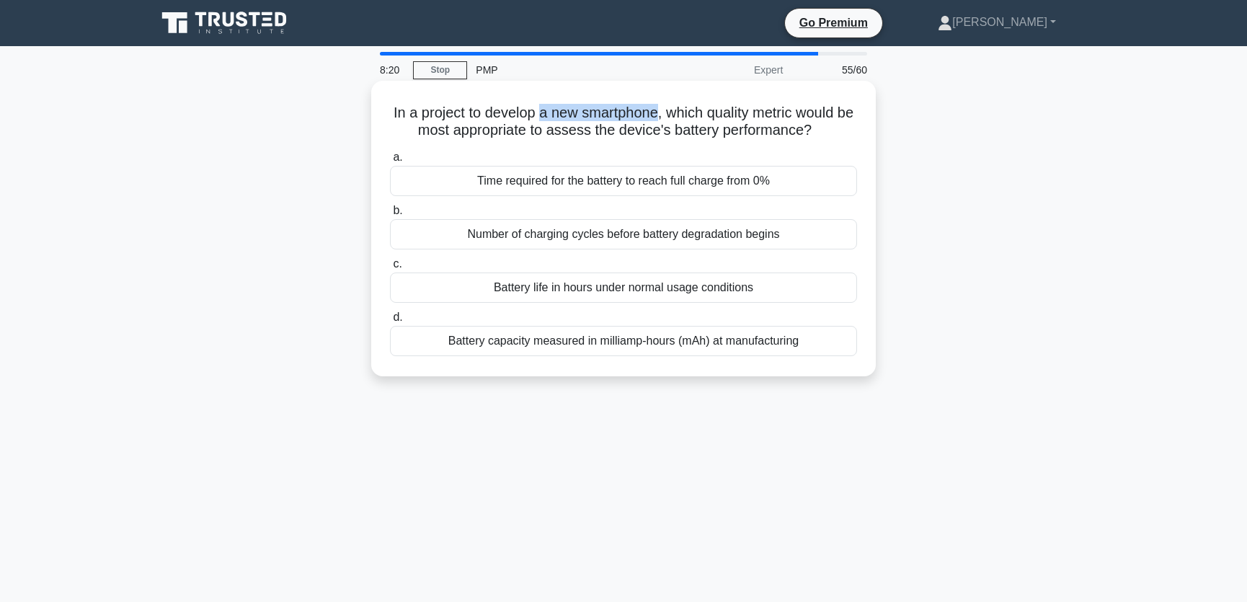
drag, startPoint x: 547, startPoint y: 114, endPoint x: 667, endPoint y: 117, distance: 119.7
click at [667, 117] on h5 "In a project to develop a new smartphone, which quality metric would be most ap…" at bounding box center [623, 122] width 470 height 36
drag, startPoint x: 424, startPoint y: 130, endPoint x: 823, endPoint y: 131, distance: 398.5
click at [823, 131] on h5 "In a project to develop a new smartphone, which quality metric would be most ap…" at bounding box center [623, 122] width 470 height 36
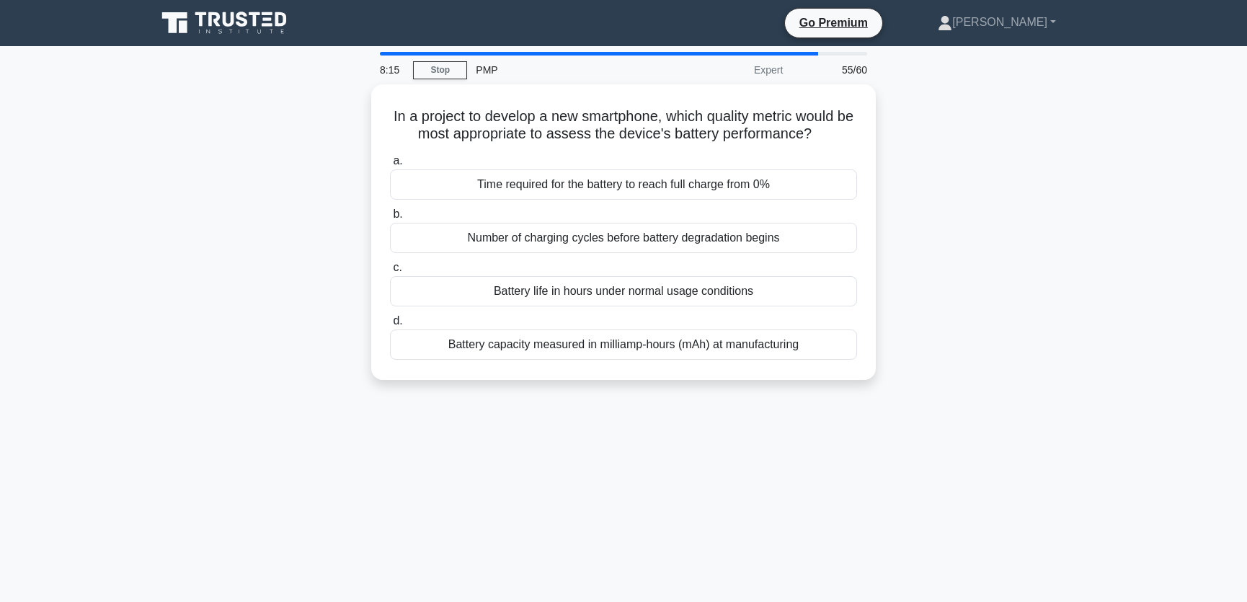
click at [1046, 147] on div "In a project to develop a new smartphone, which quality metric would be most ap…" at bounding box center [623, 240] width 951 height 313
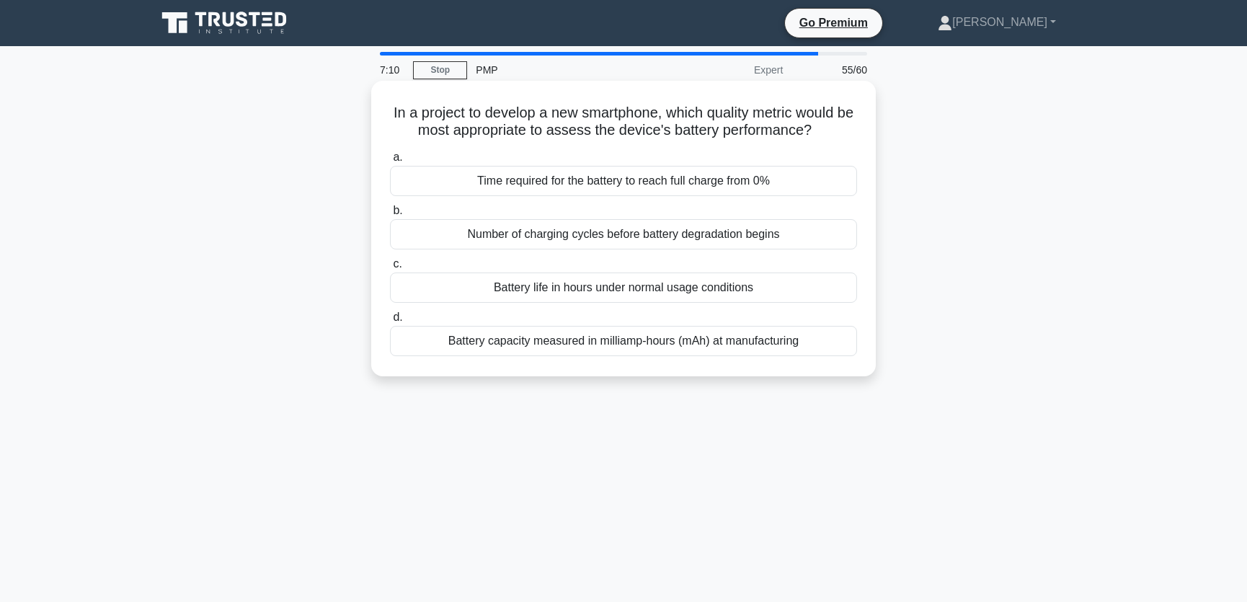
click at [670, 288] on div "Battery life in hours under normal usage conditions" at bounding box center [623, 287] width 467 height 30
click at [390, 269] on input "c. Battery life in hours under normal usage conditions" at bounding box center [390, 263] width 0 height 9
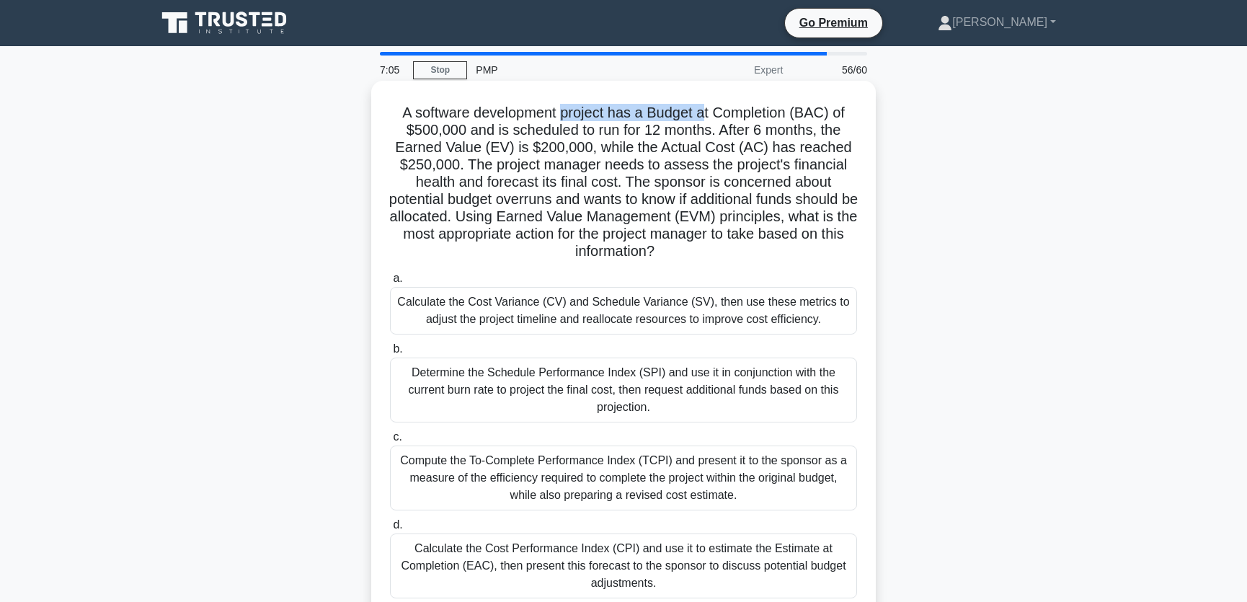
drag, startPoint x: 562, startPoint y: 113, endPoint x: 703, endPoint y: 113, distance: 141.3
click at [703, 113] on h5 "A software development project has a Budget at Completion (BAC) of $500,000 and…" at bounding box center [623, 182] width 470 height 157
drag, startPoint x: 472, startPoint y: 130, endPoint x: 704, endPoint y: 133, distance: 232.1
click at [704, 133] on h5 "A software development project has a Budget at Completion (BAC) of $500,000 and…" at bounding box center [623, 182] width 470 height 157
drag, startPoint x: 411, startPoint y: 146, endPoint x: 586, endPoint y: 154, distance: 175.3
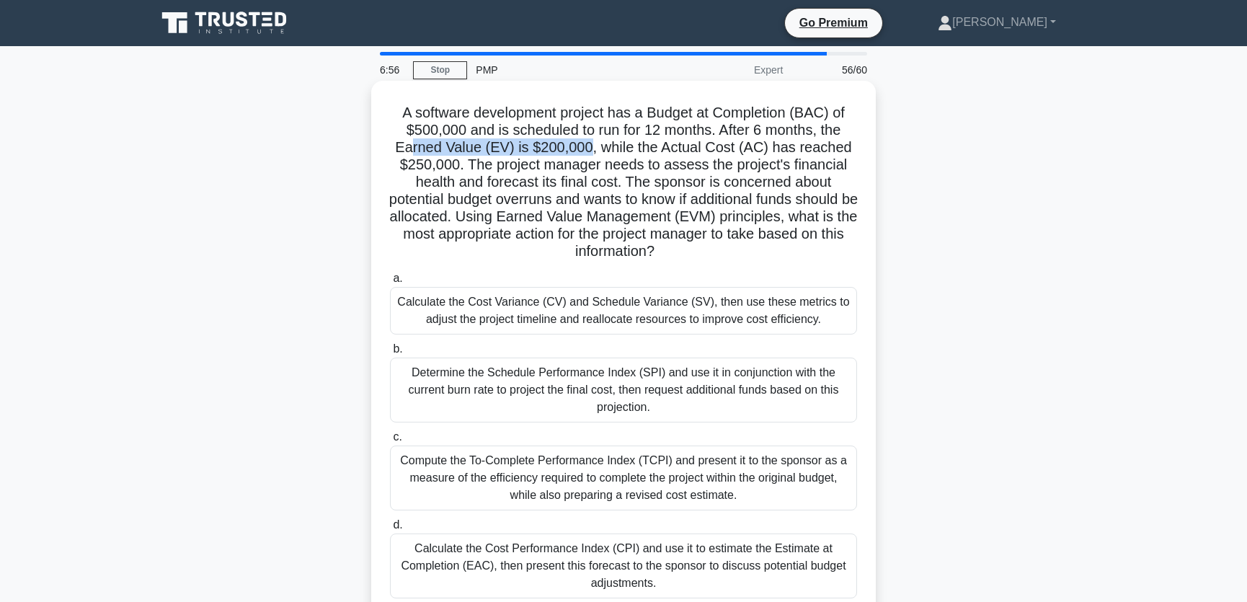
click at [586, 154] on h5 "A software development project has a Budget at Completion (BAC) of $500,000 and…" at bounding box center [623, 182] width 470 height 157
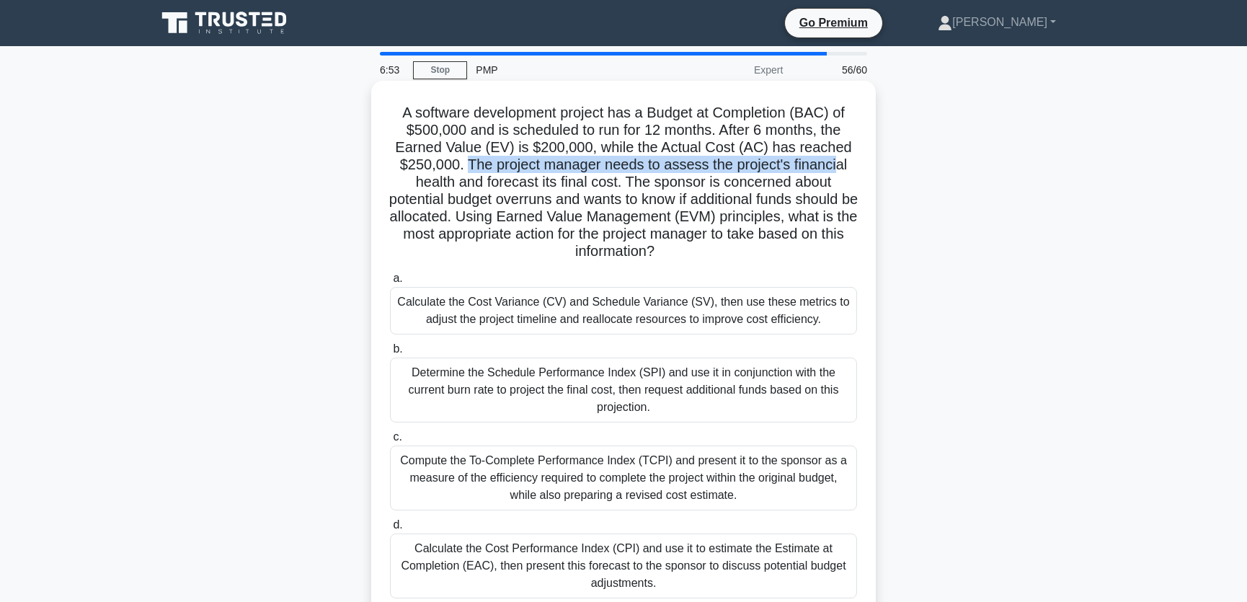
drag, startPoint x: 466, startPoint y: 165, endPoint x: 835, endPoint y: 161, distance: 369.0
click at [835, 161] on h5 "A software development project has a Budget at Completion (BAC) of $500,000 and…" at bounding box center [623, 182] width 470 height 157
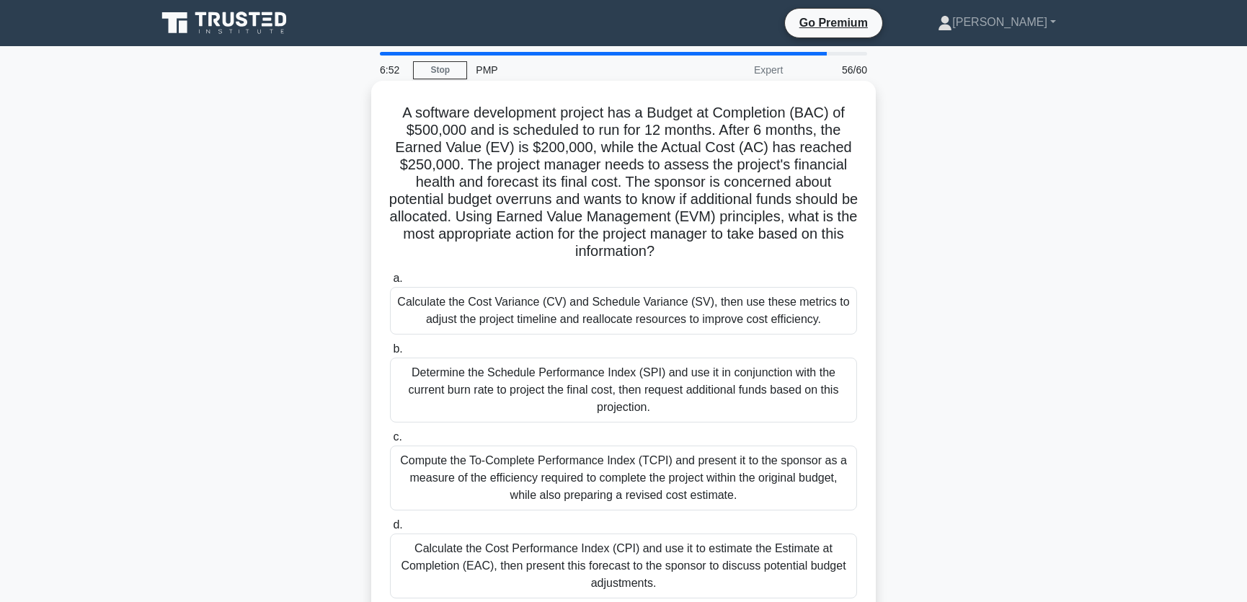
click at [532, 183] on h5 "A software development project has a Budget at Completion (BAC) of $500,000 and…" at bounding box center [623, 182] width 470 height 157
drag, startPoint x: 456, startPoint y: 203, endPoint x: 843, endPoint y: 193, distance: 387.1
click at [843, 193] on h5 "A software development project has a Budget at Completion (BAC) of $500,000 and…" at bounding box center [623, 182] width 470 height 157
click at [486, 220] on h5 "A software development project has a Budget at Completion (BAC) of $500,000 and…" at bounding box center [623, 182] width 470 height 157
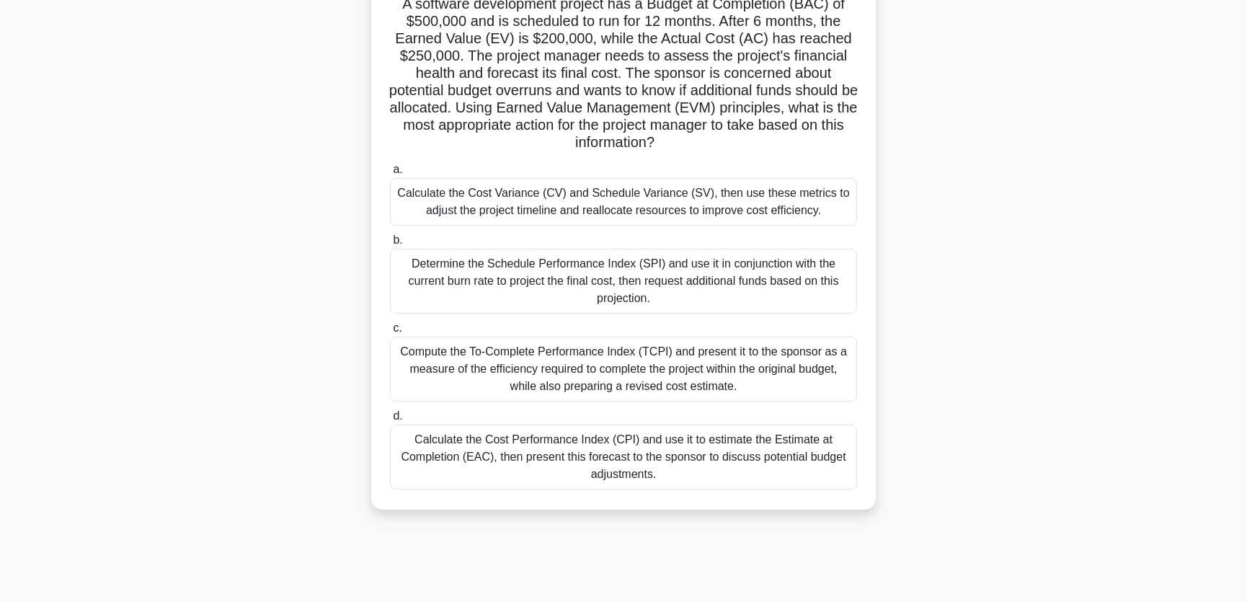
click at [572, 453] on div "Calculate the Cost Performance Index (CPI) and use it to estimate the Estimate …" at bounding box center [623, 456] width 467 height 65
click at [390, 421] on input "d. Calculate the Cost Performance Index (CPI) and use it to estimate the Estima…" at bounding box center [390, 416] width 0 height 9
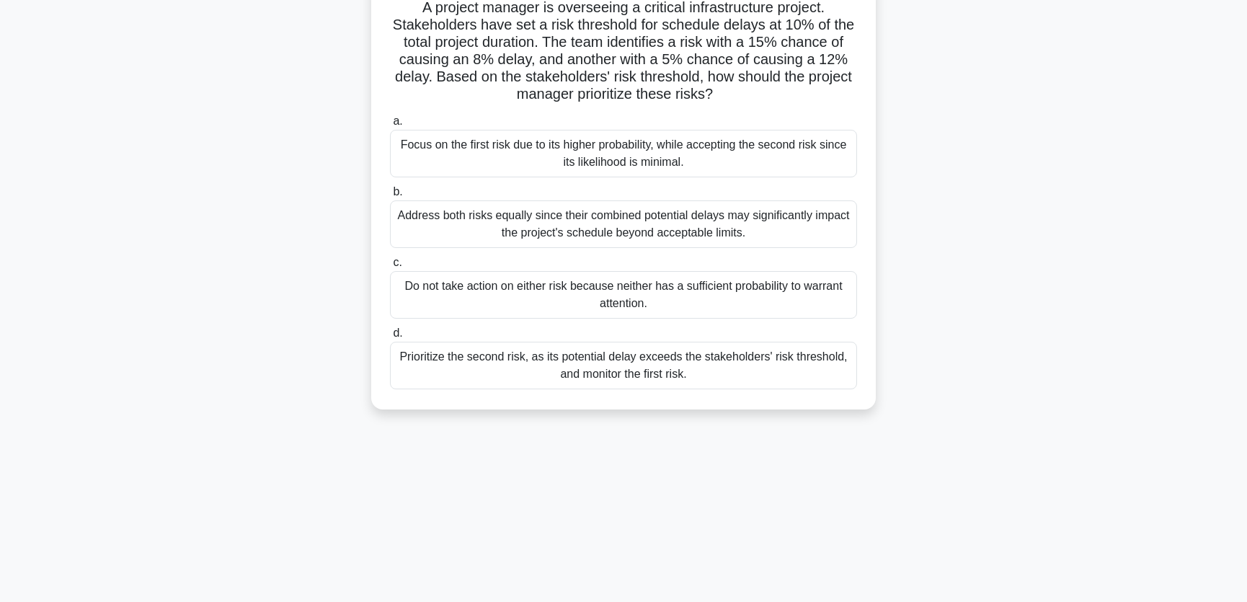
scroll to position [0, 0]
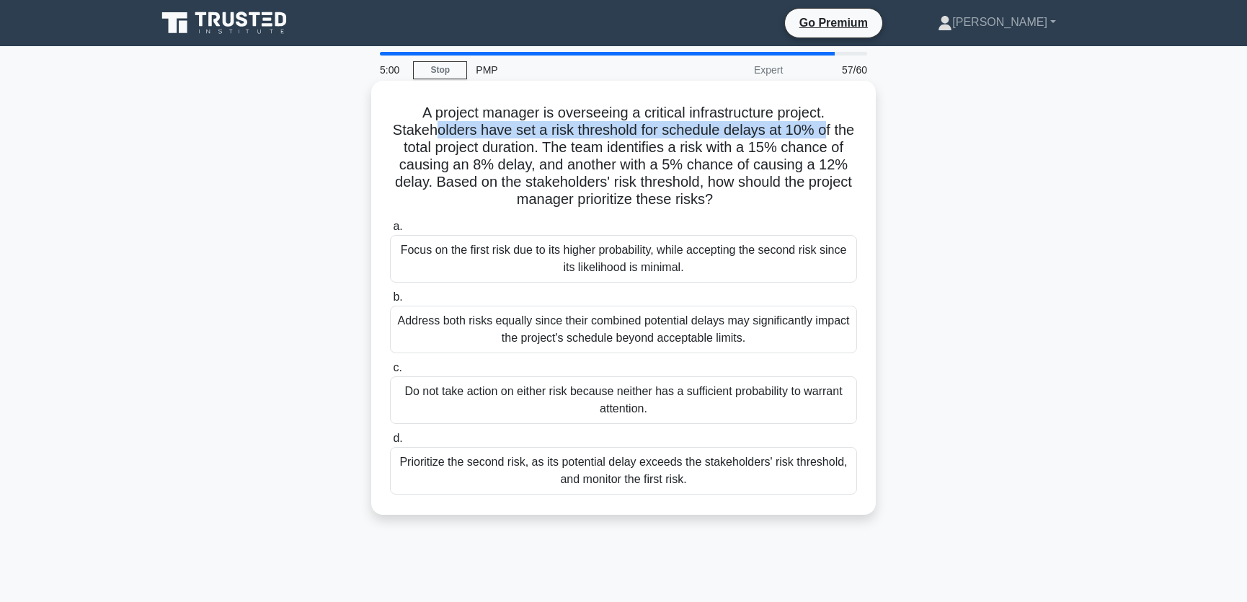
drag, startPoint x: 437, startPoint y: 130, endPoint x: 824, endPoint y: 133, distance: 387.7
click at [824, 133] on h5 "A project manager is overseeing a critical infrastructure project. Stakeholders…" at bounding box center [623, 156] width 470 height 105
drag, startPoint x: 550, startPoint y: 150, endPoint x: 805, endPoint y: 147, distance: 255.1
click at [805, 147] on h5 "A project manager is overseeing a critical infrastructure project. Stakeholders…" at bounding box center [623, 156] width 470 height 105
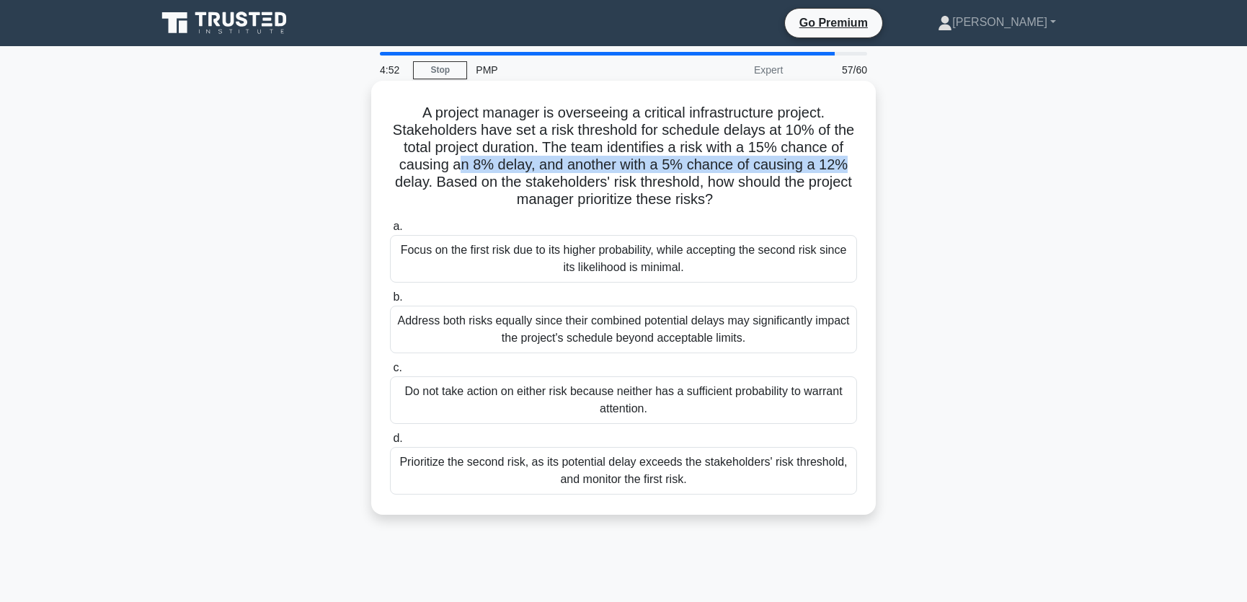
drag, startPoint x: 458, startPoint y: 167, endPoint x: 842, endPoint y: 168, distance: 384.1
click at [842, 168] on h5 "A project manager is overseeing a critical infrastructure project. Stakeholders…" at bounding box center [623, 156] width 470 height 105
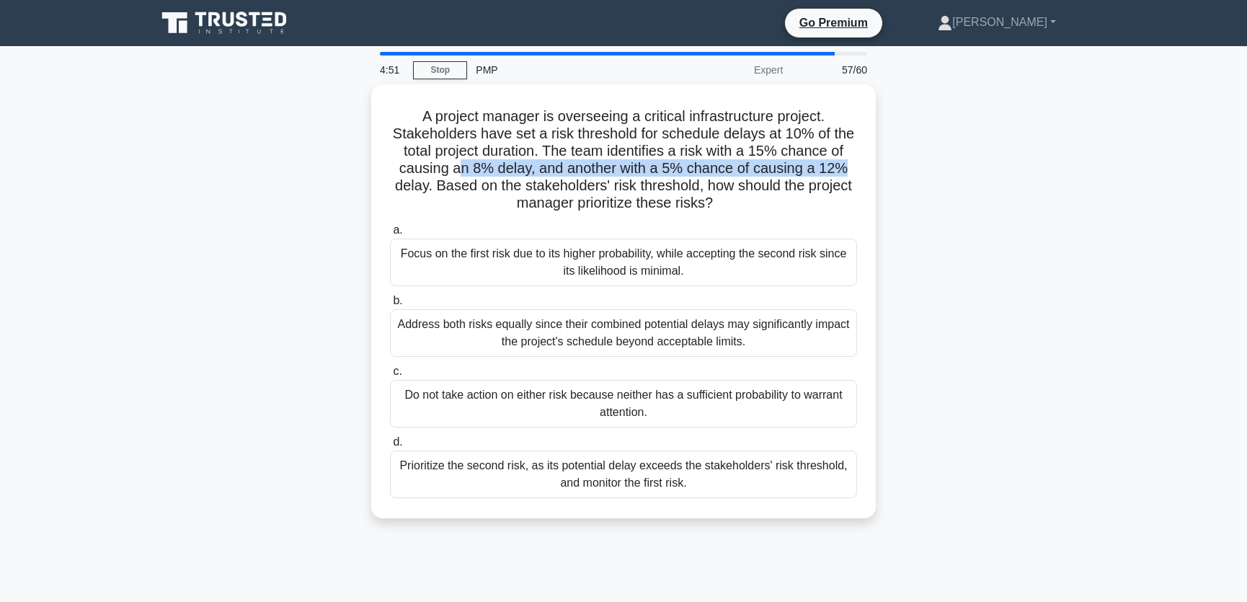
click at [1051, 166] on div "A project manager is overseeing a critical infrastructure project. Stakeholders…" at bounding box center [623, 309] width 951 height 451
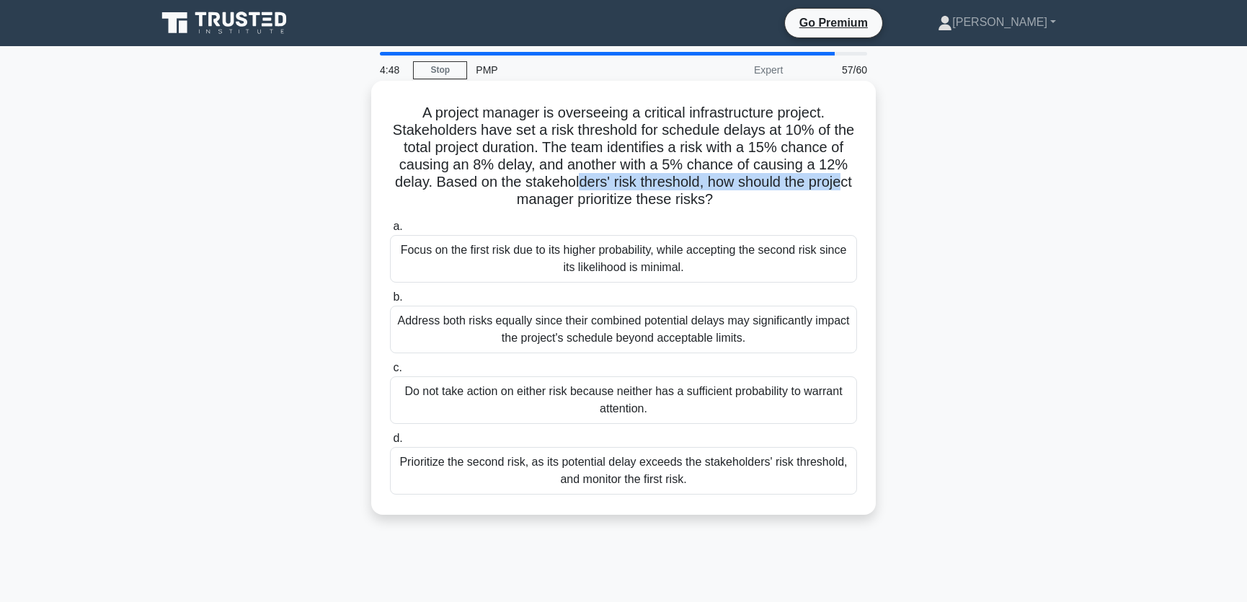
drag, startPoint x: 574, startPoint y: 187, endPoint x: 845, endPoint y: 187, distance: 271.7
click at [845, 187] on h5 "A project manager is overseeing a critical infrastructure project. Stakeholders…" at bounding box center [623, 156] width 470 height 105
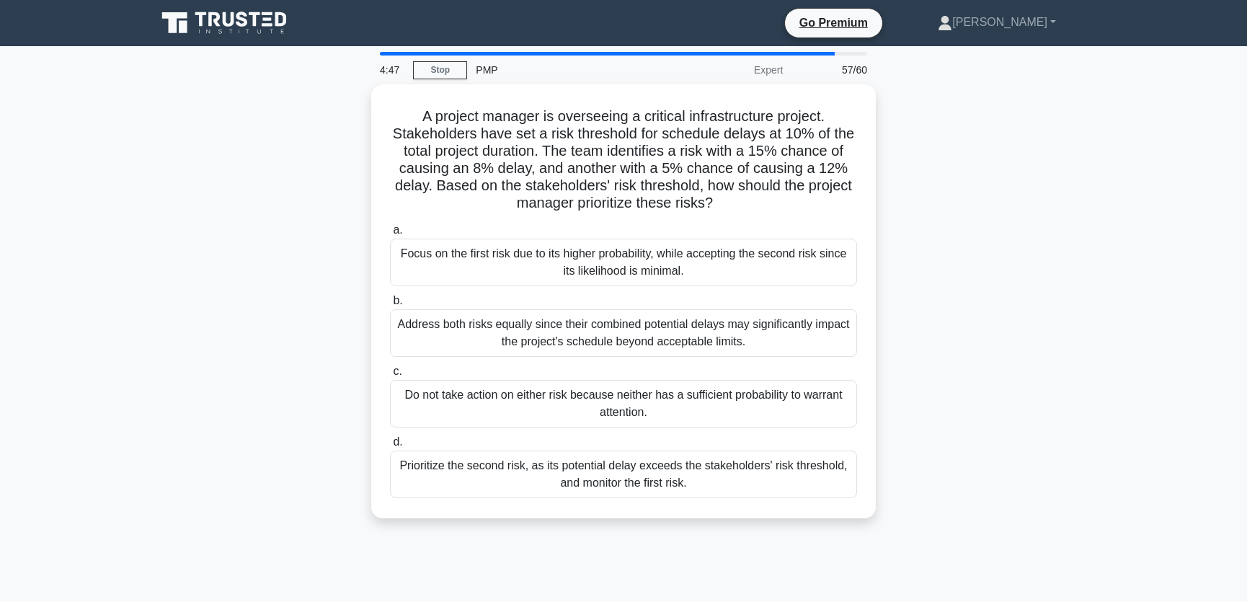
click at [1011, 190] on div "A project manager is overseeing a critical infrastructure project. Stakeholders…" at bounding box center [623, 309] width 951 height 451
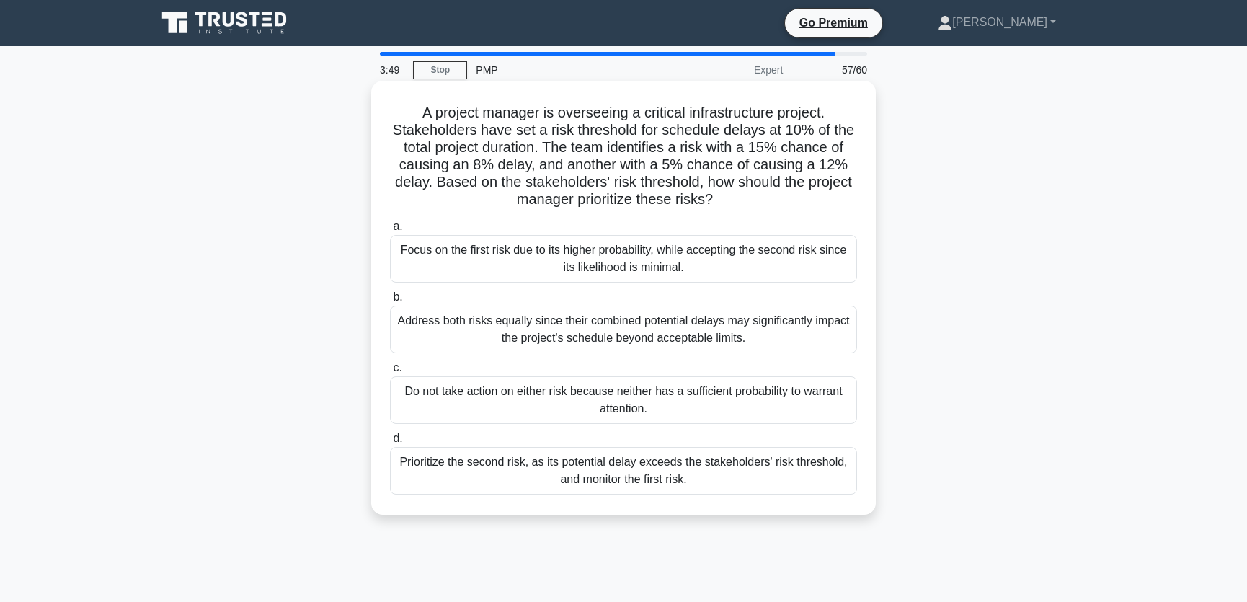
click at [759, 264] on div "Focus on the first risk due to its higher probability, while accepting the seco…" at bounding box center [623, 259] width 467 height 48
click at [390, 231] on input "a. Focus on the first risk due to its higher probability, while accepting the s…" at bounding box center [390, 226] width 0 height 9
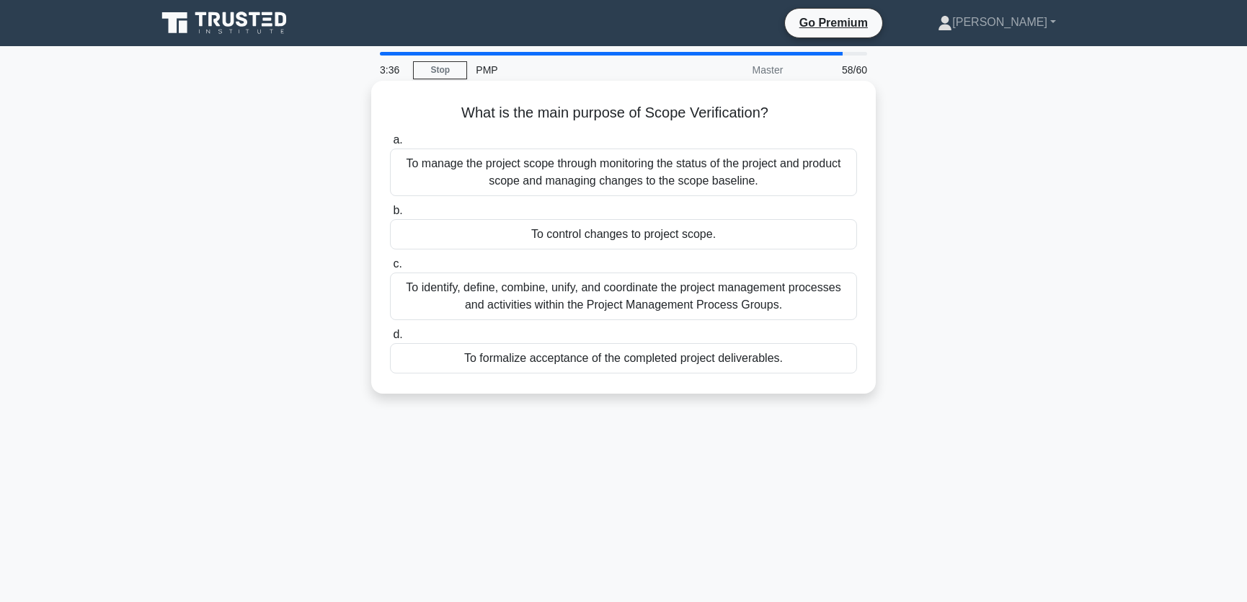
click at [682, 361] on div "To formalize acceptance of the completed project deliverables." at bounding box center [623, 358] width 467 height 30
click at [390, 339] on input "d. To formalize acceptance of the completed project deliverables." at bounding box center [390, 334] width 0 height 9
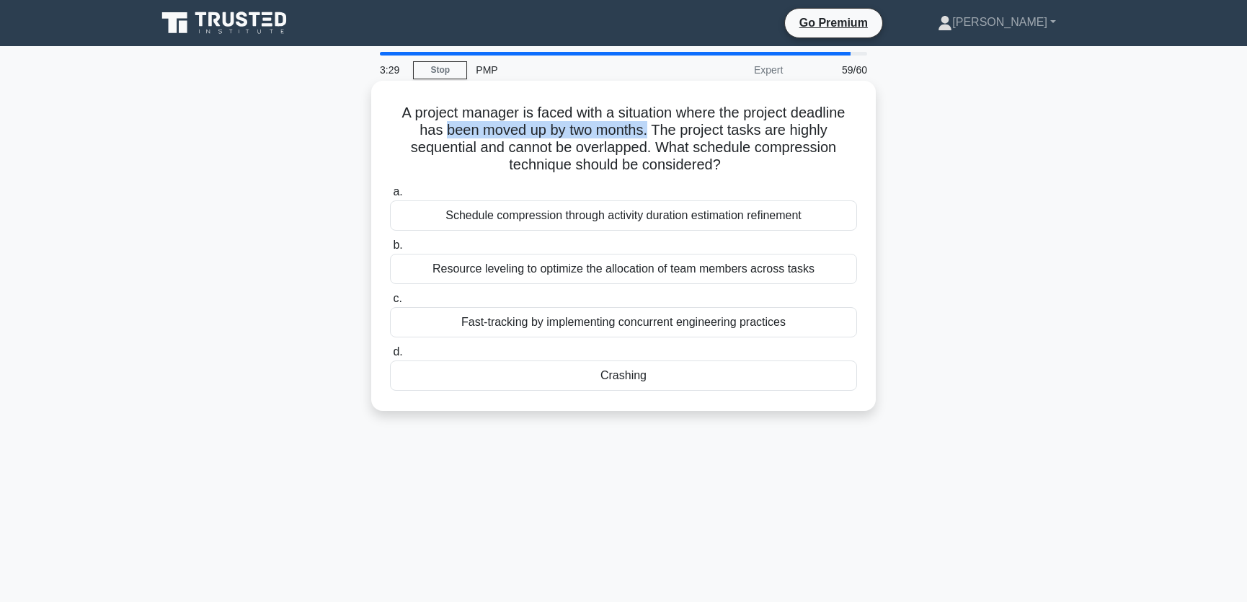
drag, startPoint x: 442, startPoint y: 131, endPoint x: 648, endPoint y: 133, distance: 206.1
click at [648, 133] on h5 "A project manager is faced with a situation where the project deadline has been…" at bounding box center [623, 139] width 470 height 71
drag, startPoint x: 492, startPoint y: 149, endPoint x: 650, endPoint y: 149, distance: 157.8
click at [650, 149] on h5 "A project manager is faced with a situation where the project deadline has been…" at bounding box center [623, 139] width 470 height 71
click at [641, 375] on div "Crashing" at bounding box center [623, 375] width 467 height 30
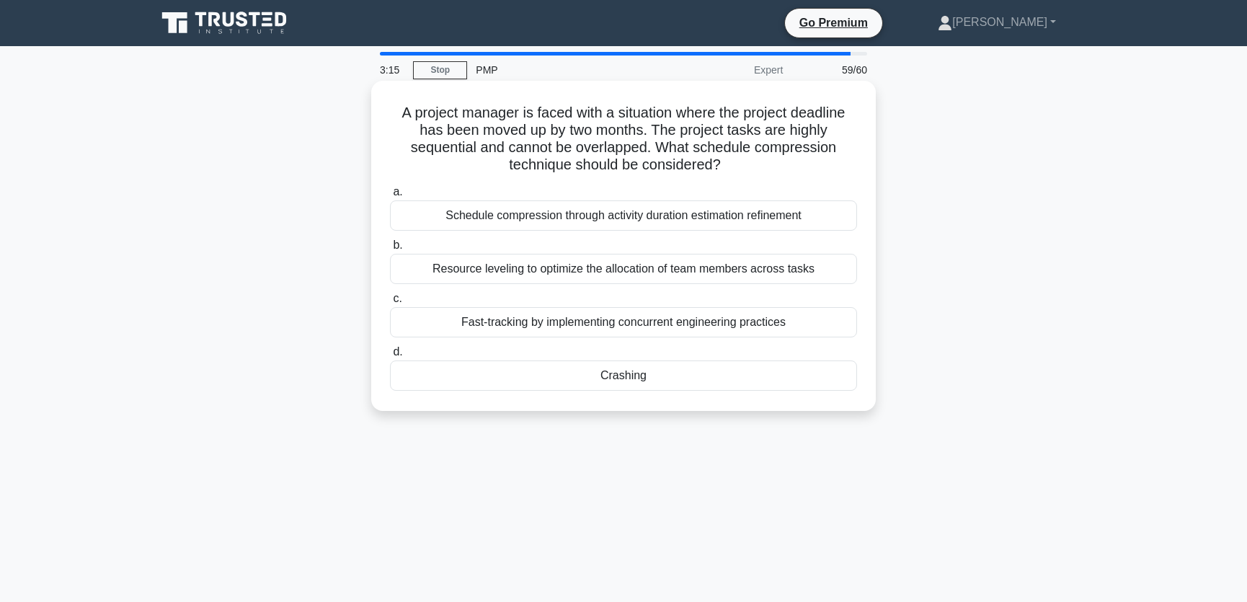
click at [390, 357] on input "d. Crashing" at bounding box center [390, 351] width 0 height 9
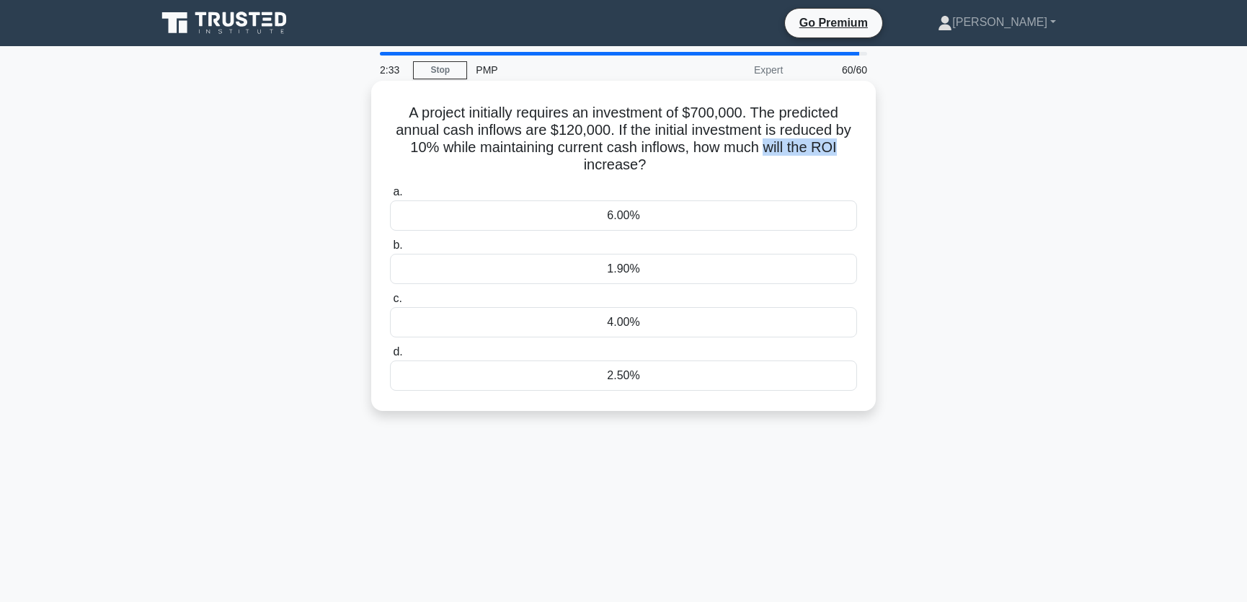
drag, startPoint x: 766, startPoint y: 146, endPoint x: 850, endPoint y: 146, distance: 84.3
click at [850, 146] on h5 "A project initially requires an investment of $700,000. The predicted annual ca…" at bounding box center [623, 139] width 470 height 71
click at [1033, 147] on div "A project initially requires an investment of $700,000. The predicted annual ca…" at bounding box center [623, 257] width 951 height 347
click at [649, 266] on div "1.90%" at bounding box center [623, 269] width 467 height 30
click at [390, 250] on input "b. 1.90%" at bounding box center [390, 245] width 0 height 9
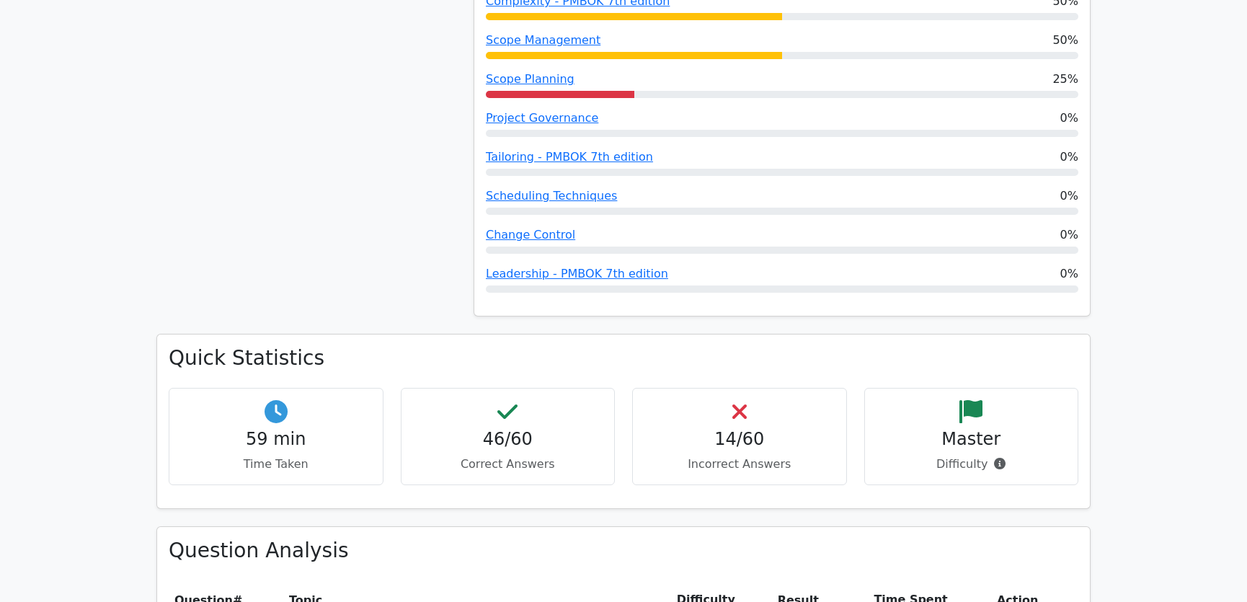
scroll to position [2075, 0]
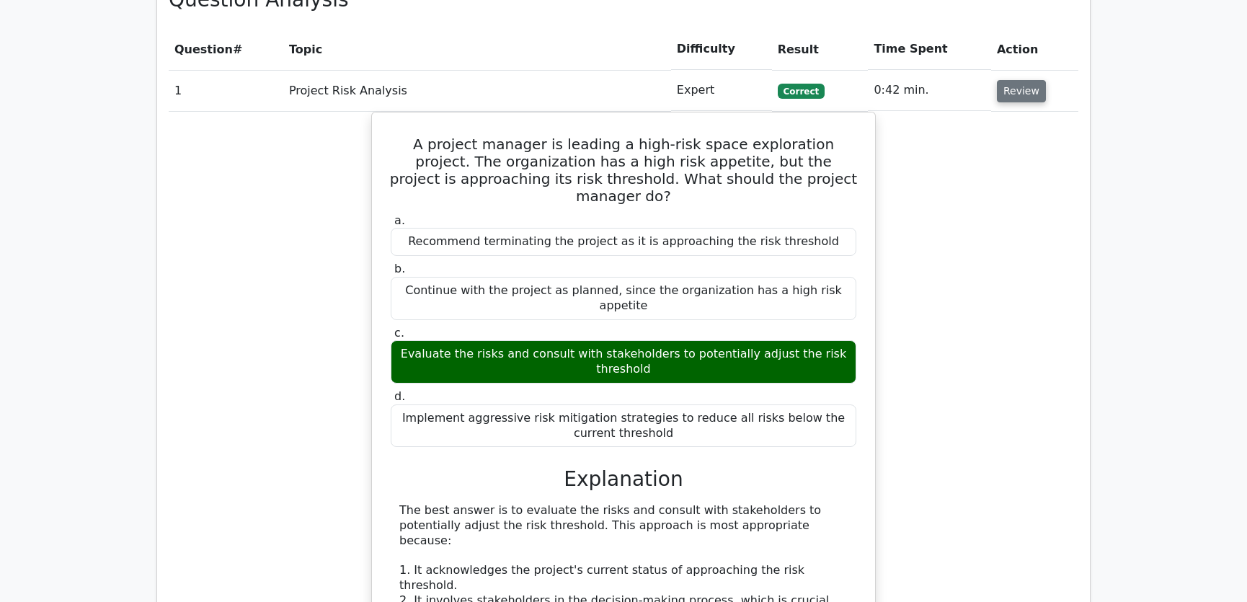
click at [1017, 80] on button "Review" at bounding box center [1021, 91] width 49 height 22
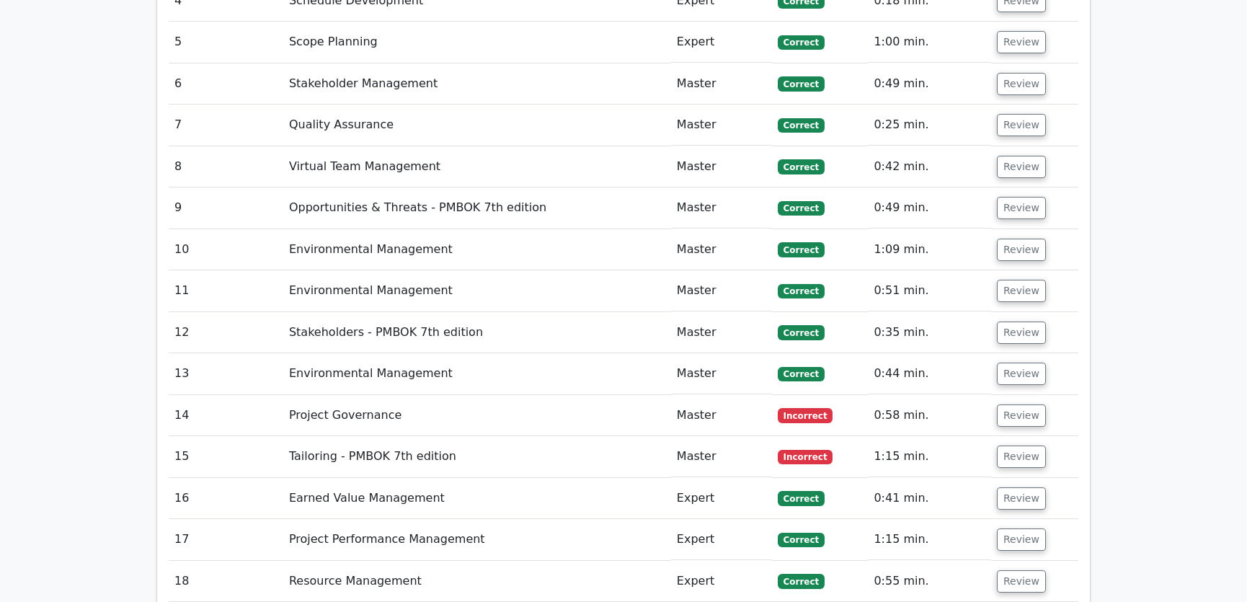
scroll to position [2402, 0]
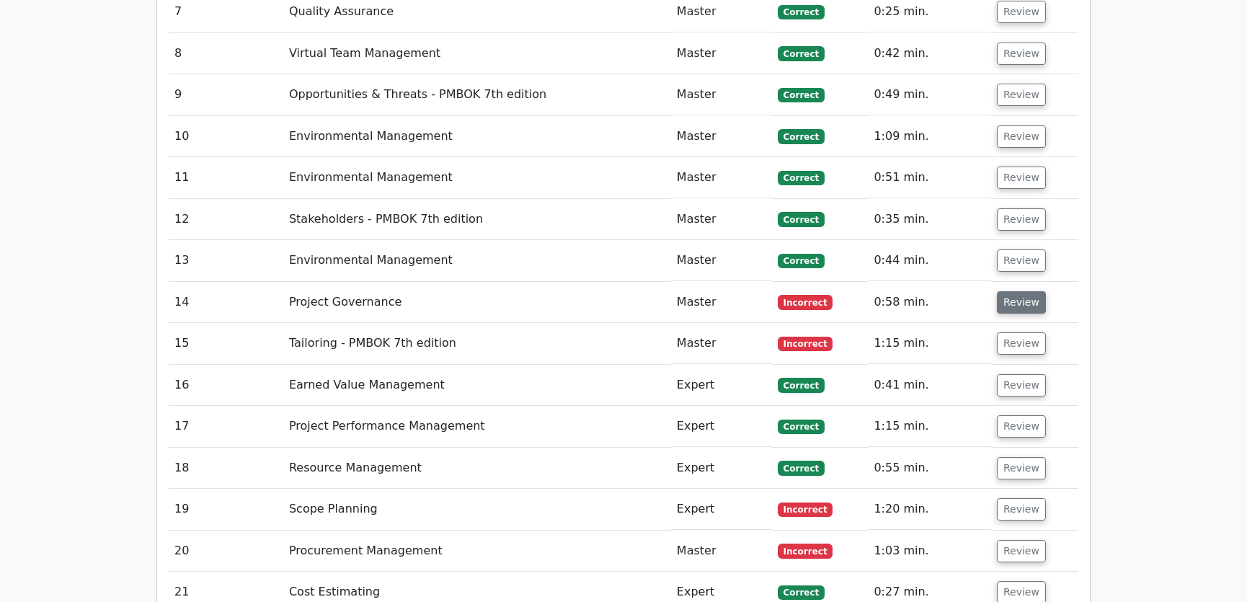
click at [1027, 291] on button "Review" at bounding box center [1021, 302] width 49 height 22
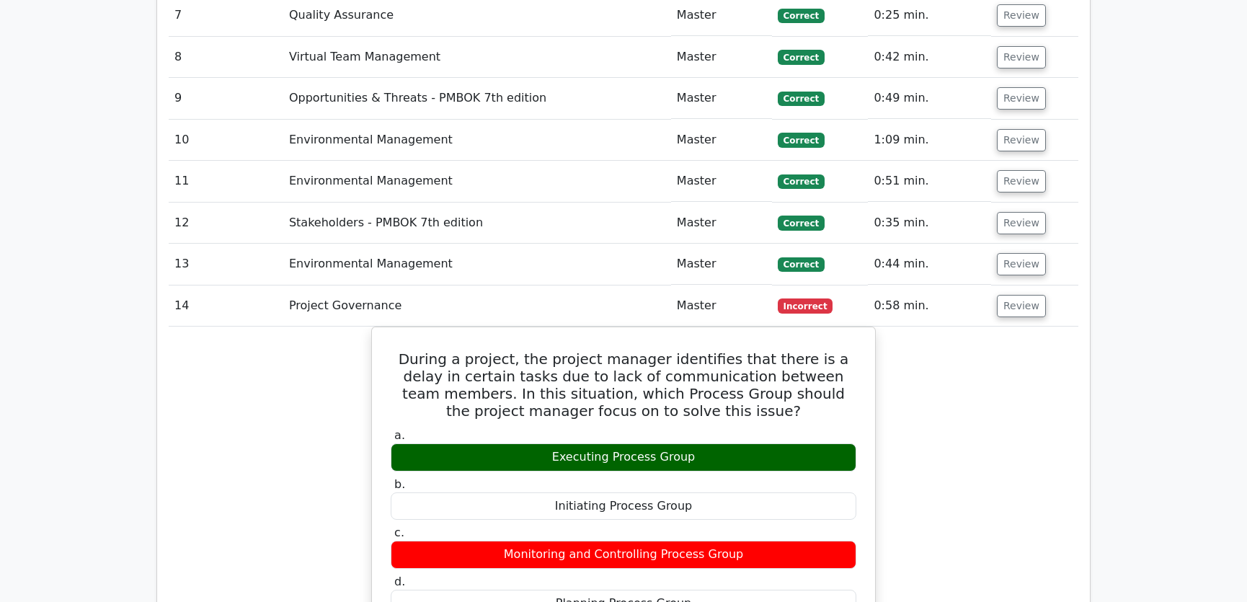
scroll to position [2620, 0]
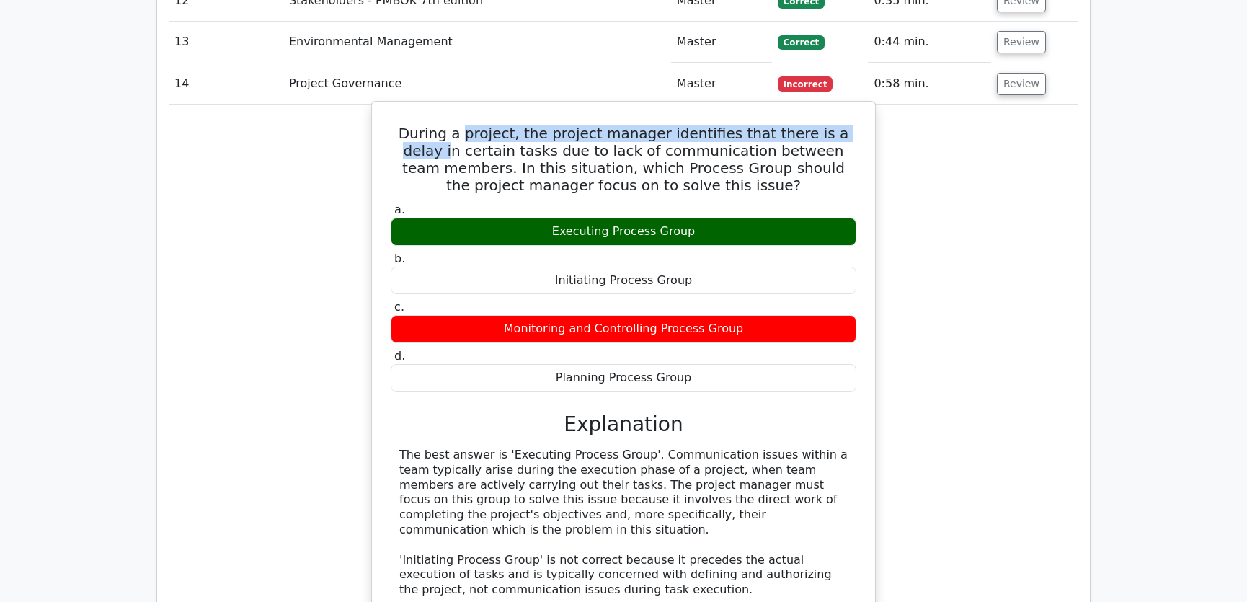
drag, startPoint x: 458, startPoint y: 79, endPoint x: 843, endPoint y: 83, distance: 385.6
click at [843, 125] on h5 "During a project, the project manager identifies that there is a delay in certa…" at bounding box center [623, 159] width 468 height 69
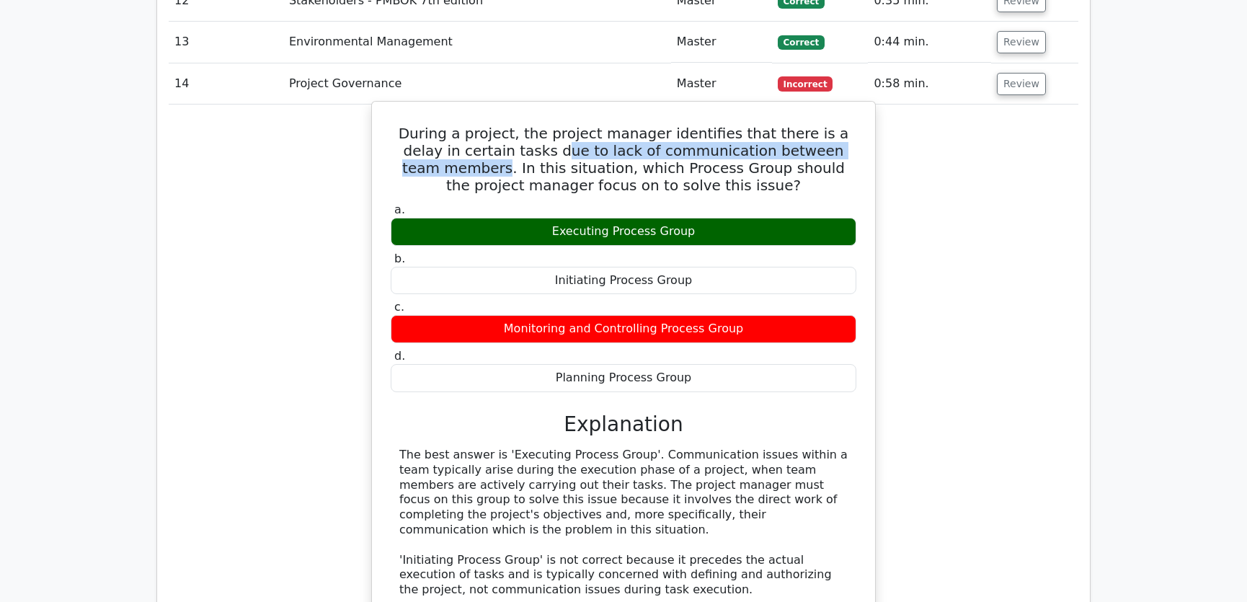
drag, startPoint x: 484, startPoint y: 97, endPoint x: 836, endPoint y: 102, distance: 351.7
click at [836, 125] on h5 "During a project, the project manager identifies that there is a delay in certa…" at bounding box center [623, 159] width 468 height 69
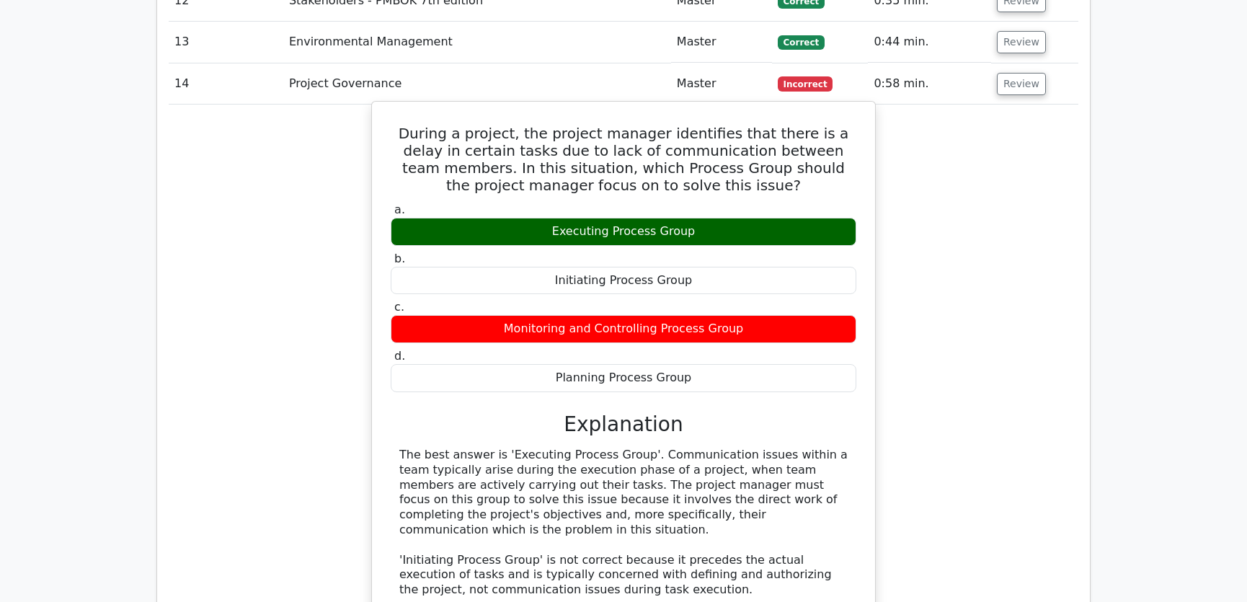
click at [431, 125] on h5 "During a project, the project manager identifies that there is a delay in certa…" at bounding box center [623, 159] width 468 height 69
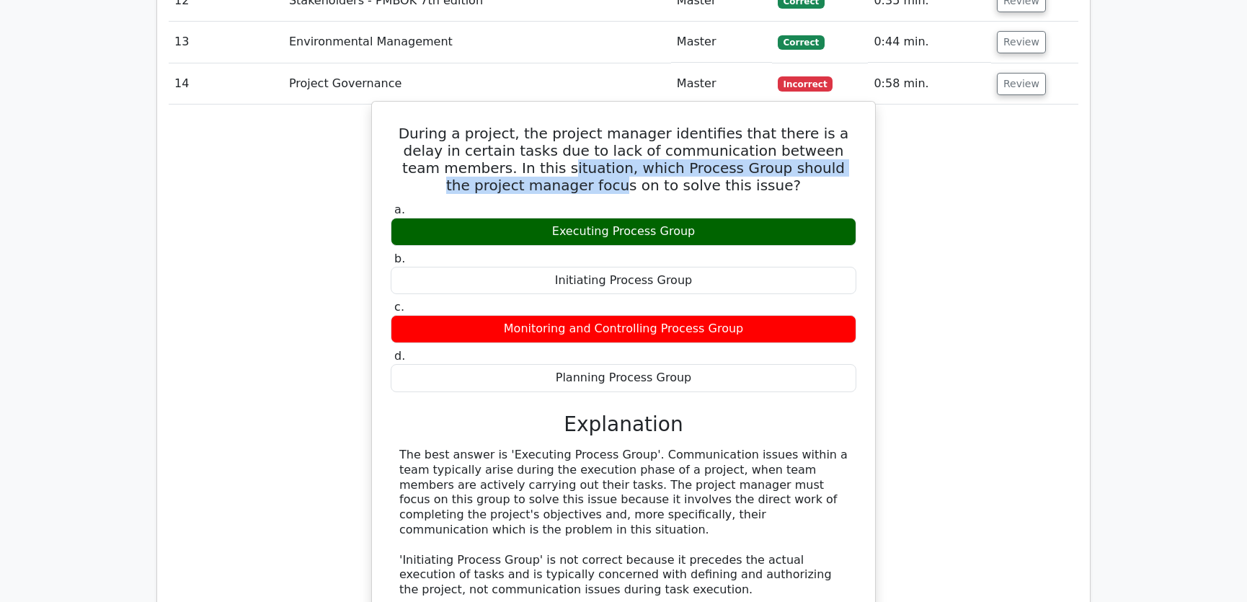
drag, startPoint x: 431, startPoint y: 115, endPoint x: 841, endPoint y: 118, distance: 410.1
click at [841, 125] on h5 "During a project, the project manager identifies that there is a delay in certa…" at bounding box center [623, 159] width 468 height 69
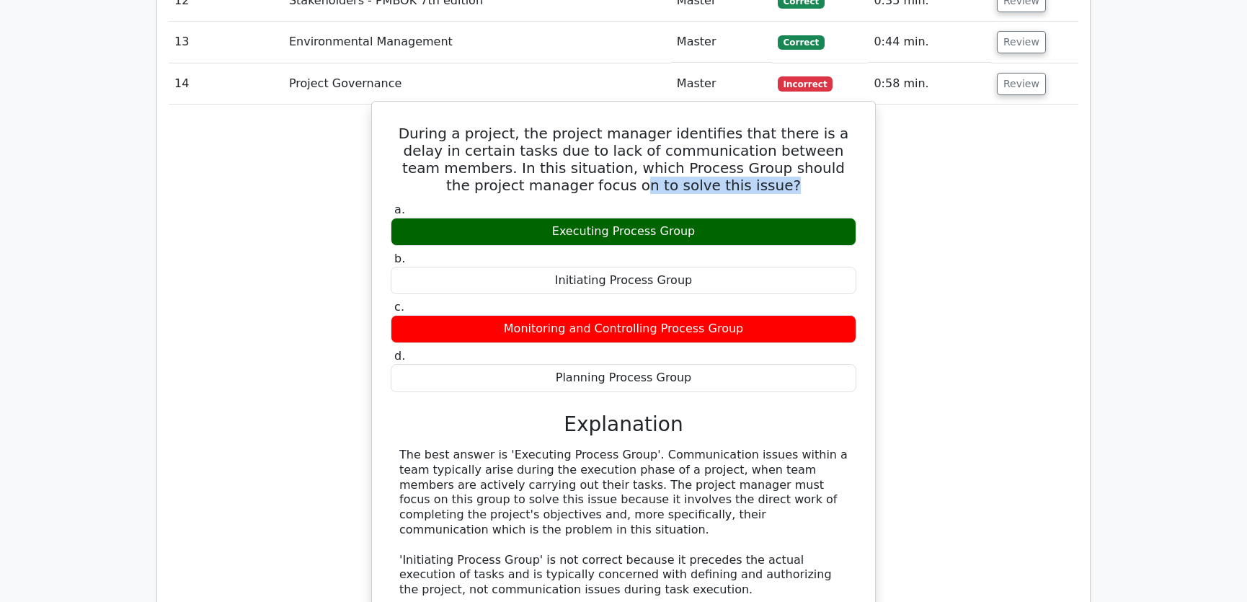
drag, startPoint x: 556, startPoint y: 128, endPoint x: 693, endPoint y: 132, distance: 136.3
click at [693, 132] on h5 "During a project, the project manager identifies that there is a delay in certa…" at bounding box center [623, 159] width 468 height 69
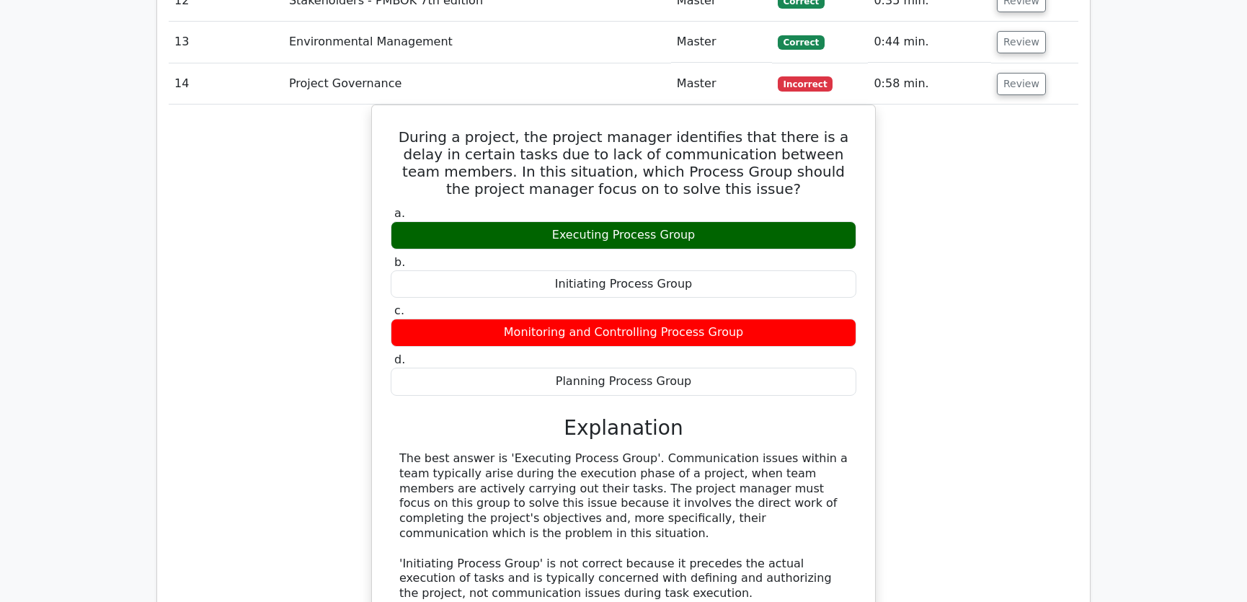
click at [979, 170] on div "During a project, the project manager identifies that there is a delay in certa…" at bounding box center [624, 473] width 910 height 738
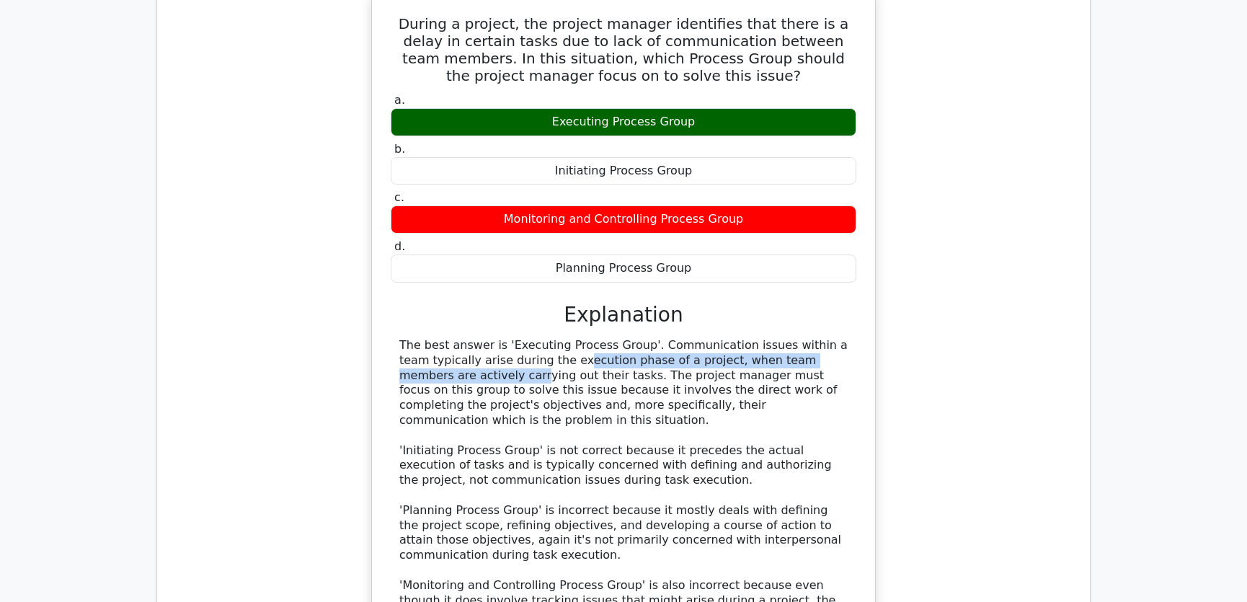
drag, startPoint x: 455, startPoint y: 307, endPoint x: 793, endPoint y: 312, distance: 338.8
click at [793, 338] on div "The best answer is 'Executing Process Group'. Communication issues within a tea…" at bounding box center [623, 488] width 448 height 300
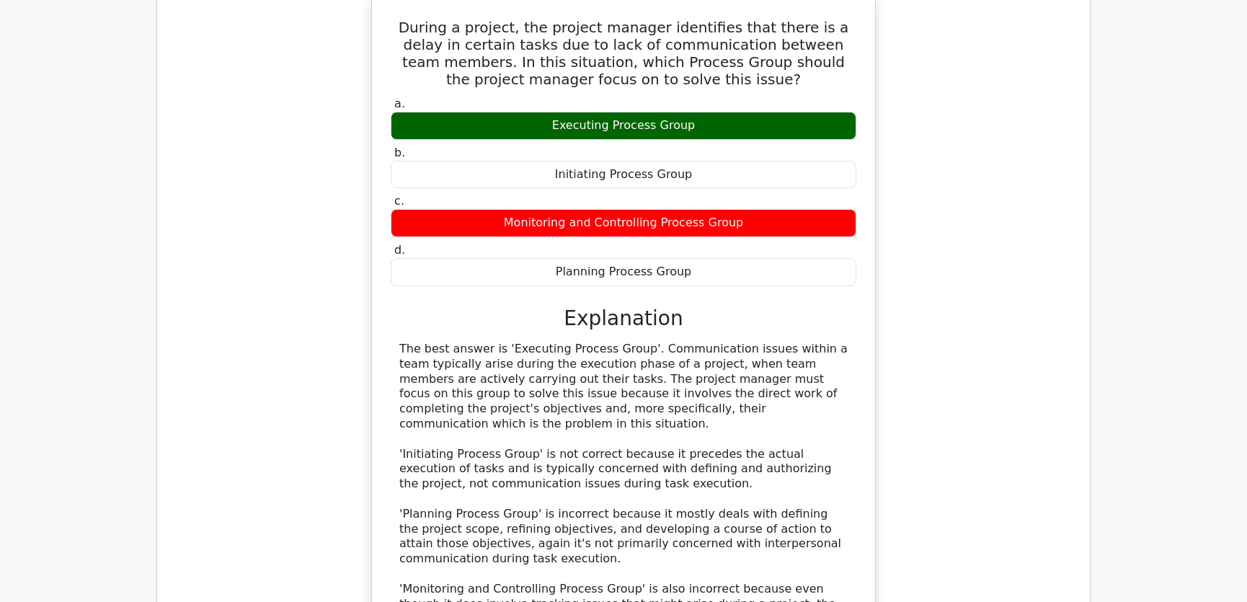
click at [962, 307] on div "During a project, the project manager identifies that there is a delay in certa…" at bounding box center [624, 364] width 910 height 738
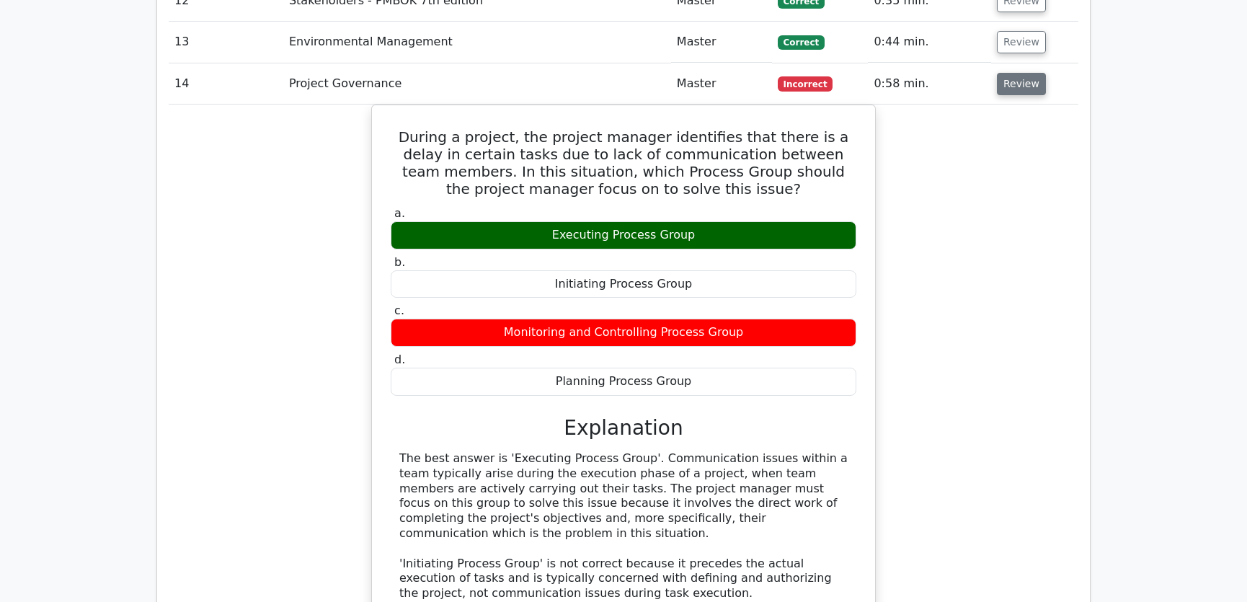
click at [1009, 73] on button "Review" at bounding box center [1021, 84] width 49 height 22
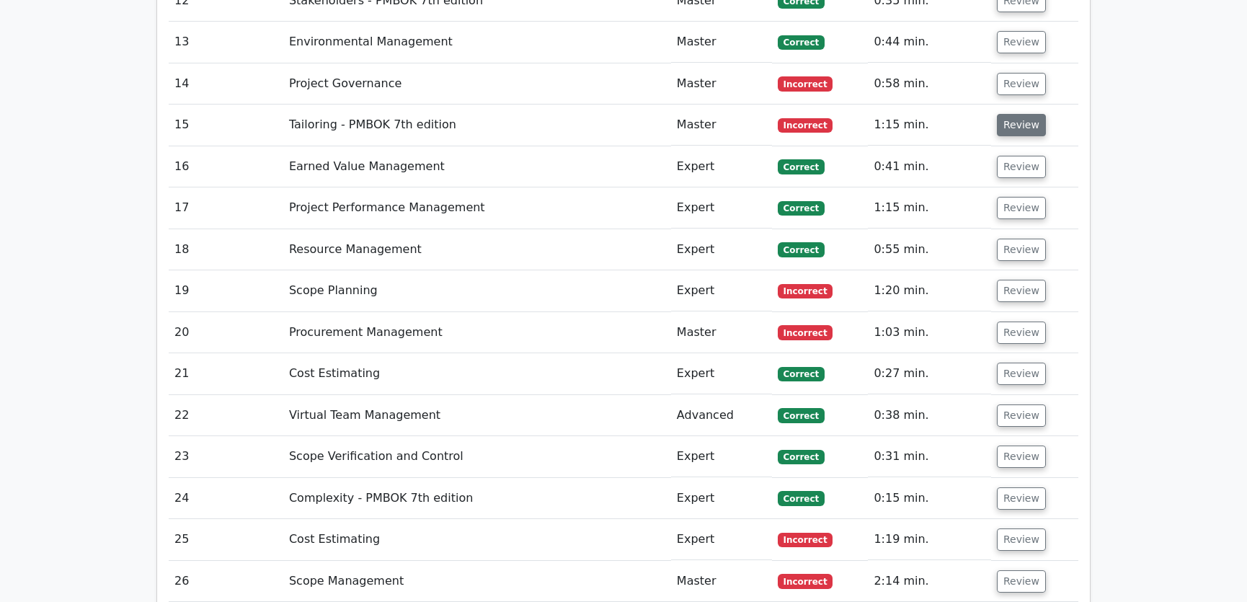
click at [1023, 114] on button "Review" at bounding box center [1021, 125] width 49 height 22
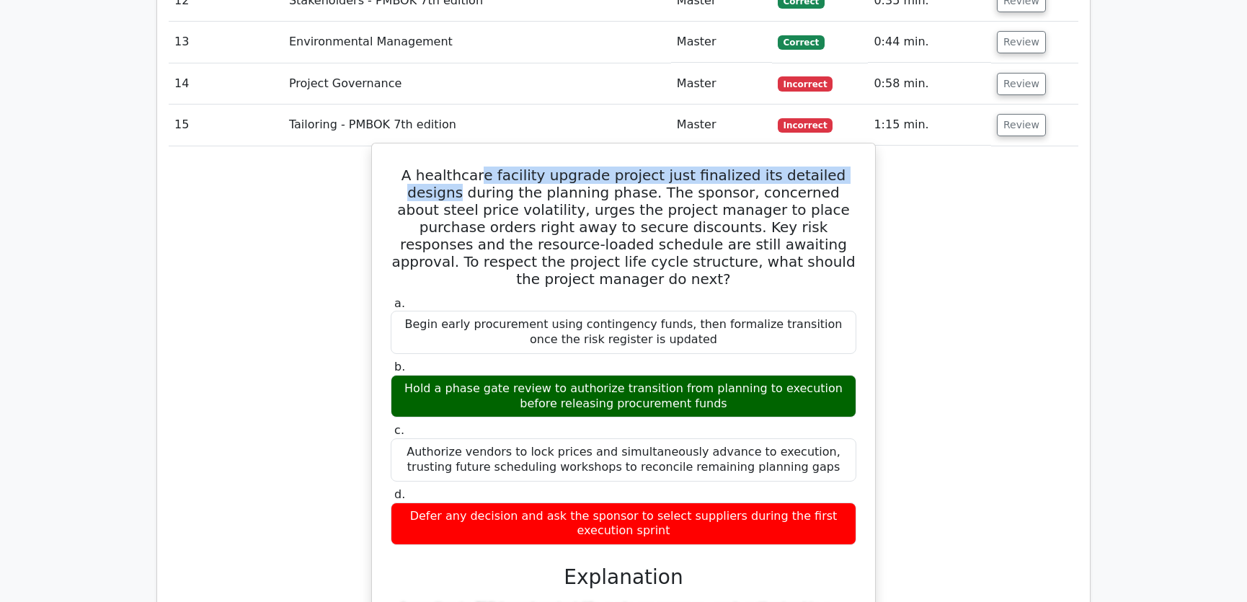
drag, startPoint x: 471, startPoint y: 116, endPoint x: 850, endPoint y: 123, distance: 379.2
click at [850, 166] on h5 "A healthcare facility upgrade project just finalized its detailed designs durin…" at bounding box center [623, 226] width 468 height 121
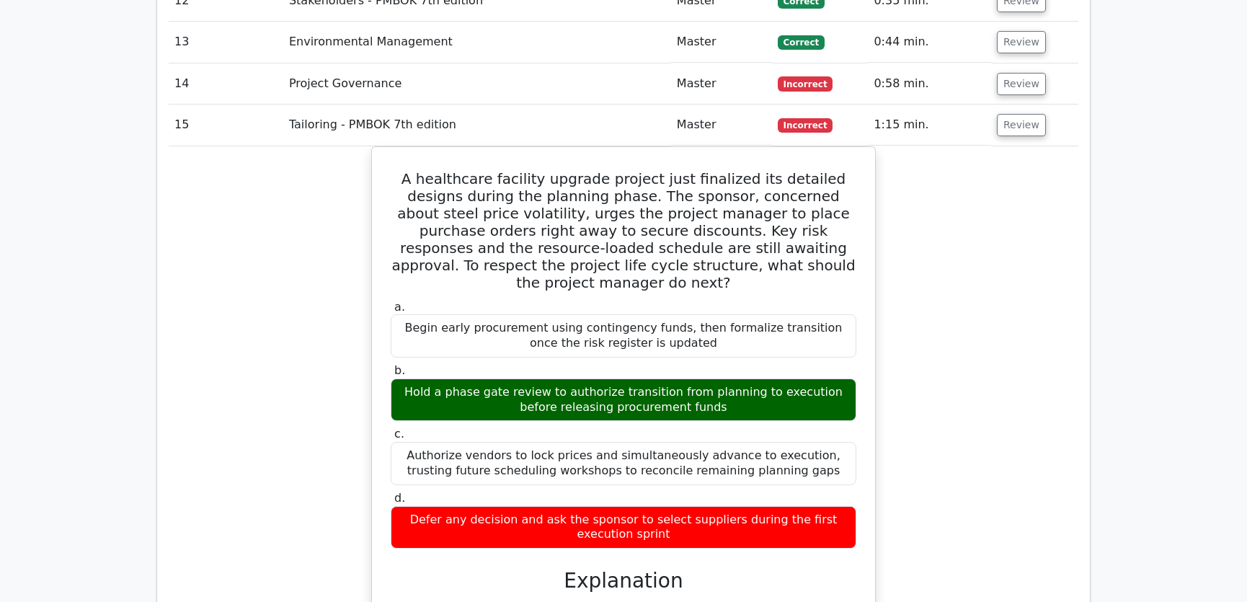
click at [987, 184] on div "A healthcare facility upgrade project just finalized its detailed designs durin…" at bounding box center [624, 571] width 910 height 850
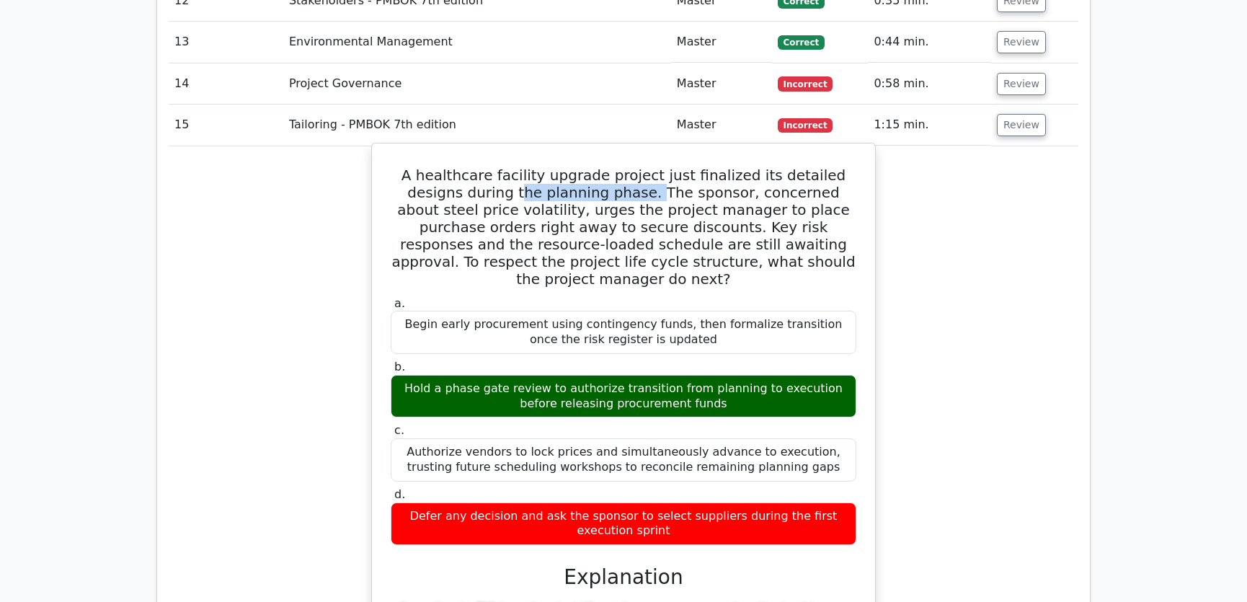
drag, startPoint x: 455, startPoint y: 137, endPoint x: 582, endPoint y: 138, distance: 126.8
click at [582, 166] on h5 "A healthcare facility upgrade project just finalized its detailed designs durin…" at bounding box center [623, 226] width 468 height 121
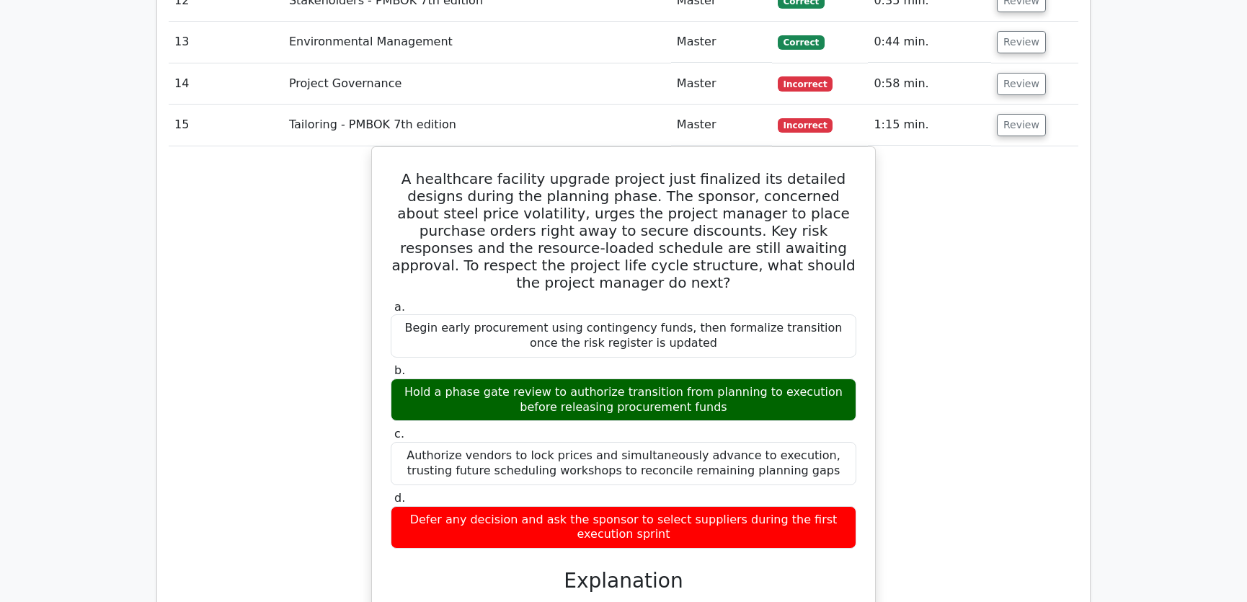
click at [987, 191] on div "A healthcare facility upgrade project just finalized its detailed designs durin…" at bounding box center [624, 571] width 910 height 850
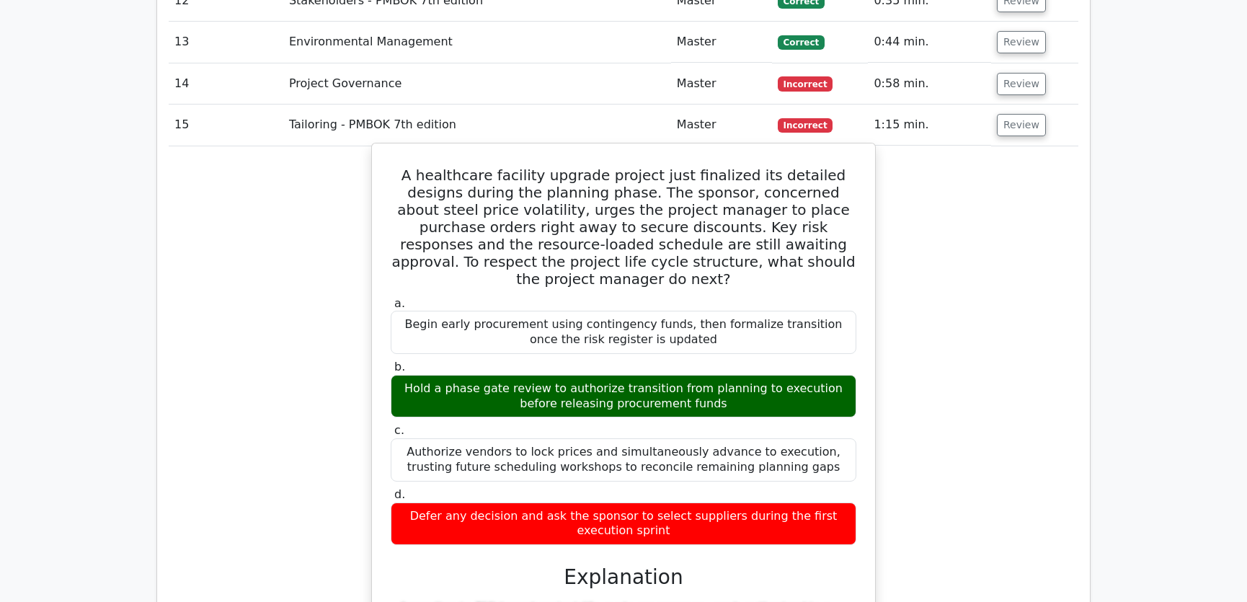
drag, startPoint x: 715, startPoint y: 316, endPoint x: 826, endPoint y: 318, distance: 111.0
click at [826, 375] on div "Hold a phase gate review to authorize transition from planning to execution bef…" at bounding box center [624, 396] width 466 height 43
drag, startPoint x: 561, startPoint y: 331, endPoint x: 731, endPoint y: 332, distance: 170.1
click at [731, 375] on div "Hold a phase gate review to authorize transition from planning to execution bef…" at bounding box center [624, 396] width 466 height 43
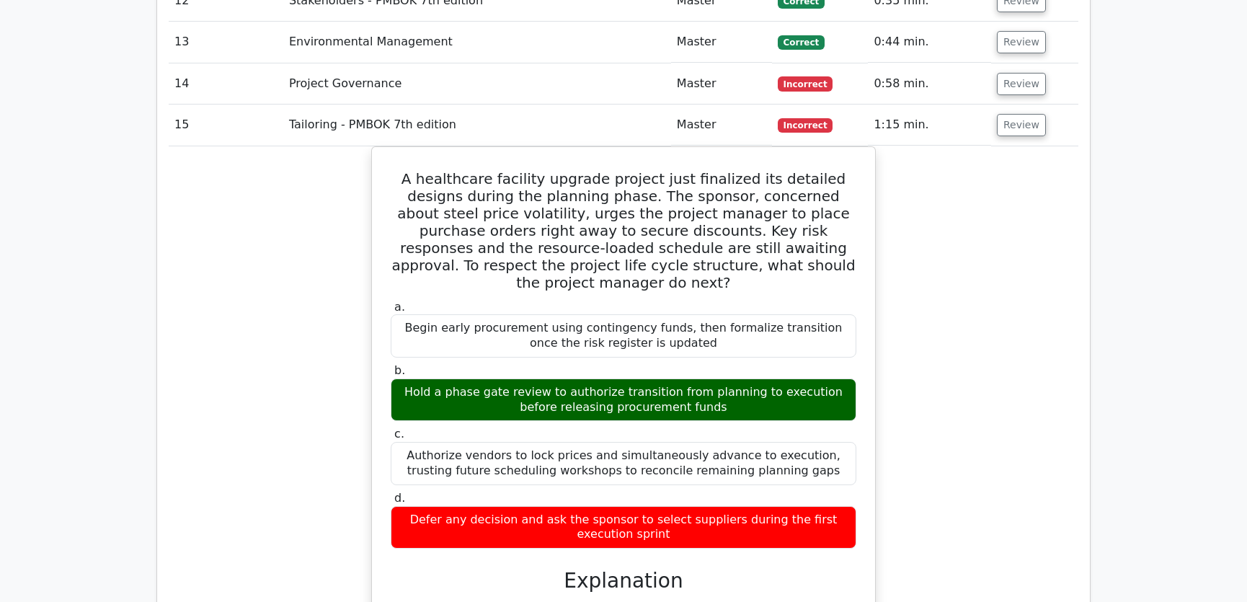
click at [1002, 330] on div "A healthcare facility upgrade project just finalized its detailed designs durin…" at bounding box center [624, 571] width 910 height 850
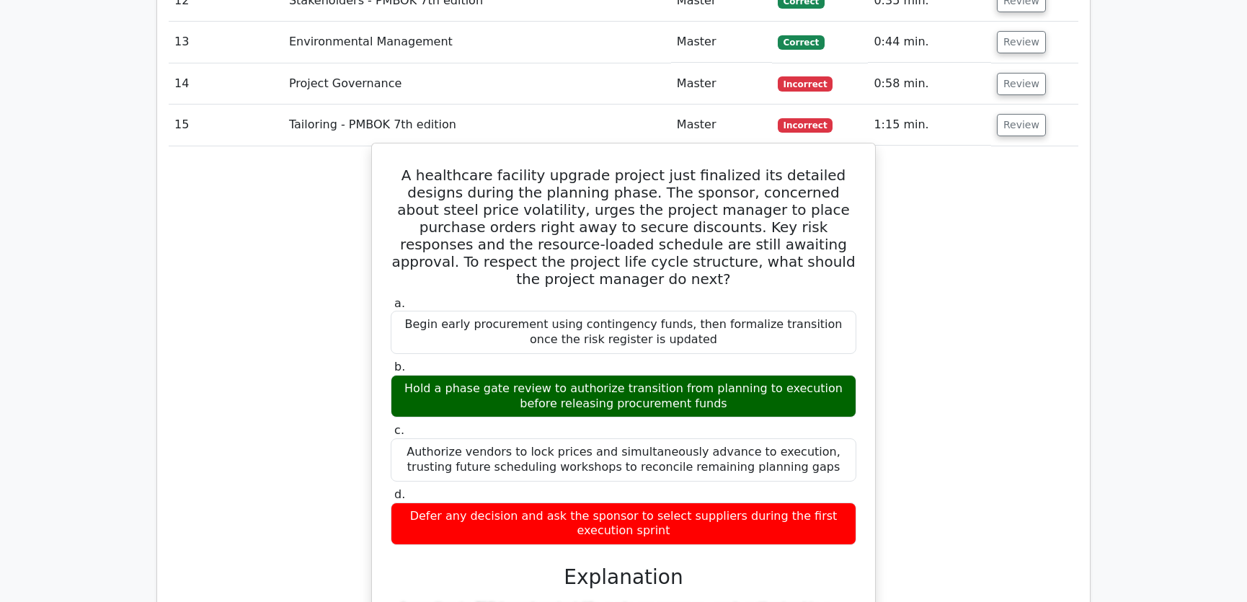
drag, startPoint x: 397, startPoint y: 117, endPoint x: 669, endPoint y: 463, distance: 439.3
click at [669, 463] on div "A healthcare facility upgrade project just finalized its detailed designs durin…" at bounding box center [624, 558] width 492 height 819
copy div "A healthcare facility upgrade project just finalized its detailed designs durin…"
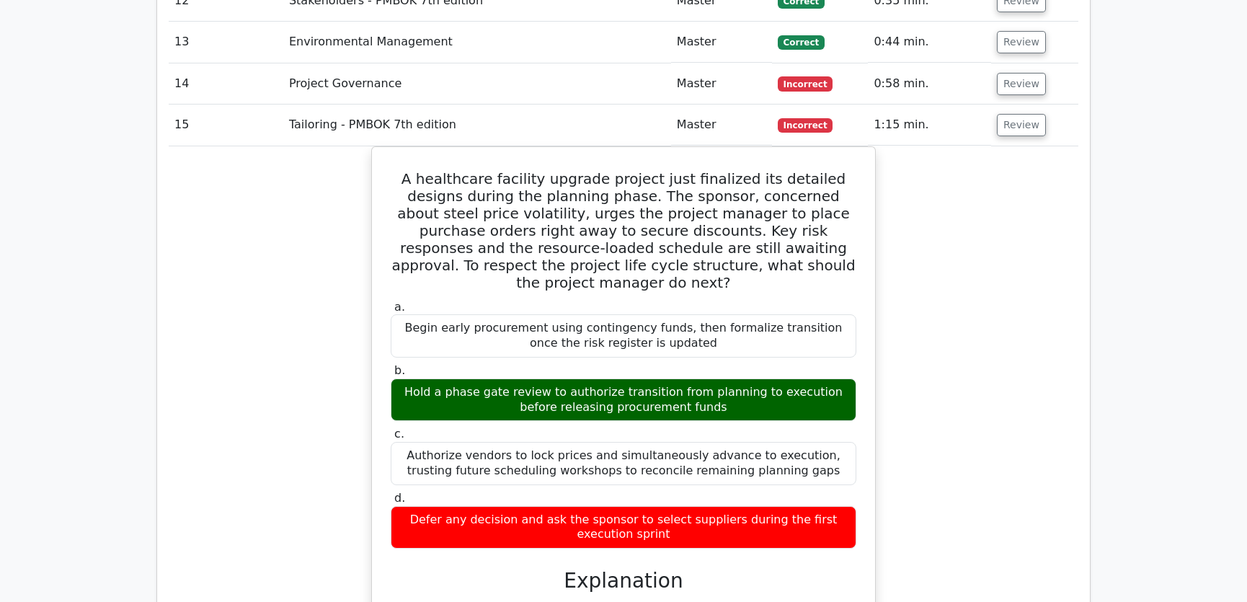
click at [1057, 375] on div "A healthcare facility upgrade project just finalized its detailed designs durin…" at bounding box center [624, 571] width 910 height 850
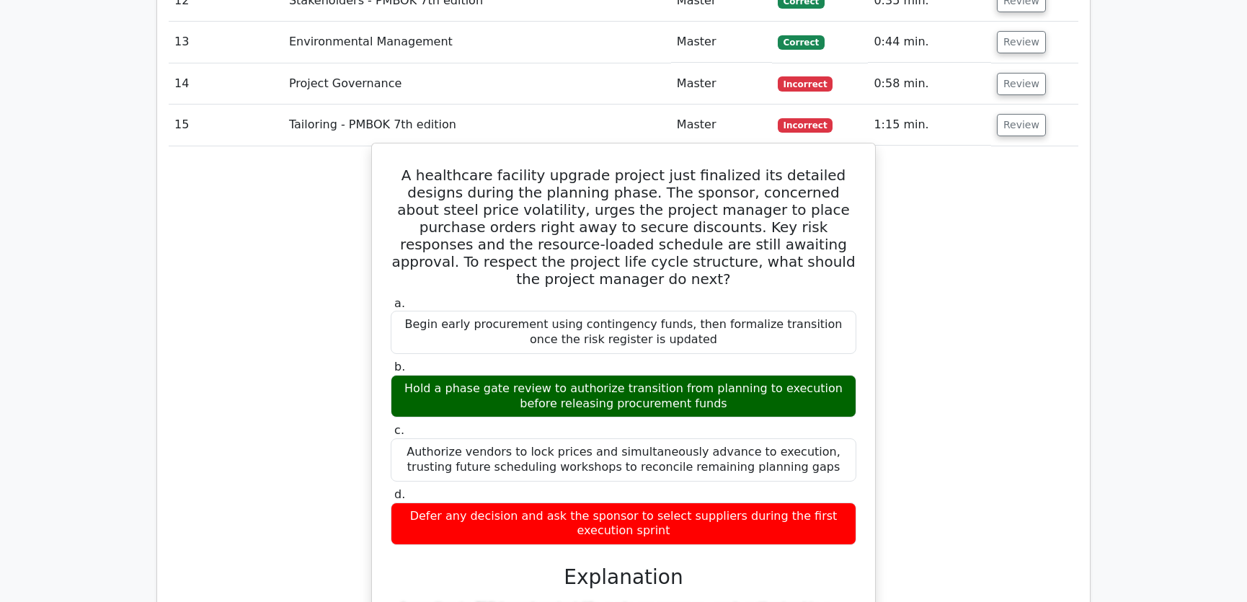
click at [724, 375] on div "Hold a phase gate review to authorize transition from planning to execution bef…" at bounding box center [624, 396] width 466 height 43
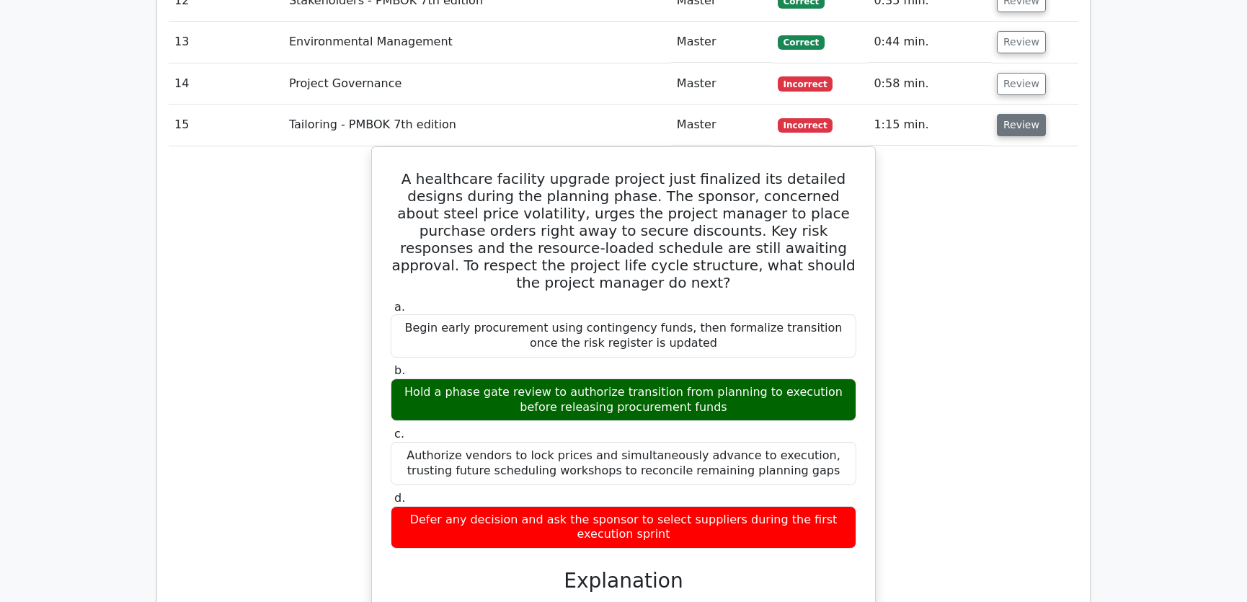
click at [1016, 114] on button "Review" at bounding box center [1021, 125] width 49 height 22
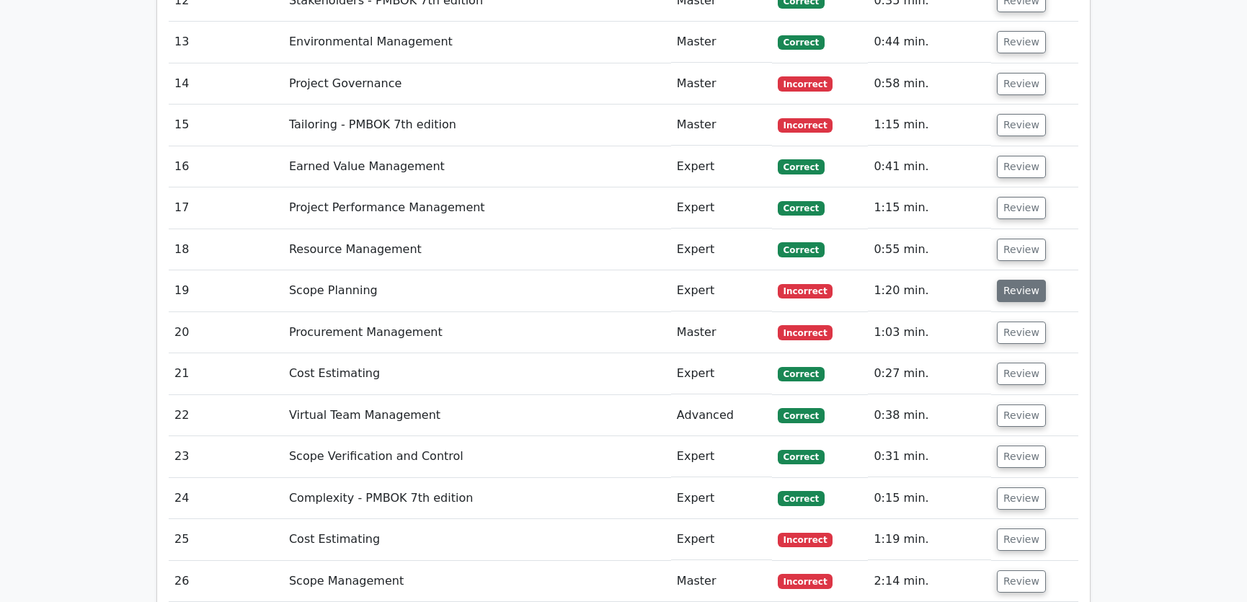
click at [1020, 280] on button "Review" at bounding box center [1021, 291] width 49 height 22
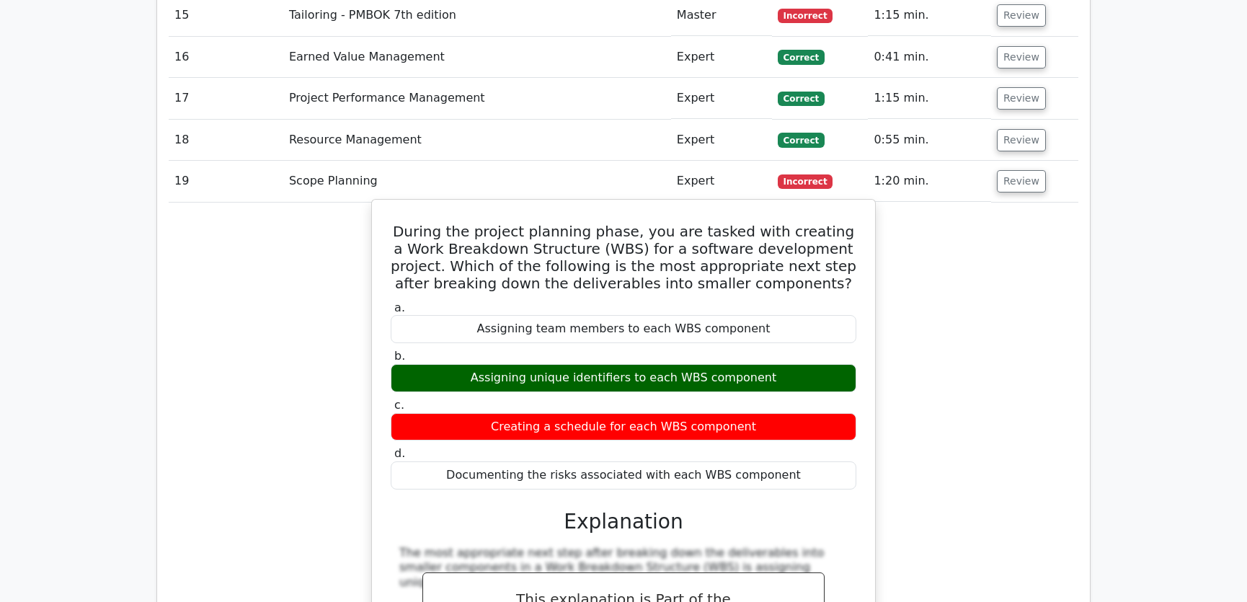
scroll to position [2839, 0]
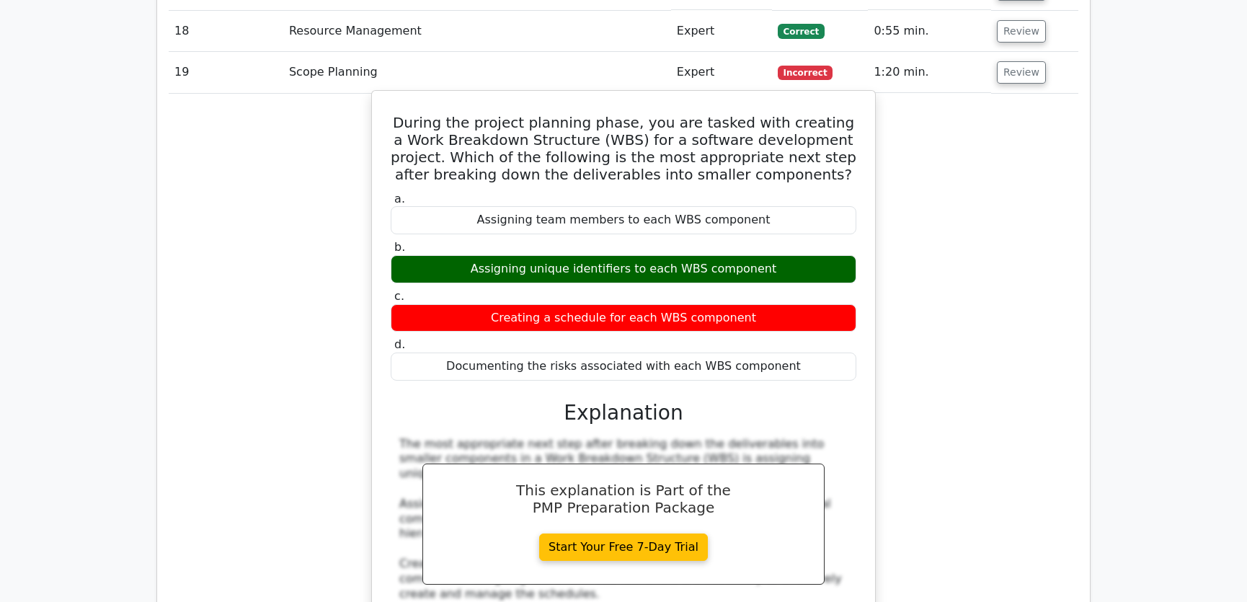
drag, startPoint x: 393, startPoint y: 66, endPoint x: 791, endPoint y: 320, distance: 471.8
click at [791, 320] on div "During the project planning phase, you are tasked with creating a Work Breakdow…" at bounding box center [624, 451] width 492 height 708
copy div "During the project planning phase, you are tasked with creating a Work Breakdow…"
click at [830, 352] on div "Documenting the risks associated with each WBS component" at bounding box center [624, 366] width 466 height 28
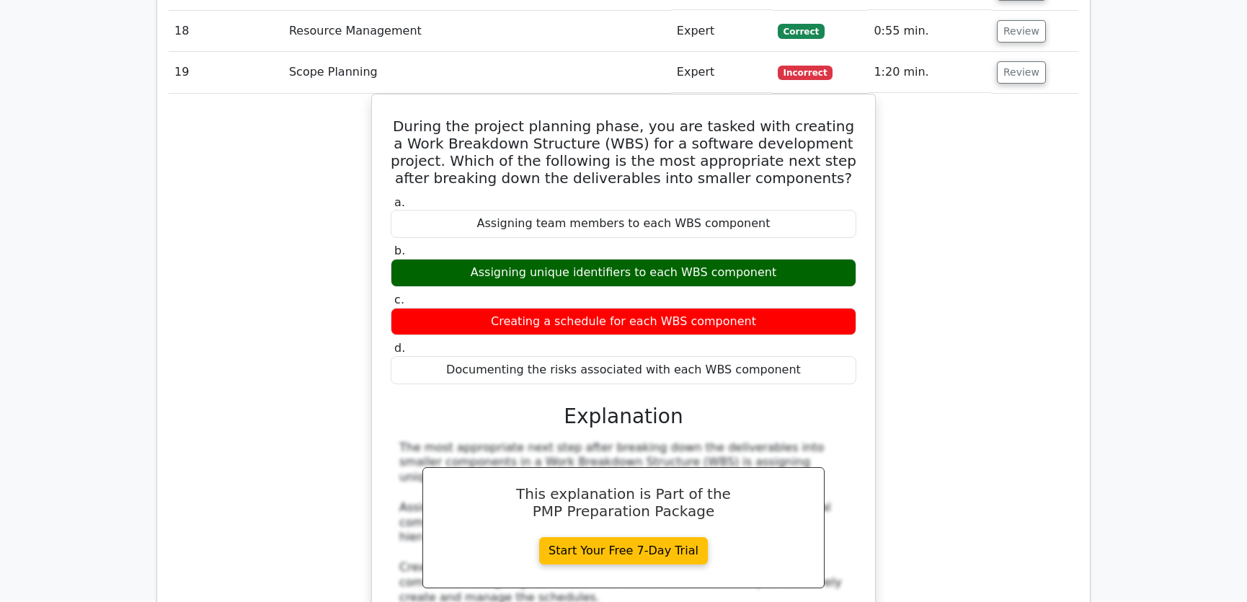
click at [938, 291] on div "During the project planning phase, you are tasked with creating a Work Breakdow…" at bounding box center [624, 463] width 910 height 738
click at [1021, 61] on button "Review" at bounding box center [1021, 72] width 49 height 22
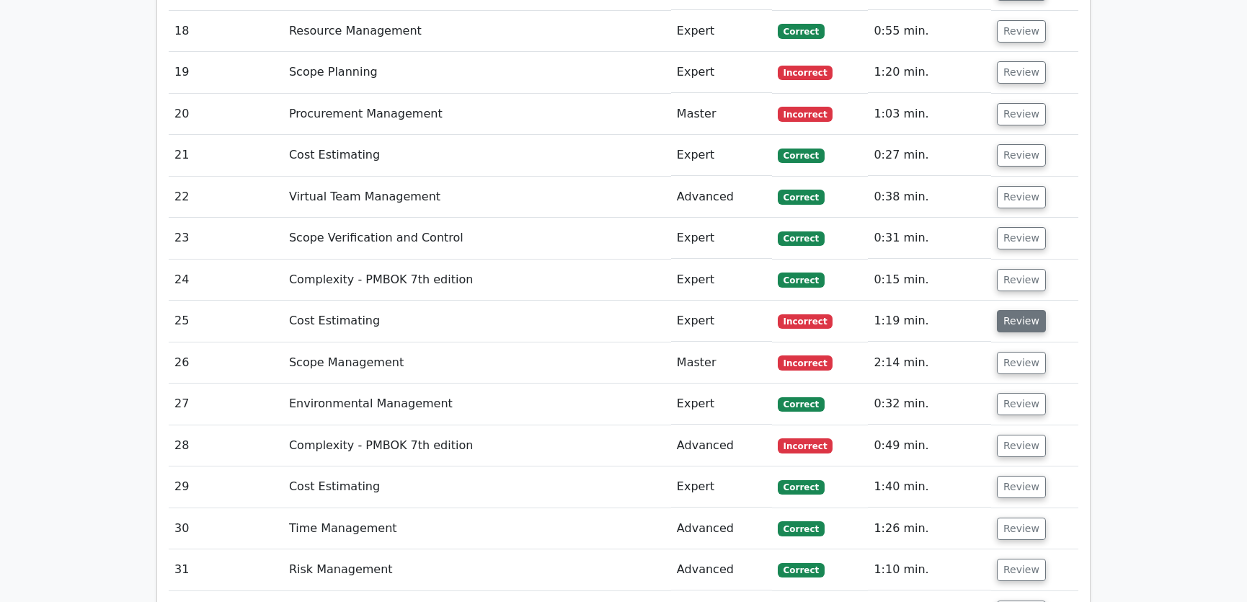
click at [1010, 310] on button "Review" at bounding box center [1021, 321] width 49 height 22
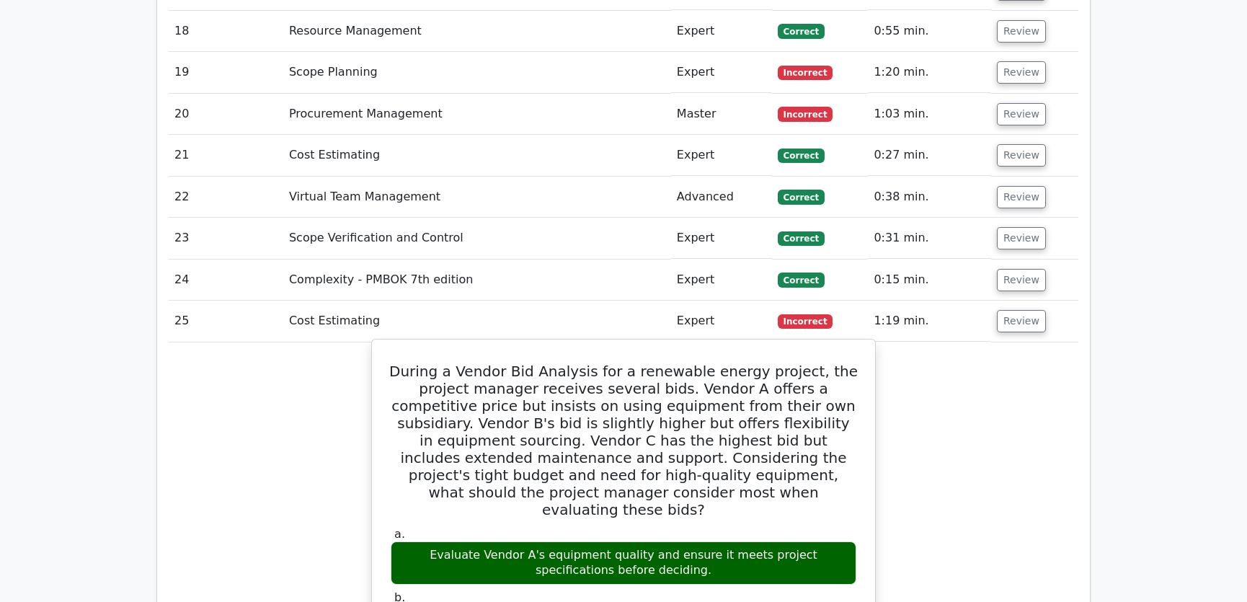
scroll to position [3057, 0]
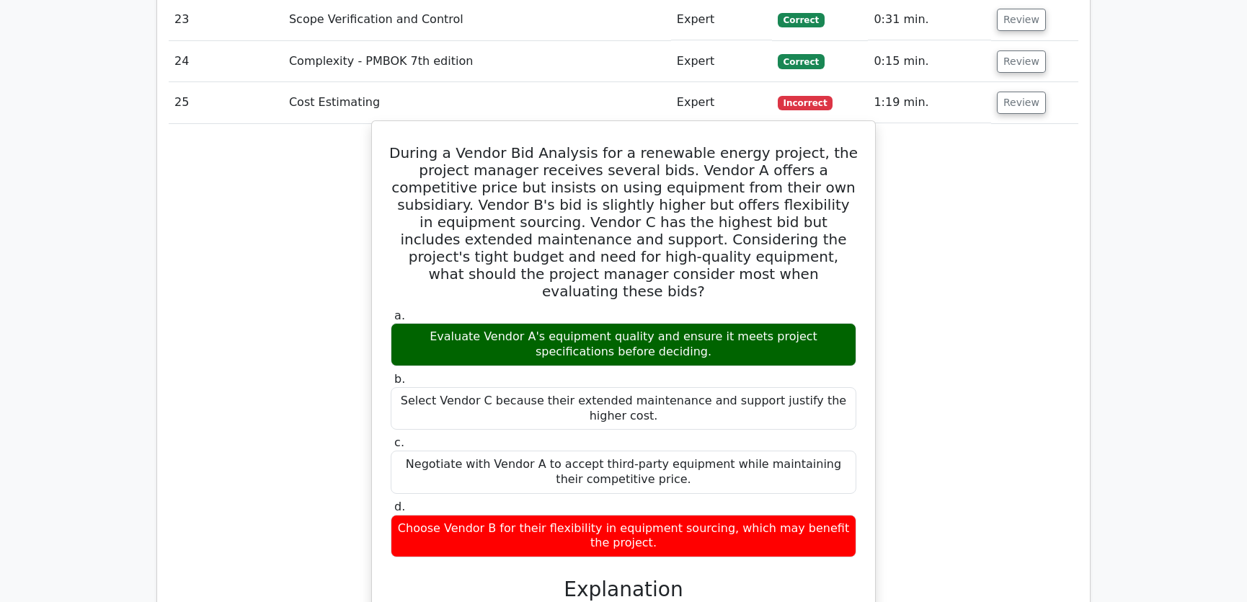
drag, startPoint x: 414, startPoint y: 94, endPoint x: 702, endPoint y: 481, distance: 482.7
click at [702, 481] on div "During a Vendor Bid Analysis for a renewable energy project, the project manage…" at bounding box center [624, 477] width 492 height 700
copy div "During a Vendor Bid Analysis for a renewable energy project, the project manage…"
click at [813, 450] on div "Negotiate with Vendor A to accept third-party equipment while maintaining their…" at bounding box center [624, 471] width 466 height 43
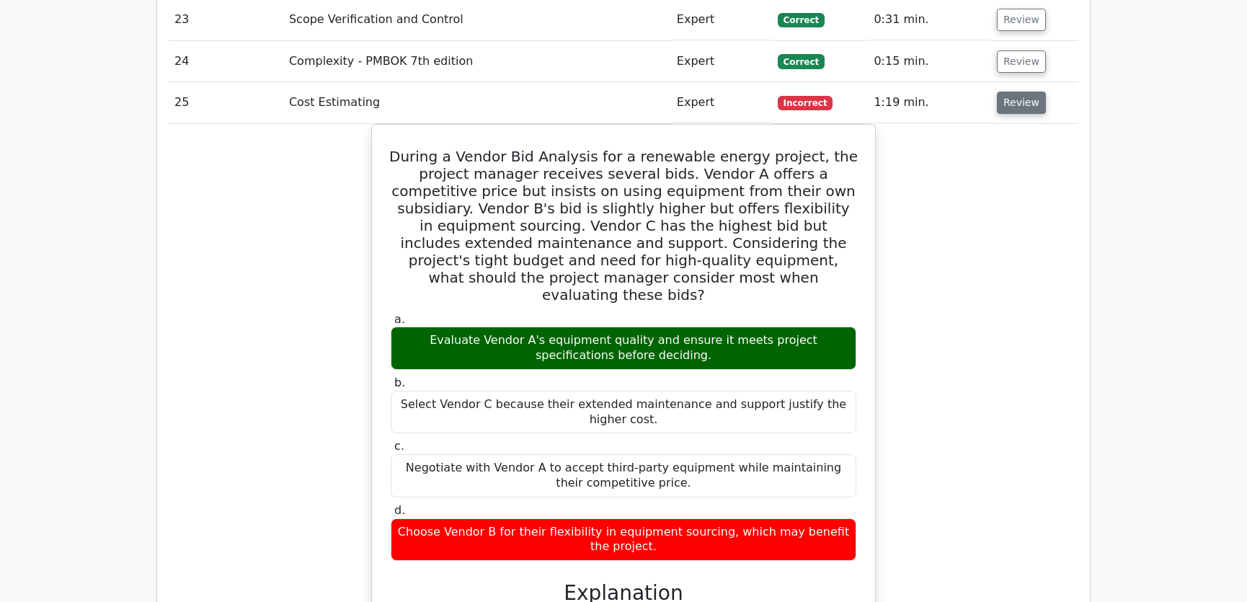
click at [1013, 92] on button "Review" at bounding box center [1021, 103] width 49 height 22
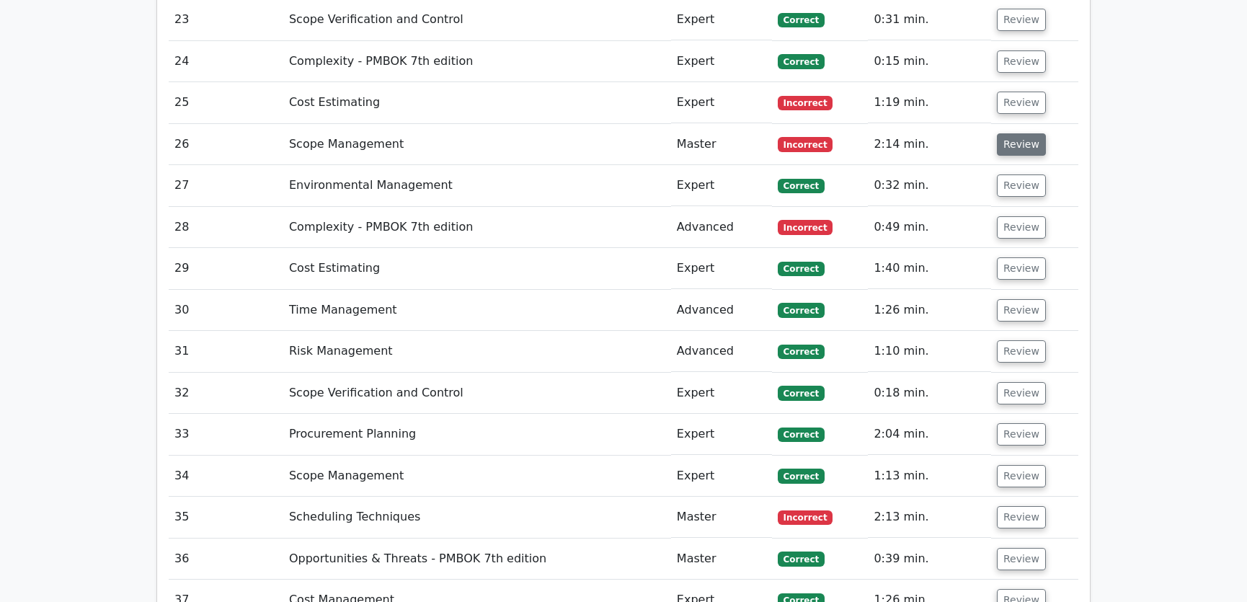
click at [1013, 133] on button "Review" at bounding box center [1021, 144] width 49 height 22
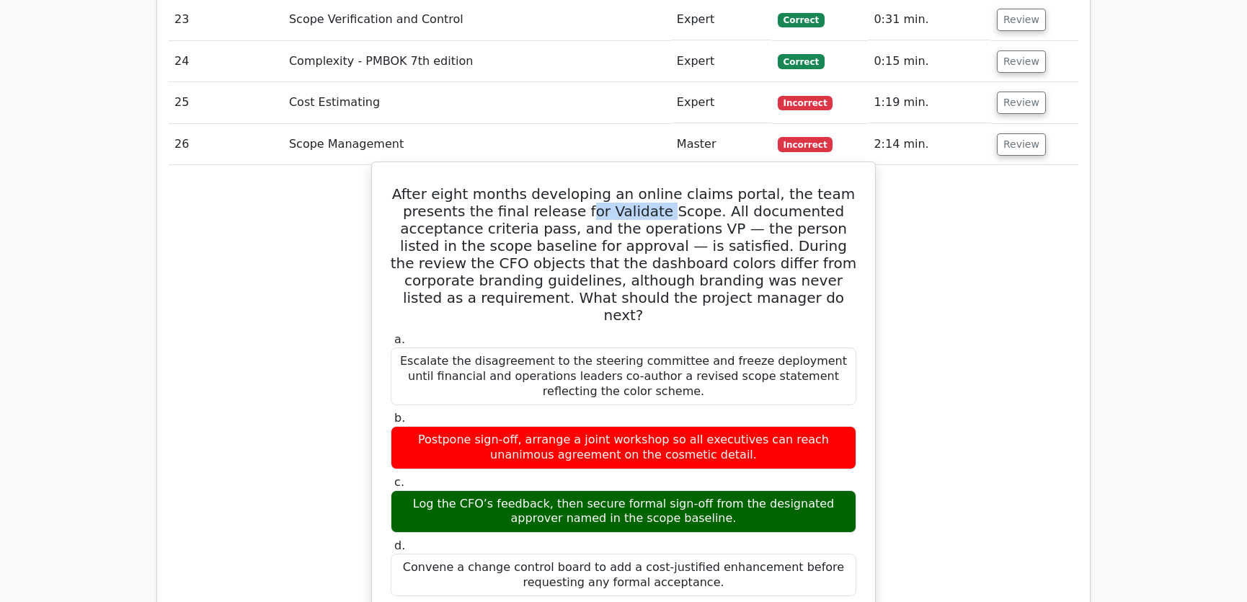
drag, startPoint x: 596, startPoint y: 156, endPoint x: 672, endPoint y: 155, distance: 75.7
click at [672, 185] on h5 "After eight months developing an online claims portal, the team presents the fi…" at bounding box center [623, 254] width 468 height 138
drag, startPoint x: 539, startPoint y: 174, endPoint x: 701, endPoint y: 172, distance: 162.2
click at [701, 185] on h5 "After eight months developing an online claims portal, the team presents the fi…" at bounding box center [623, 254] width 468 height 138
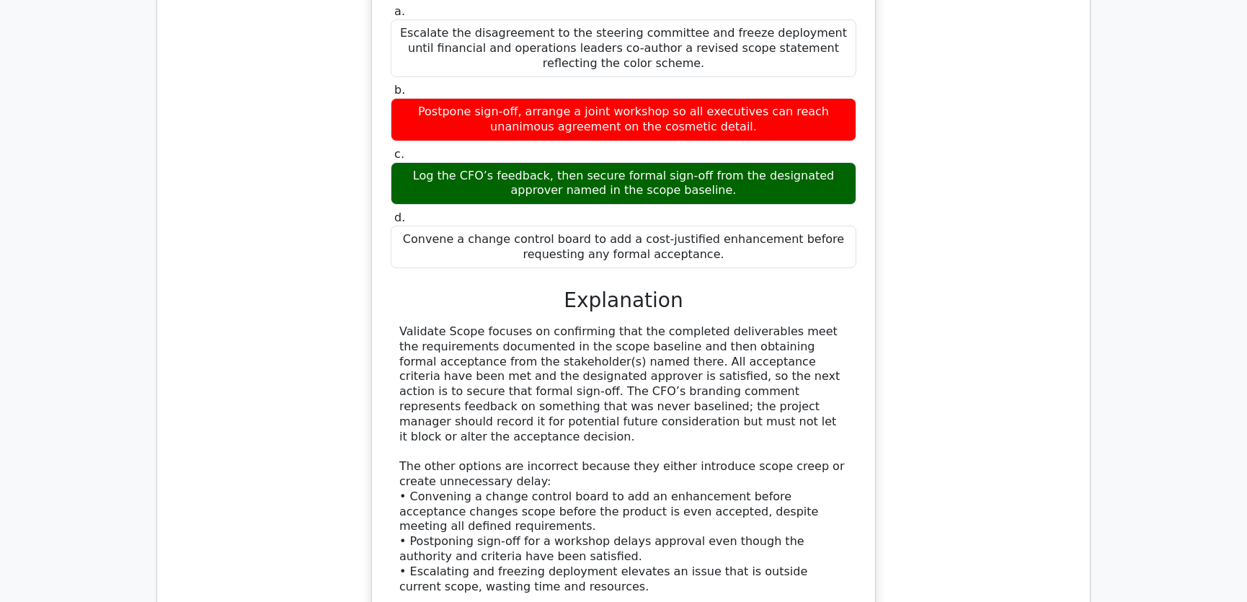
scroll to position [3494, 0]
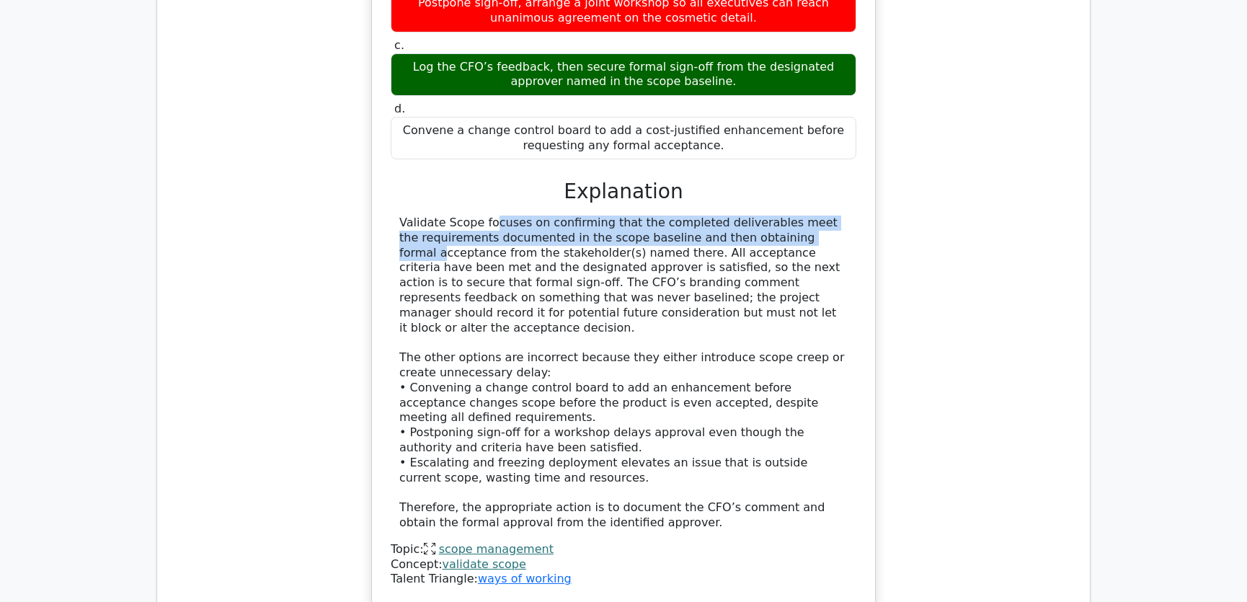
drag, startPoint x: 402, startPoint y: 149, endPoint x: 708, endPoint y: 157, distance: 306.4
click at [708, 215] on div "Validate Scope focuses on confirming that the completed deliverables meet the r…" at bounding box center [623, 372] width 448 height 315
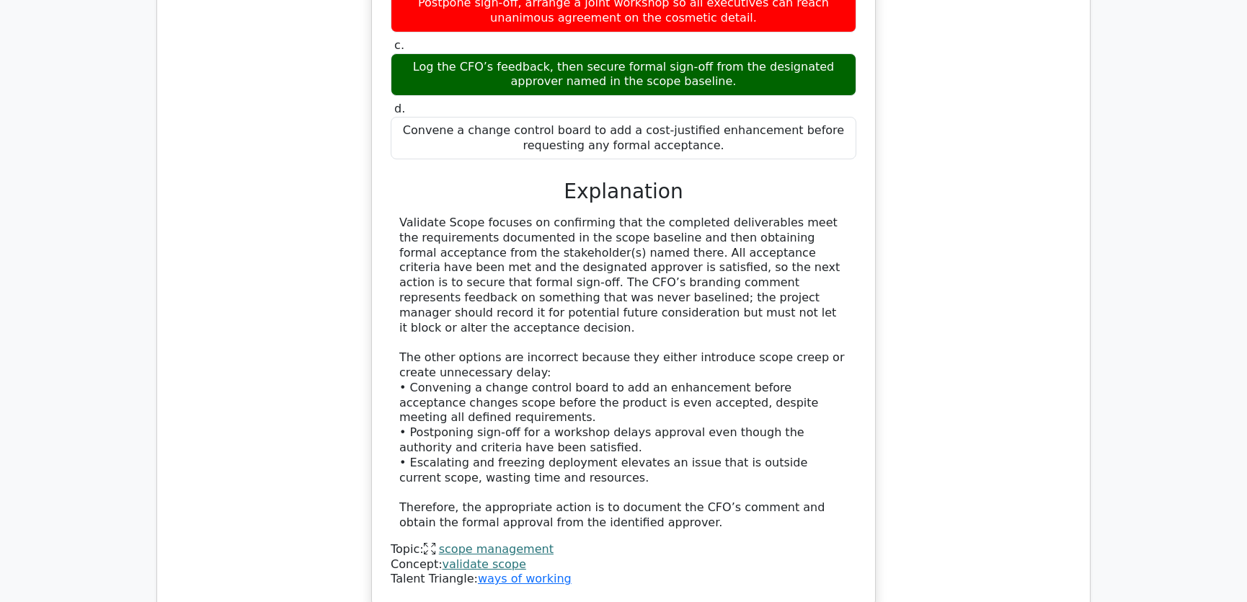
click at [808, 215] on div "Validate Scope focuses on confirming that the completed deliverables meet the r…" at bounding box center [623, 372] width 448 height 315
drag, startPoint x: 453, startPoint y: 195, endPoint x: 583, endPoint y: 196, distance: 129.7
click at [583, 215] on div "Validate Scope focuses on confirming that the completed deliverables meet the r…" at bounding box center [623, 372] width 448 height 315
drag, startPoint x: 449, startPoint y: 209, endPoint x: 824, endPoint y: 213, distance: 375.5
click at [824, 215] on div "Validate Scope focuses on confirming that the completed deliverables meet the r…" at bounding box center [623, 372] width 448 height 315
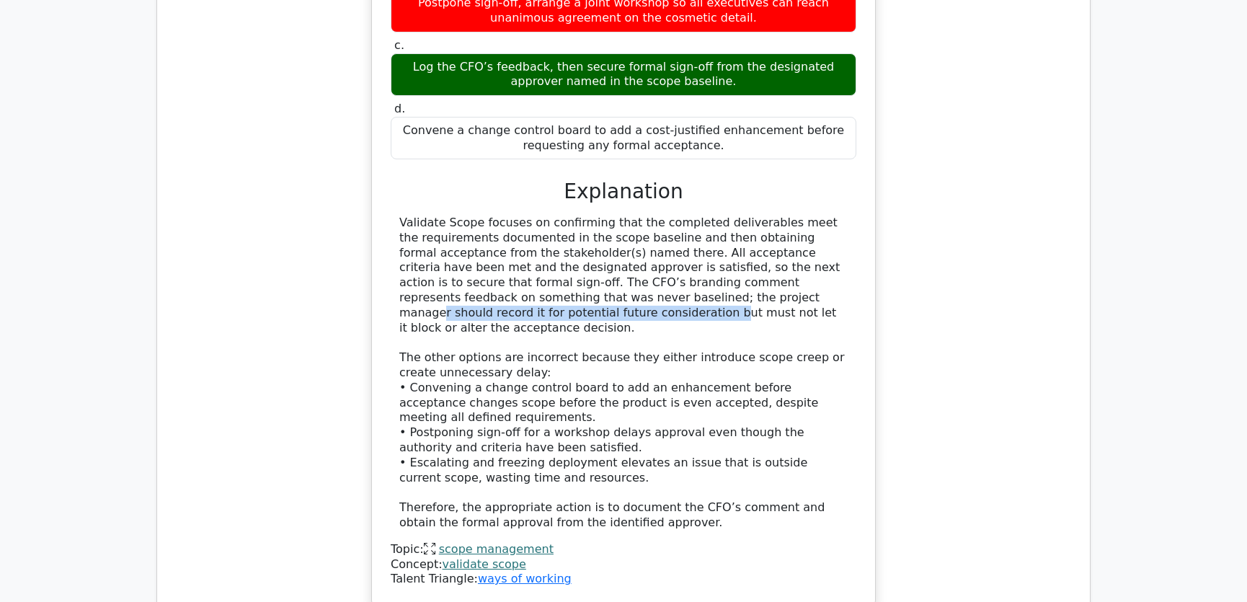
drag, startPoint x: 489, startPoint y: 222, endPoint x: 773, endPoint y: 229, distance: 284.0
click at [773, 229] on div "Validate Scope focuses on confirming that the completed deliverables meet the r…" at bounding box center [623, 372] width 448 height 315
drag, startPoint x: 461, startPoint y: 238, endPoint x: 781, endPoint y: 239, distance: 319.3
click at [781, 239] on div "Validate Scope focuses on confirming that the completed deliverables meet the r…" at bounding box center [623, 372] width 448 height 315
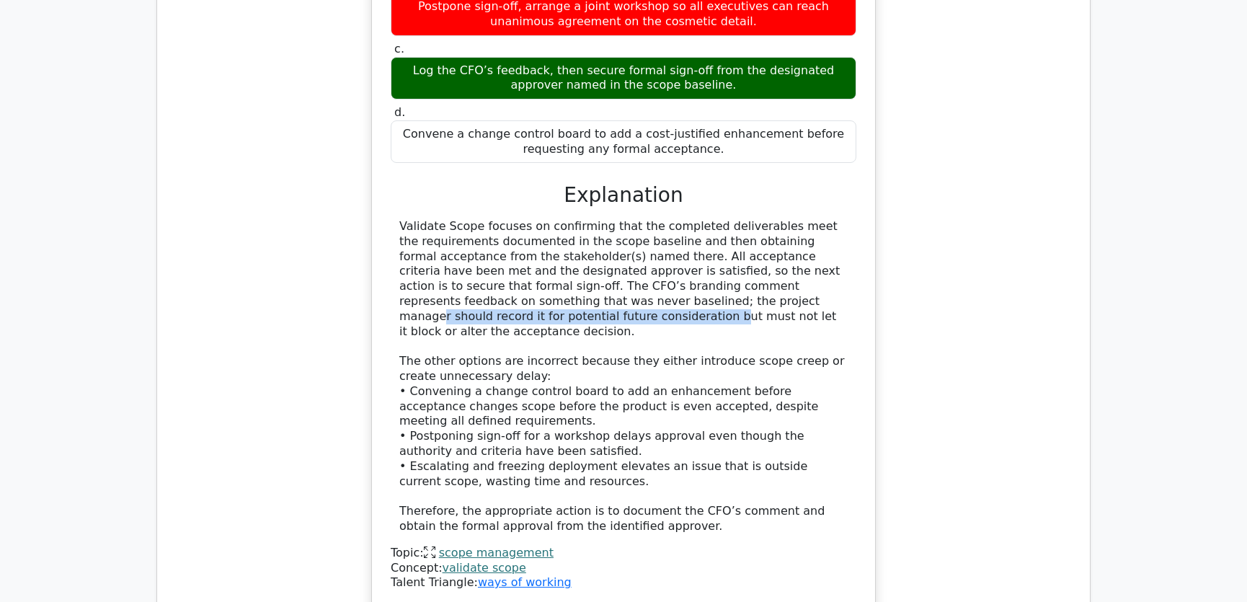
click at [987, 241] on div "After eight months developing an online claims portal, the team presents the fi…" at bounding box center [624, 176] width 910 height 897
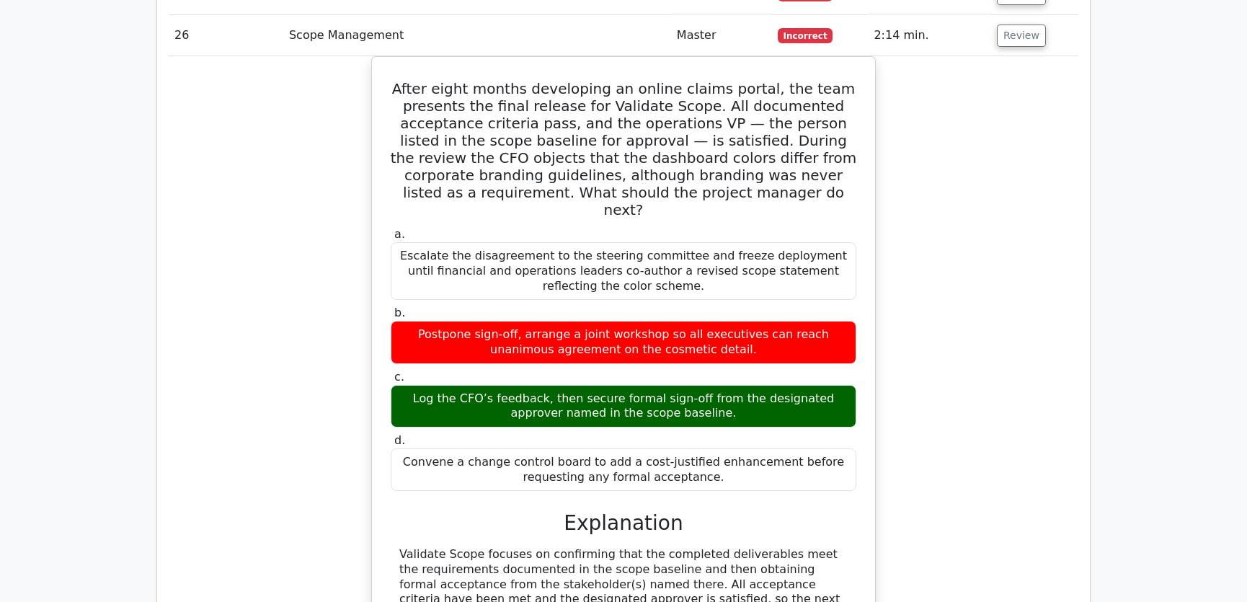
scroll to position [3057, 0]
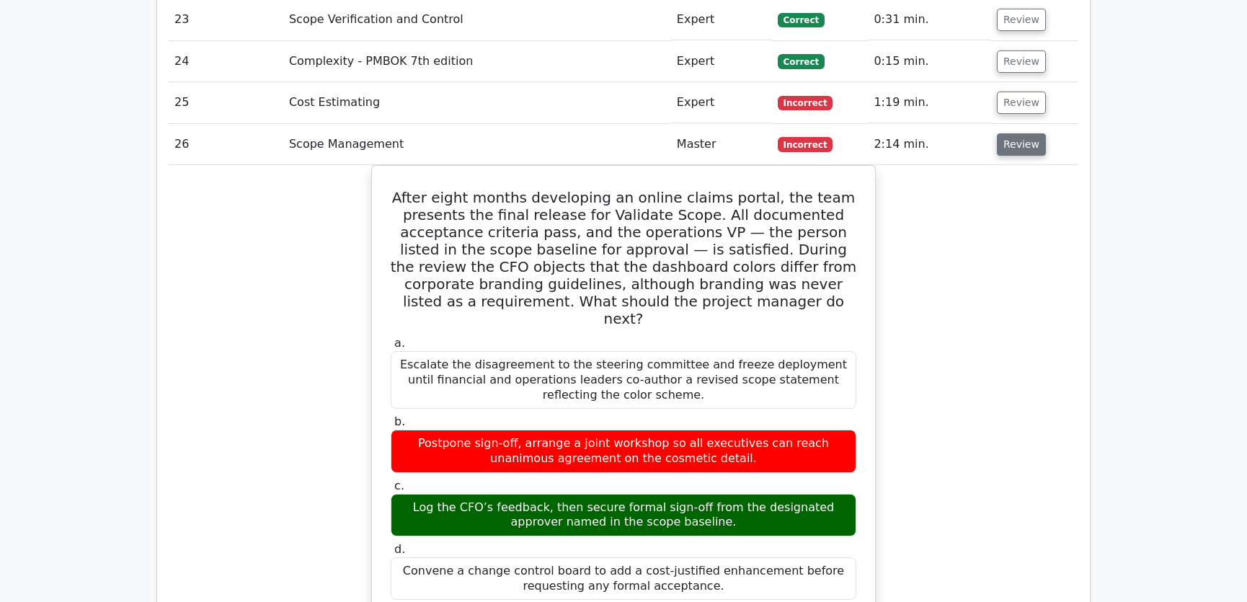
click at [1010, 133] on button "Review" at bounding box center [1021, 144] width 49 height 22
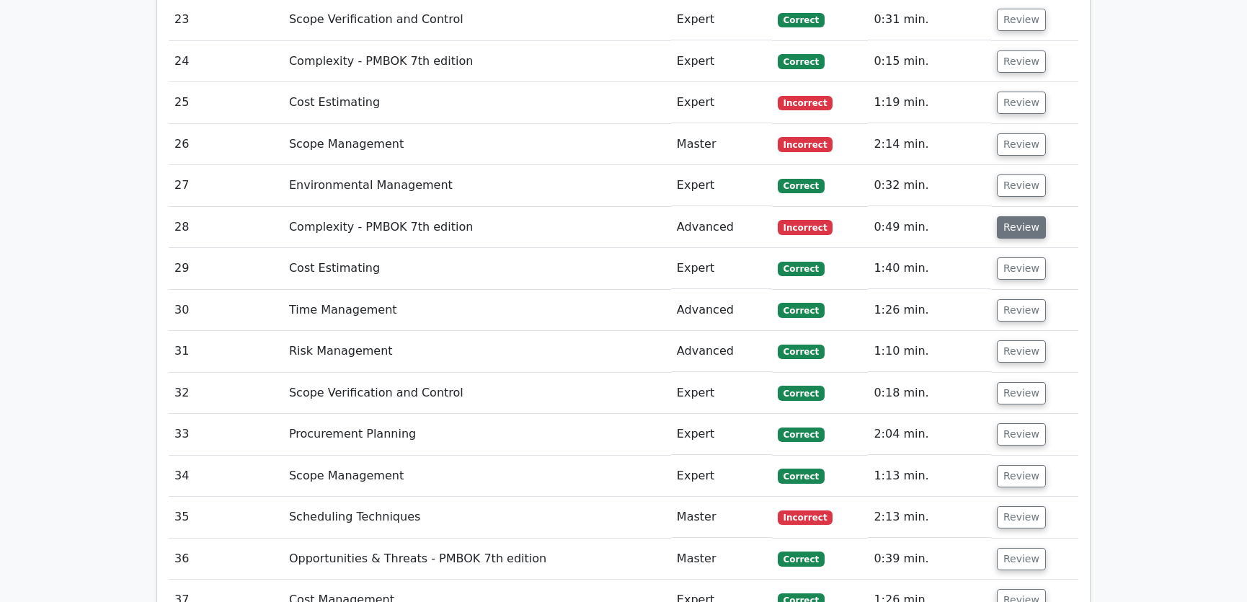
click at [1002, 216] on button "Review" at bounding box center [1021, 227] width 49 height 22
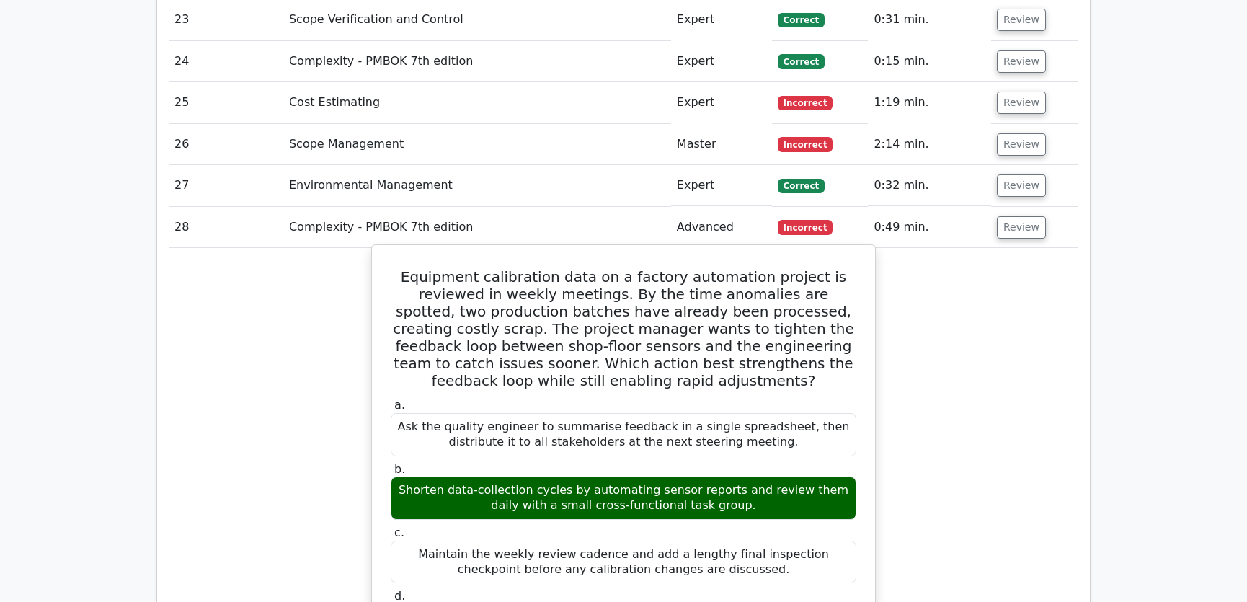
scroll to position [3166, 0]
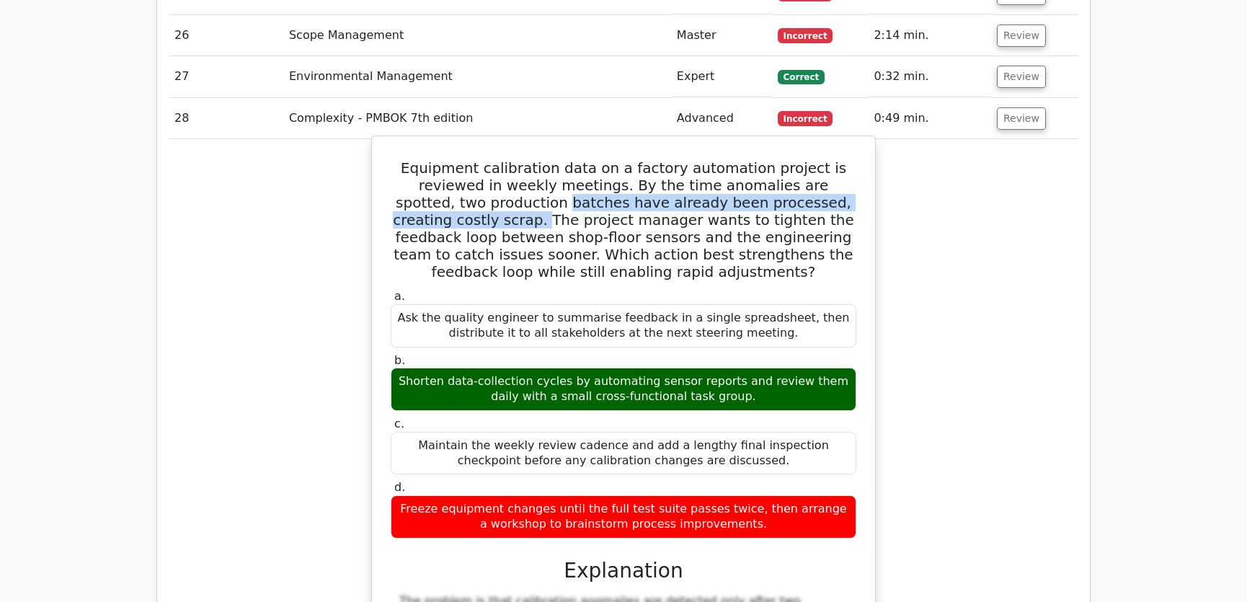
drag, startPoint x: 396, startPoint y: 151, endPoint x: 782, endPoint y: 155, distance: 386.3
click at [782, 159] on h5 "Equipment calibration data on a factory automation project is reviewed in weekl…" at bounding box center [623, 219] width 468 height 121
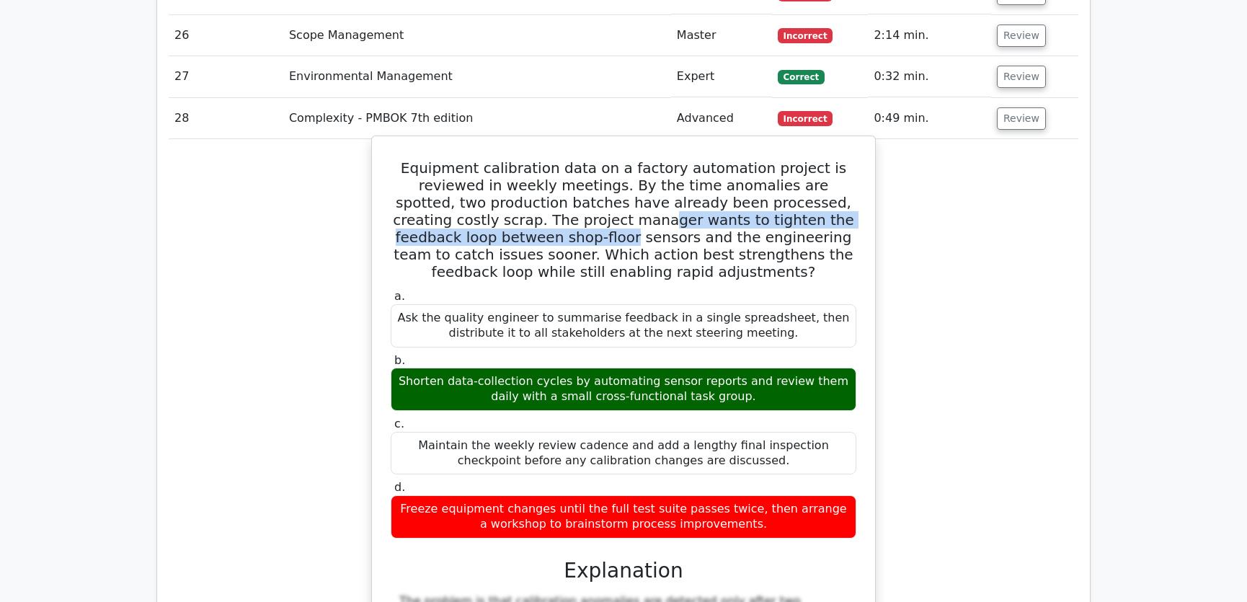
drag, startPoint x: 447, startPoint y: 165, endPoint x: 850, endPoint y: 162, distance: 403.6
click at [850, 162] on h5 "Equipment calibration data on a factory automation project is reviewed in weekl…" at bounding box center [623, 219] width 468 height 121
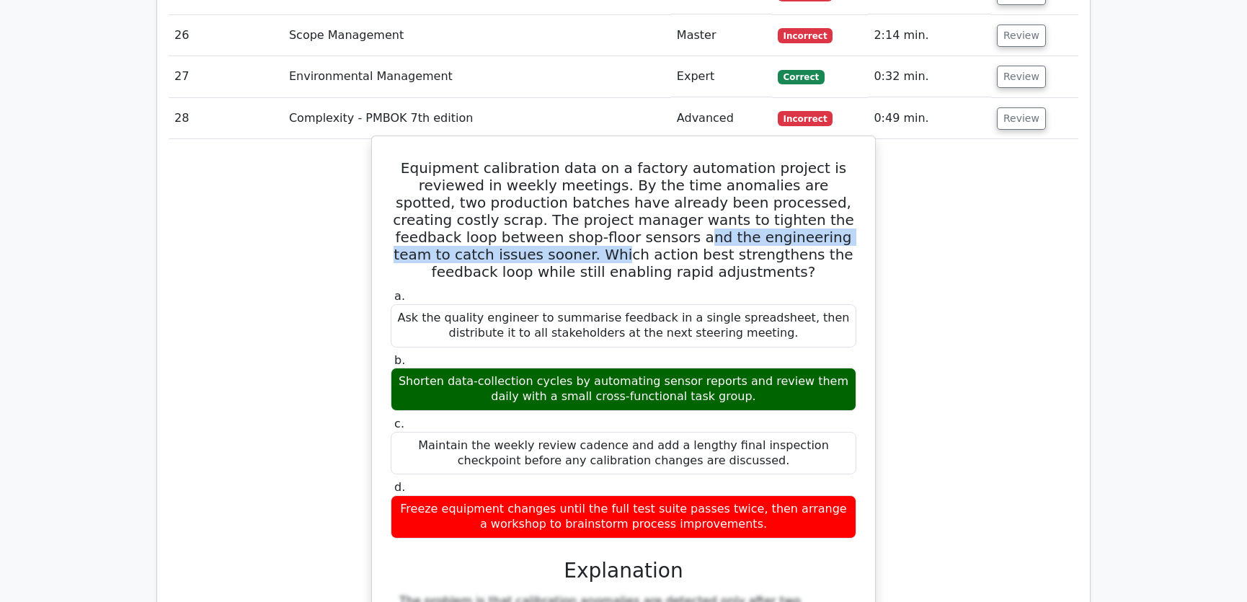
drag, startPoint x: 452, startPoint y: 181, endPoint x: 793, endPoint y: 177, distance: 340.9
click at [793, 177] on h5 "Equipment calibration data on a factory automation project is reviewed in weekl…" at bounding box center [623, 219] width 468 height 121
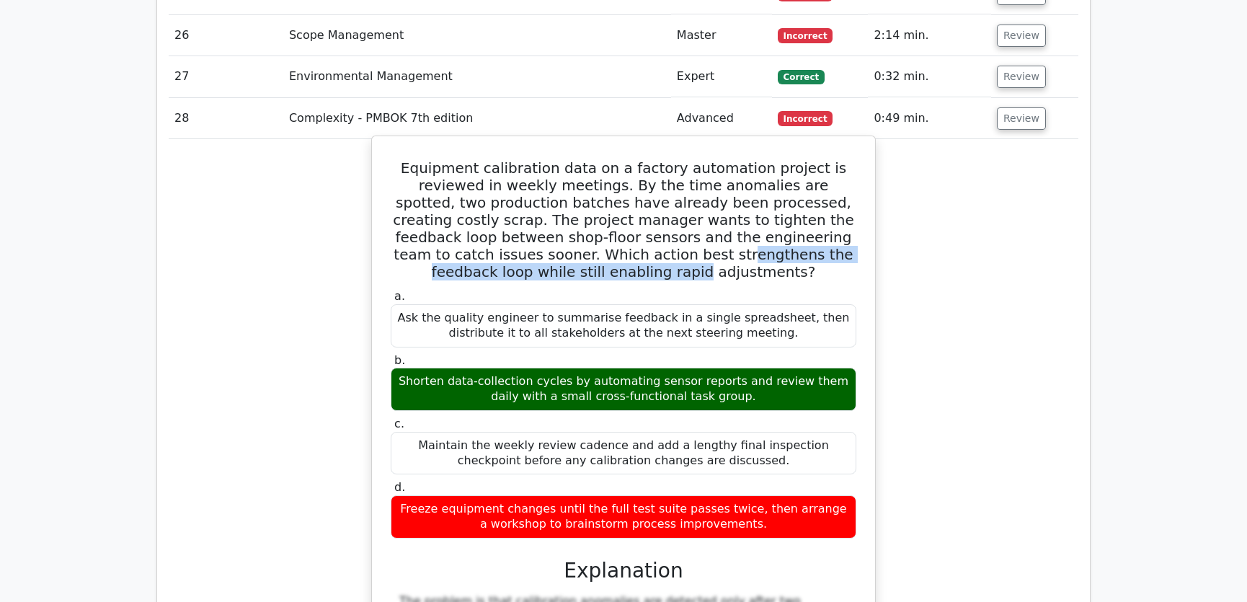
drag, startPoint x: 473, startPoint y: 202, endPoint x: 819, endPoint y: 202, distance: 346.7
click at [819, 202] on h5 "Equipment calibration data on a factory automation project is reviewed in weekl…" at bounding box center [623, 219] width 468 height 121
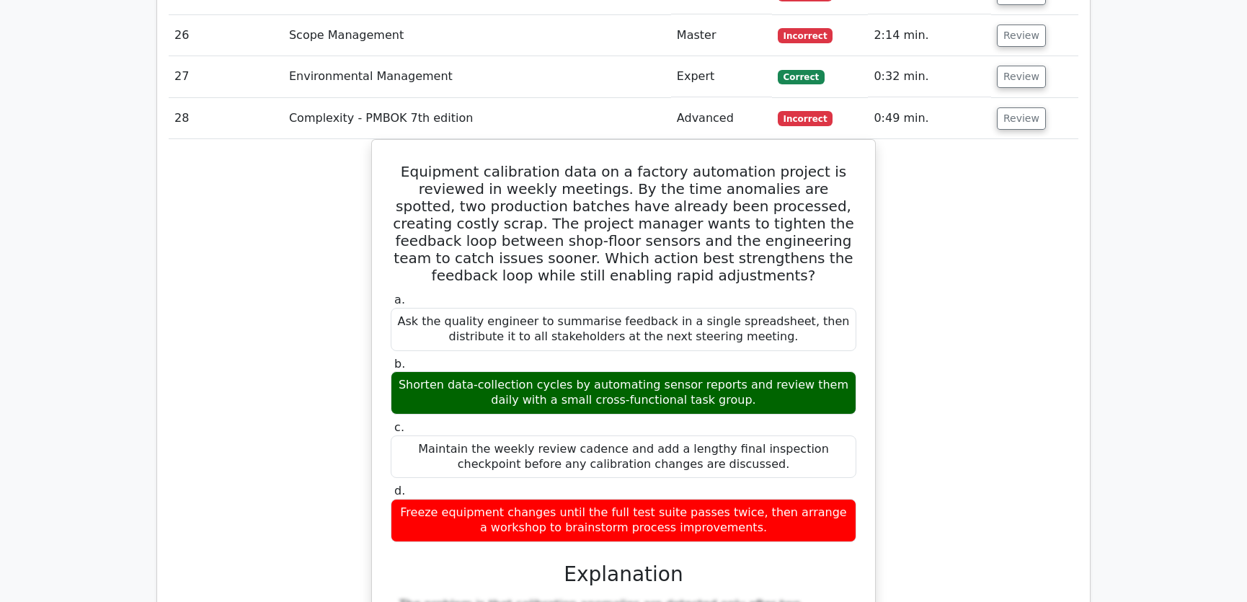
click at [1013, 259] on div "Equipment calibration data on a factory automation project is reviewed in weekl…" at bounding box center [624, 519] width 910 height 760
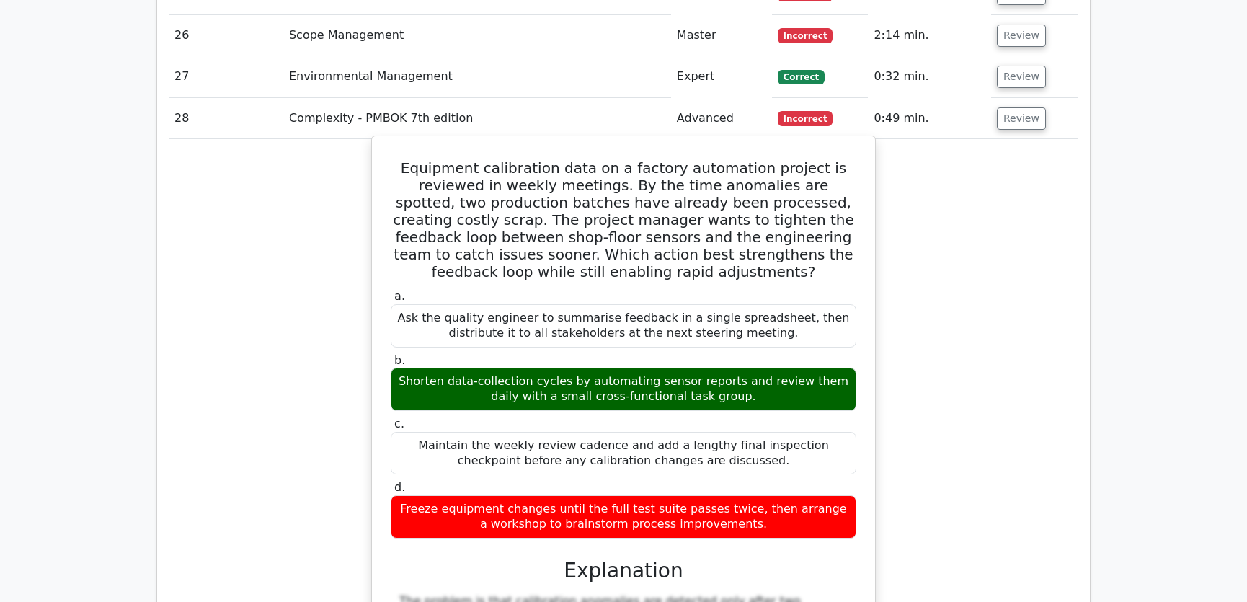
drag, startPoint x: 530, startPoint y: 326, endPoint x: 720, endPoint y: 324, distance: 189.6
click at [720, 368] on div "Shorten data-collection cycles by automating sensor reports and review them dai…" at bounding box center [624, 389] width 466 height 43
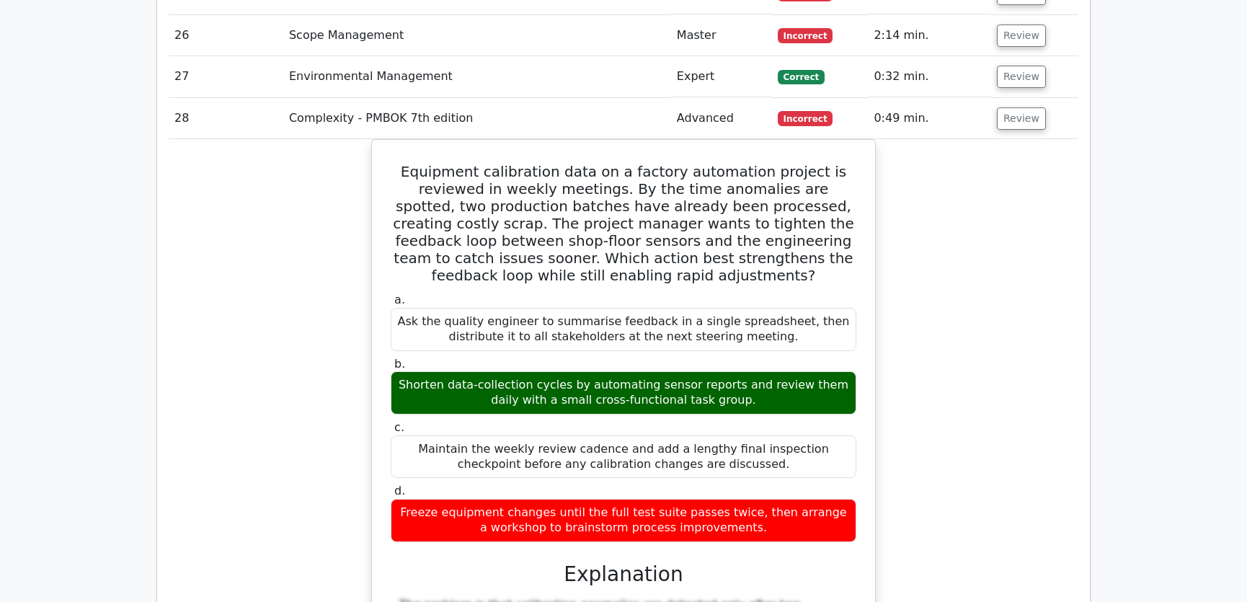
click at [953, 338] on div "Equipment calibration data on a factory automation project is reviewed in weekl…" at bounding box center [624, 519] width 910 height 760
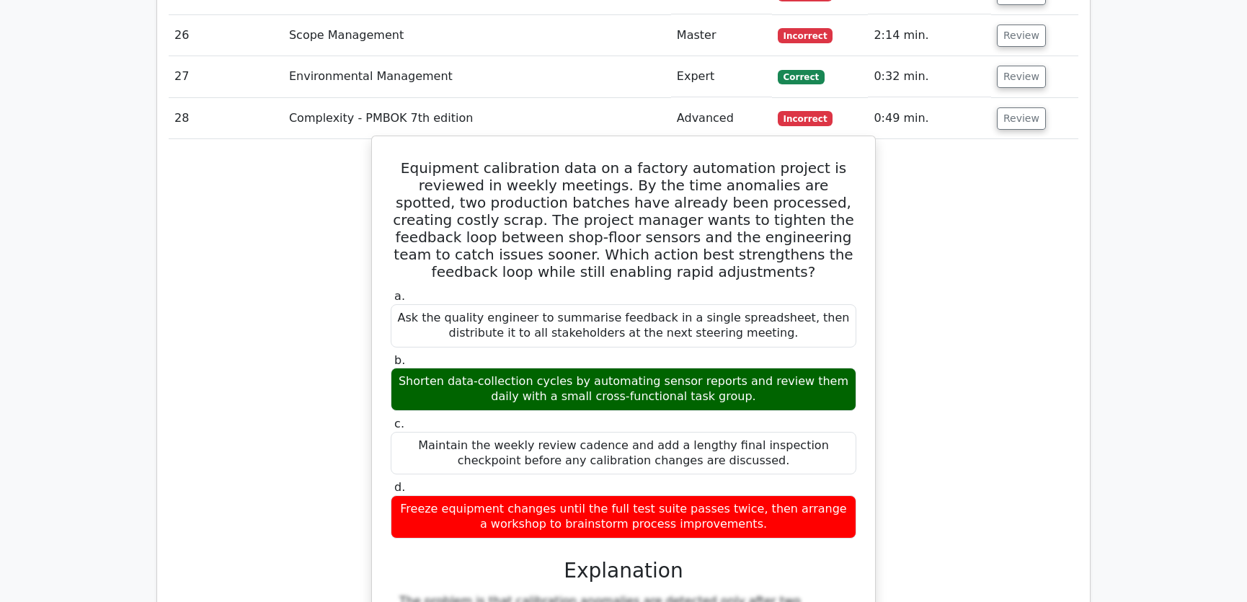
click at [811, 368] on div "Shorten data-collection cycles by automating sensor reports and review them dai…" at bounding box center [624, 389] width 466 height 43
drag, startPoint x: 393, startPoint y: 110, endPoint x: 765, endPoint y: 472, distance: 518.3
click at [765, 472] on div "Equipment calibration data on a factory automation project is reviewed in weekl…" at bounding box center [624, 507] width 492 height 730
copy div "Equipment calibration data on a factory automation project is reviewed in weekl…"
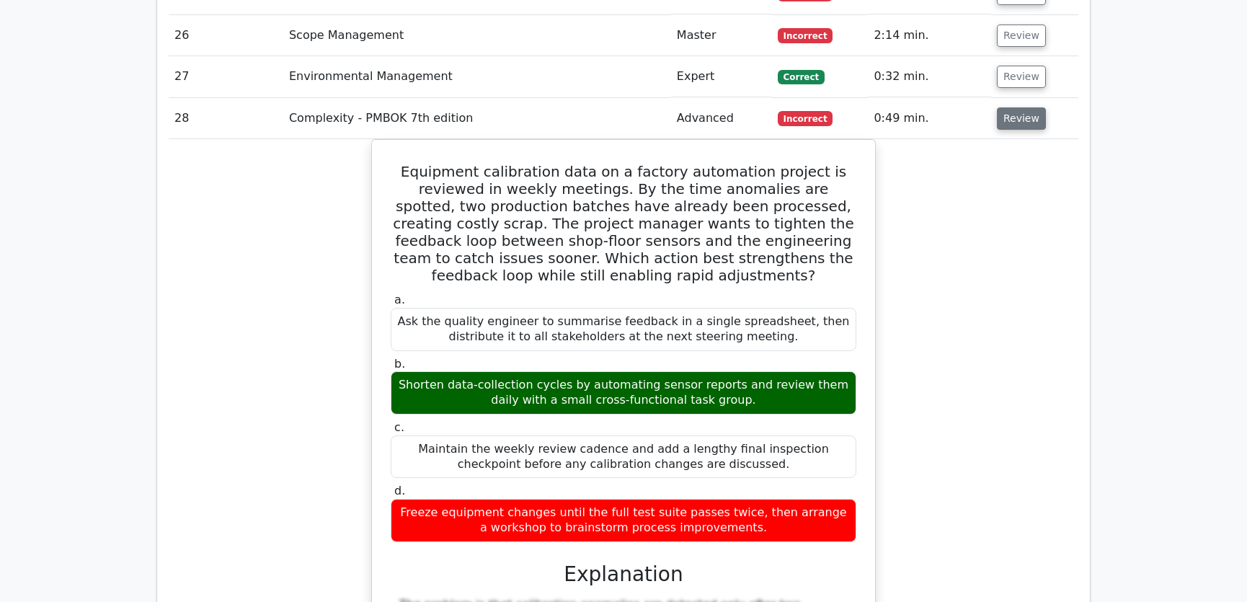
click at [1020, 107] on button "Review" at bounding box center [1021, 118] width 49 height 22
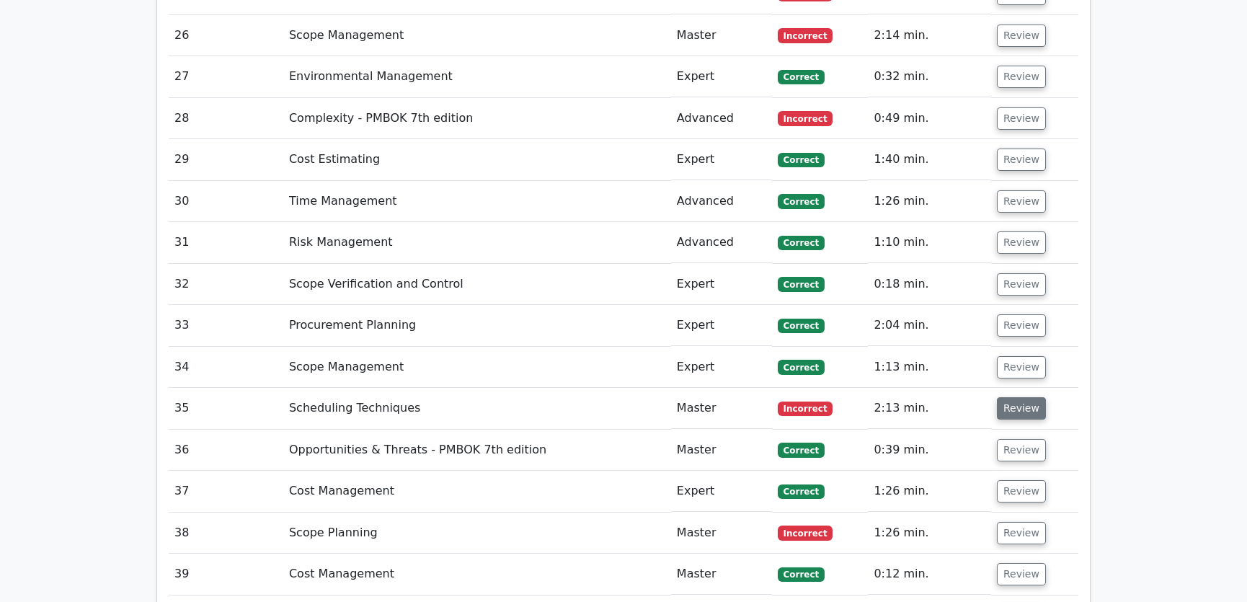
click at [1014, 397] on button "Review" at bounding box center [1021, 408] width 49 height 22
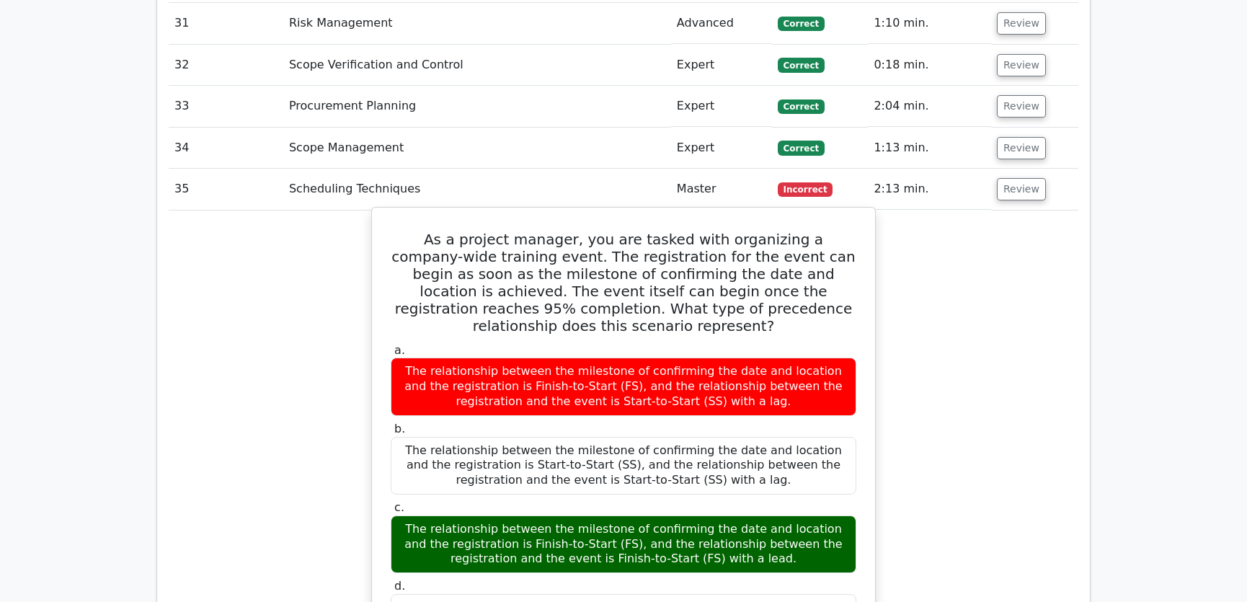
scroll to position [3494, 0]
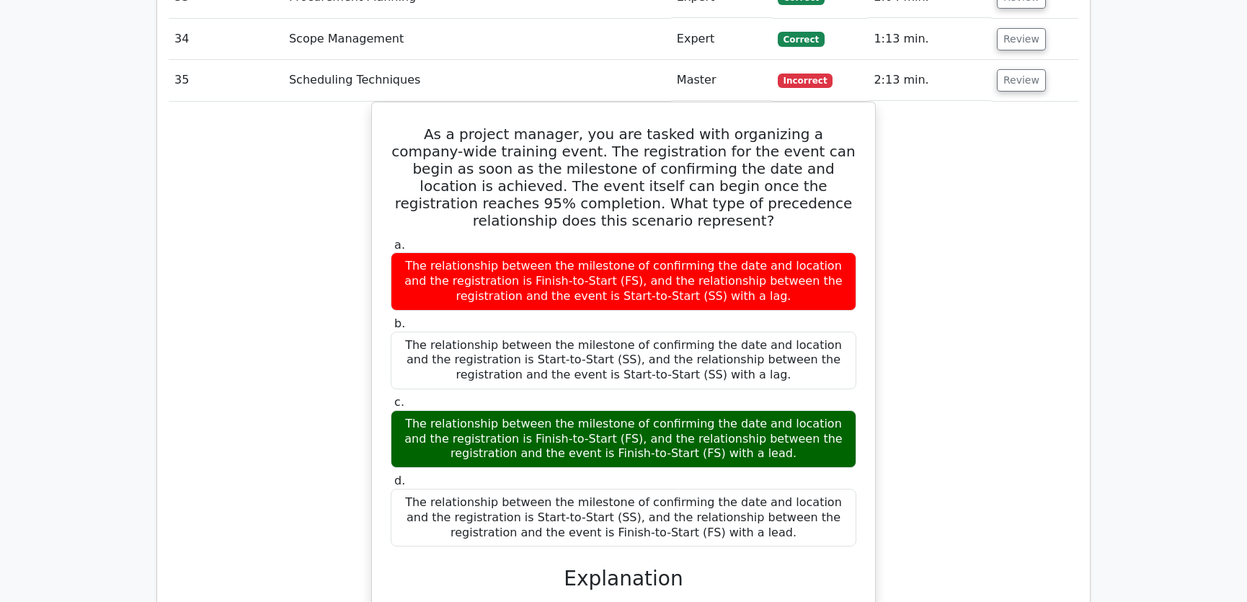
click at [1006, 391] on div "As a project manager, you are tasked with organizing a company-wide training ev…" at bounding box center [624, 436] width 910 height 668
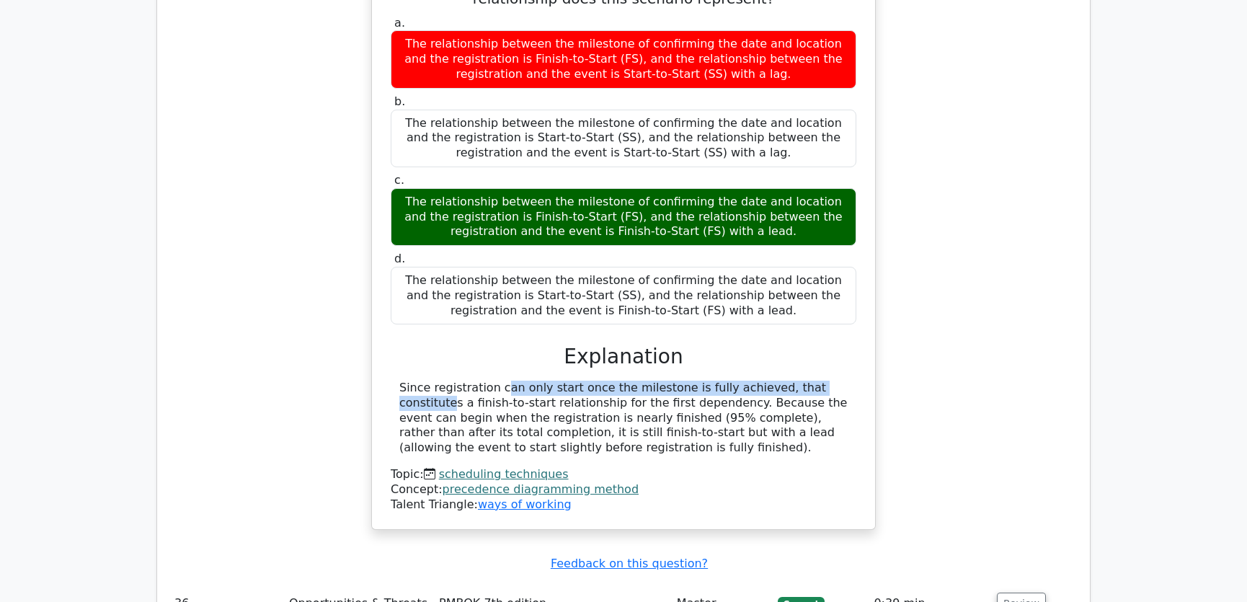
drag, startPoint x: 414, startPoint y: 316, endPoint x: 744, endPoint y: 316, distance: 330.1
click at [744, 381] on div "Since registration can only start once the milestone is fully achieved, that co…" at bounding box center [623, 418] width 448 height 75
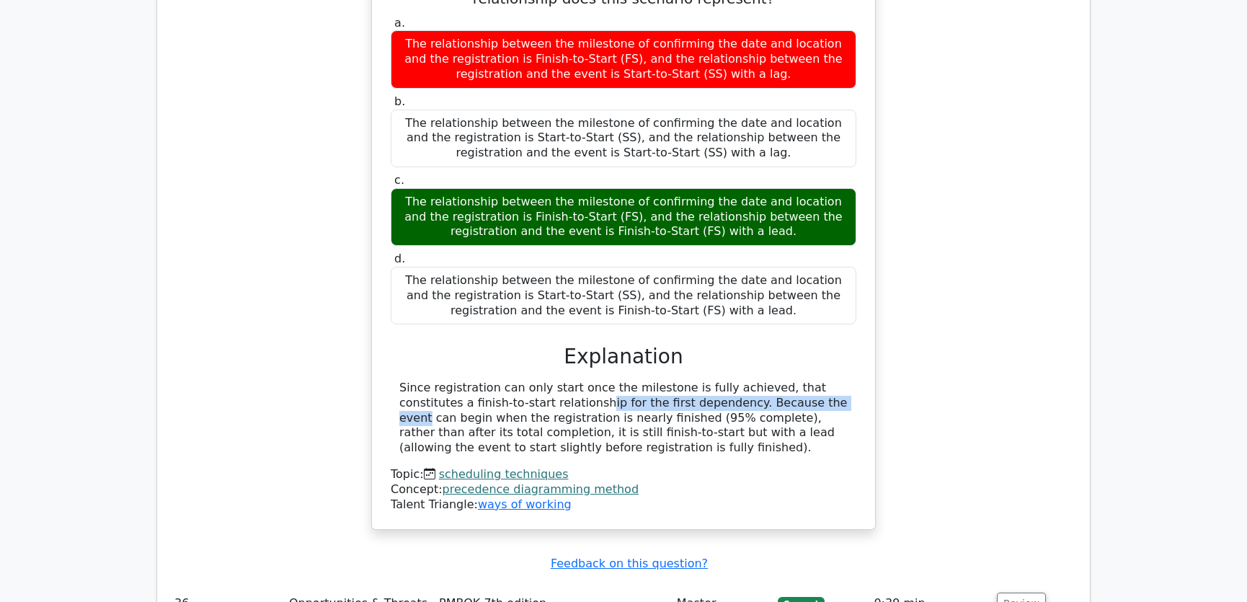
drag, startPoint x: 439, startPoint y: 328, endPoint x: 669, endPoint y: 324, distance: 229.9
click at [669, 381] on div "Since registration can only start once the milestone is fully achieved, that co…" at bounding box center [623, 418] width 448 height 75
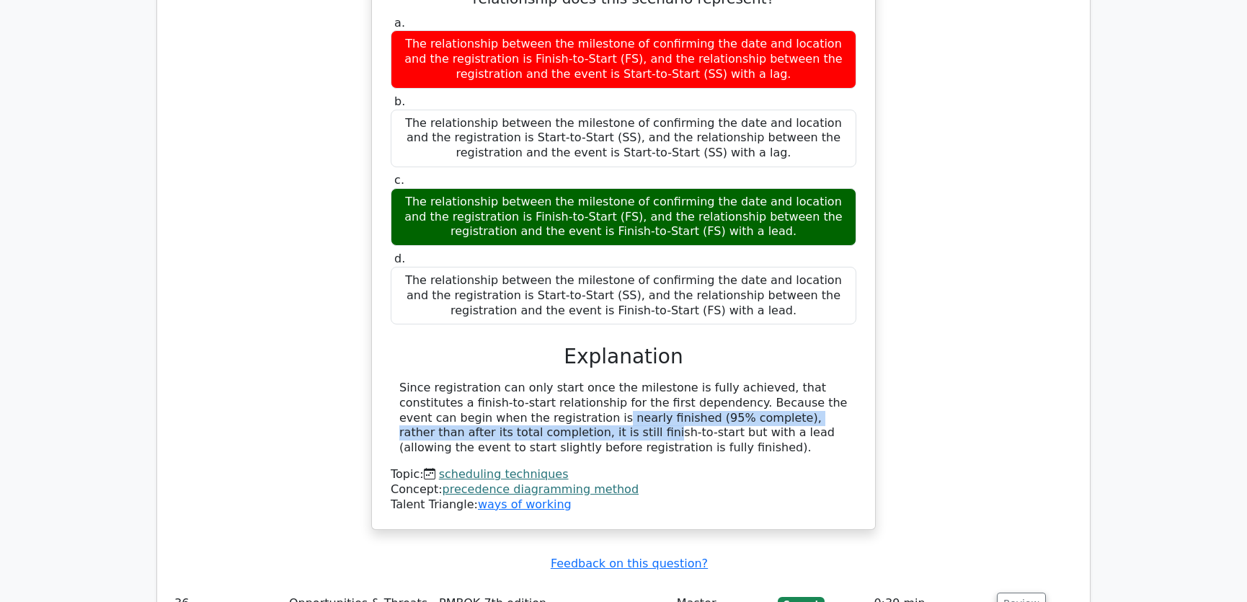
drag, startPoint x: 410, startPoint y: 344, endPoint x: 848, endPoint y: 343, distance: 437.5
click at [848, 381] on div "Since registration can only start once the milestone is fully achieved, that co…" at bounding box center [624, 418] width 466 height 75
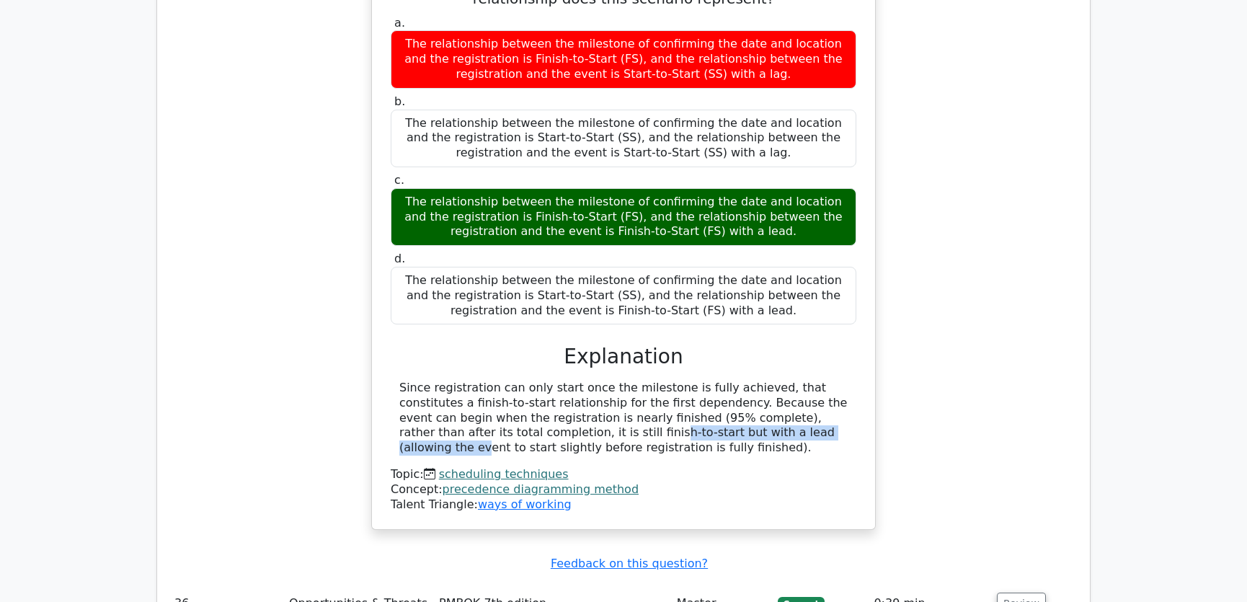
drag, startPoint x: 399, startPoint y: 360, endPoint x: 590, endPoint y: 360, distance: 191.0
click at [590, 381] on div "Since registration can only start once the milestone is fully achieved, that co…" at bounding box center [623, 418] width 448 height 75
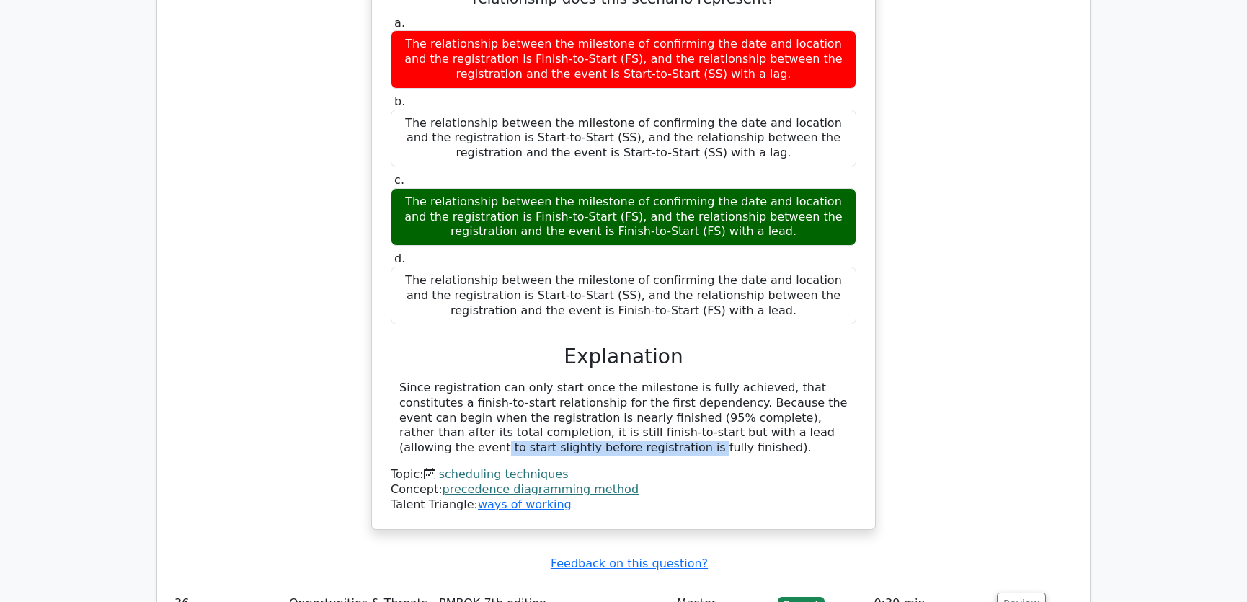
drag, startPoint x: 602, startPoint y: 357, endPoint x: 809, endPoint y: 357, distance: 207.6
click at [809, 381] on div "Since registration can only start once the milestone is fully achieved, that co…" at bounding box center [623, 418] width 448 height 75
click at [473, 381] on div "Since registration can only start once the milestone is fully achieved, that co…" at bounding box center [623, 418] width 448 height 75
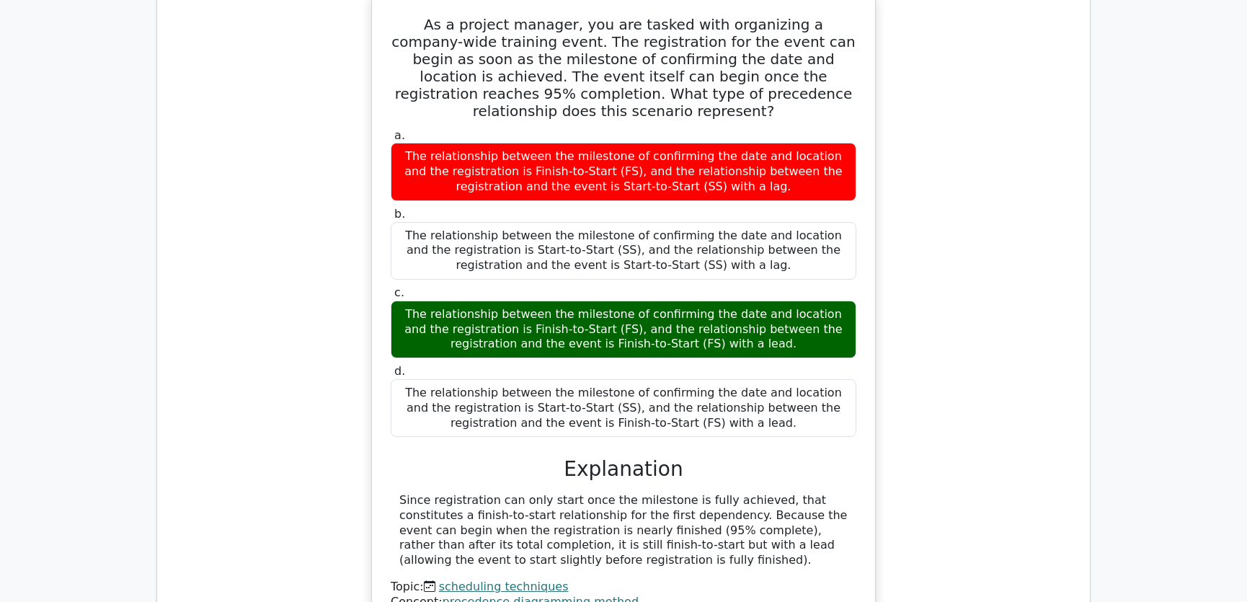
click at [951, 295] on div "As a project manager, you are tasked with organizing a company-wide training ev…" at bounding box center [624, 326] width 910 height 668
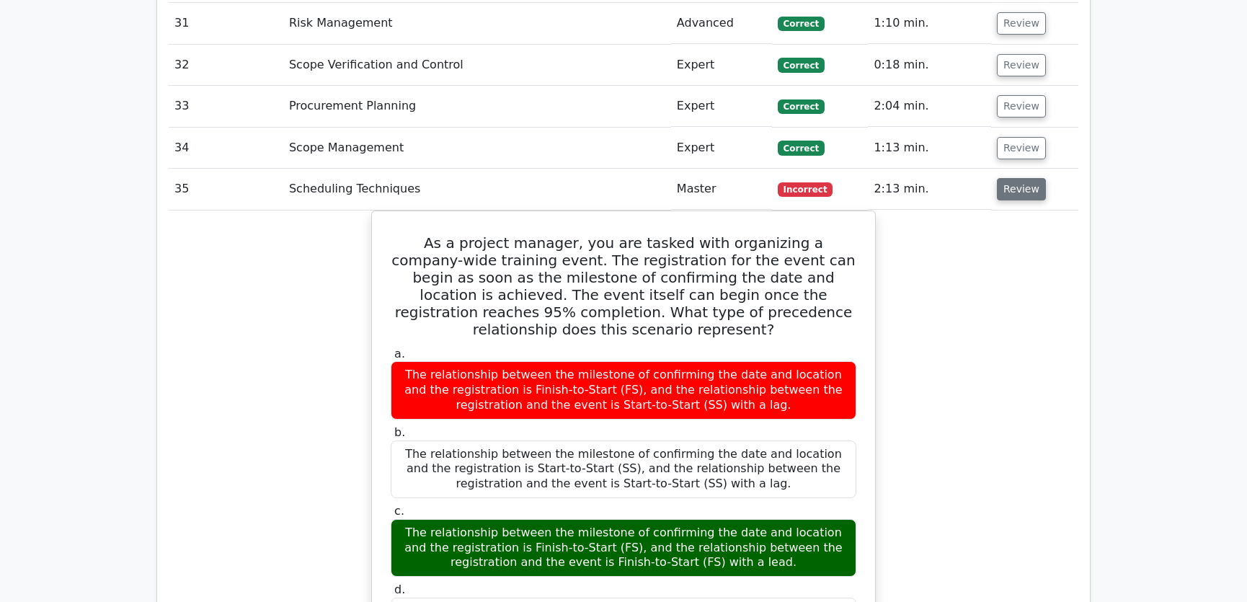
click at [1026, 178] on button "Review" at bounding box center [1021, 189] width 49 height 22
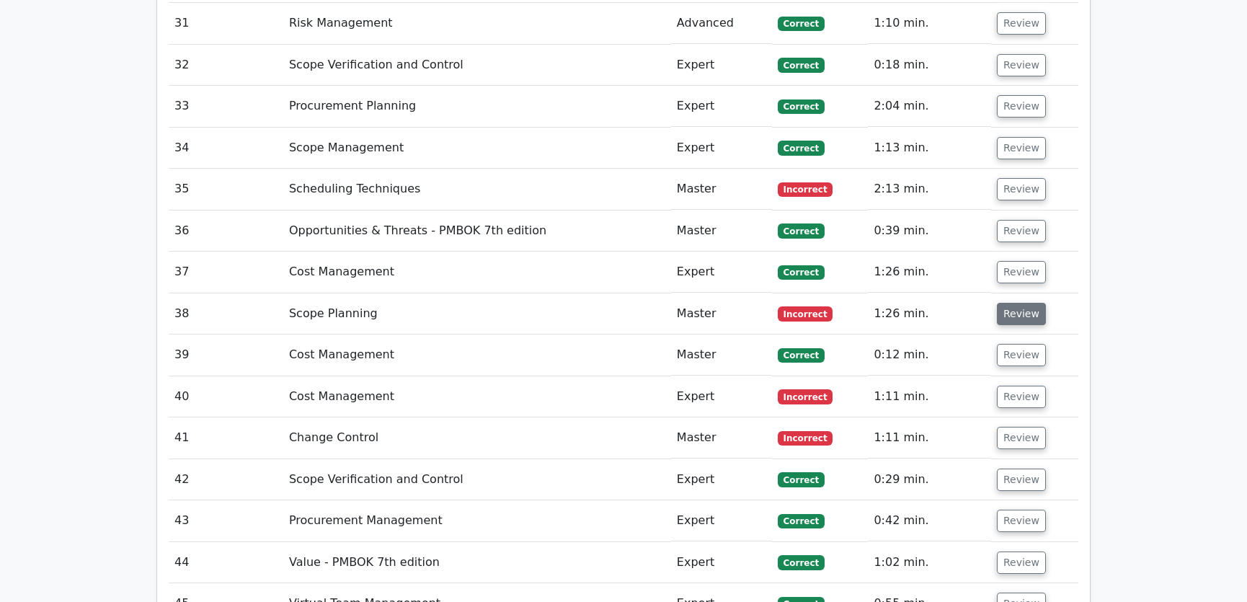
click at [1019, 303] on button "Review" at bounding box center [1021, 314] width 49 height 22
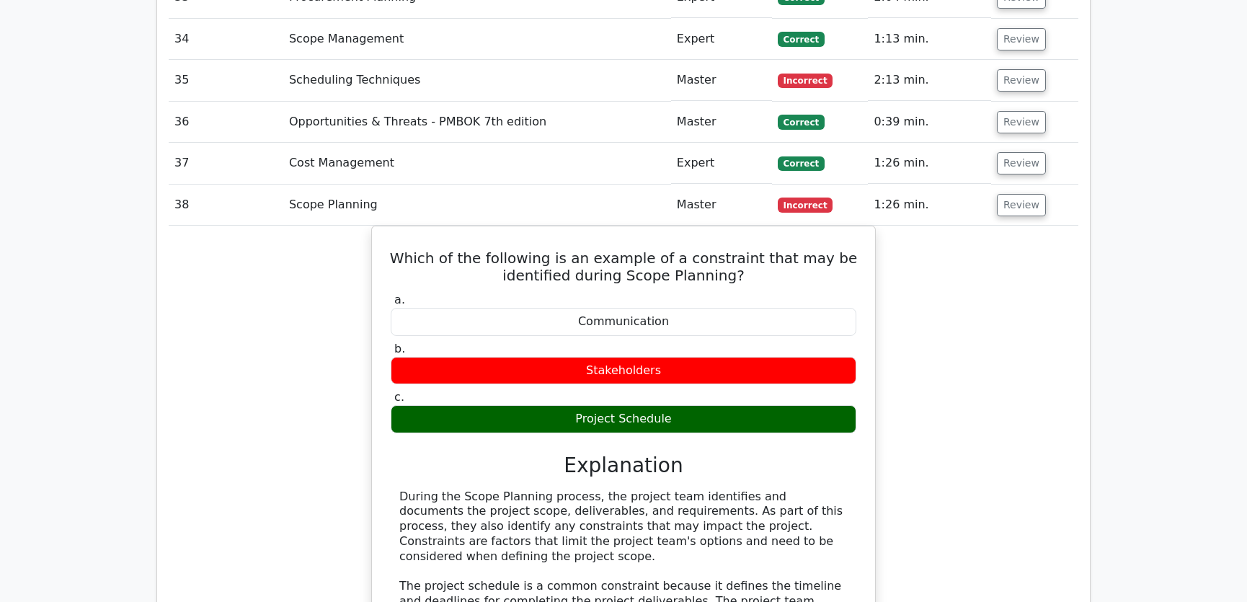
scroll to position [3603, 0]
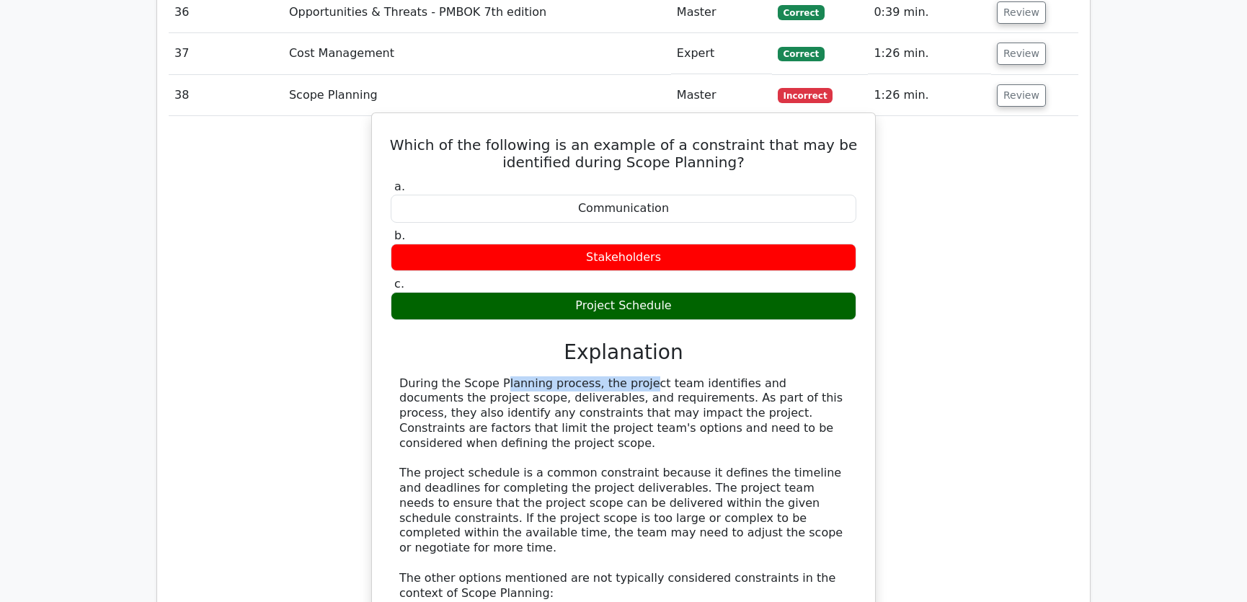
drag, startPoint x: 404, startPoint y: 326, endPoint x: 545, endPoint y: 330, distance: 141.3
click at [545, 376] on div "During the Scope Planning process, the project team identifies and documents th…" at bounding box center [623, 563] width 448 height 375
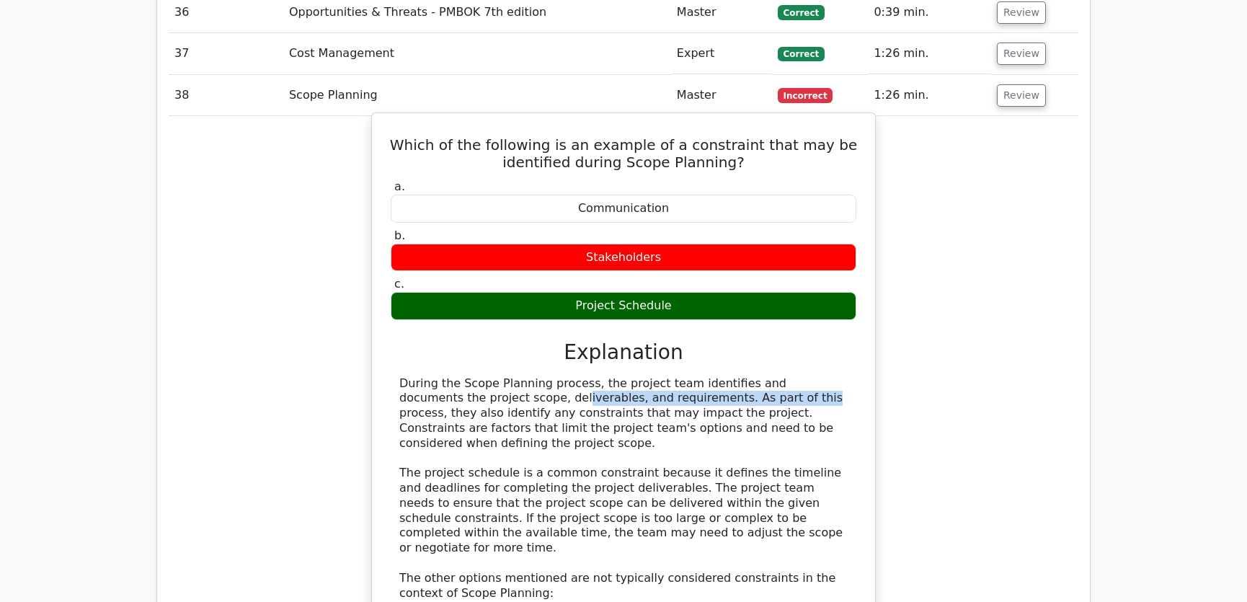
drag, startPoint x: 404, startPoint y: 343, endPoint x: 633, endPoint y: 344, distance: 229.2
click at [633, 376] on div "During the Scope Planning process, the project team identifies and documents th…" at bounding box center [623, 563] width 448 height 375
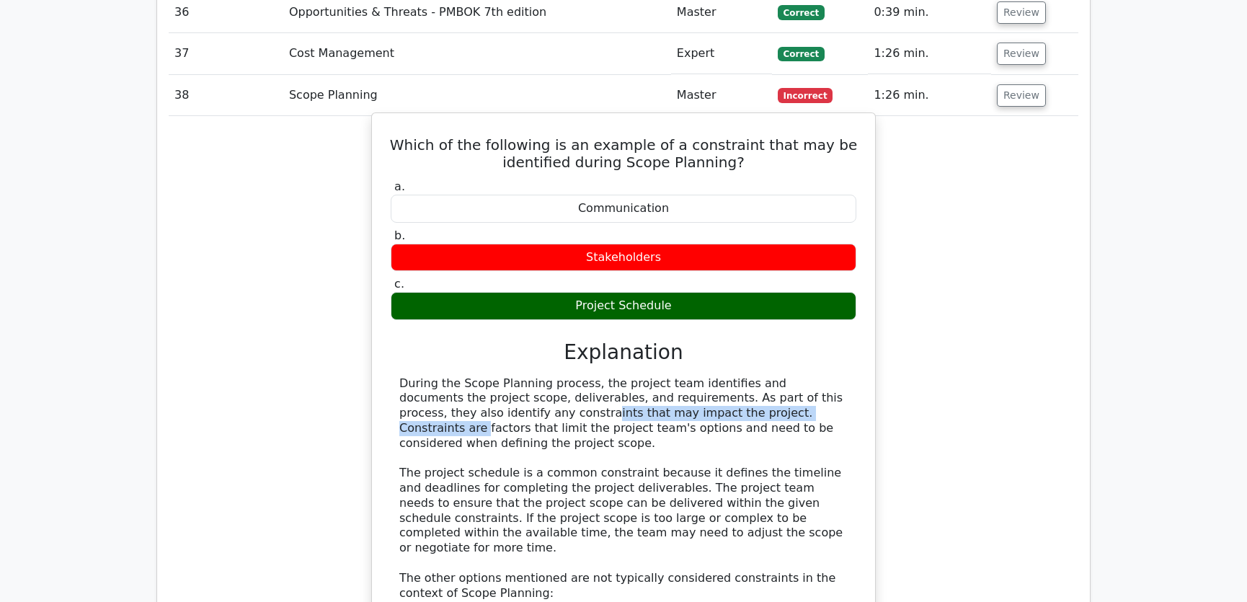
drag, startPoint x: 414, startPoint y: 357, endPoint x: 668, endPoint y: 360, distance: 254.4
click at [668, 376] on div "During the Scope Planning process, the project team identifies and documents th…" at bounding box center [623, 563] width 448 height 375
drag, startPoint x: 675, startPoint y: 356, endPoint x: 815, endPoint y: 357, distance: 140.5
click at [815, 376] on div "During the Scope Planning process, the project team identifies and documents th…" at bounding box center [623, 563] width 448 height 375
drag, startPoint x: 461, startPoint y: 372, endPoint x: 811, endPoint y: 372, distance: 349.5
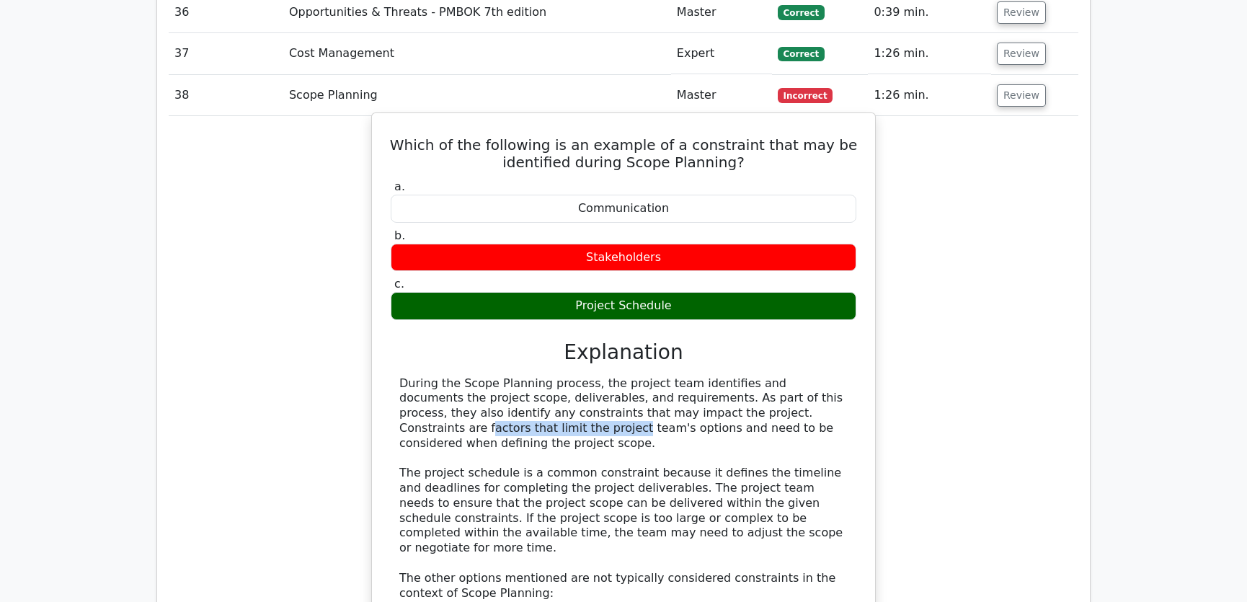
click at [811, 376] on div "During the Scope Planning process, the project team identifies and documents th…" at bounding box center [623, 563] width 448 height 375
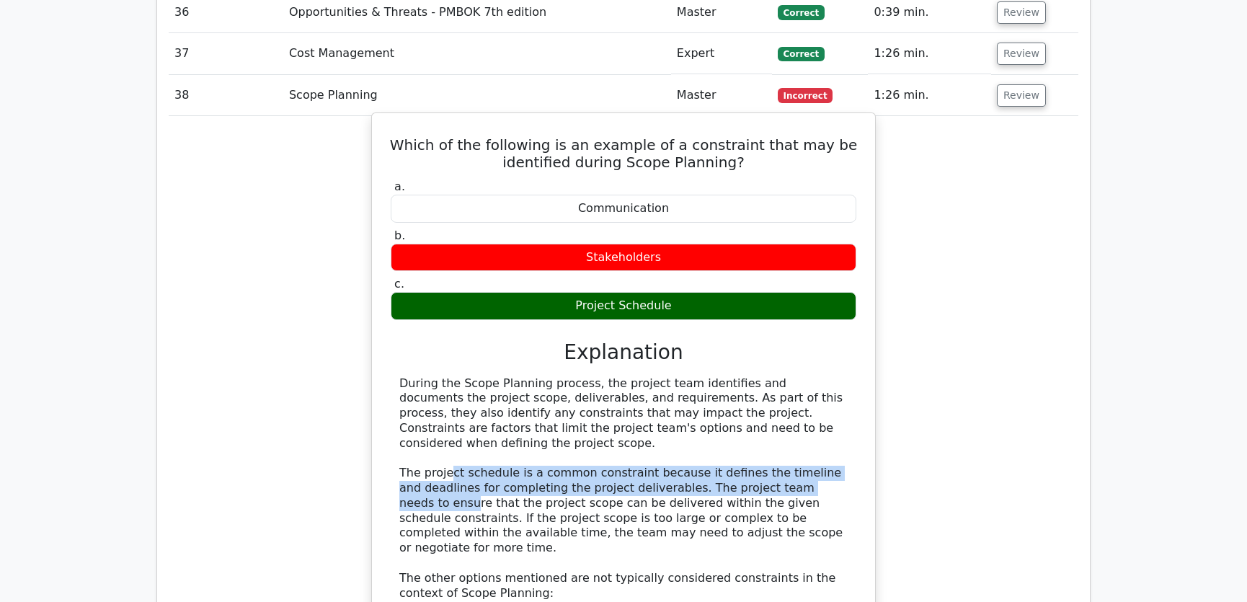
drag, startPoint x: 448, startPoint y: 414, endPoint x: 821, endPoint y: 422, distance: 373.4
click at [821, 422] on div "During the Scope Planning process, the project team identifies and documents th…" at bounding box center [623, 563] width 448 height 375
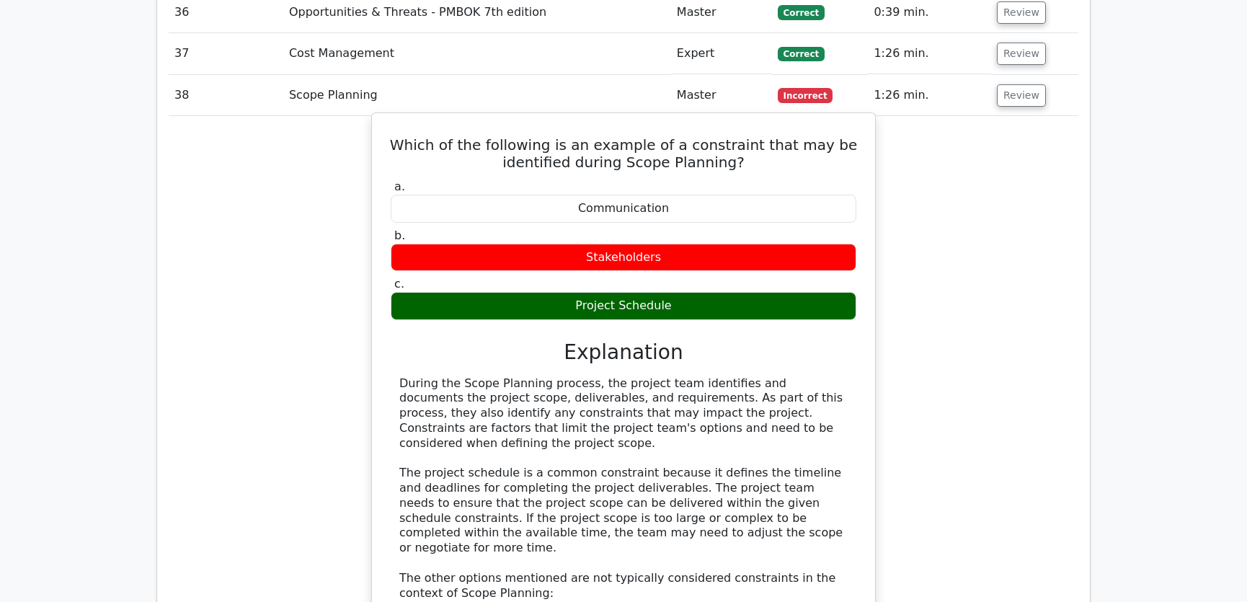
click at [522, 450] on div "During the Scope Planning process, the project team identifies and documents th…" at bounding box center [623, 563] width 448 height 375
drag, startPoint x: 534, startPoint y: 432, endPoint x: 662, endPoint y: 432, distance: 128.3
click at [662, 432] on div "During the Scope Planning process, the project team identifies and documents th…" at bounding box center [623, 563] width 448 height 375
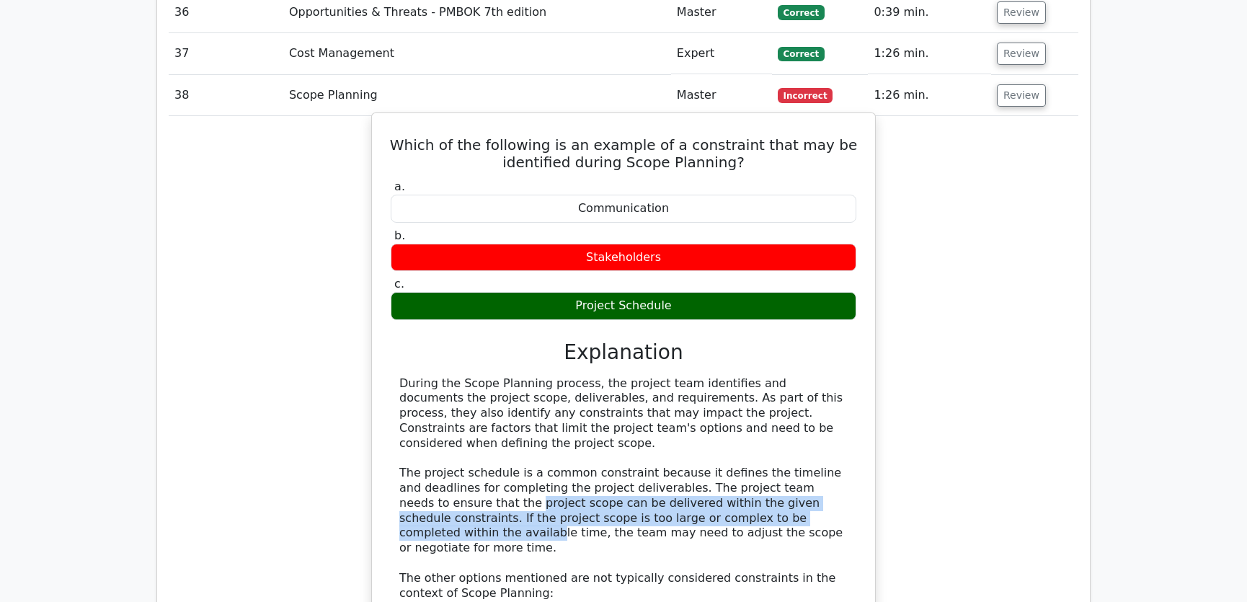
drag, startPoint x: 445, startPoint y: 447, endPoint x: 775, endPoint y: 461, distance: 330.4
click at [775, 461] on div "During the Scope Planning process, the project team identifies and documents th…" at bounding box center [623, 563] width 448 height 375
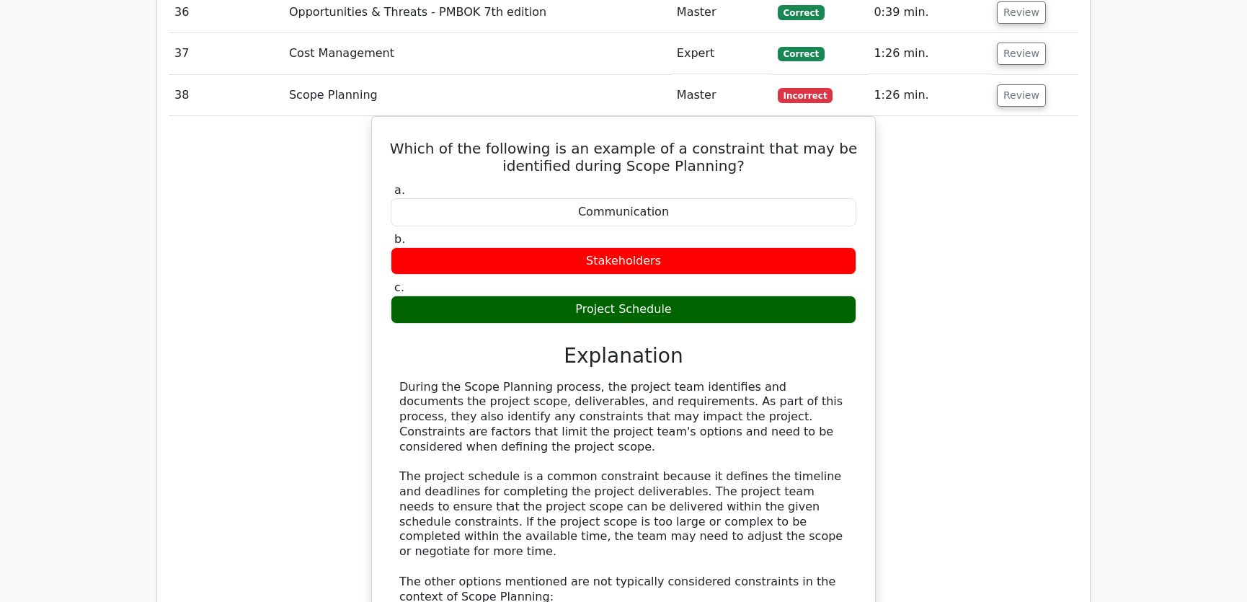
click at [1015, 437] on div "Which of the following is an example of a constraint that may be identified dur…" at bounding box center [624, 473] width 910 height 715
click at [1013, 84] on button "Review" at bounding box center [1021, 95] width 49 height 22
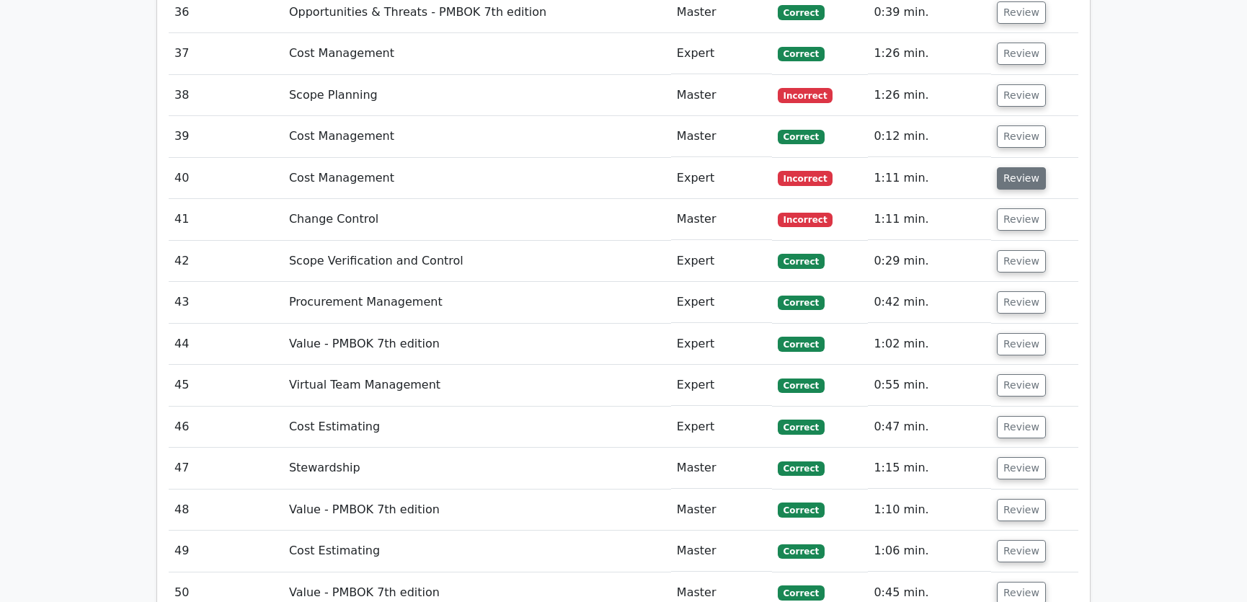
click at [1018, 167] on button "Review" at bounding box center [1021, 178] width 49 height 22
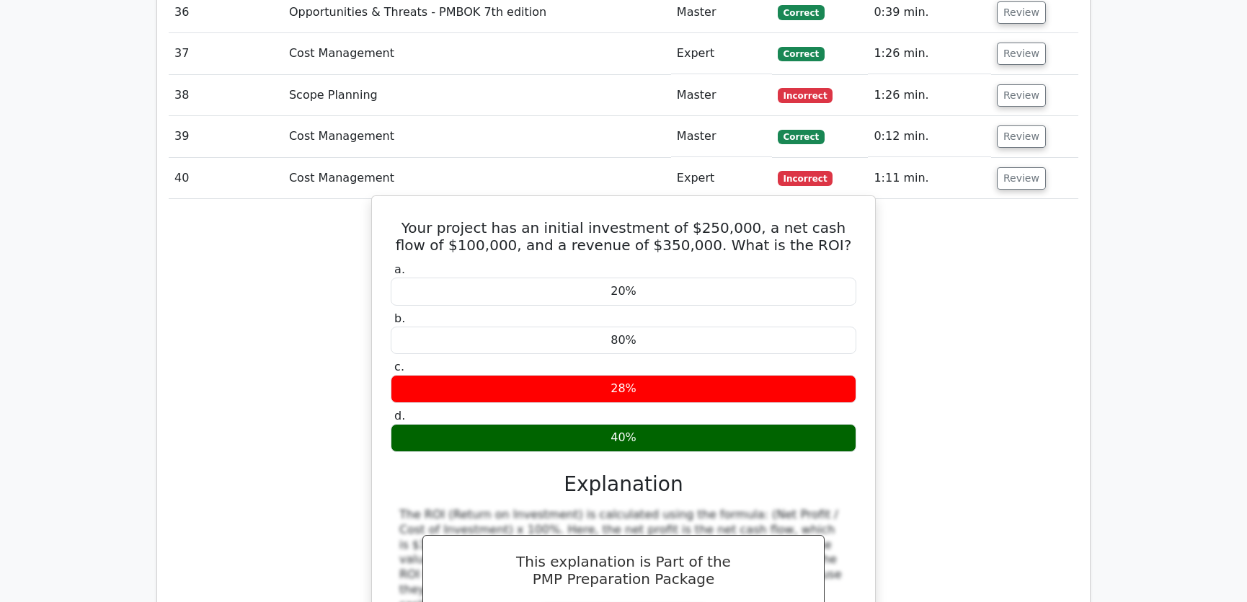
drag, startPoint x: 402, startPoint y: 169, endPoint x: 643, endPoint y: 382, distance: 321.2
click at [643, 382] on div "Your project has an initial investment of $250,000, a net cash flow of $100,000…" at bounding box center [624, 461] width 492 height 519
copy div "Your project has an initial investment of $250,000, a net cash flow of $100,000…"
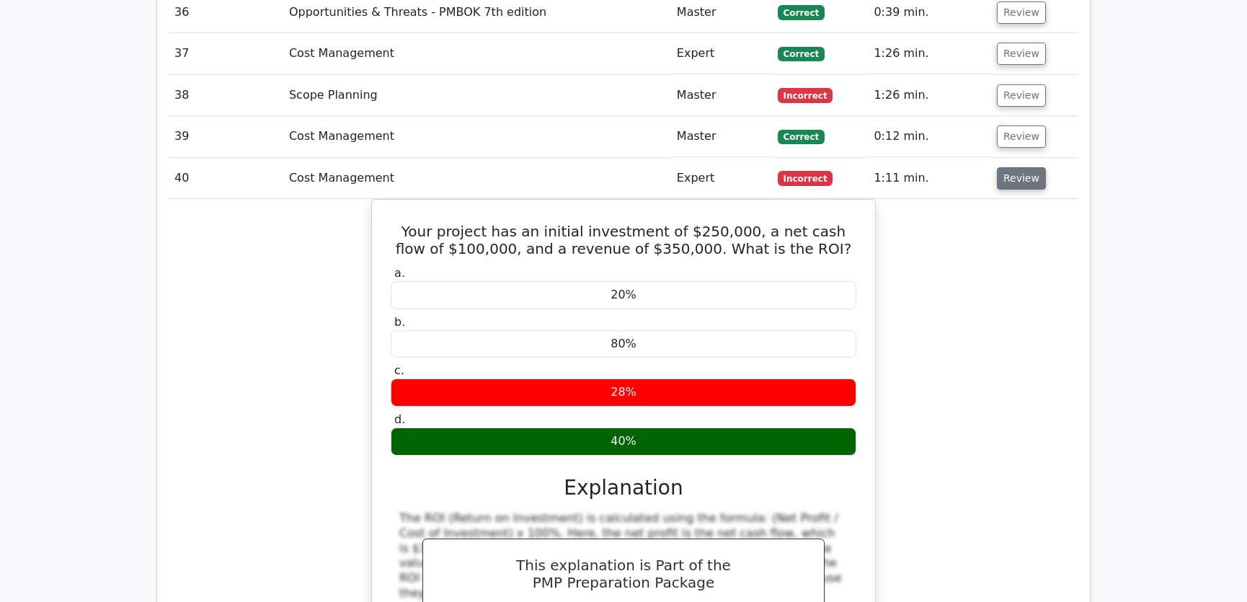
click at [1006, 167] on button "Review" at bounding box center [1021, 178] width 49 height 22
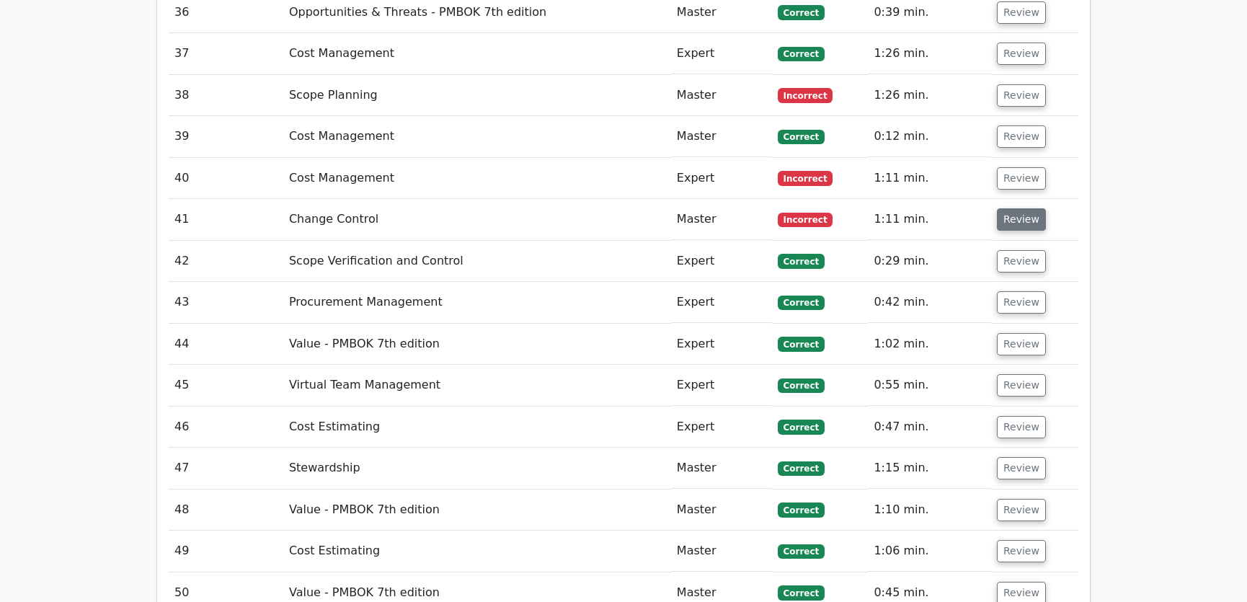
click at [1025, 208] on button "Review" at bounding box center [1021, 219] width 49 height 22
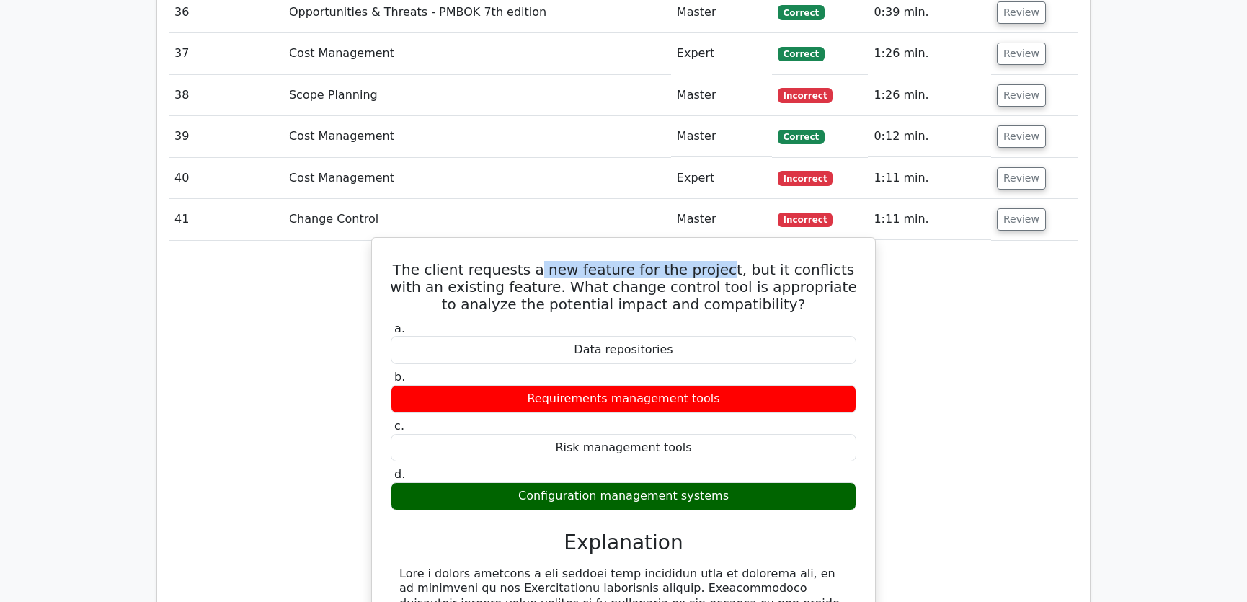
drag, startPoint x: 520, startPoint y: 215, endPoint x: 698, endPoint y: 216, distance: 178.7
click at [698, 261] on h5 "The client requests a new feature for the project, but it conflicts with an exi…" at bounding box center [623, 287] width 468 height 52
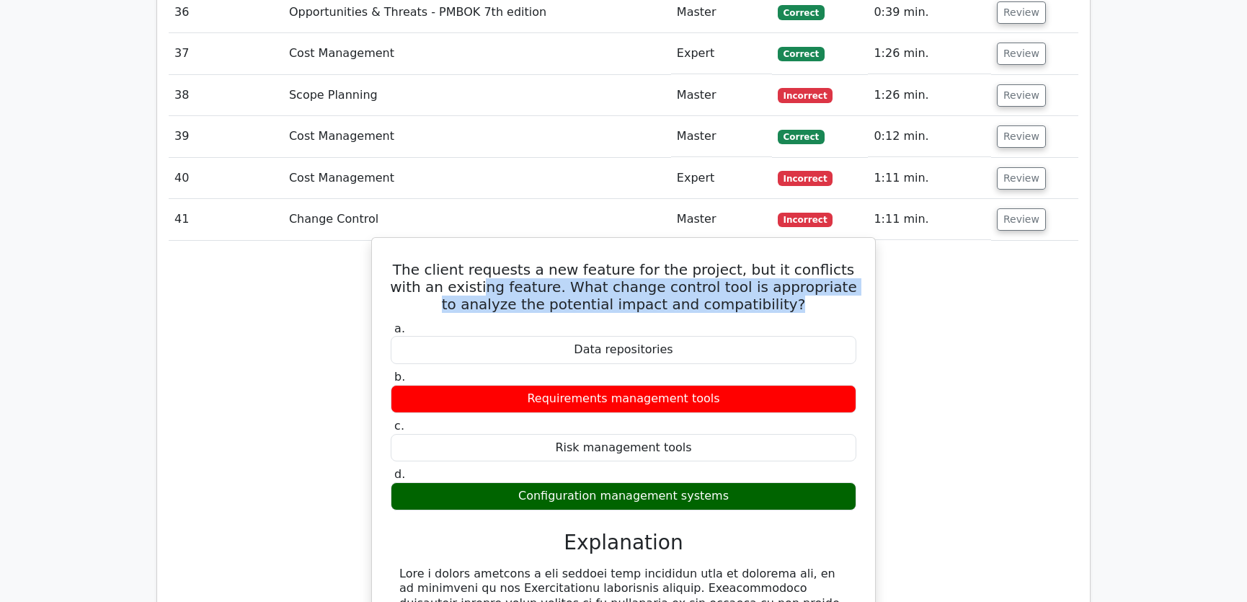
drag, startPoint x: 428, startPoint y: 230, endPoint x: 831, endPoint y: 246, distance: 403.2
click at [831, 261] on h5 "The client requests a new feature for the project, but it conflicts with an exi…" at bounding box center [623, 287] width 468 height 52
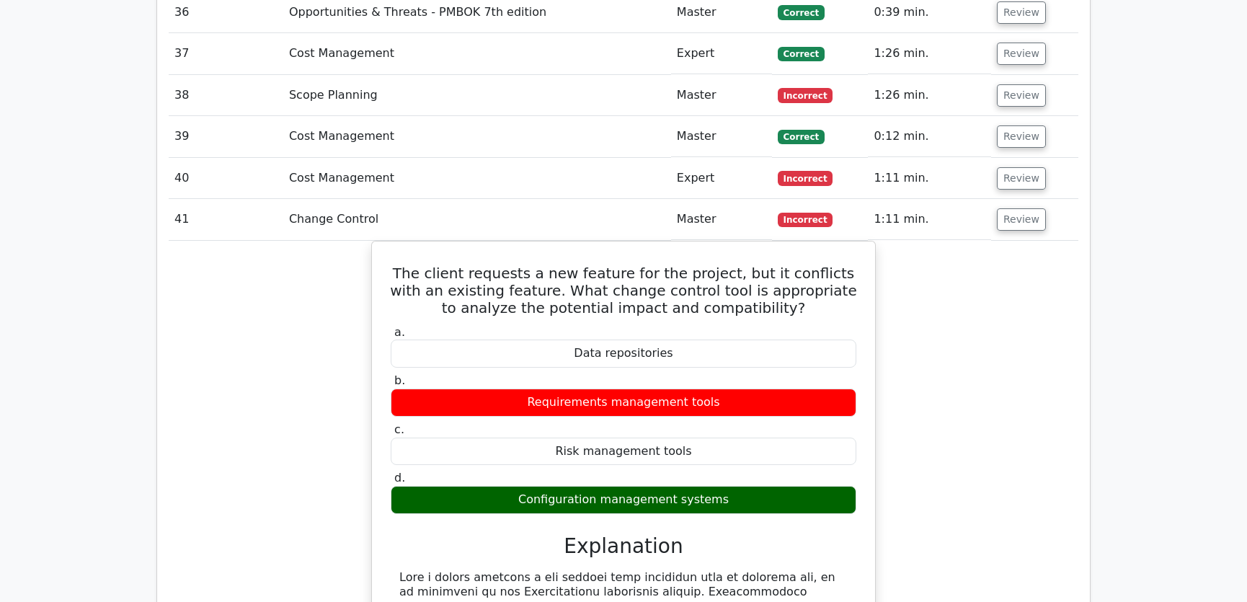
click at [1006, 427] on div "The client requests a new feature for the project, but it conflicts with an exi…" at bounding box center [624, 571] width 910 height 661
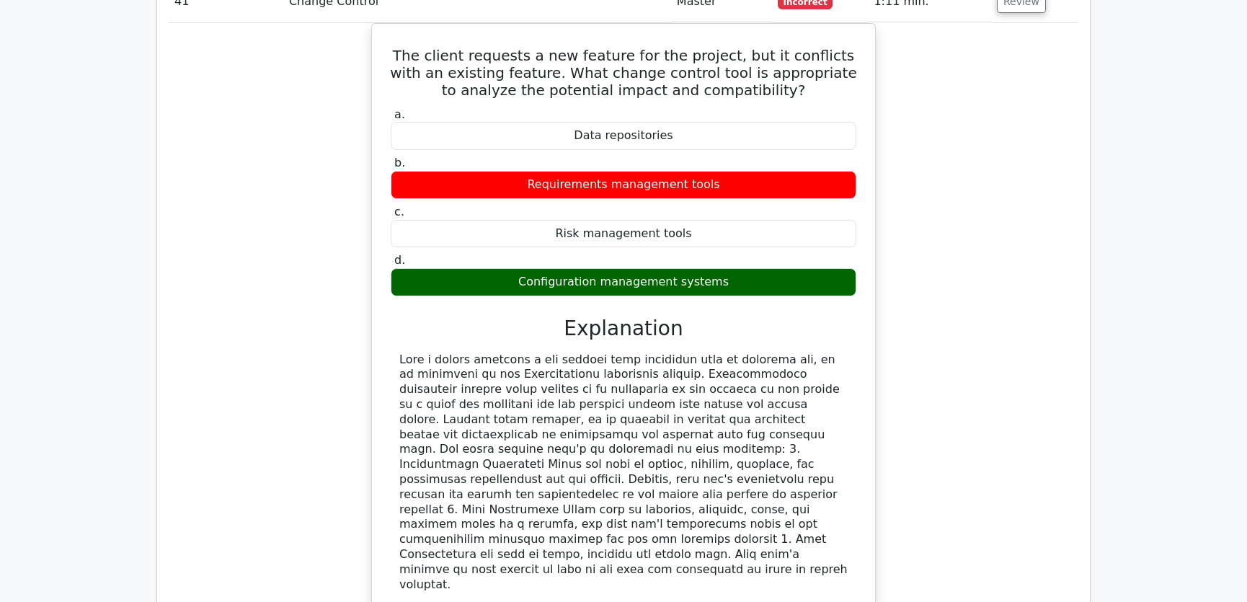
scroll to position [3931, 0]
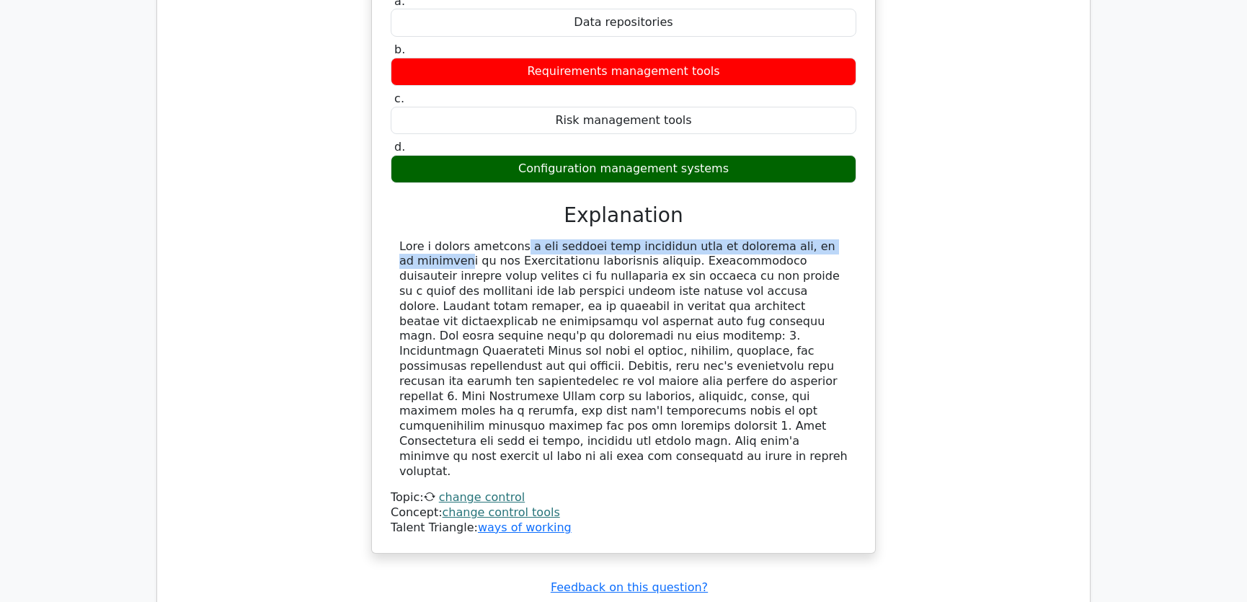
drag, startPoint x: 432, startPoint y: 187, endPoint x: 756, endPoint y: 191, distance: 323.6
click at [756, 239] on div at bounding box center [623, 359] width 448 height 240
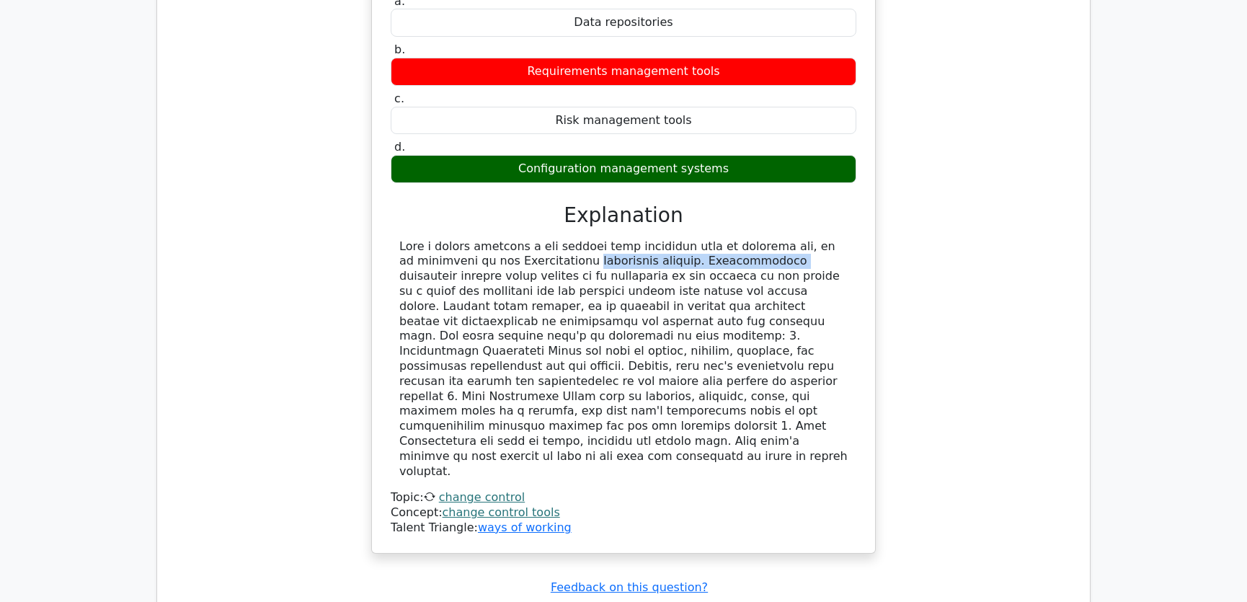
drag, startPoint x: 422, startPoint y: 207, endPoint x: 619, endPoint y: 208, distance: 196.7
click at [619, 239] on div at bounding box center [623, 359] width 448 height 240
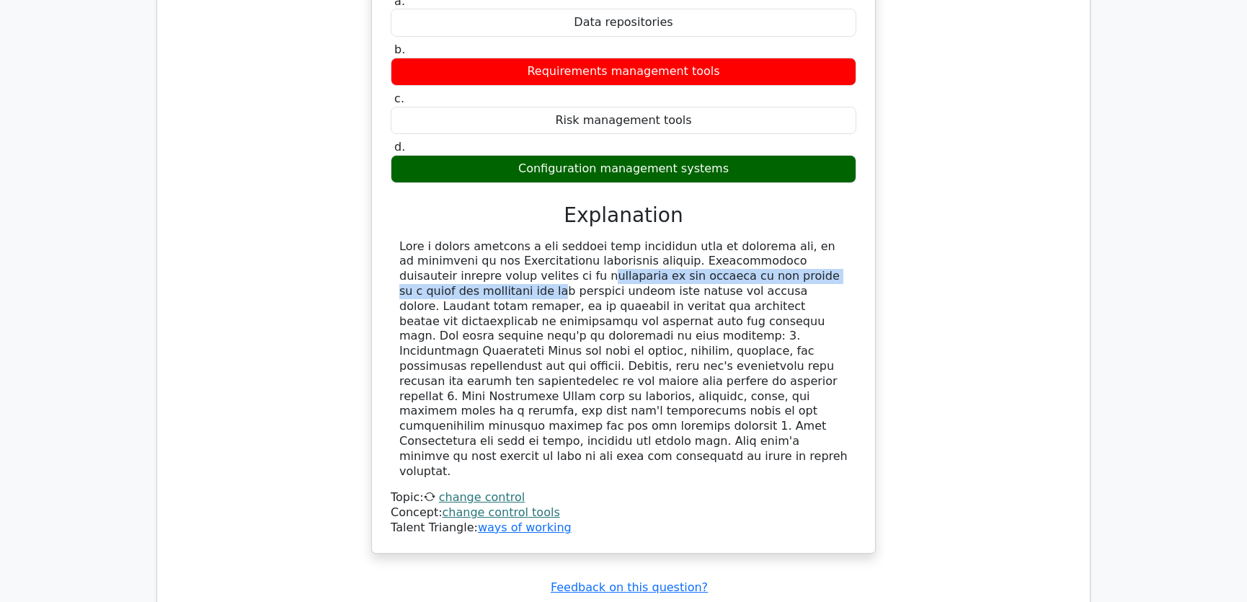
drag, startPoint x: 420, startPoint y: 218, endPoint x: 804, endPoint y: 221, distance: 384.1
click at [804, 239] on div at bounding box center [623, 359] width 448 height 240
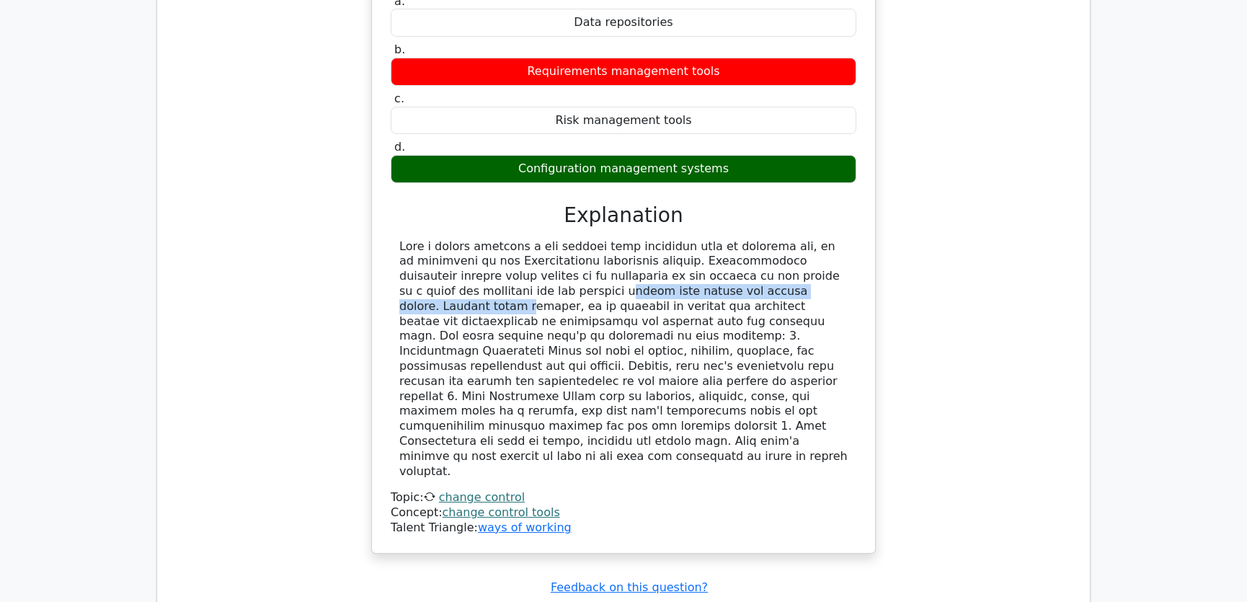
drag, startPoint x: 461, startPoint y: 235, endPoint x: 735, endPoint y: 237, distance: 274.6
click at [735, 239] on div at bounding box center [623, 359] width 448 height 240
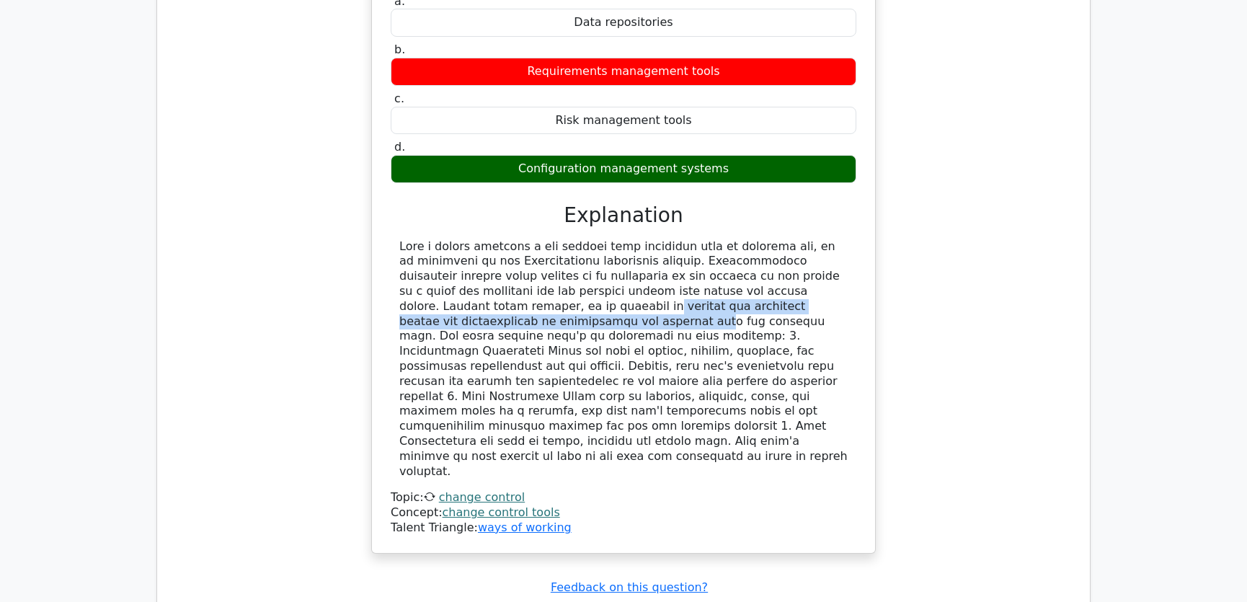
drag, startPoint x: 445, startPoint y: 249, endPoint x: 845, endPoint y: 251, distance: 399.3
click at [845, 251] on div at bounding box center [623, 359] width 448 height 240
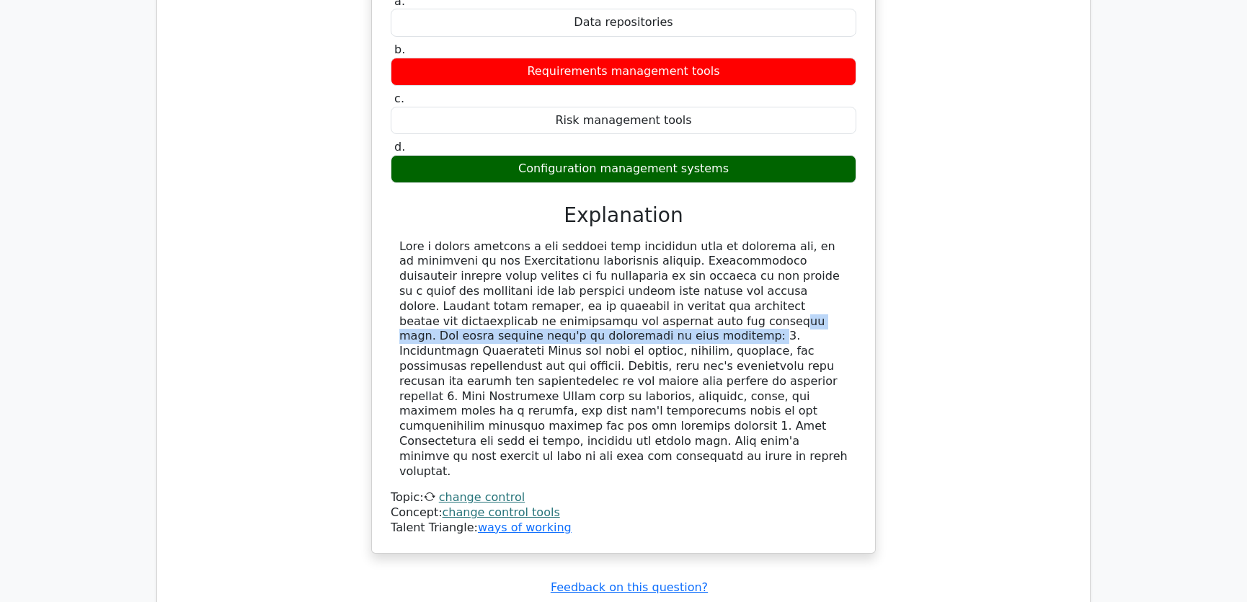
drag, startPoint x: 458, startPoint y: 263, endPoint x: 823, endPoint y: 265, distance: 365.4
click at [823, 265] on div at bounding box center [623, 359] width 448 height 240
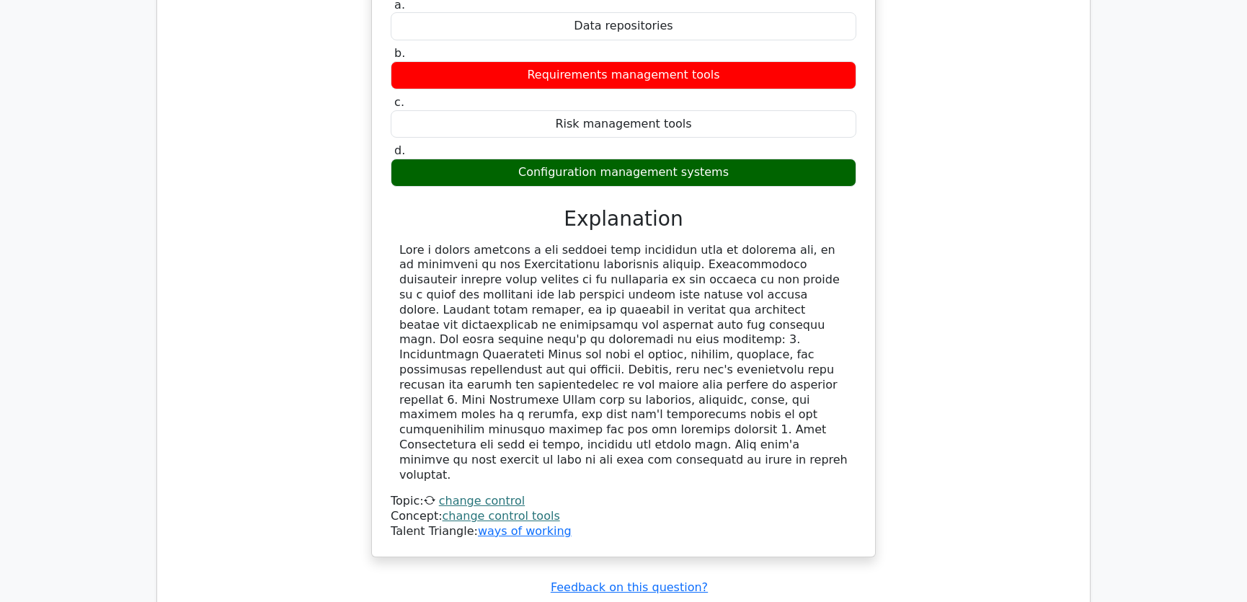
click at [997, 303] on div "The client requests a new feature for the project, but it conflicts with an exi…" at bounding box center [624, 244] width 910 height 661
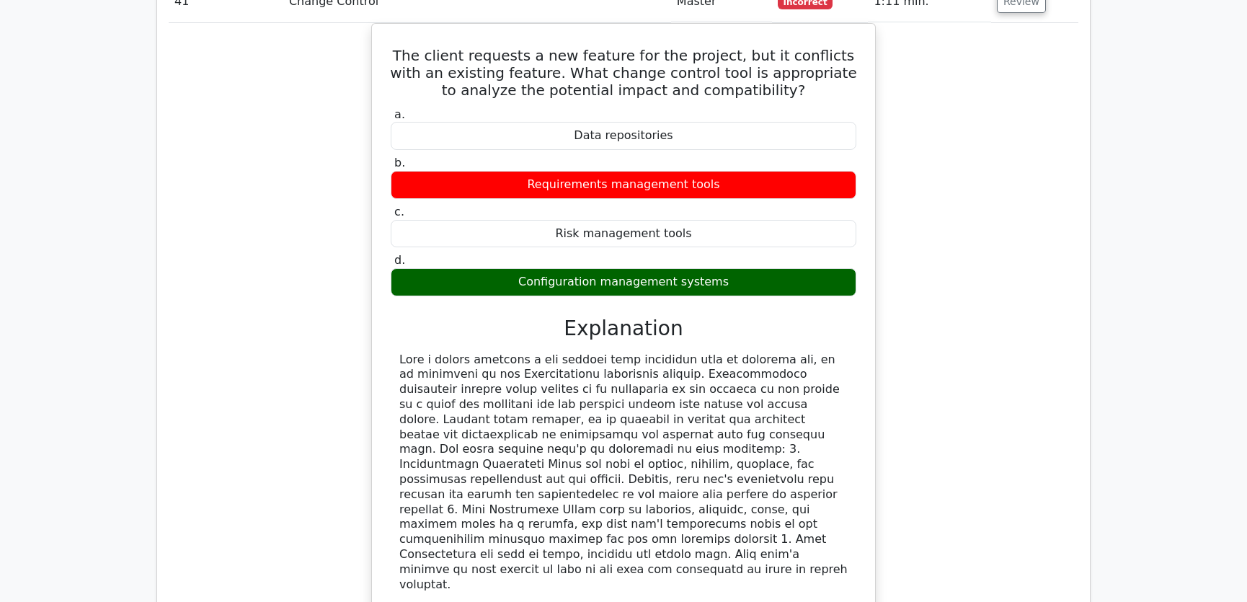
scroll to position [3603, 0]
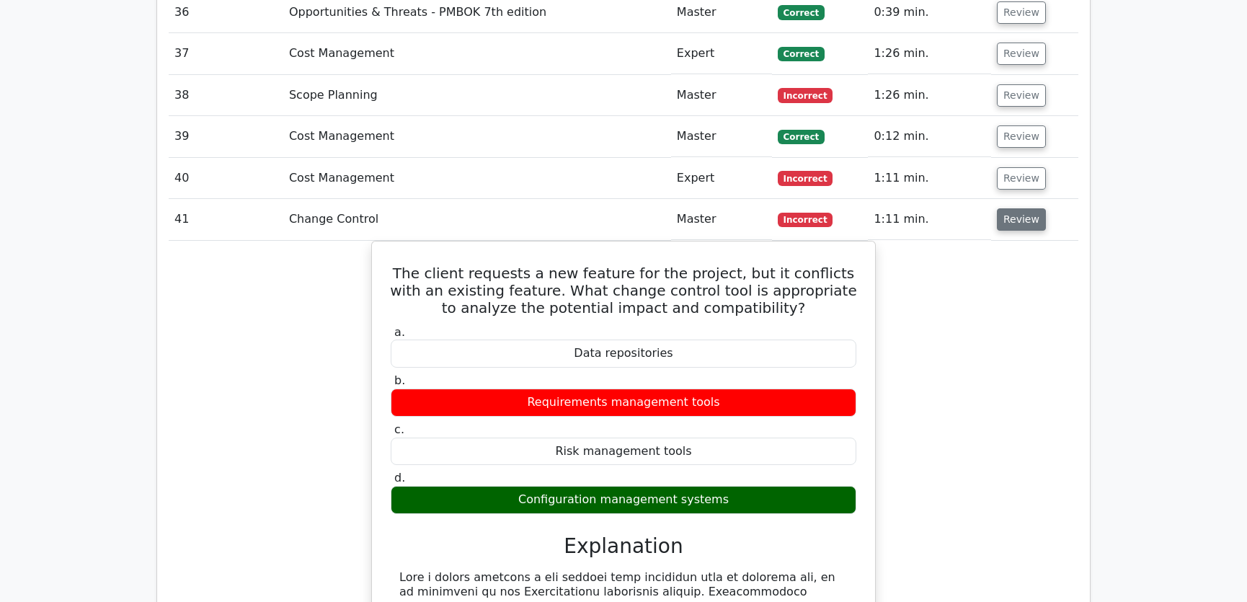
click at [1011, 208] on button "Review" at bounding box center [1021, 219] width 49 height 22
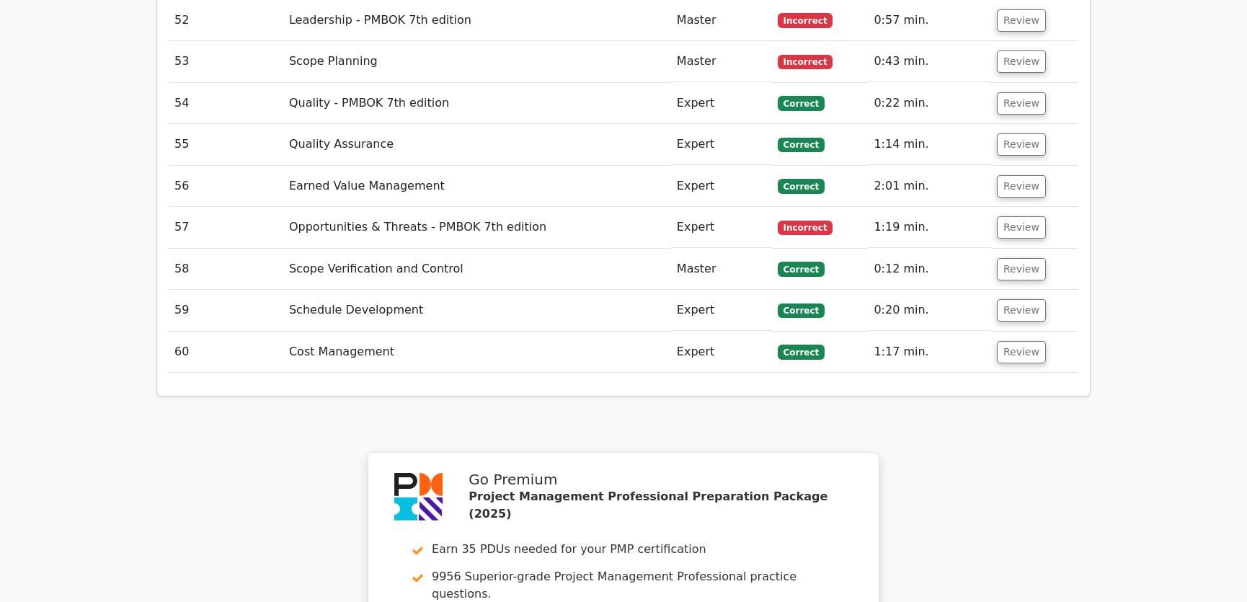
scroll to position [4040, 0]
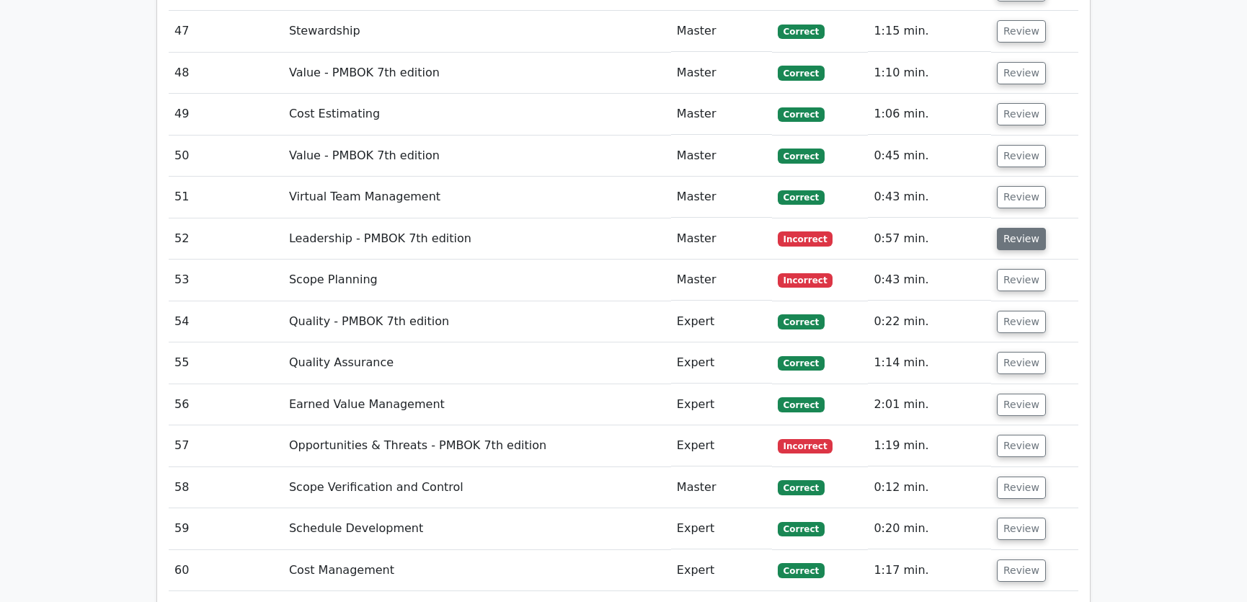
click at [1011, 228] on button "Review" at bounding box center [1021, 239] width 49 height 22
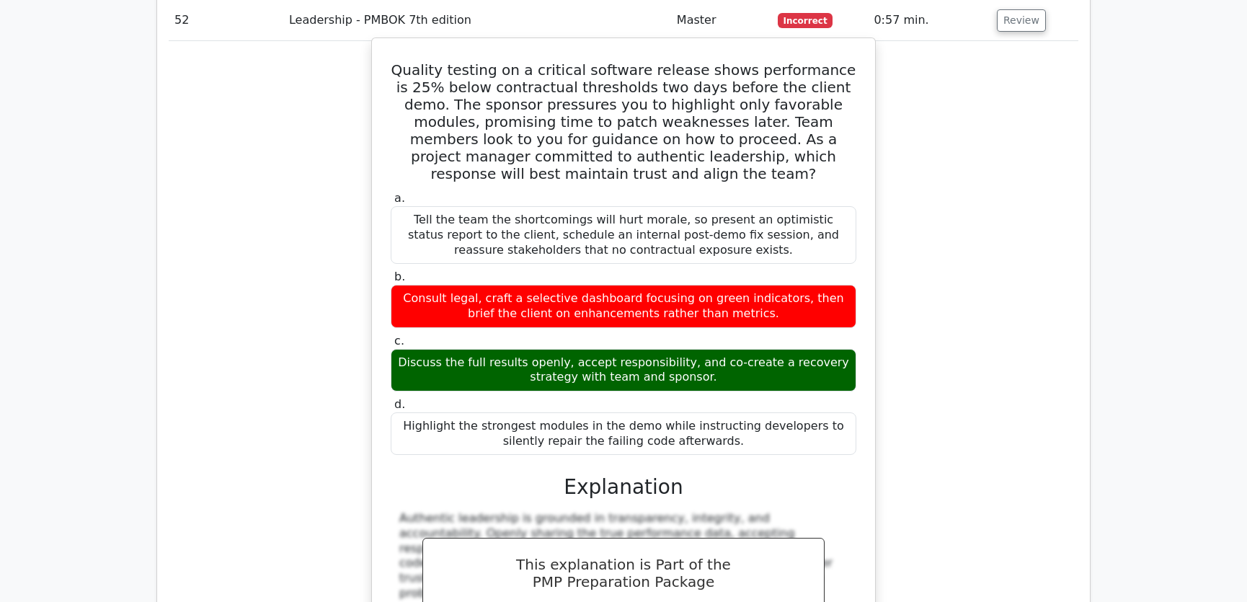
scroll to position [4149, 0]
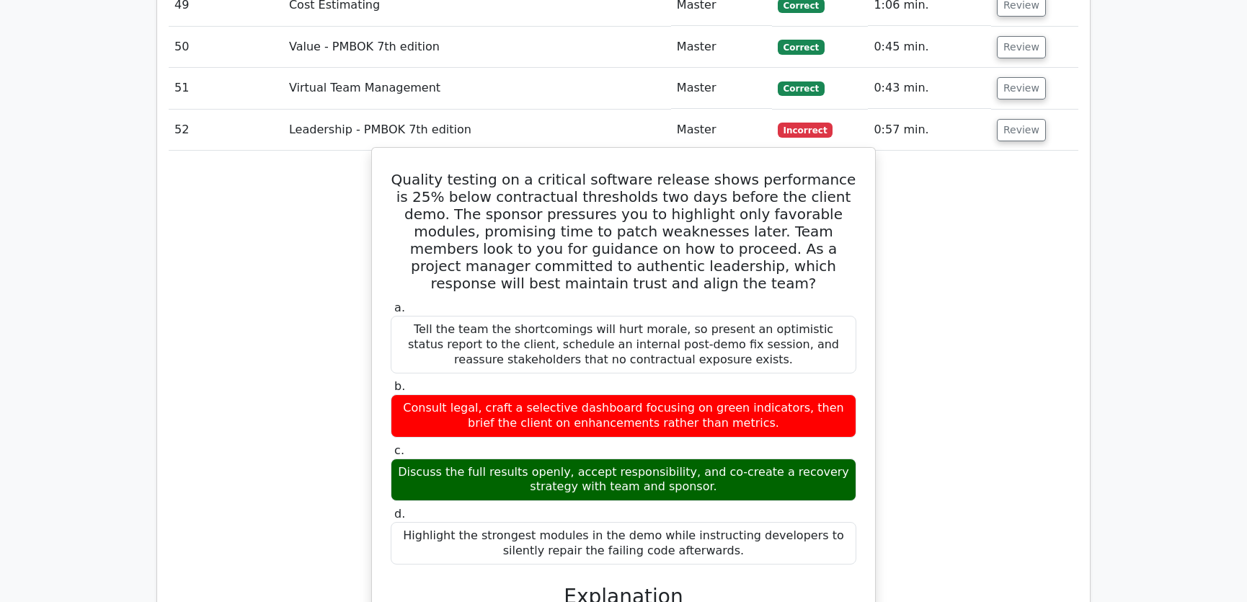
drag, startPoint x: 395, startPoint y: 120, endPoint x: 720, endPoint y: 492, distance: 493.9
click at [720, 492] on div "Quality testing on a critical software release shows performance is 25% below c…" at bounding box center [624, 534] width 492 height 760
copy div "Quality testing on a critical software release shows performance is 25% below c…"
click at [771, 458] on div "Discuss the full results openly, accept responsibility, and co-create a recover…" at bounding box center [624, 479] width 466 height 43
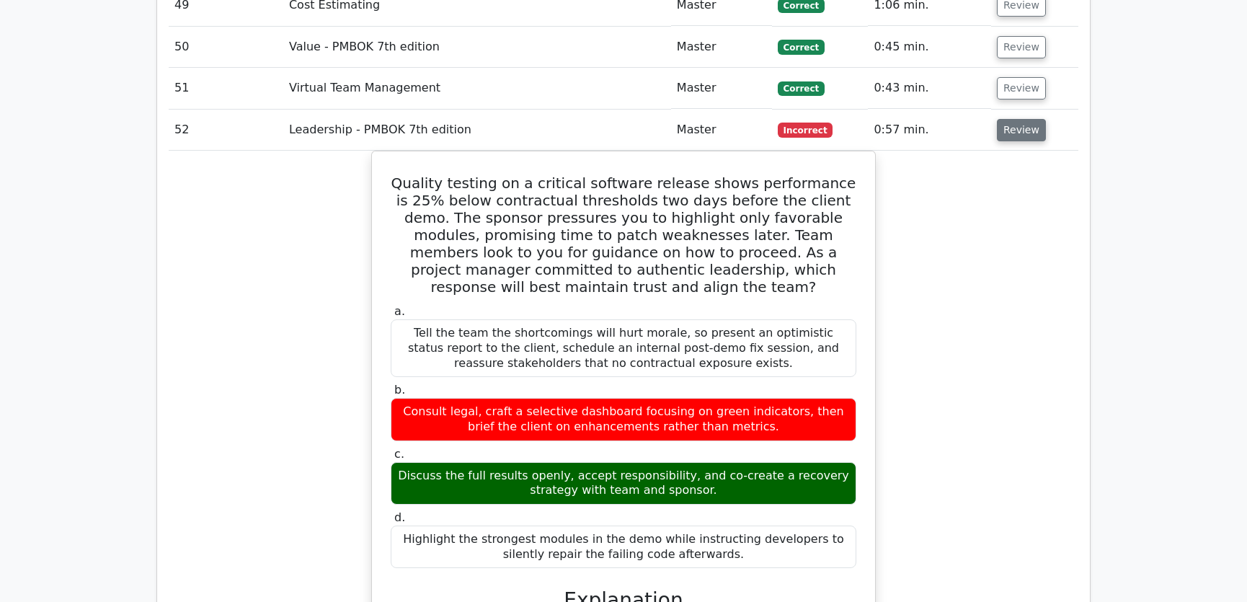
click at [1018, 119] on button "Review" at bounding box center [1021, 130] width 49 height 22
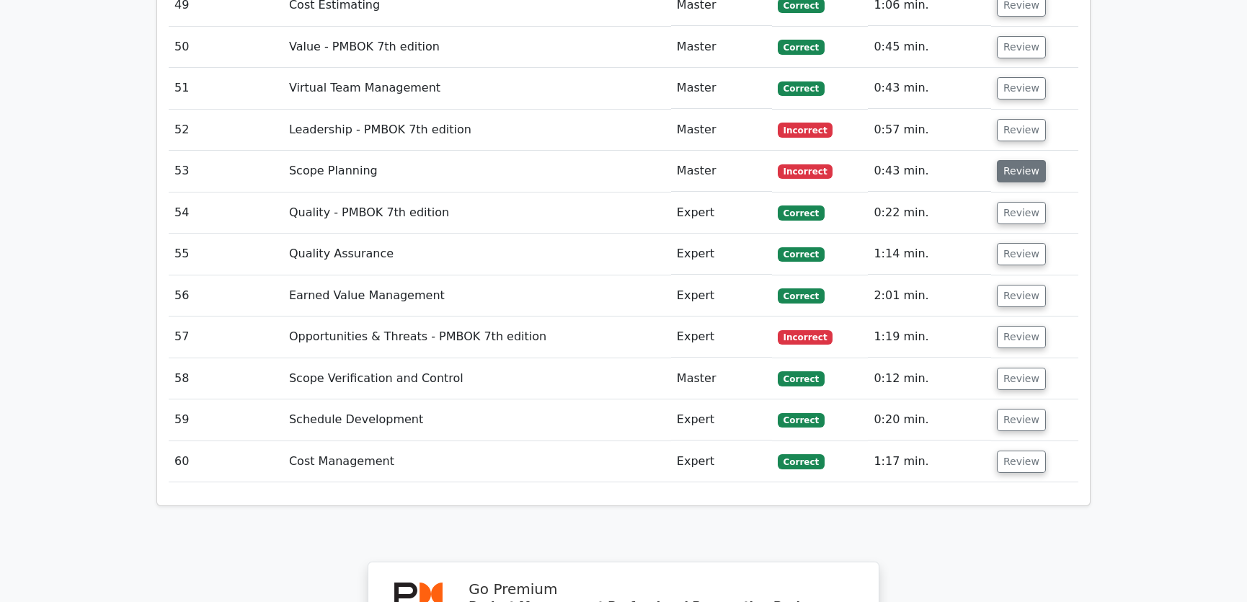
click at [1016, 160] on button "Review" at bounding box center [1021, 171] width 49 height 22
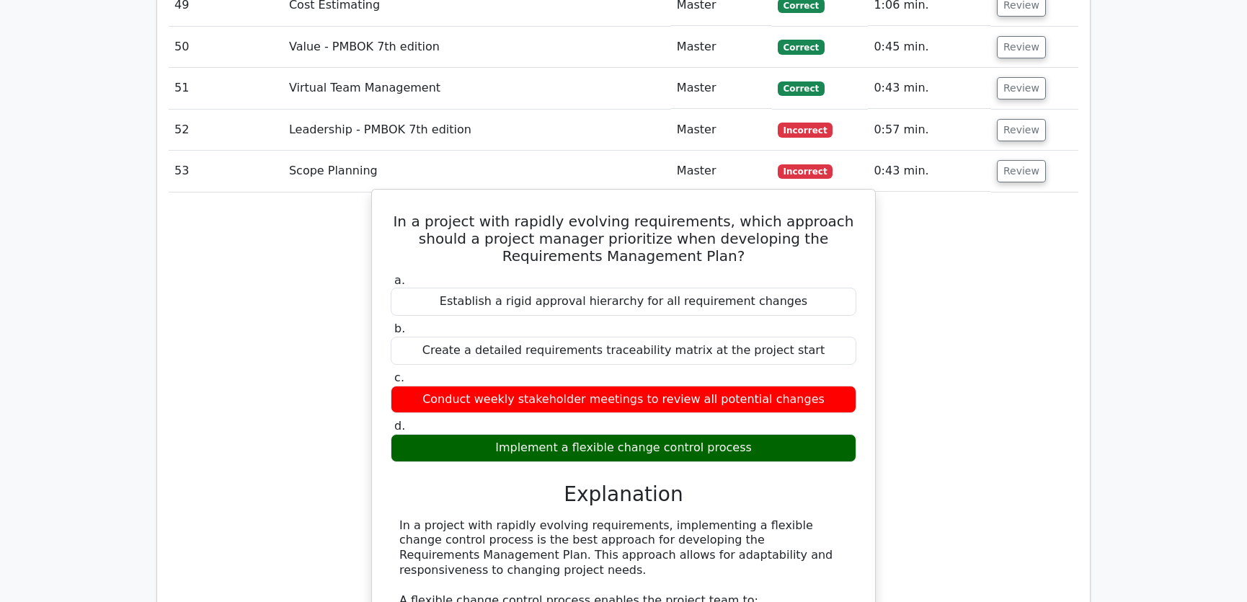
scroll to position [4367, 0]
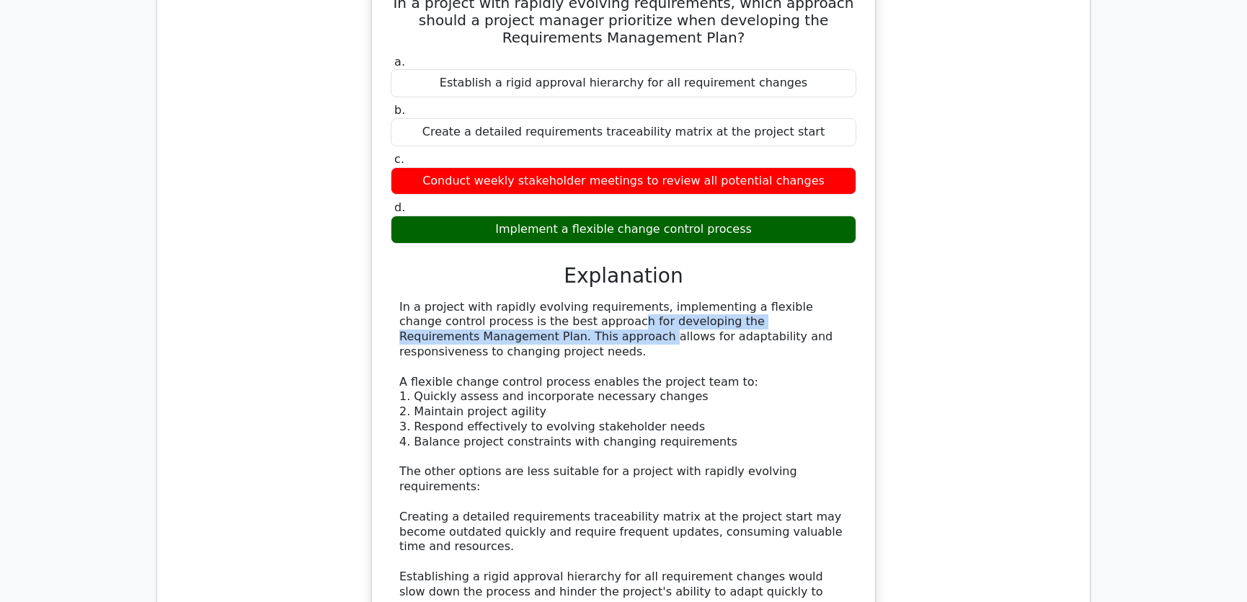
drag, startPoint x: 450, startPoint y: 262, endPoint x: 811, endPoint y: 265, distance: 361.1
click at [811, 300] on div "In a project with rapidly evolving requirements, implementing a flexible change…" at bounding box center [623, 532] width 448 height 465
drag, startPoint x: 457, startPoint y: 277, endPoint x: 799, endPoint y: 278, distance: 341.6
click at [799, 300] on div "In a project with rapidly evolving requirements, implementing a flexible change…" at bounding box center [623, 532] width 448 height 465
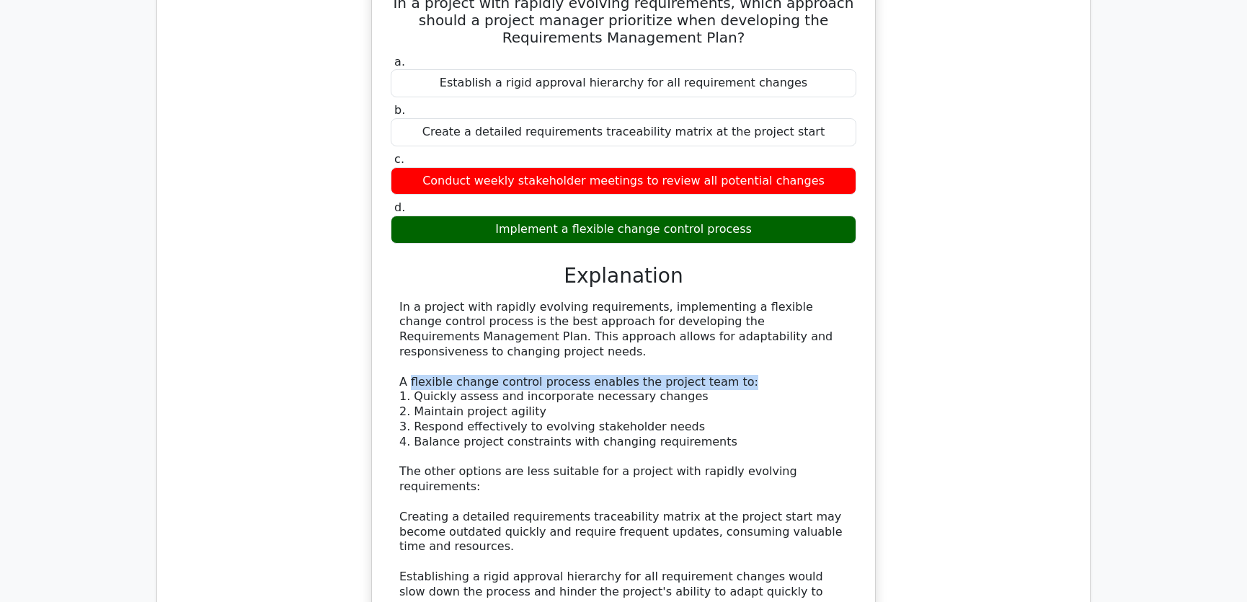
drag, startPoint x: 453, startPoint y: 304, endPoint x: 742, endPoint y: 303, distance: 289.0
click at [742, 303] on div "In a project with rapidly evolving requirements, implementing a flexible change…" at bounding box center [623, 532] width 448 height 465
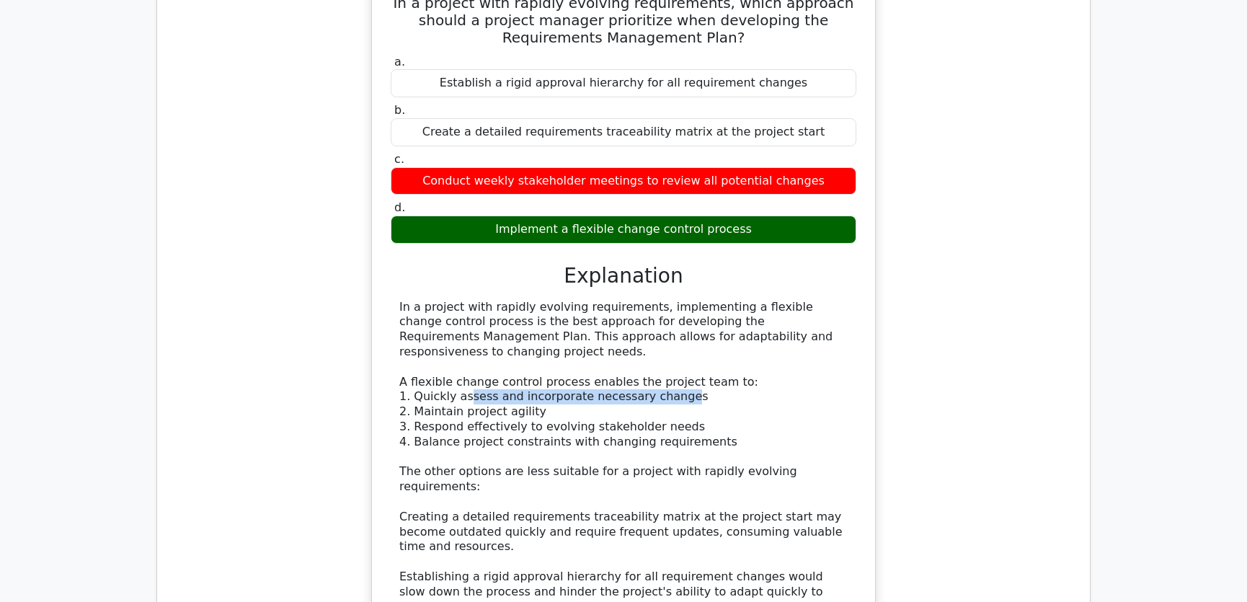
drag, startPoint x: 466, startPoint y: 321, endPoint x: 667, endPoint y: 320, distance: 200.4
click at [667, 320] on div "In a project with rapidly evolving requirements, implementing a flexible change…" at bounding box center [623, 532] width 448 height 465
drag, startPoint x: 463, startPoint y: 336, endPoint x: 564, endPoint y: 337, distance: 100.2
click at [564, 337] on div "In a project with rapidly evolving requirements, implementing a flexible change…" at bounding box center [623, 532] width 448 height 465
click at [437, 389] on div "In a project with rapidly evolving requirements, implementing a flexible change…" at bounding box center [623, 532] width 448 height 465
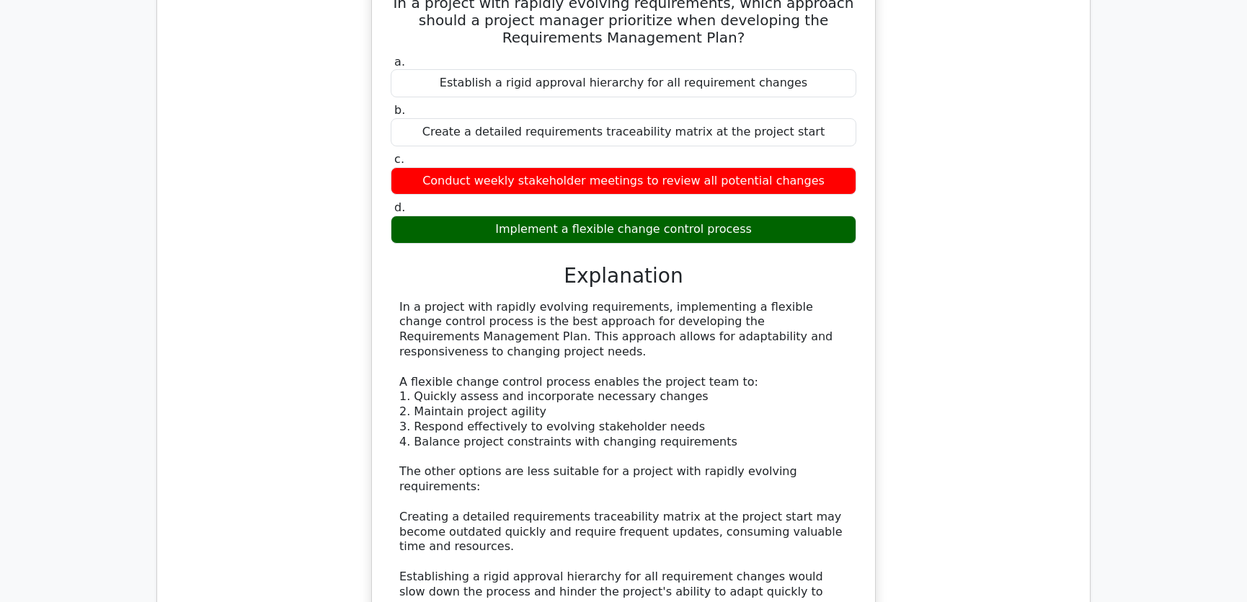
scroll to position [4149, 0]
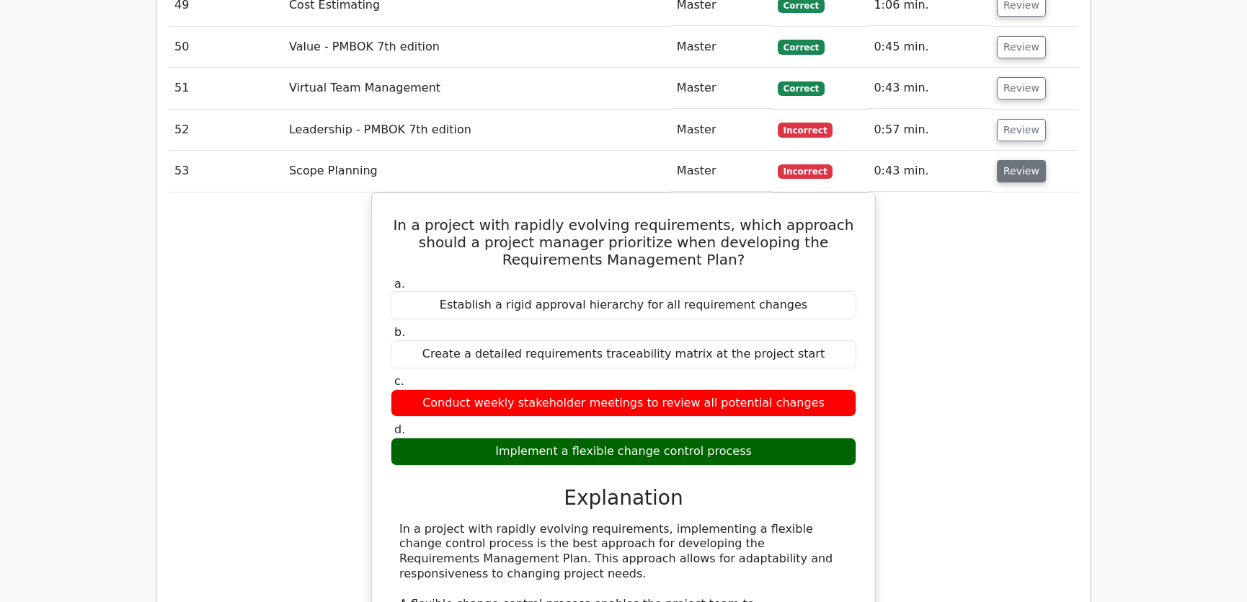
click at [1010, 160] on button "Review" at bounding box center [1021, 171] width 49 height 22
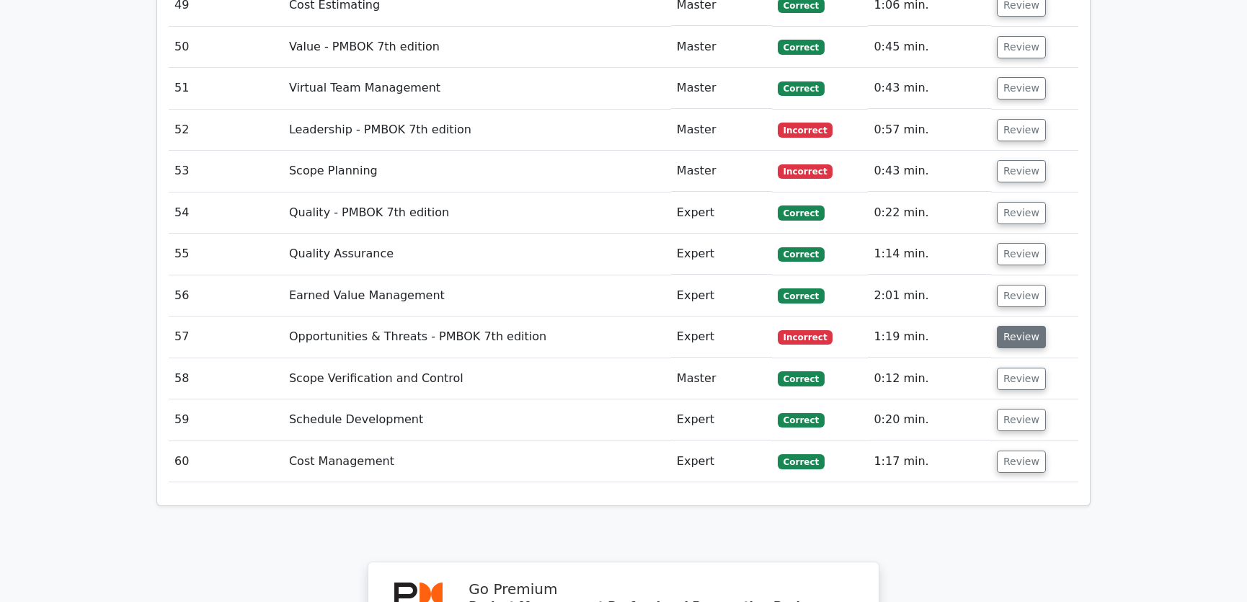
click at [1020, 326] on button "Review" at bounding box center [1021, 337] width 49 height 22
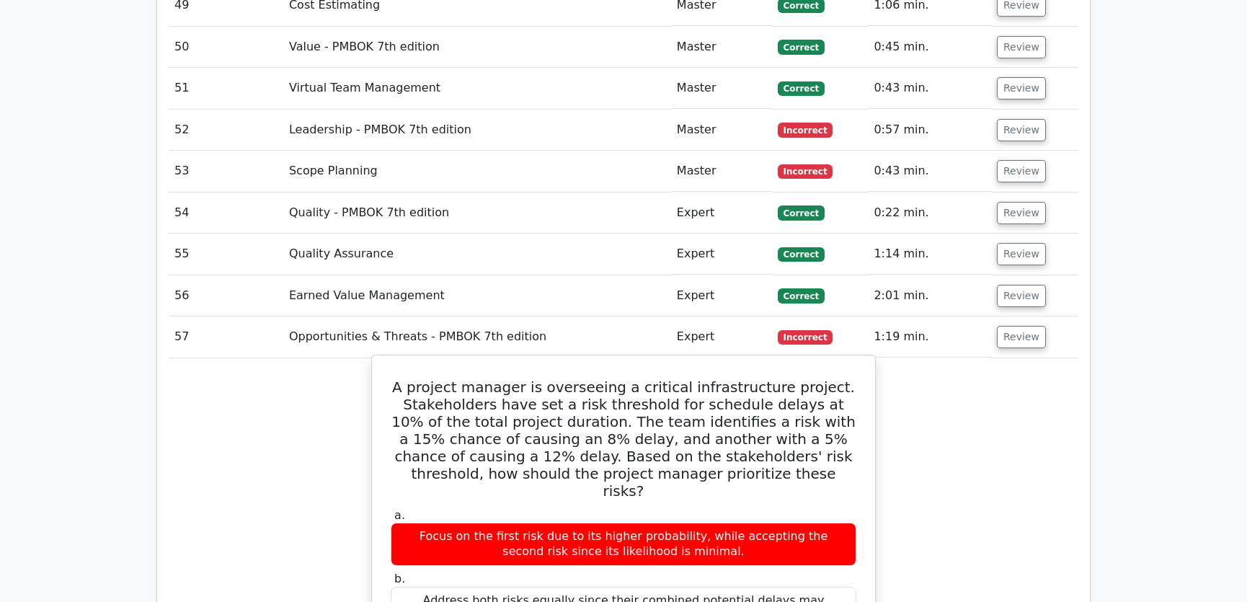
scroll to position [4367, 0]
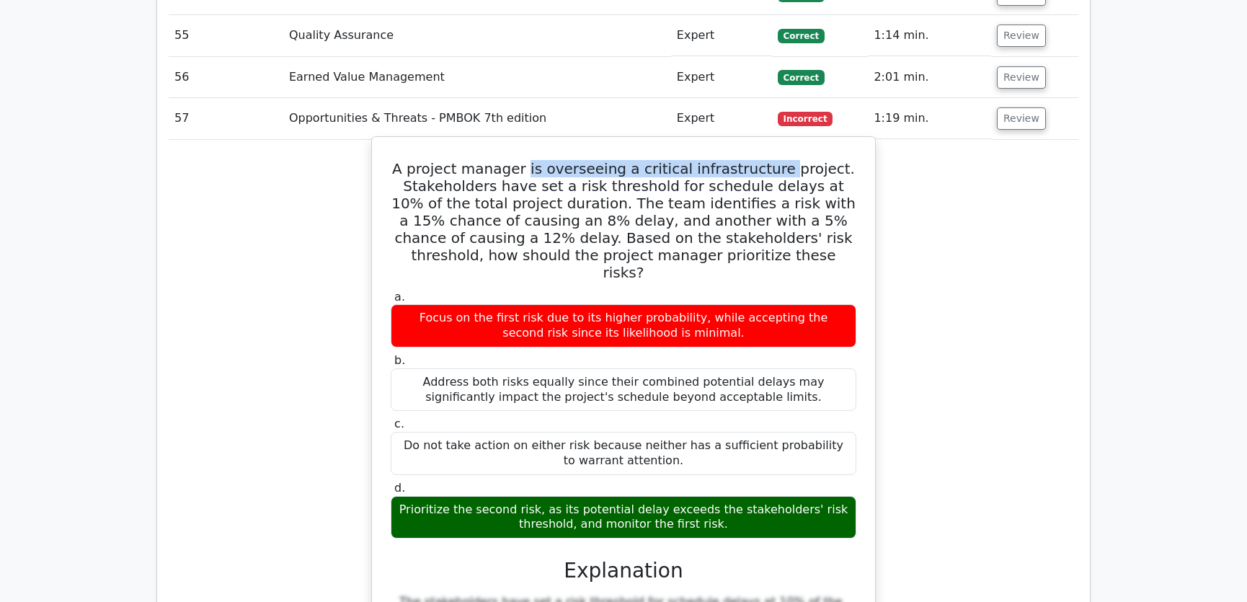
drag, startPoint x: 542, startPoint y: 107, endPoint x: 783, endPoint y: 112, distance: 241.5
click at [783, 160] on h5 "A project manager is overseeing a critical infrastructure project. Stakeholders…" at bounding box center [623, 220] width 468 height 121
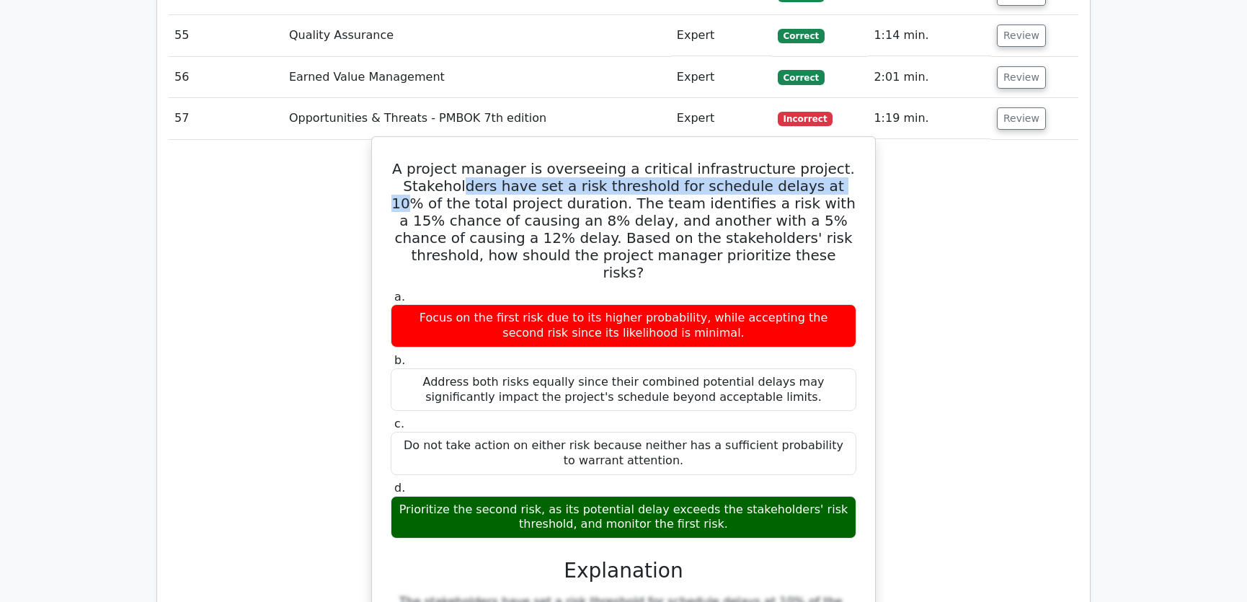
drag, startPoint x: 449, startPoint y: 128, endPoint x: 802, endPoint y: 126, distance: 353.1
click at [802, 160] on h5 "A project manager is overseeing a critical infrastructure project. Stakeholders…" at bounding box center [623, 220] width 468 height 121
drag, startPoint x: 419, startPoint y: 108, endPoint x: 727, endPoint y: 448, distance: 458.2
click at [727, 448] on div "A project manager is overseeing a critical infrastructure project. Stakeholders…" at bounding box center [624, 478] width 492 height 670
copy div "A project manager is overseeing a critical infrastructure project. Stakeholders…"
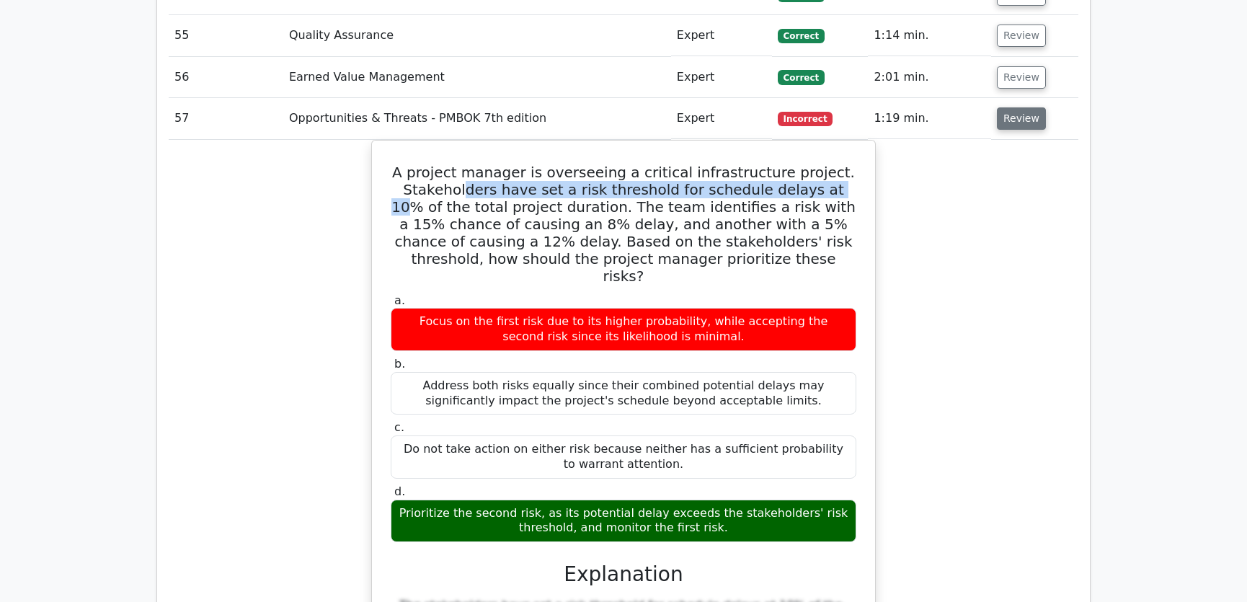
click at [1015, 107] on button "Review" at bounding box center [1021, 118] width 49 height 22
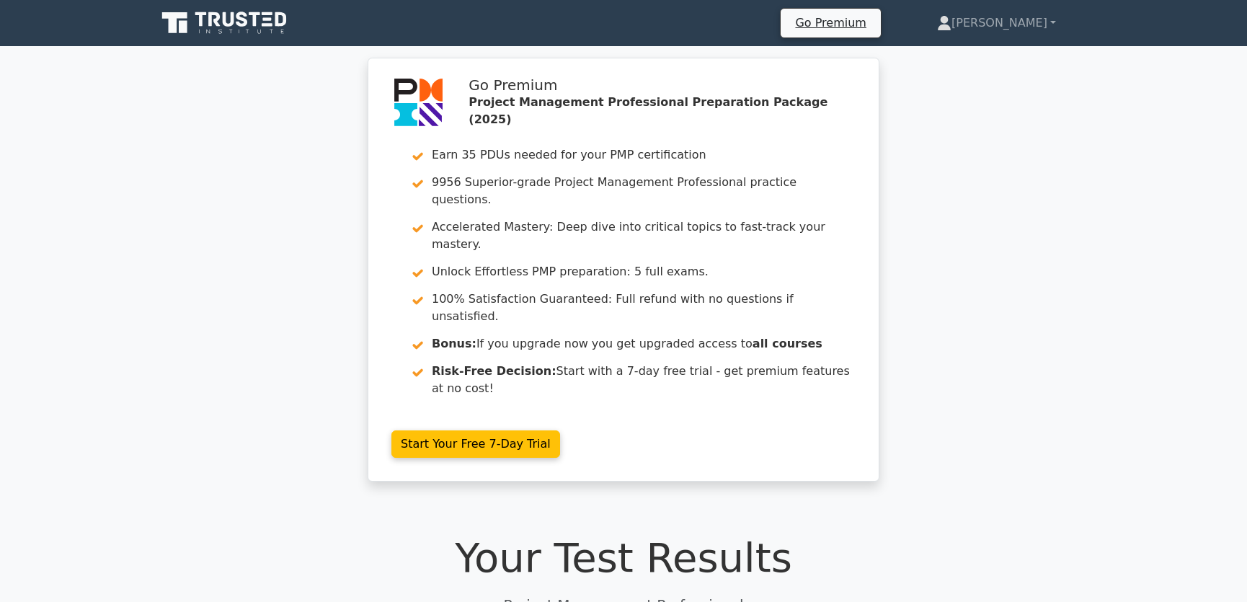
scroll to position [437, 0]
